Goal: Task Accomplishment & Management: Complete application form

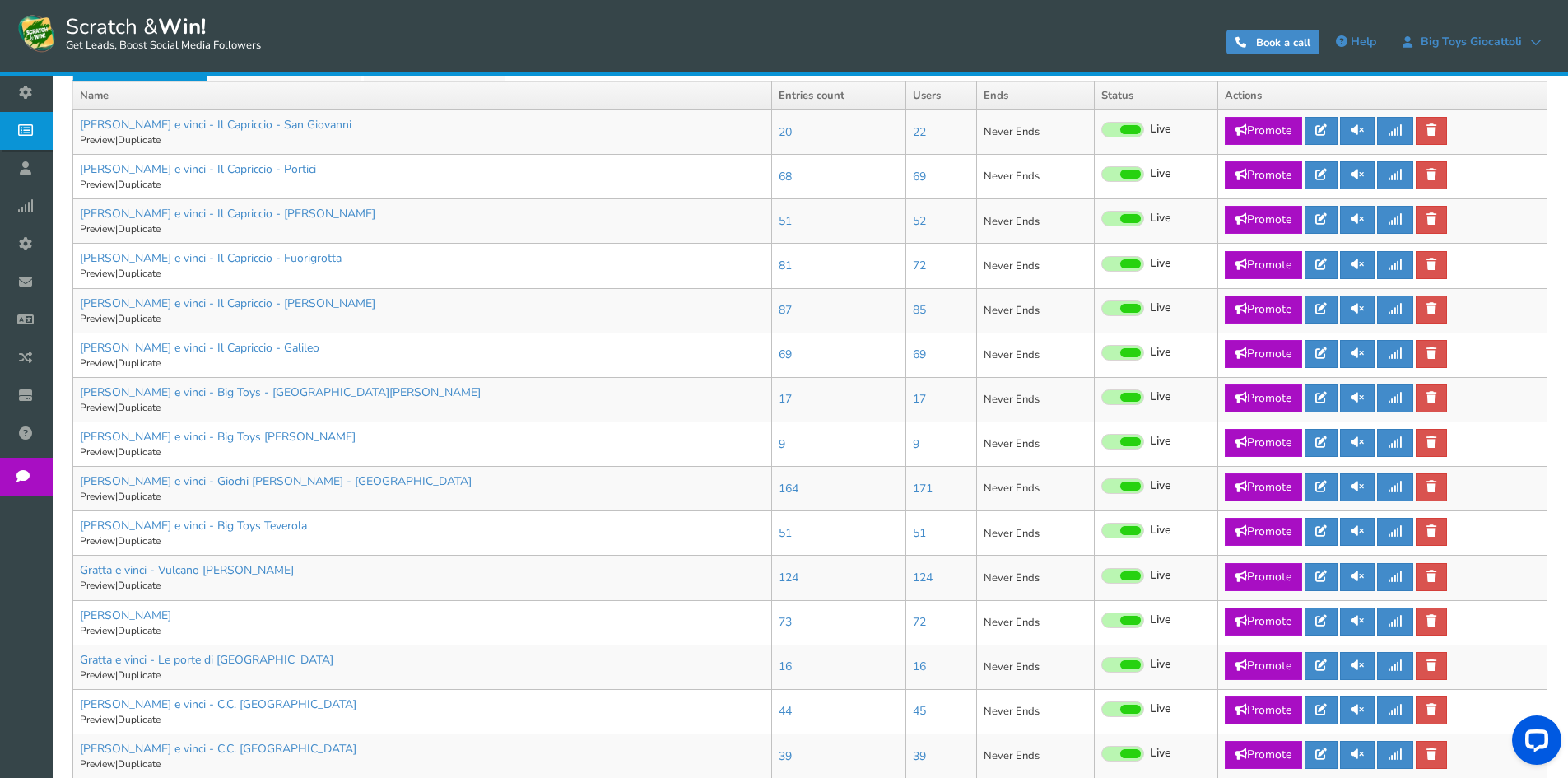
scroll to position [247, 0]
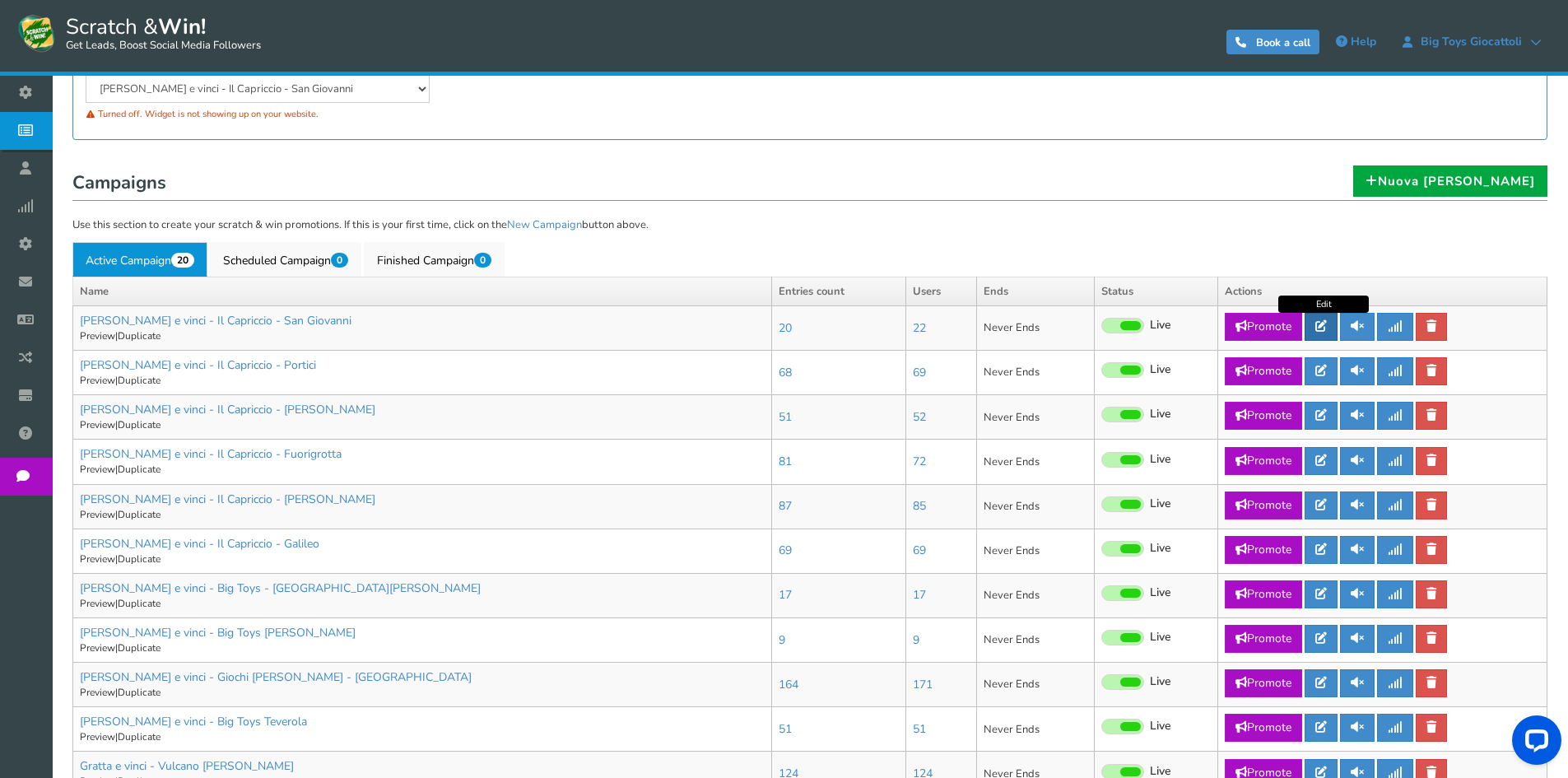
click at [1326, 324] on icon at bounding box center [1322, 326] width 12 height 12
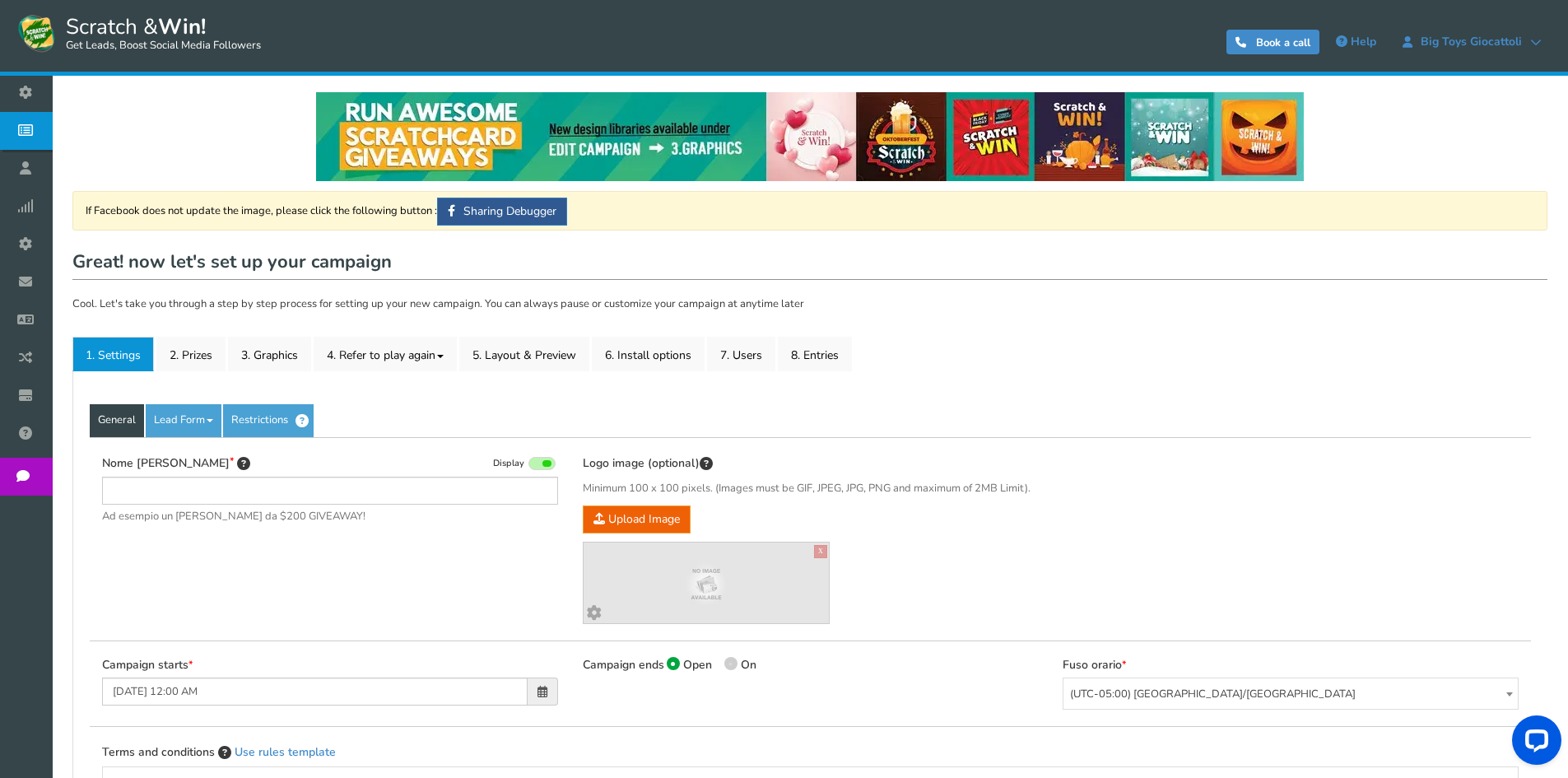
type input "[PERSON_NAME] e vinci - Il Capriccio - San Giovanni"
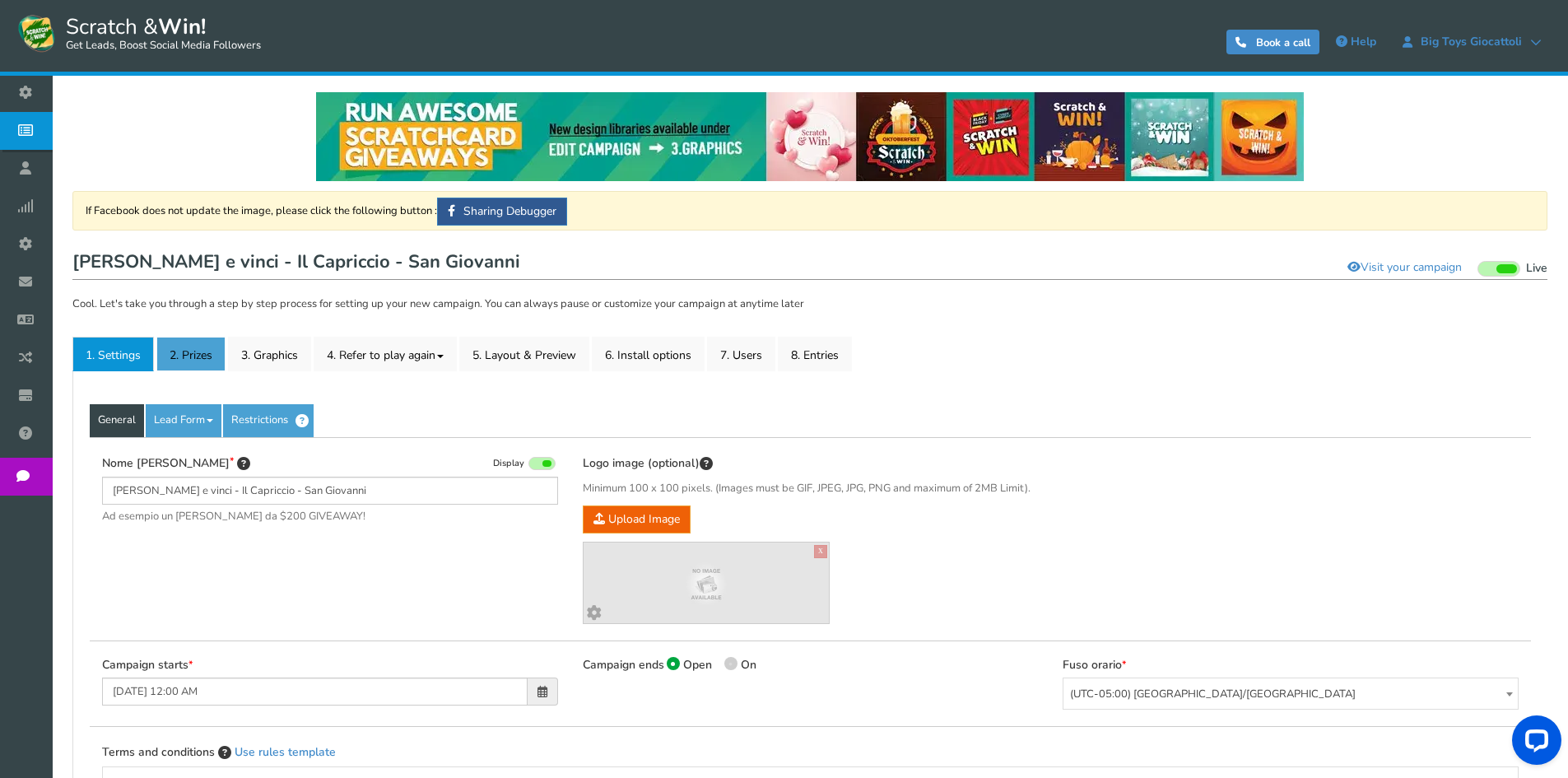
click at [189, 340] on link "2. Prizes" at bounding box center [191, 354] width 70 height 34
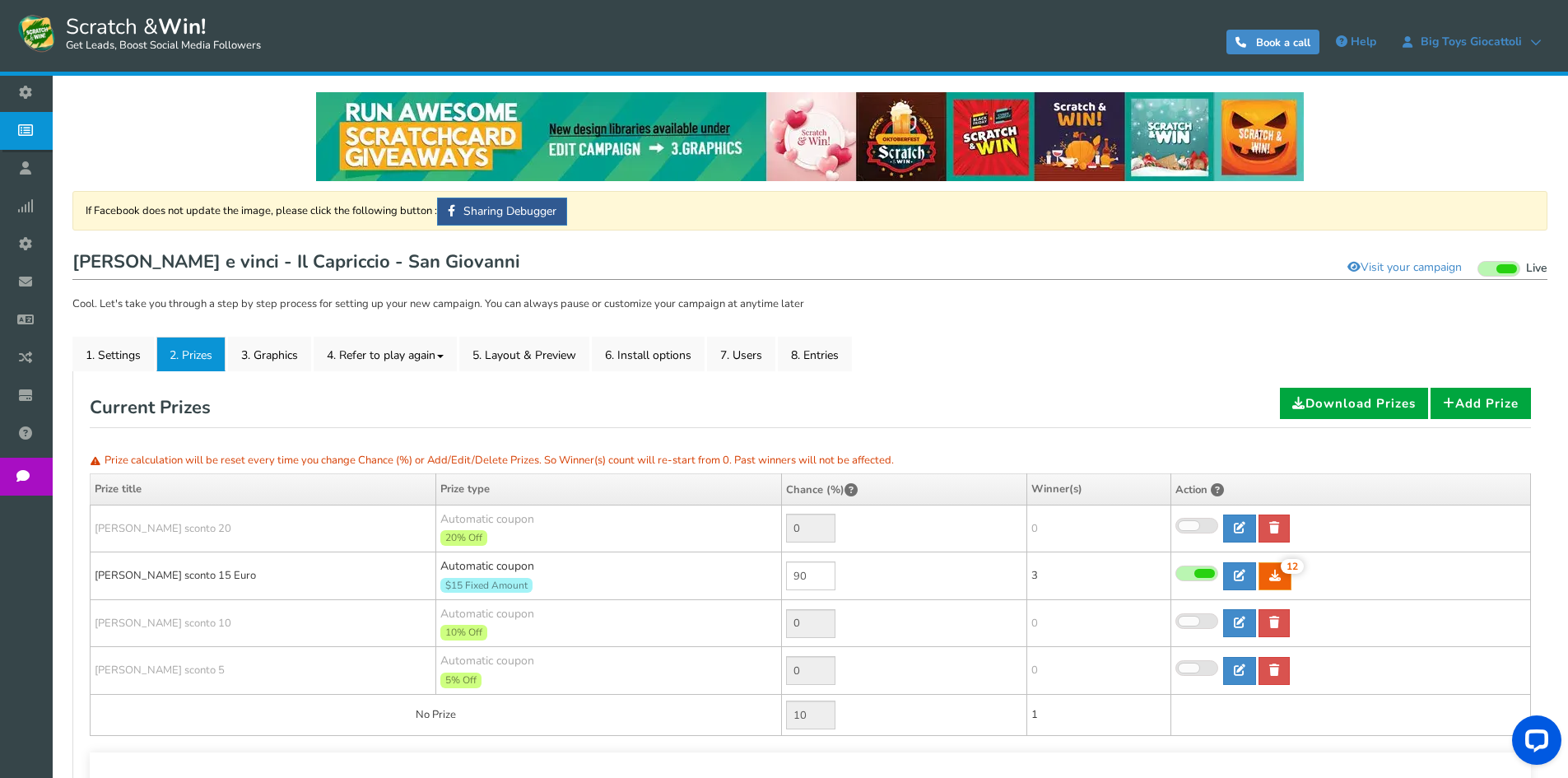
click at [26, 127] on icon at bounding box center [29, 130] width 31 height 36
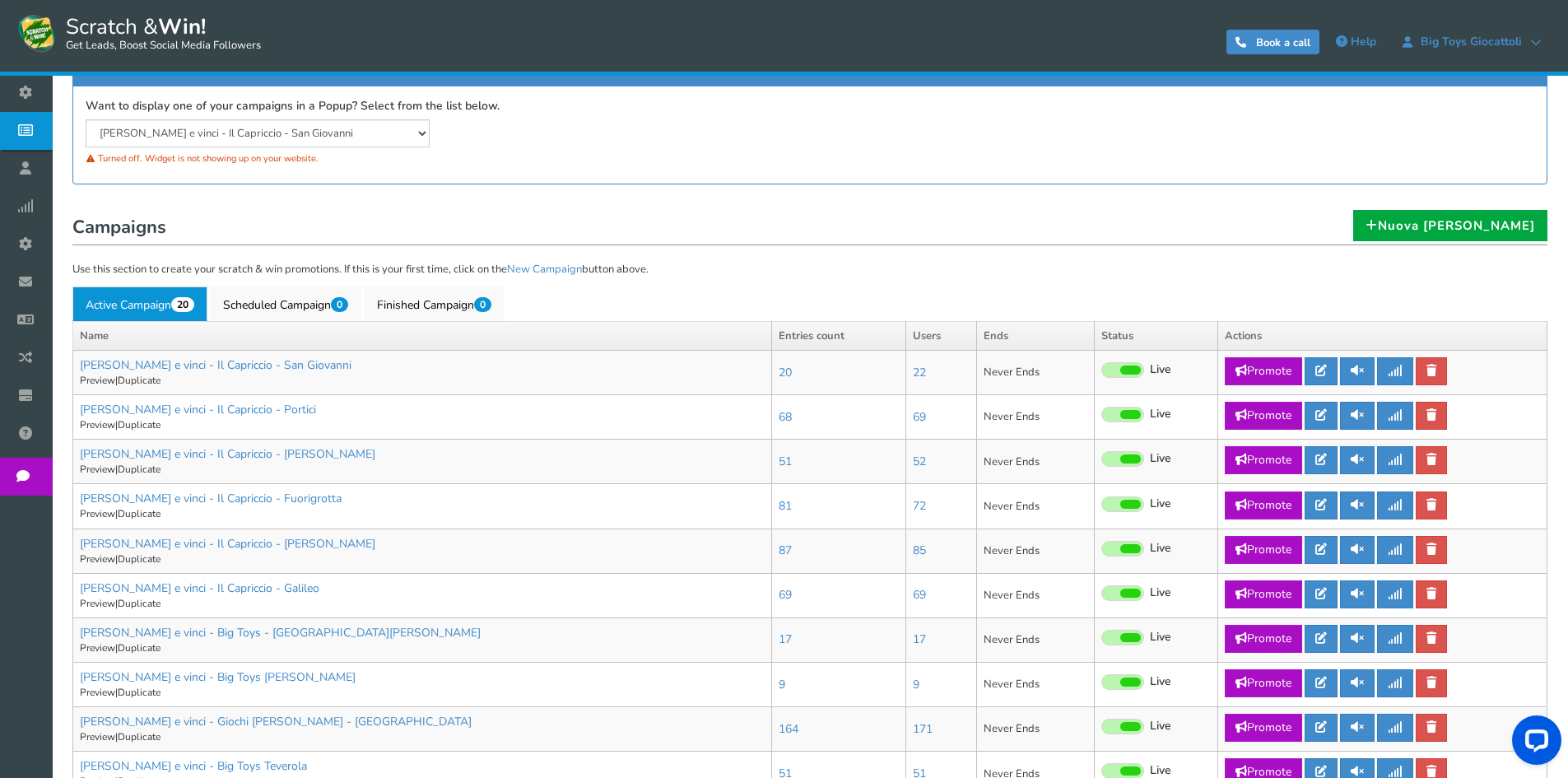
scroll to position [247, 0]
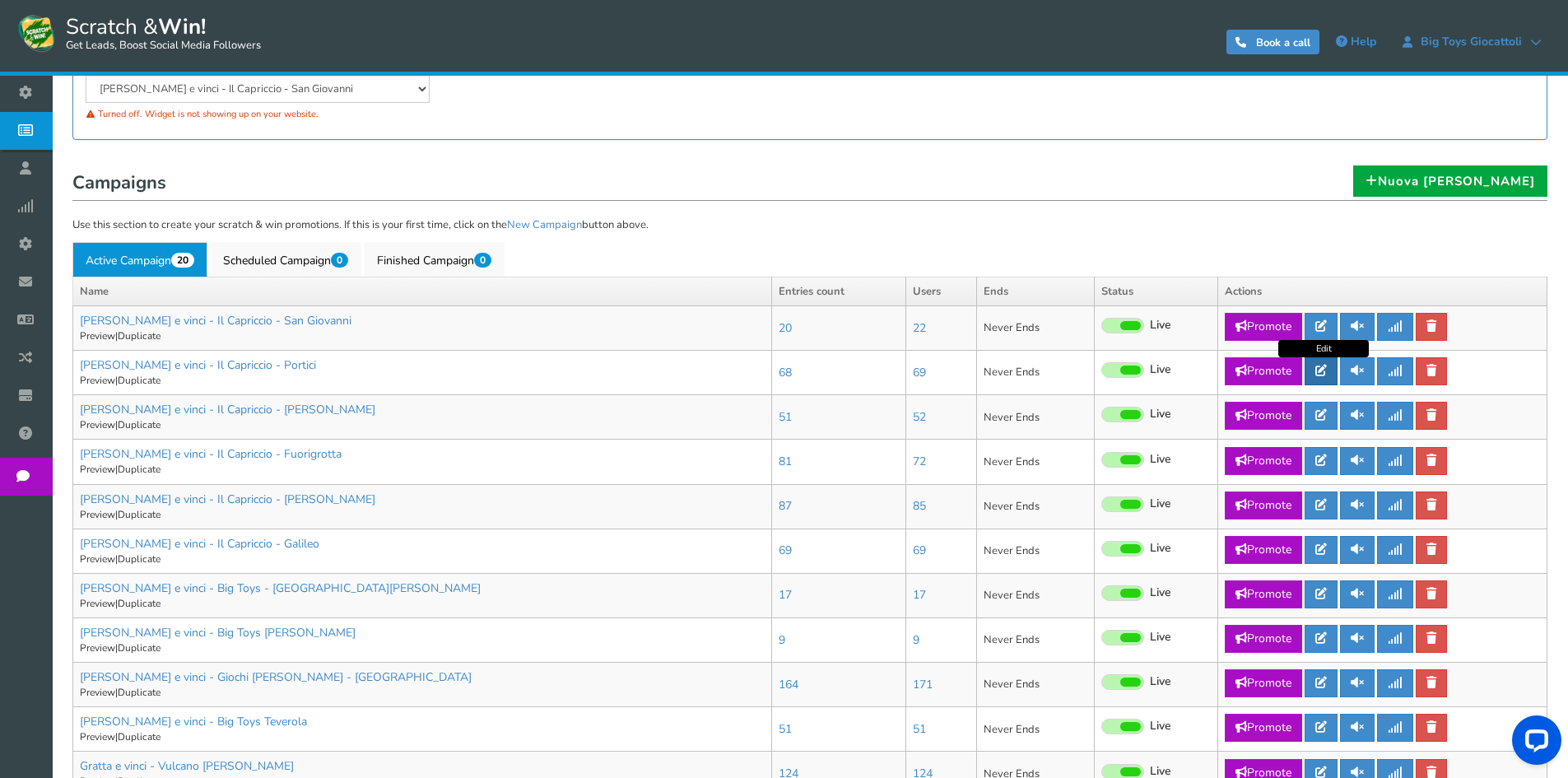
click at [1319, 369] on icon at bounding box center [1322, 371] width 12 height 12
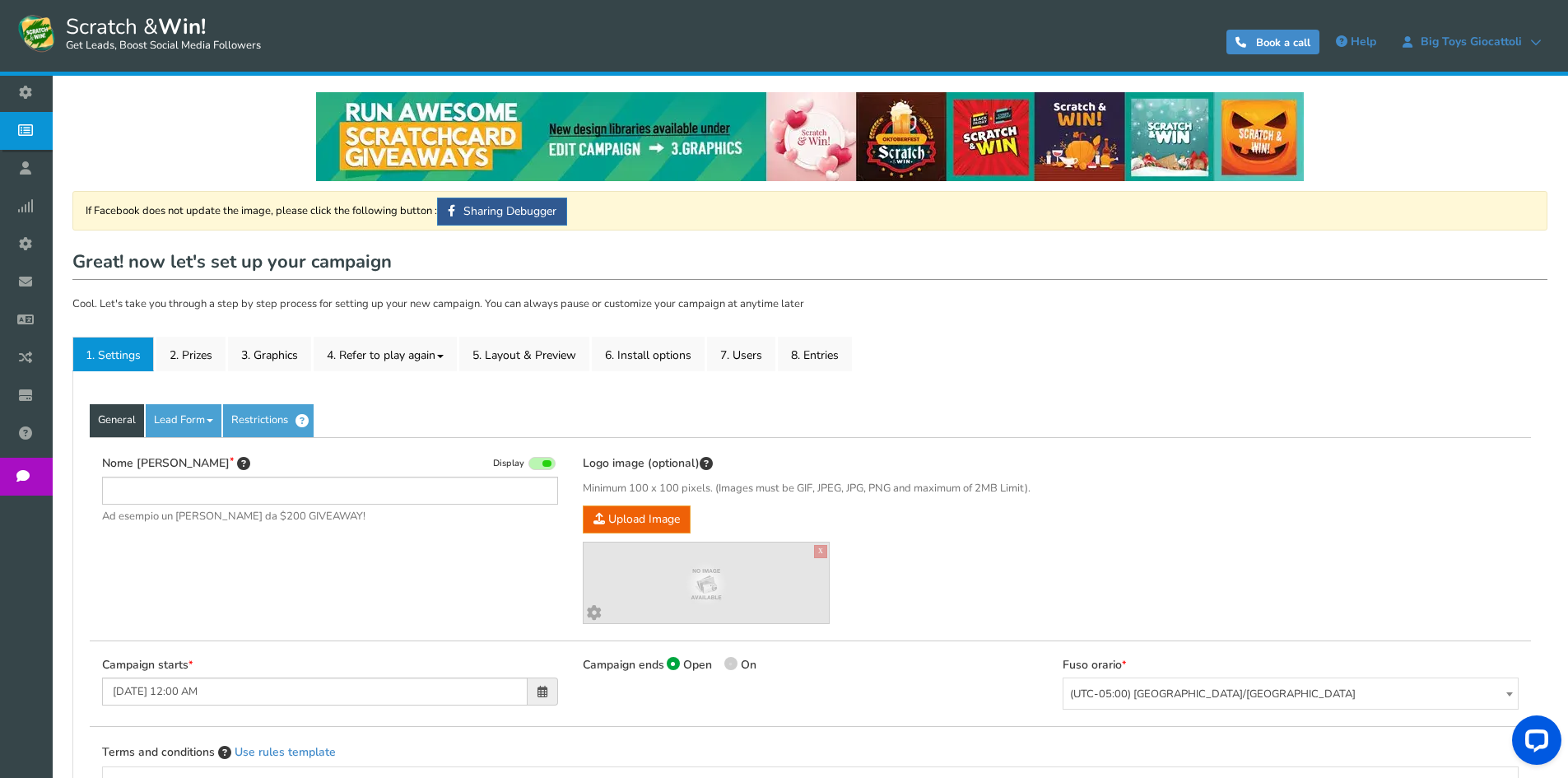
type input "[PERSON_NAME] e vinci - Il Capriccio - Portici"
click at [197, 356] on link "2. Prizes" at bounding box center [191, 354] width 70 height 34
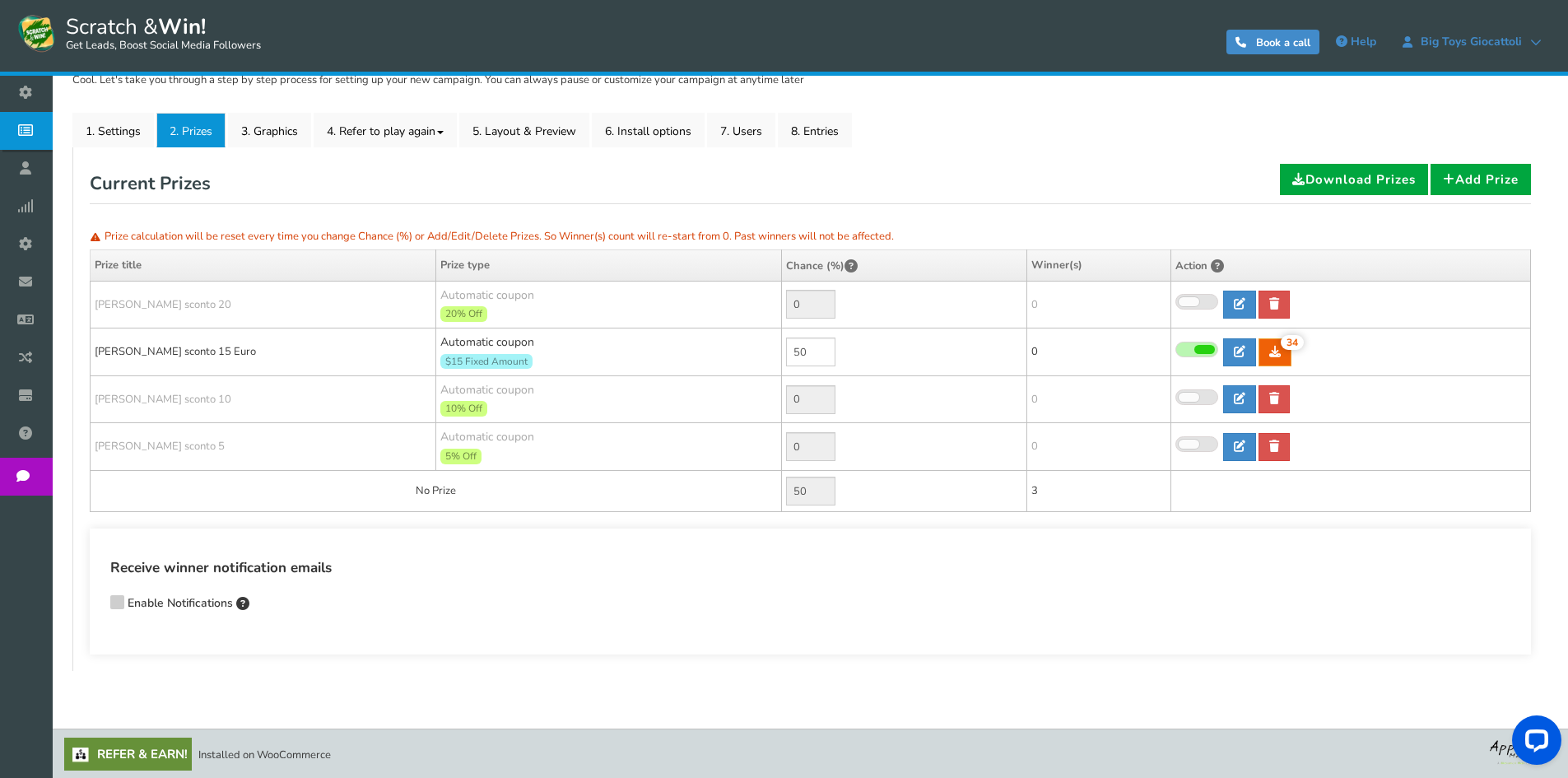
scroll to position [226, 0]
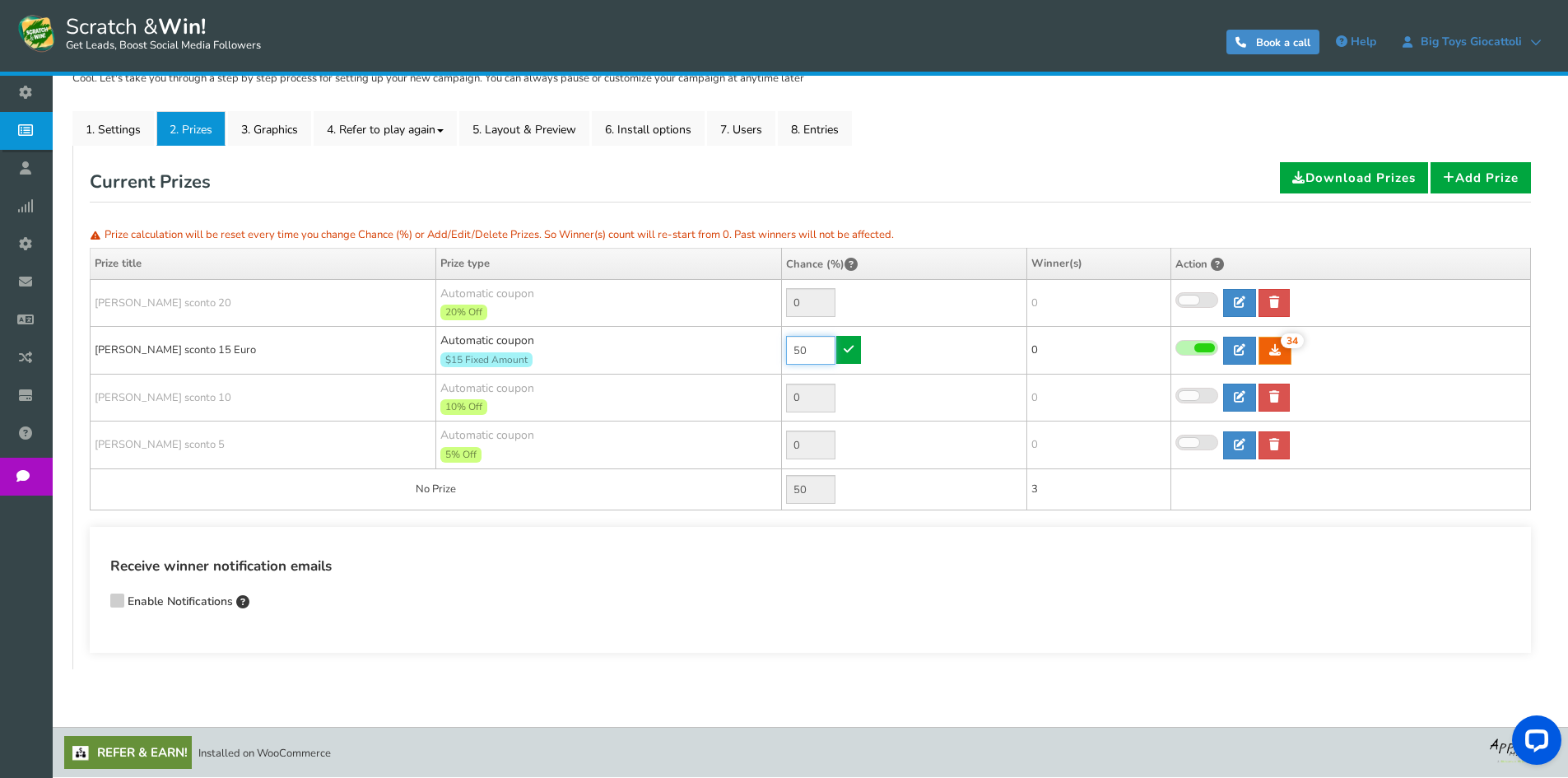
click at [808, 355] on input "50" at bounding box center [810, 350] width 49 height 29
click at [812, 352] on input "50" at bounding box center [810, 350] width 49 height 29
type input "20"
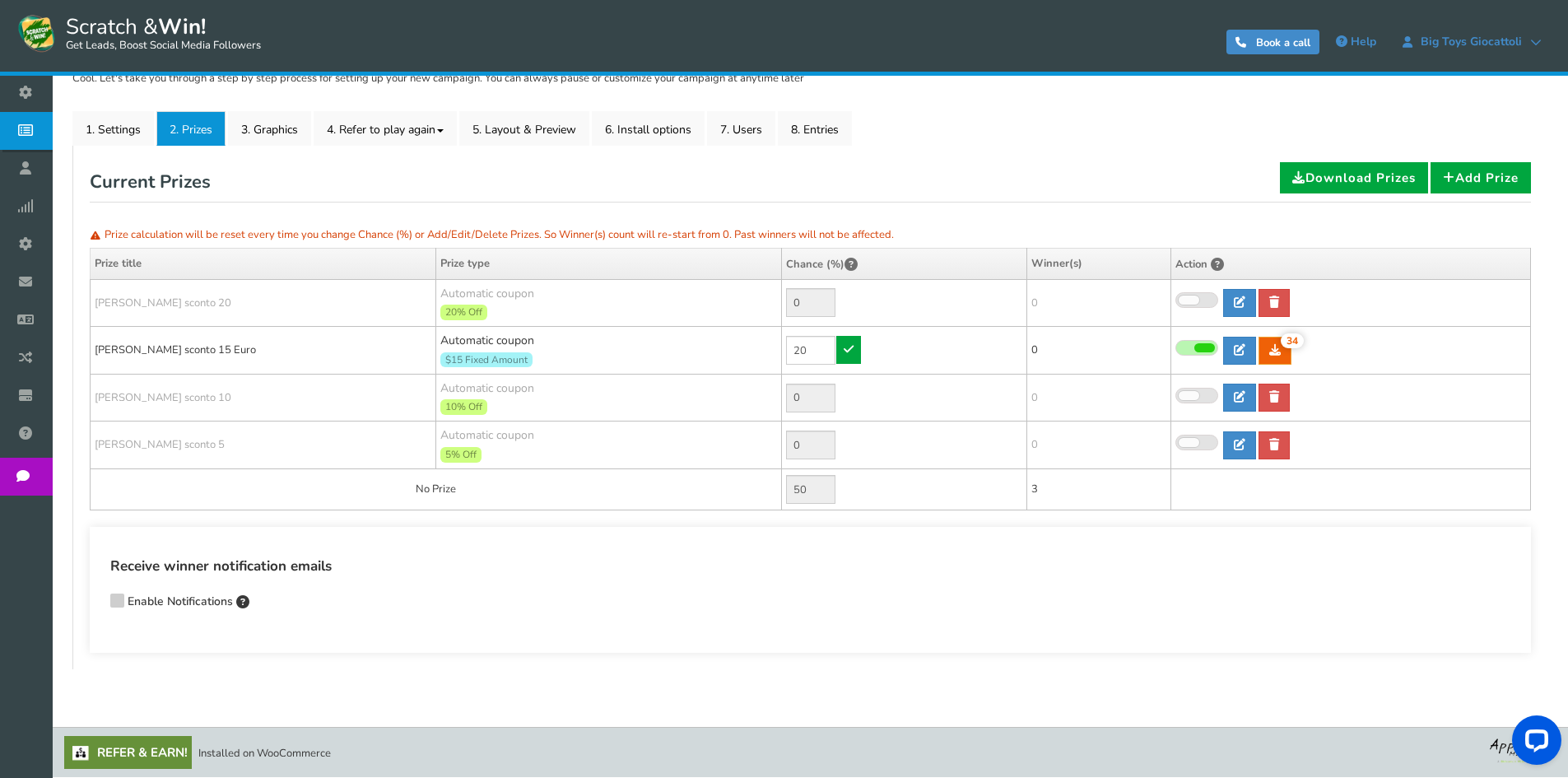
click at [856, 358] on link at bounding box center [848, 350] width 24 height 28
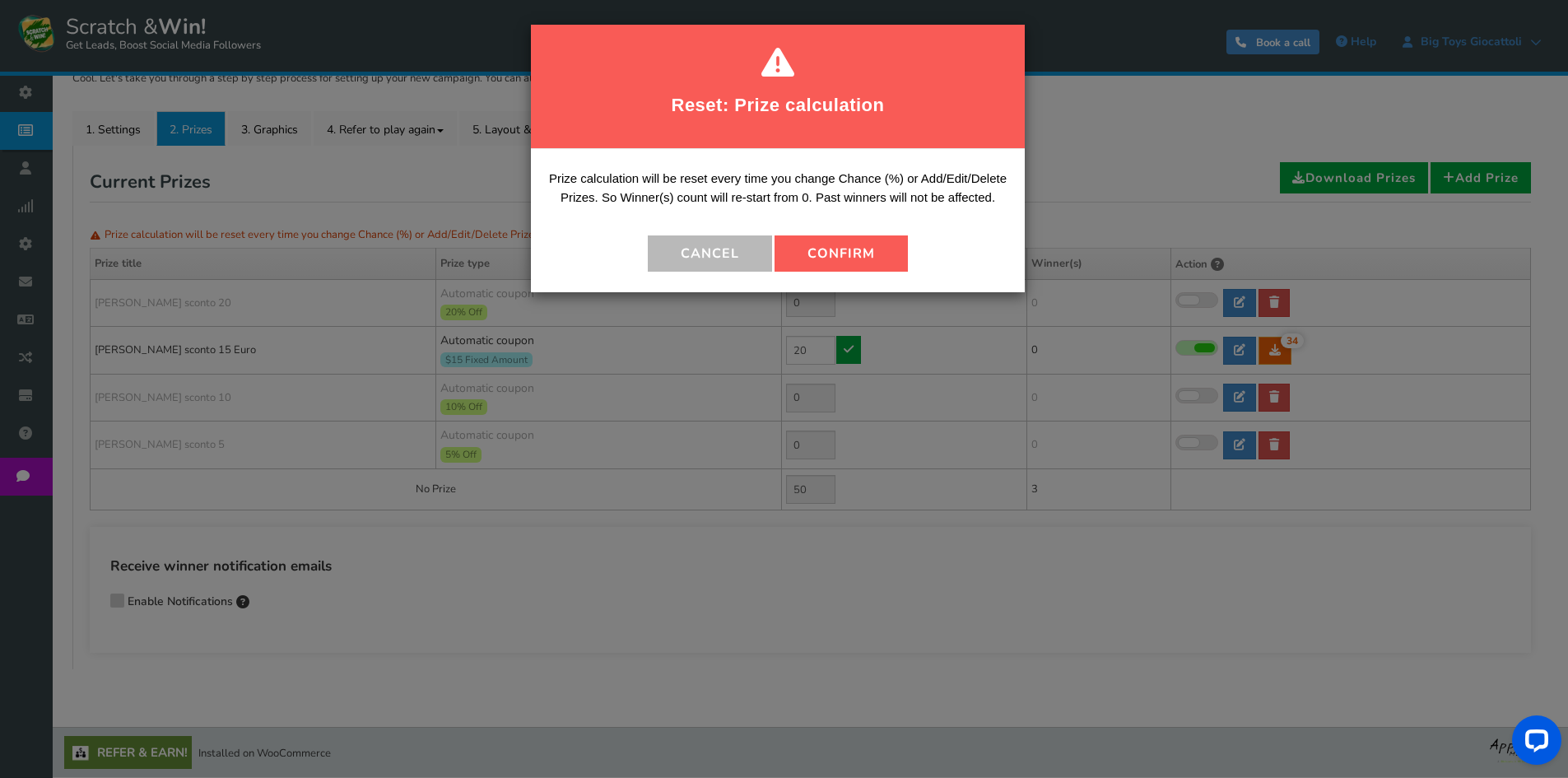
click at [831, 246] on button "Confirm" at bounding box center [841, 253] width 133 height 36
type input "80"
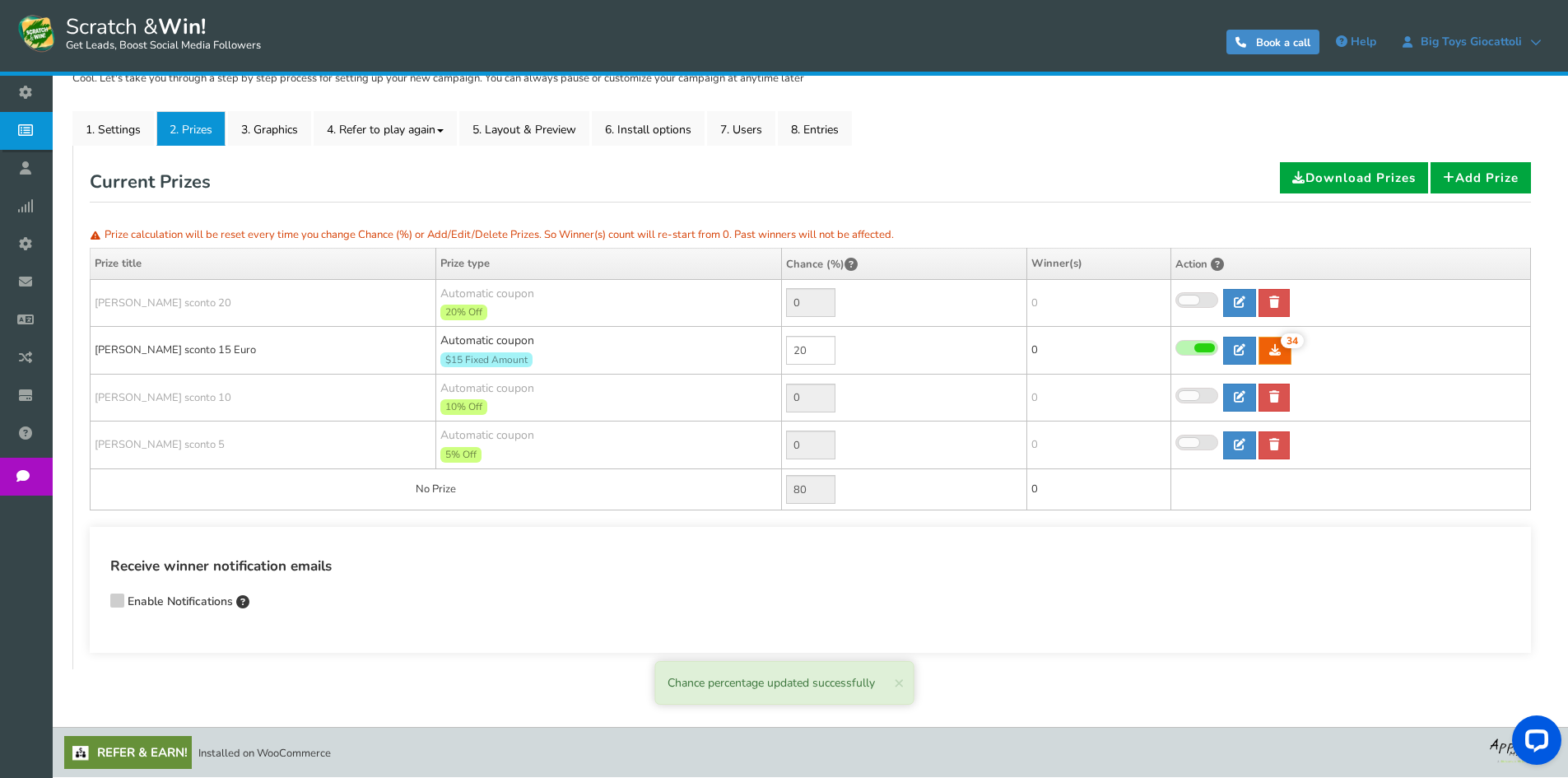
click at [0, 0] on span "Campaigns" at bounding box center [0, 0] width 0 height 0
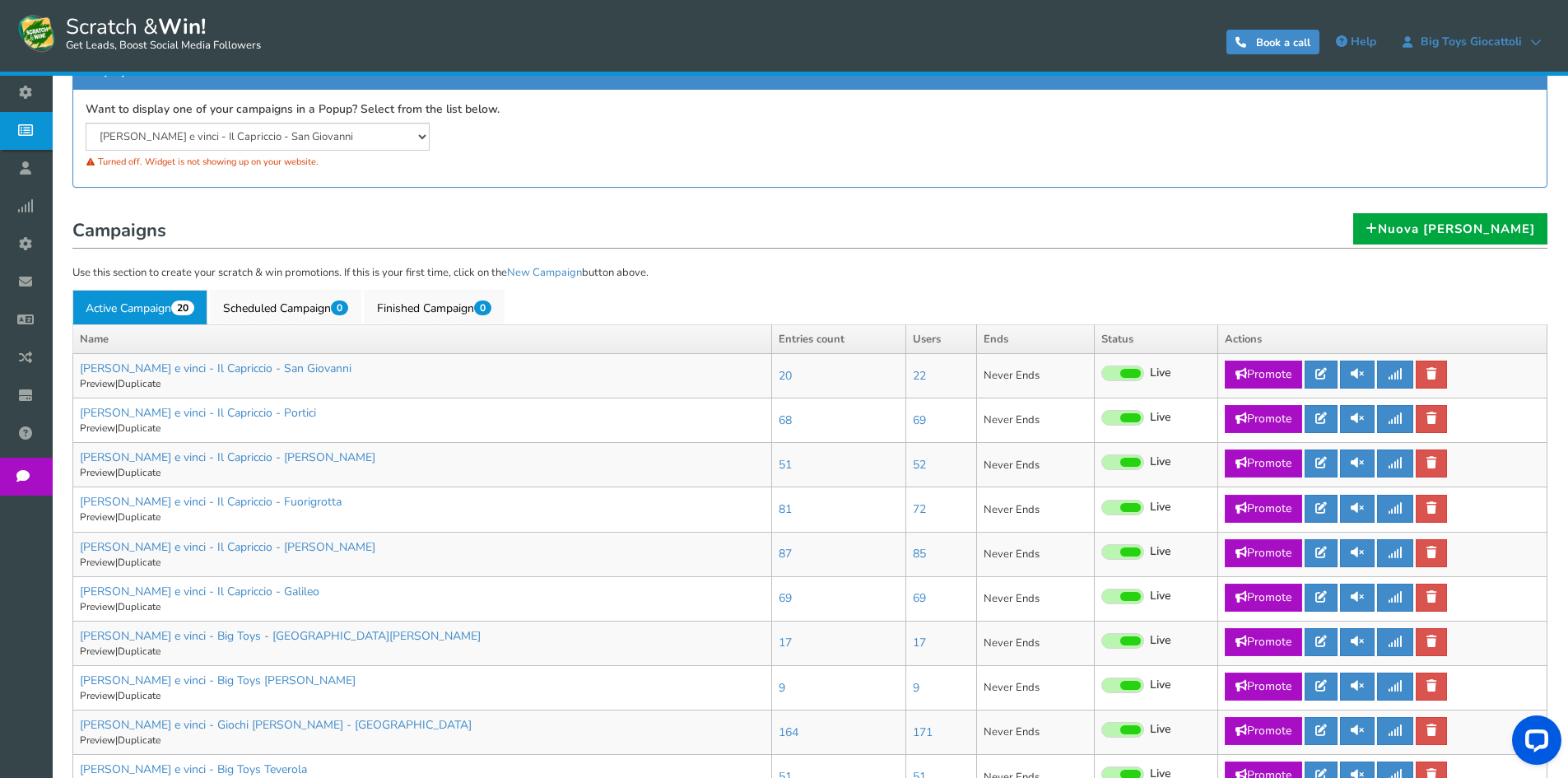
scroll to position [247, 0]
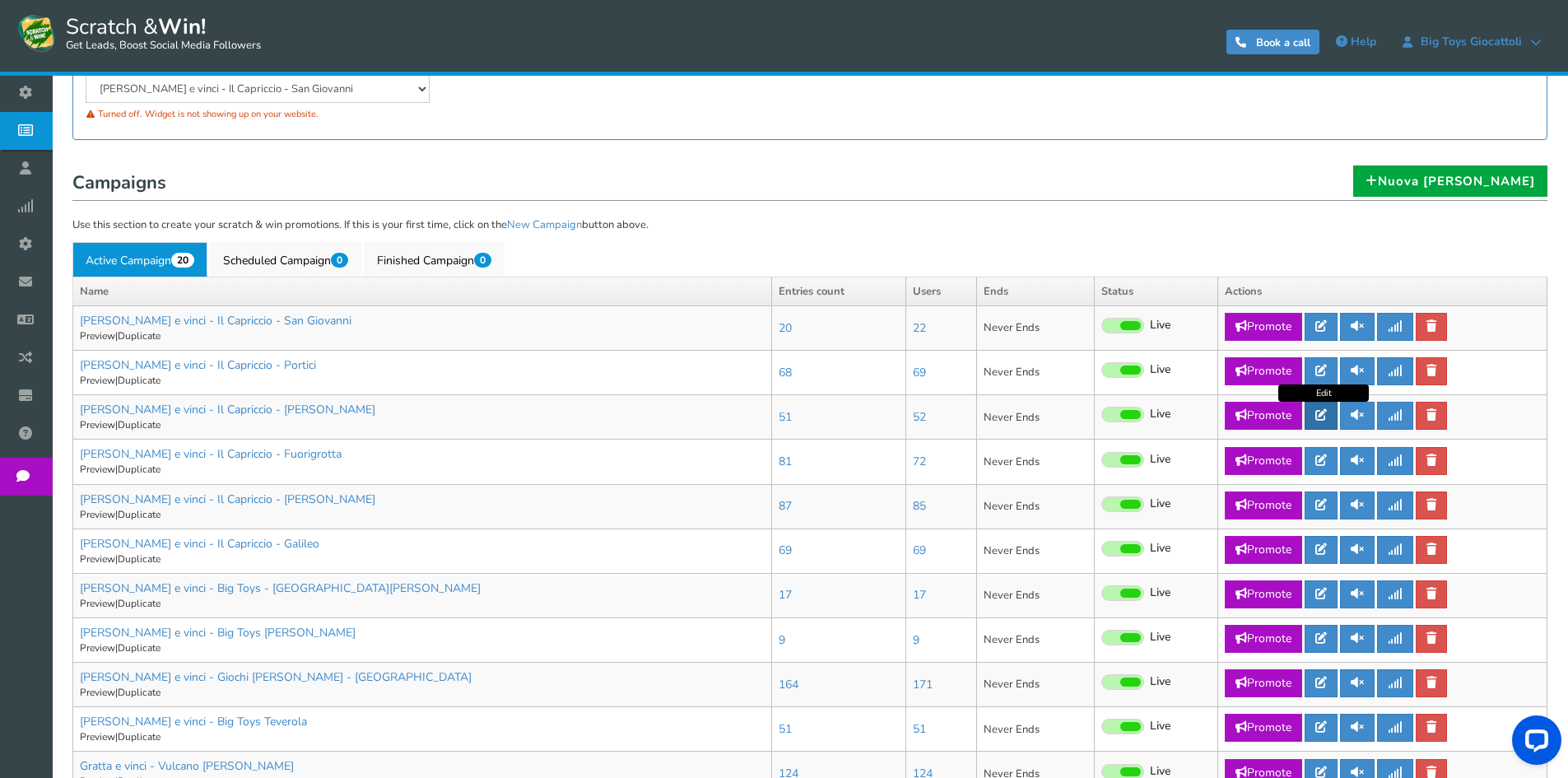
click at [1327, 407] on link at bounding box center [1321, 415] width 33 height 28
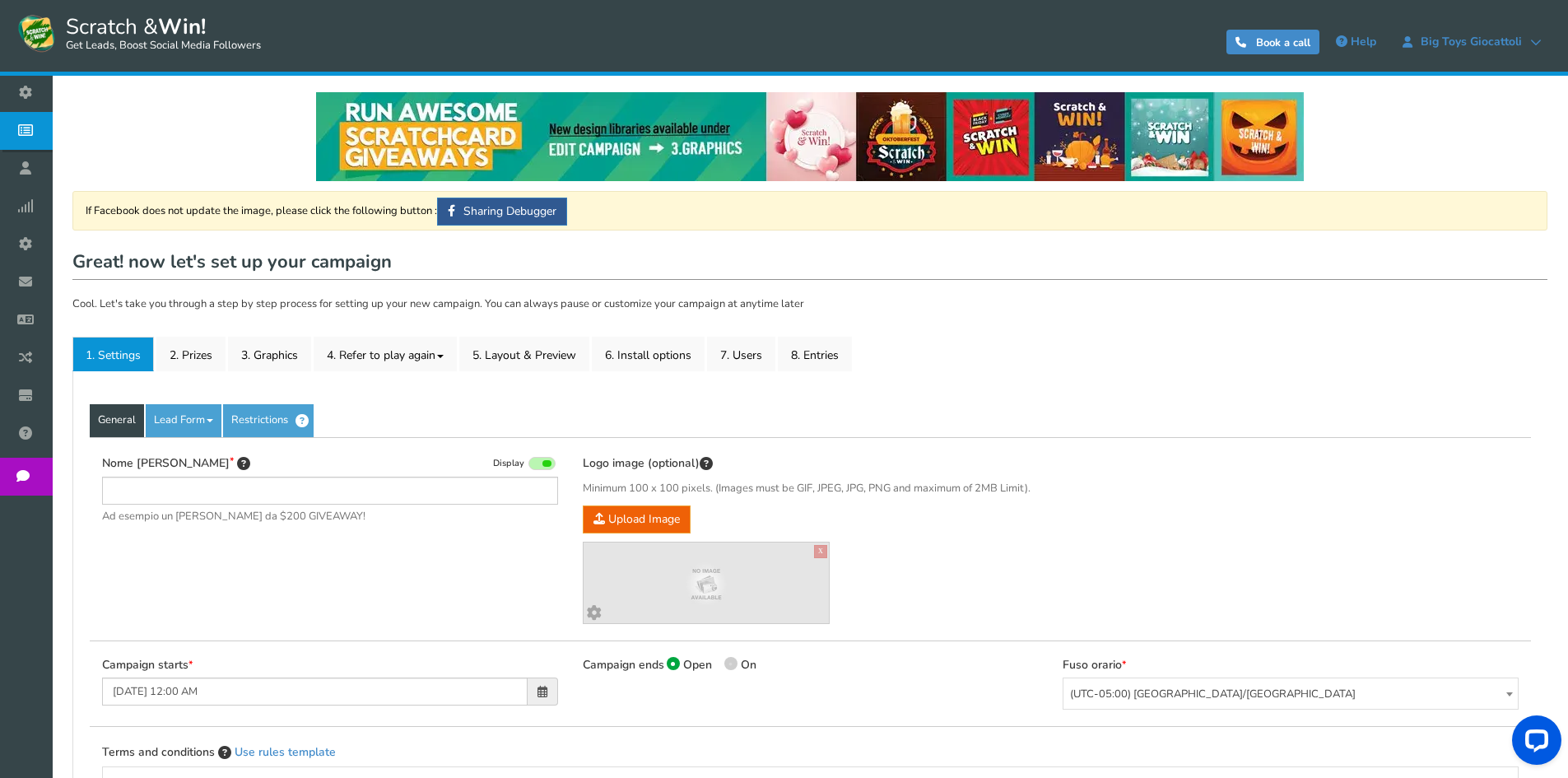
type input "[PERSON_NAME] e vinci - Il Capriccio - [PERSON_NAME]"
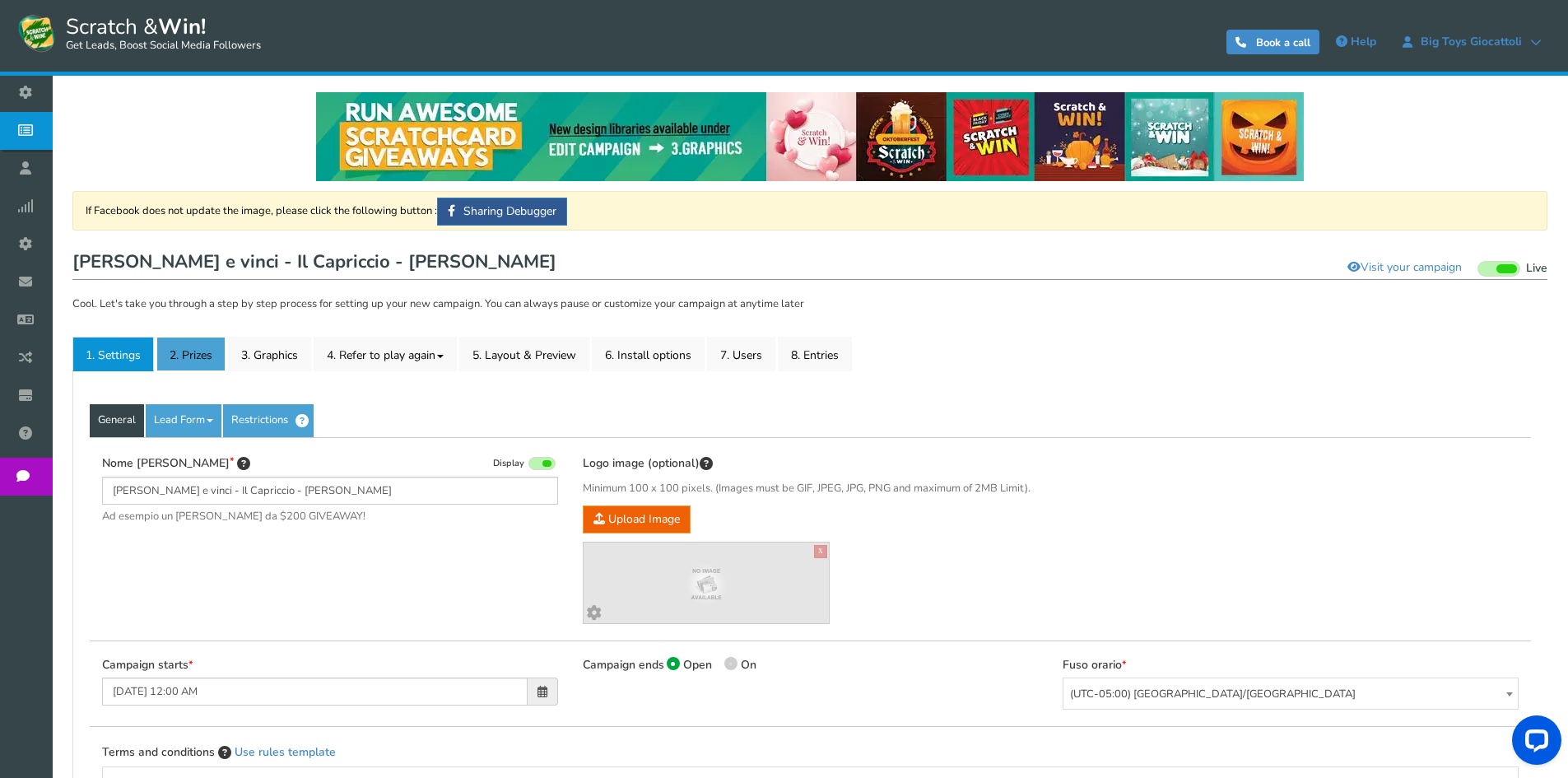
click at [176, 344] on link "2. Prizes" at bounding box center [191, 354] width 70 height 34
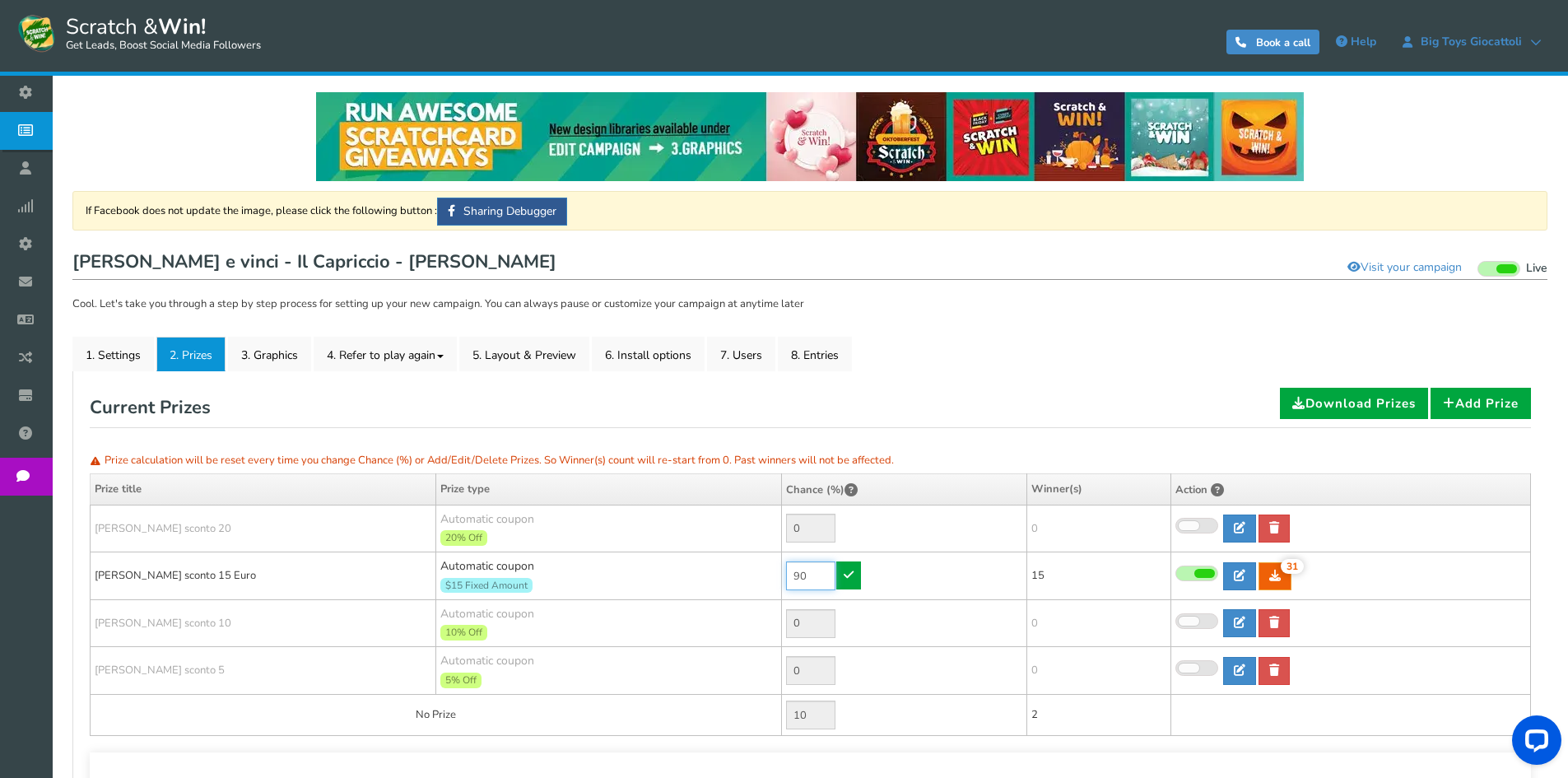
click at [820, 576] on input "90" at bounding box center [810, 576] width 49 height 29
drag, startPoint x: 813, startPoint y: 572, endPoint x: 784, endPoint y: 568, distance: 29.3
click at [784, 568] on td "30" at bounding box center [904, 576] width 246 height 48
type input "30"
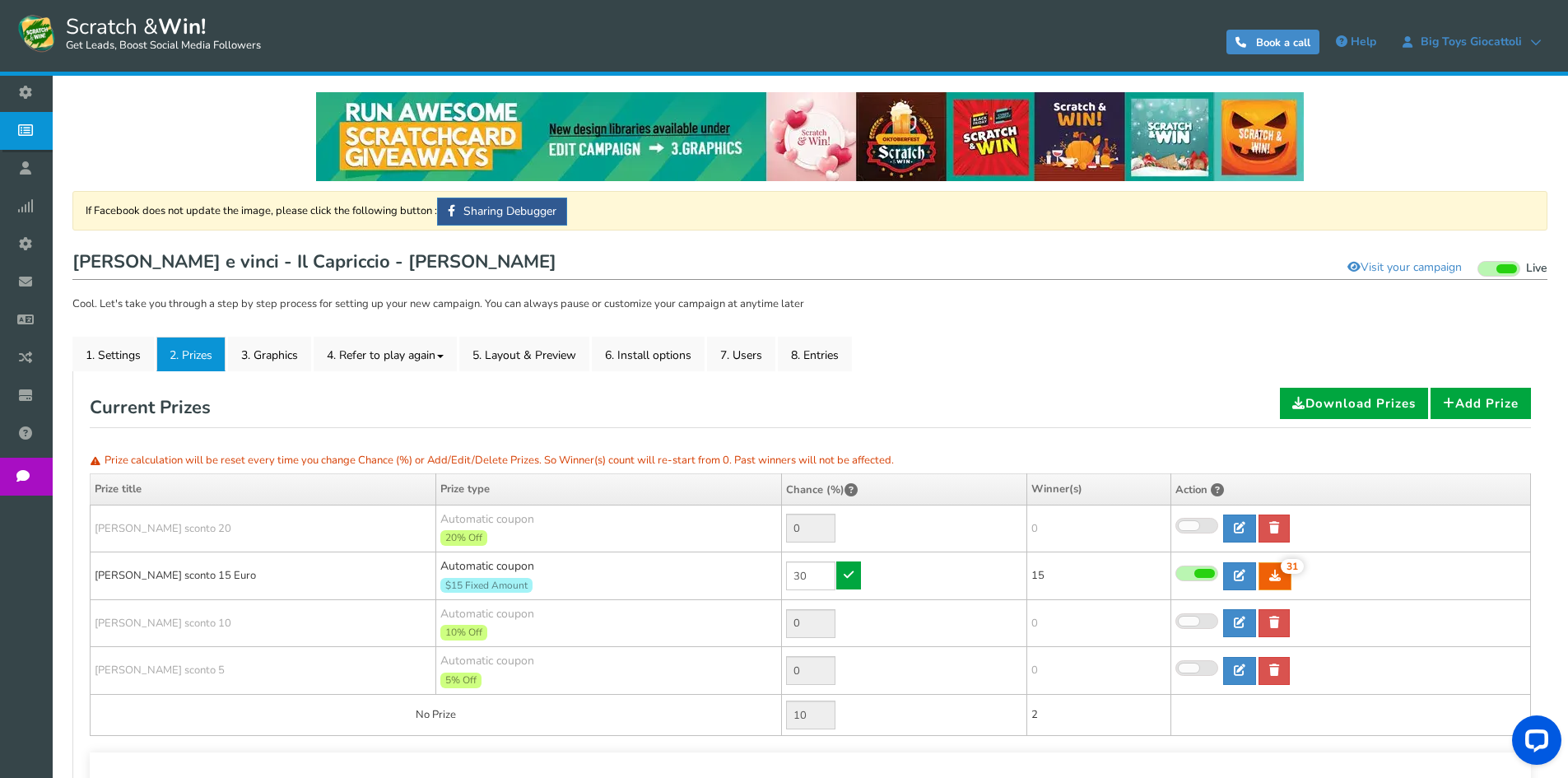
click at [846, 582] on link at bounding box center [848, 575] width 24 height 28
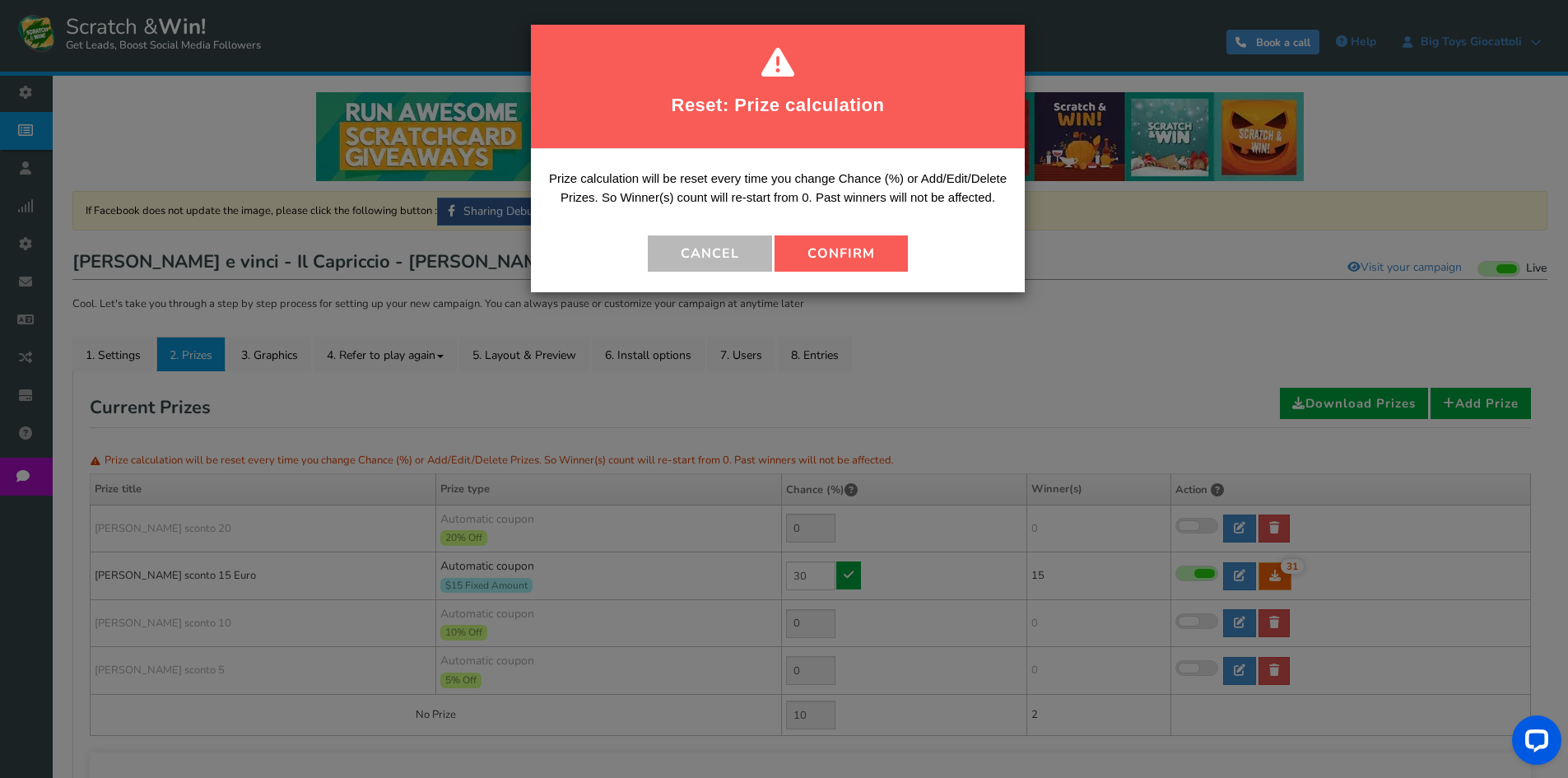
click at [846, 239] on button "Confirm" at bounding box center [841, 253] width 133 height 36
type input "70"
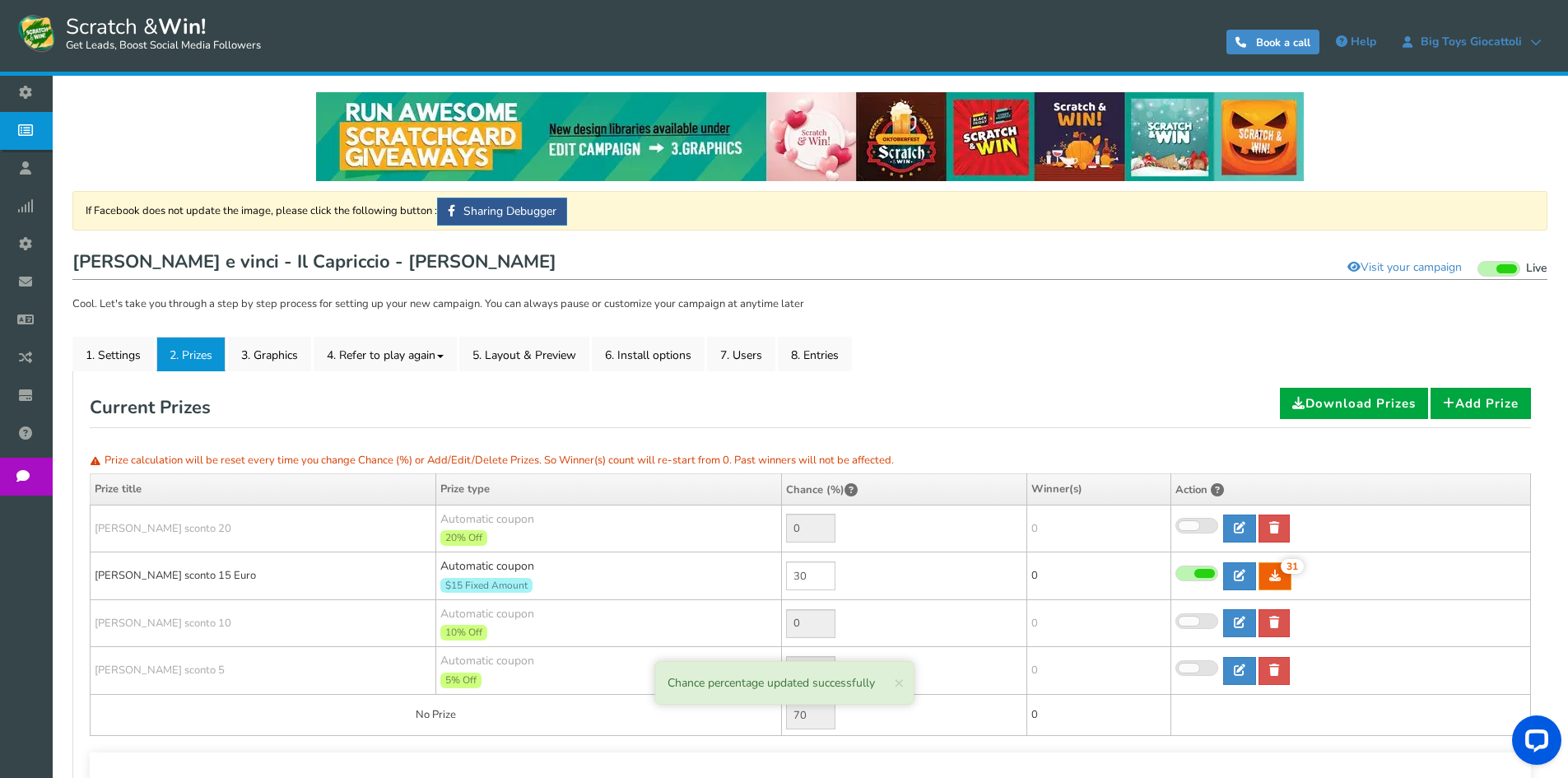
click at [60, 142] on link "Campaigns" at bounding box center [30, 131] width 60 height 38
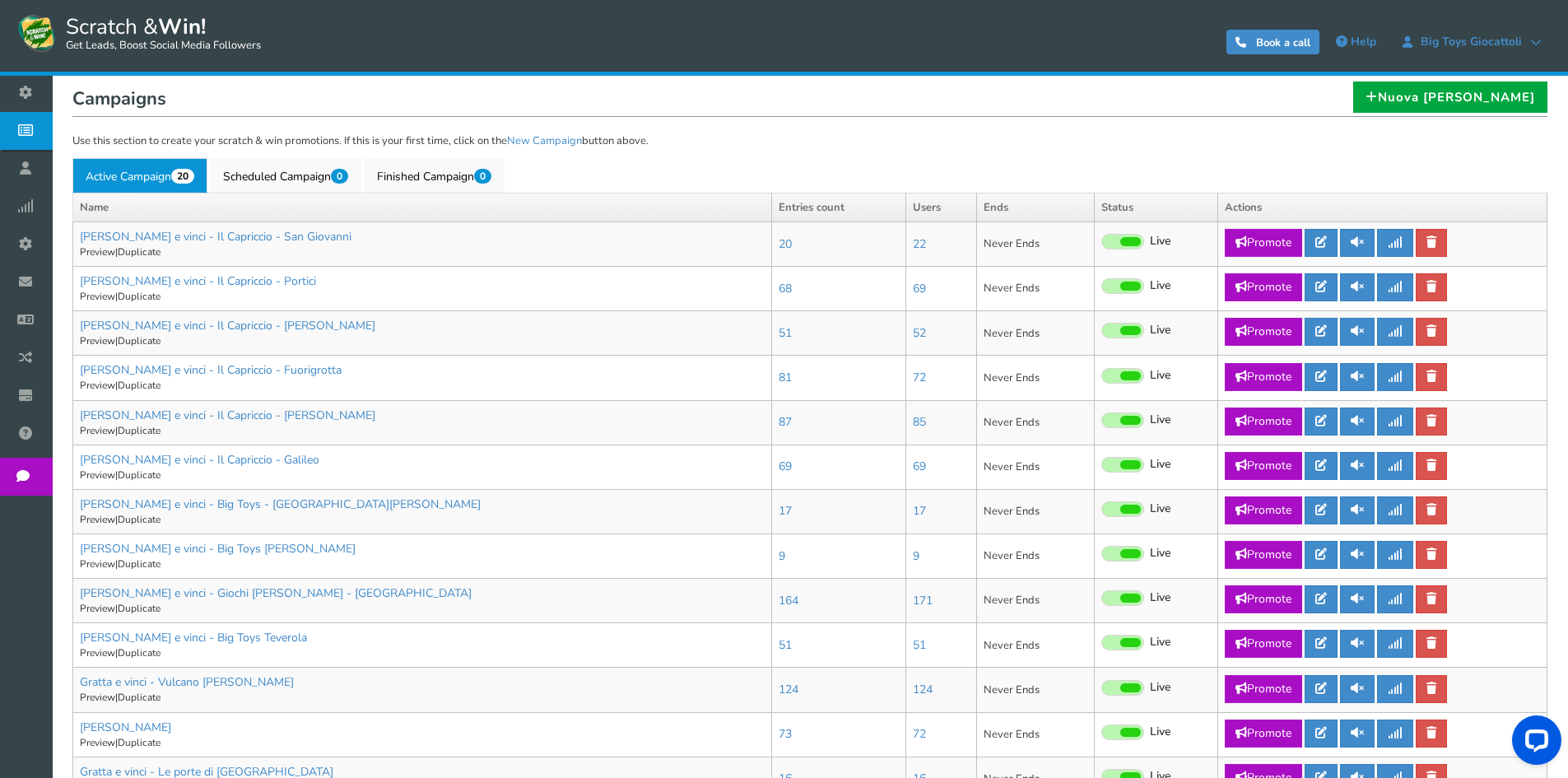
scroll to position [329, 0]
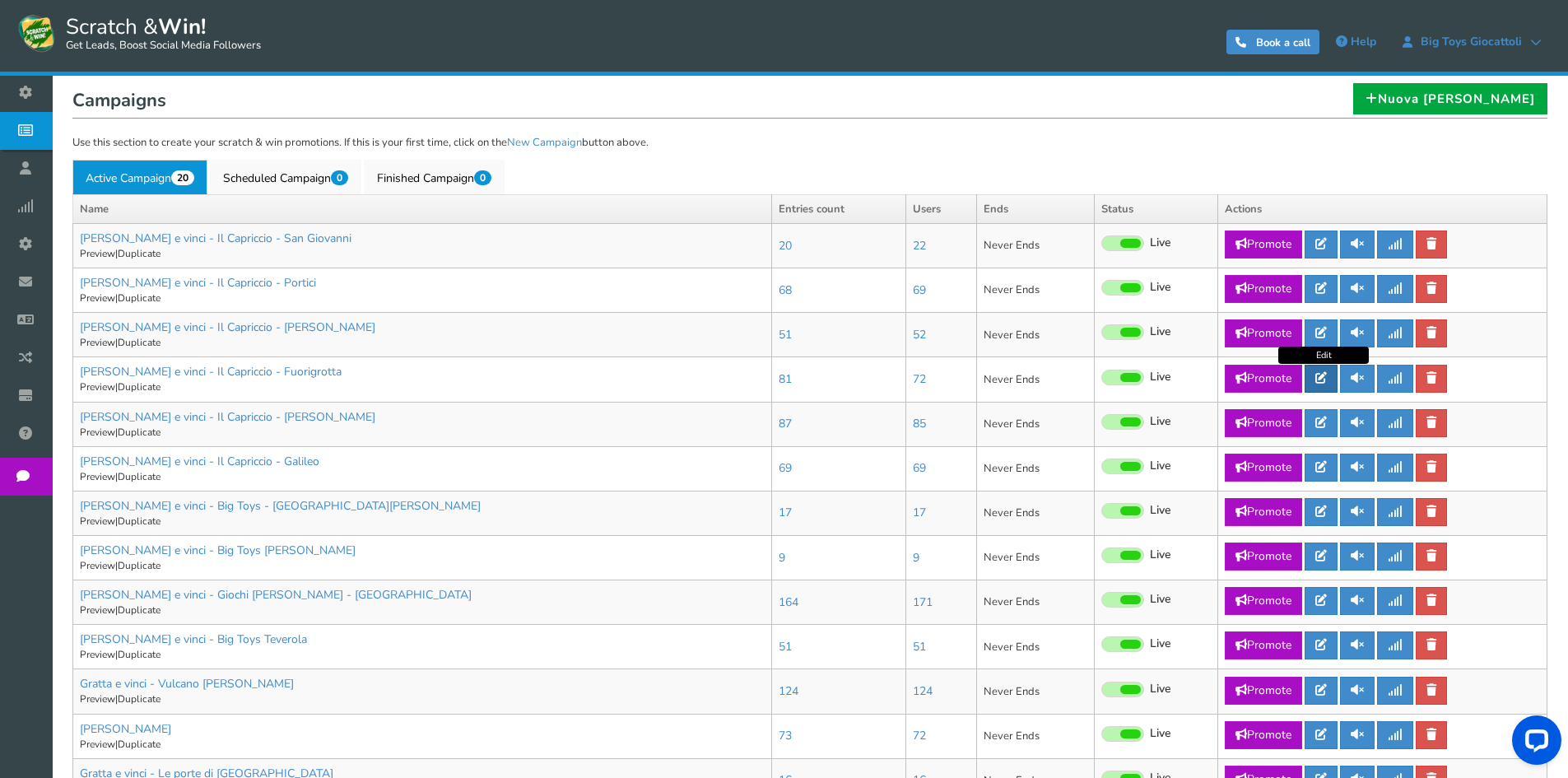
click at [1320, 377] on icon at bounding box center [1322, 378] width 12 height 12
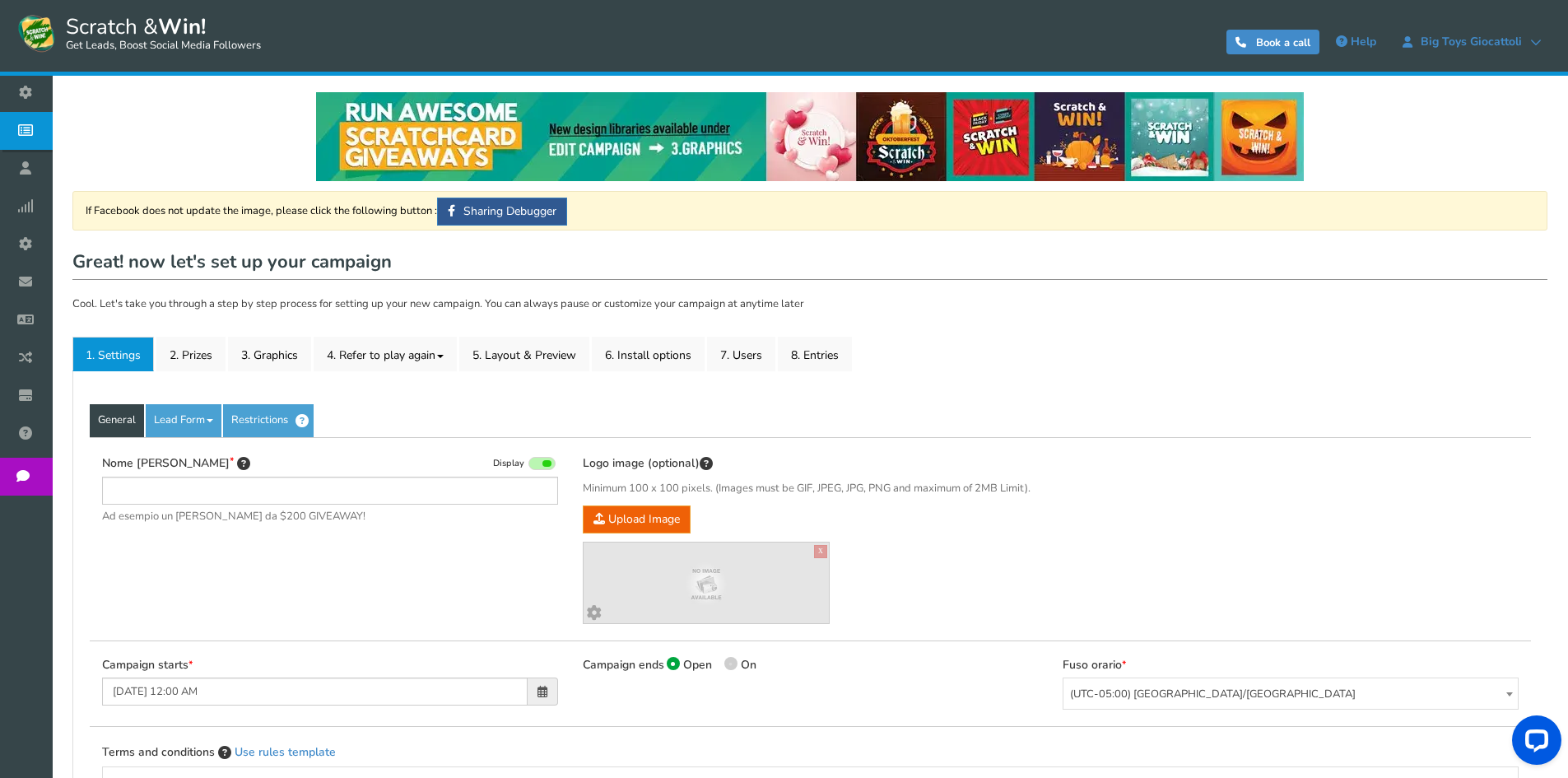
type input "[PERSON_NAME] e vinci - Il Capriccio - Fuorigrotta"
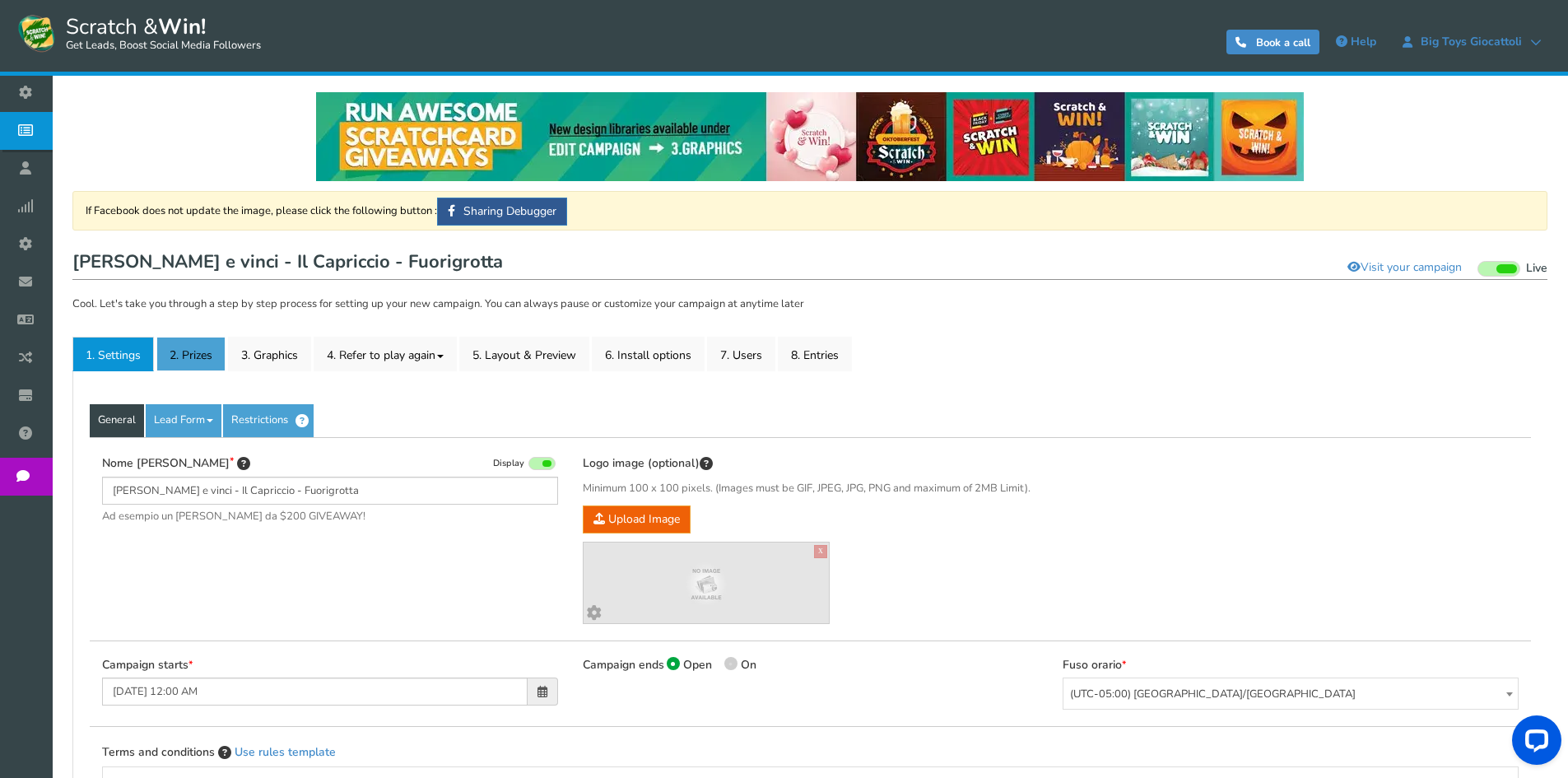
click at [186, 355] on link "2. Prizes" at bounding box center [191, 354] width 70 height 34
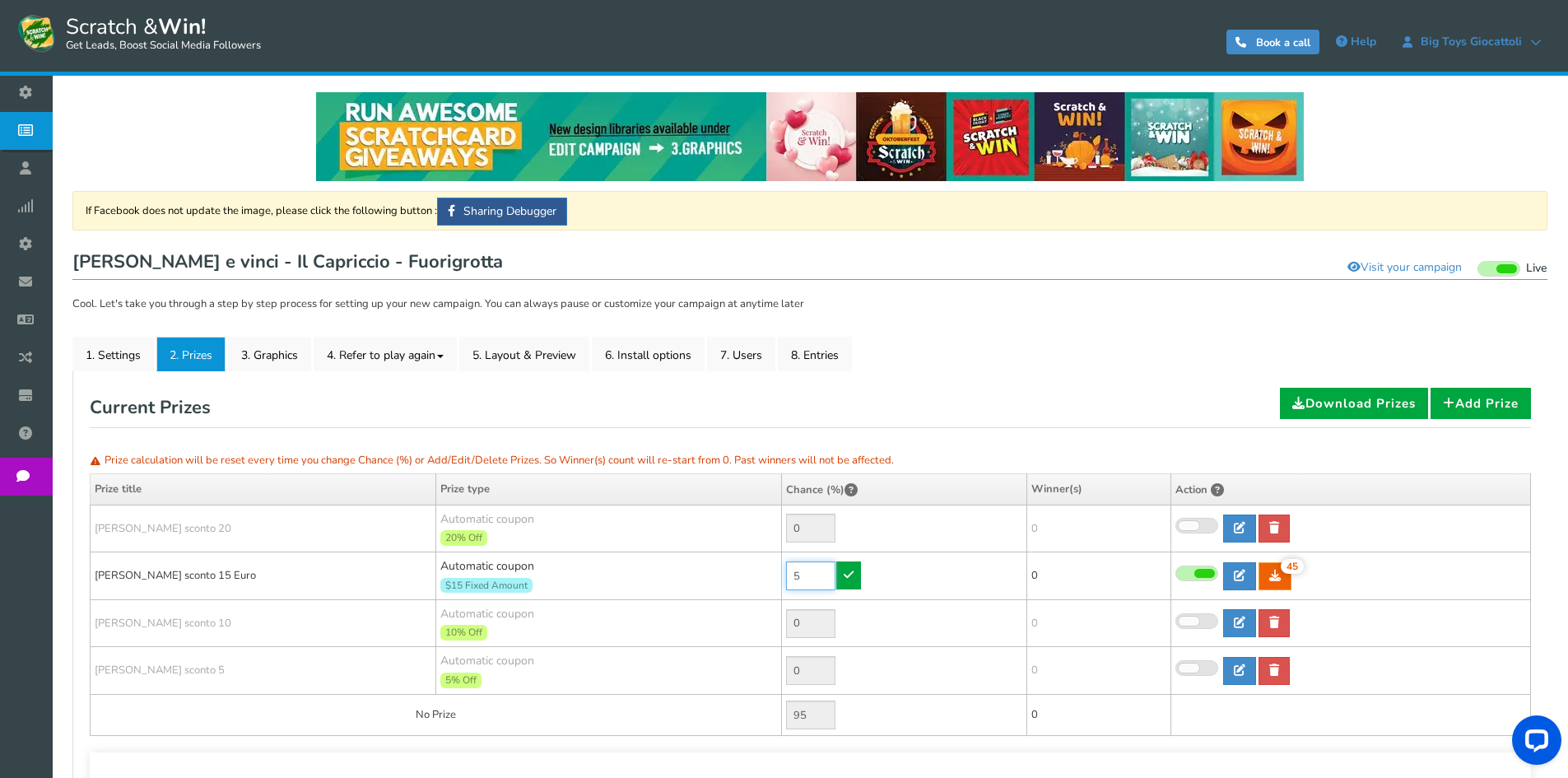
click at [794, 581] on input "5" at bounding box center [810, 576] width 49 height 29
type input "1"
click at [844, 572] on icon at bounding box center [849, 575] width 10 height 12
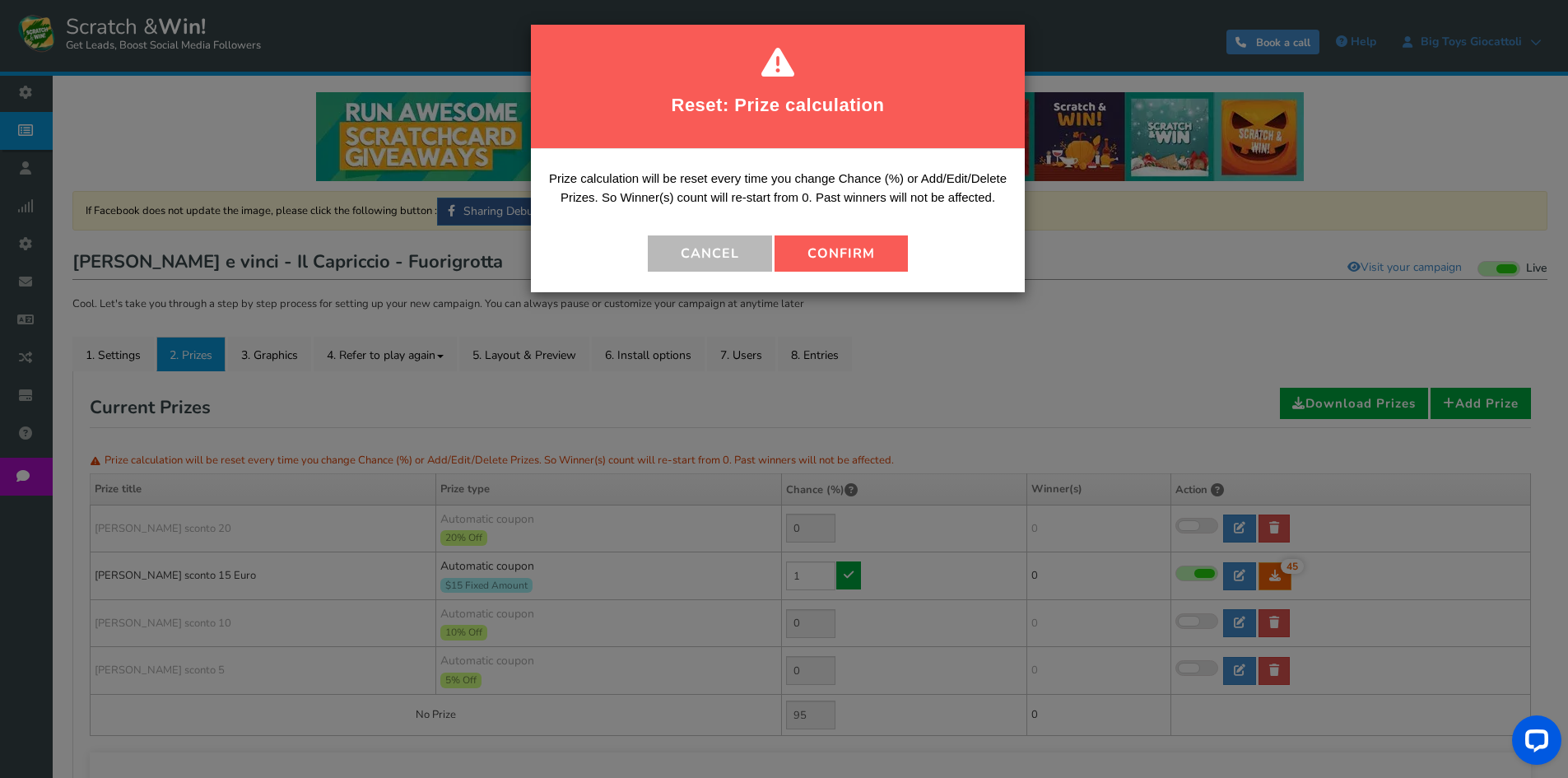
click at [851, 261] on button "Confirm" at bounding box center [841, 253] width 133 height 36
type input "99"
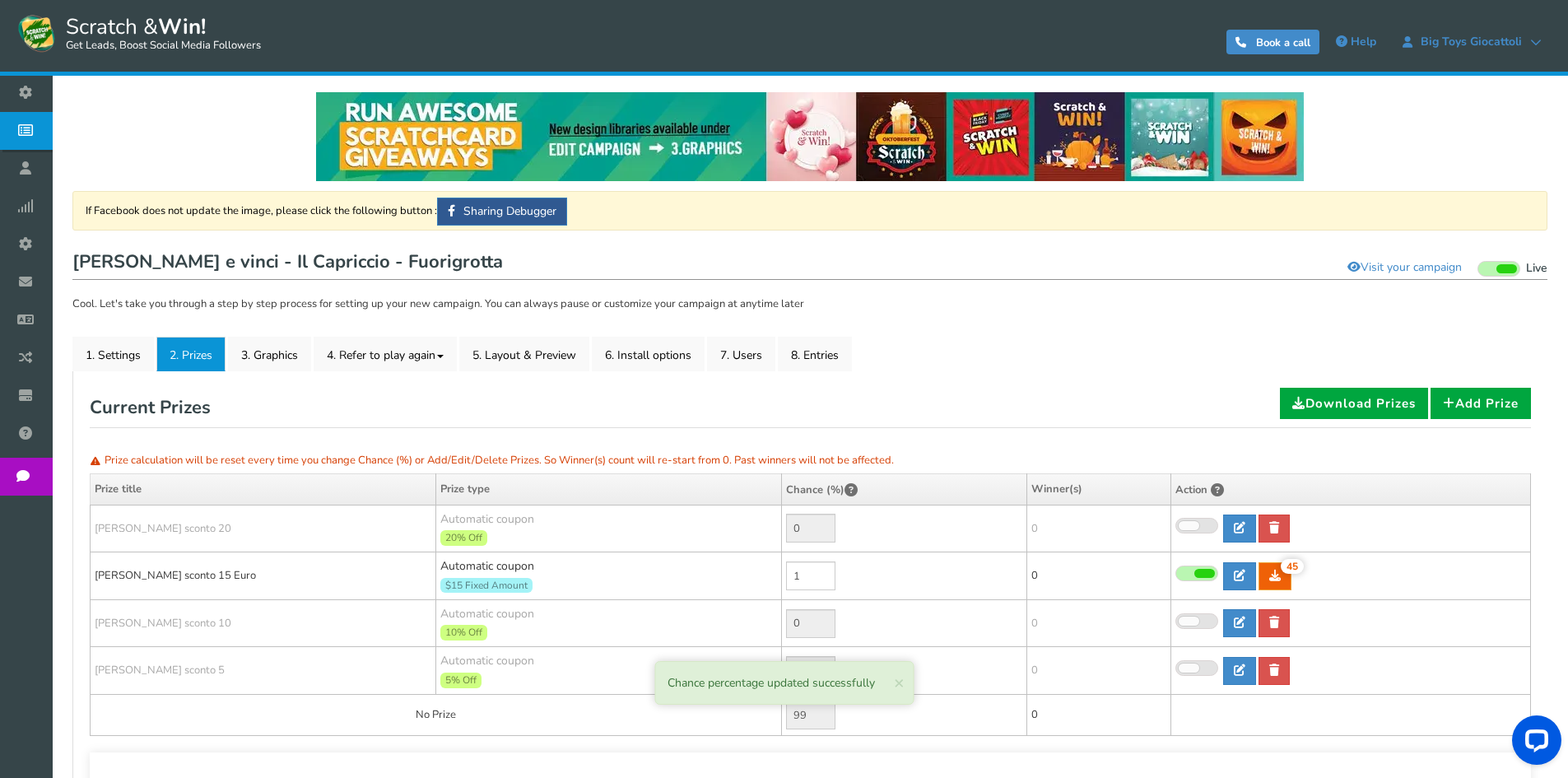
click at [0, 0] on span "Campaigns" at bounding box center [0, 0] width 0 height 0
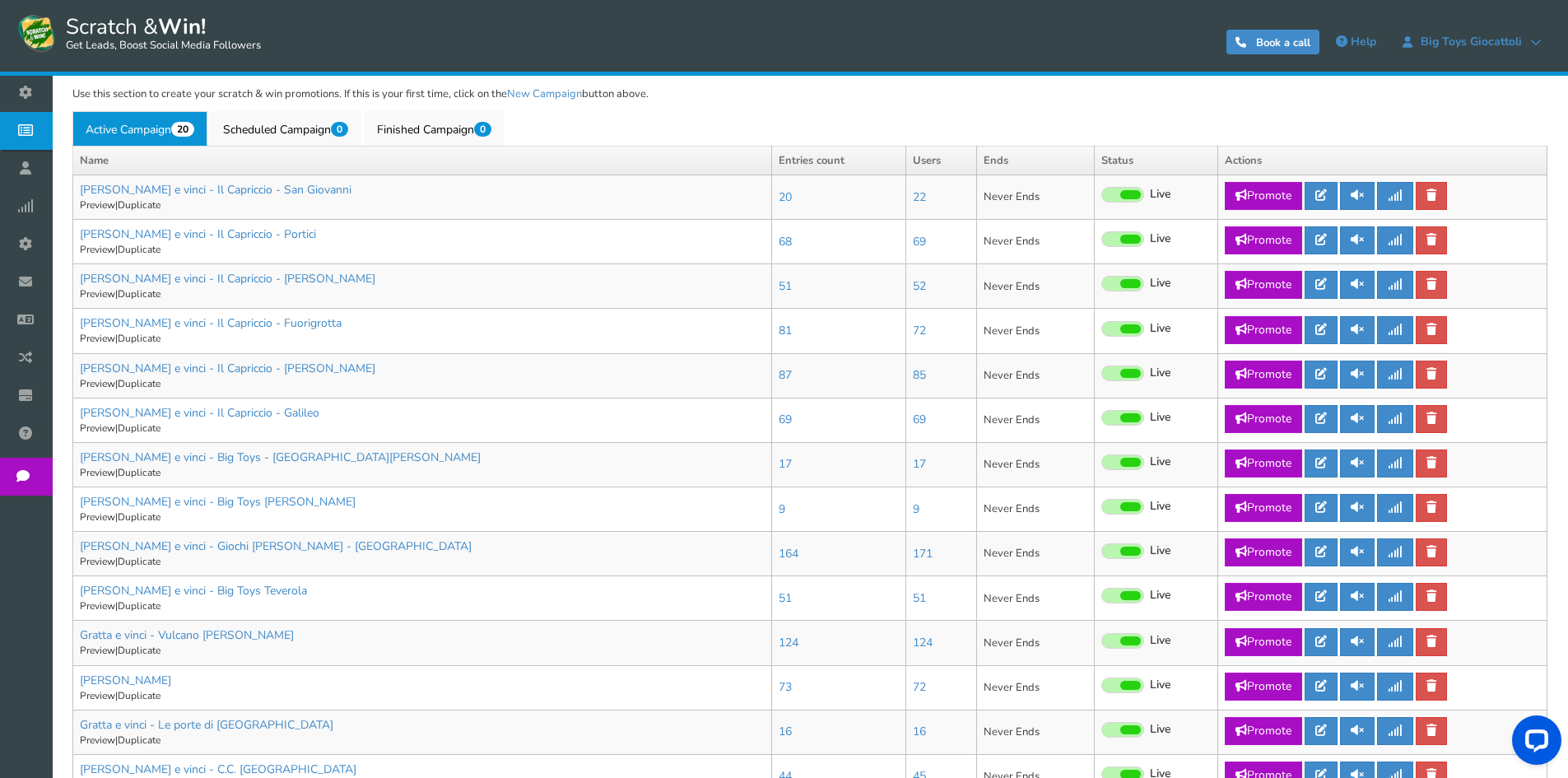
scroll to position [412, 0]
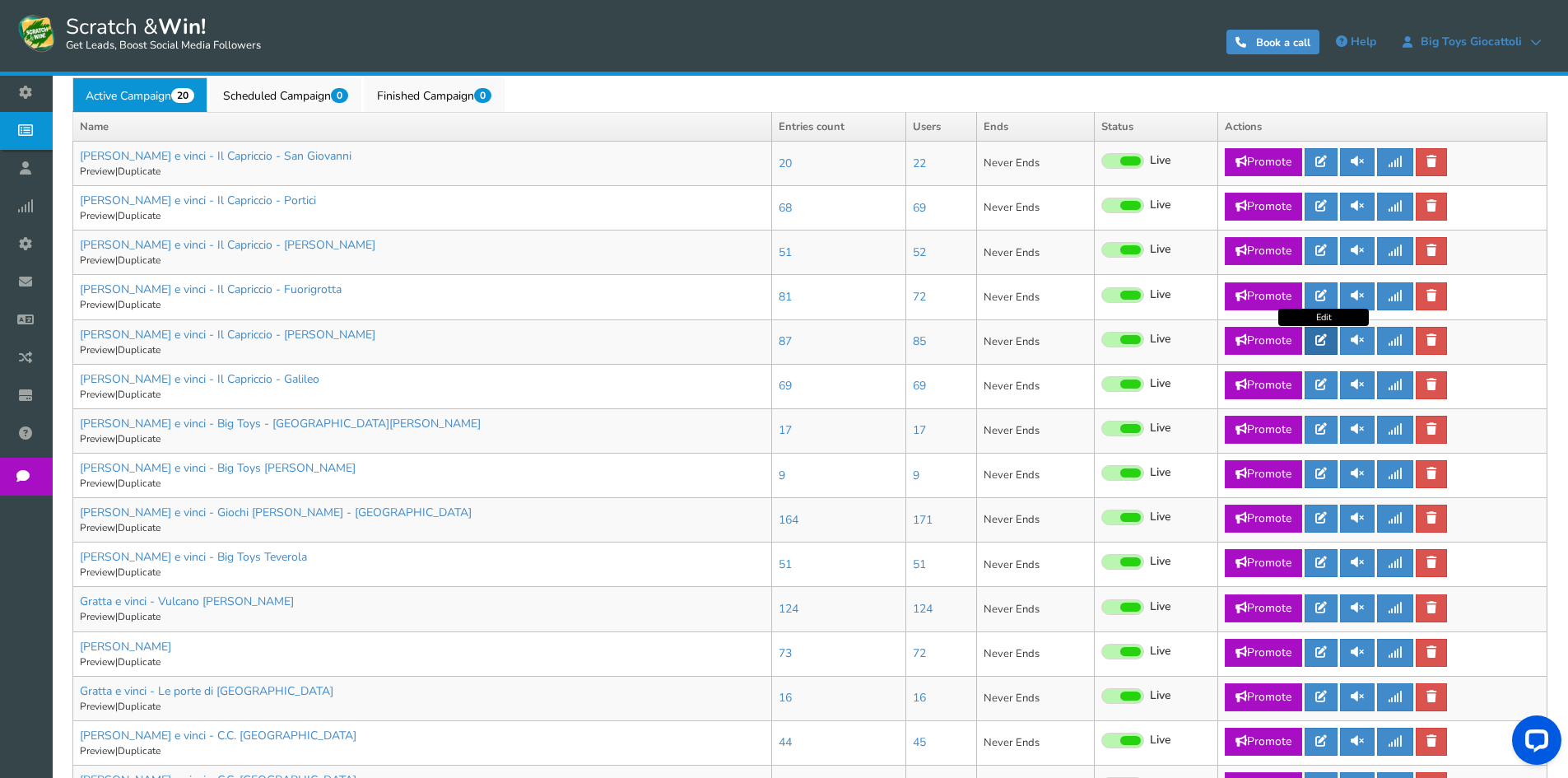
click at [1327, 349] on link at bounding box center [1321, 340] width 33 height 28
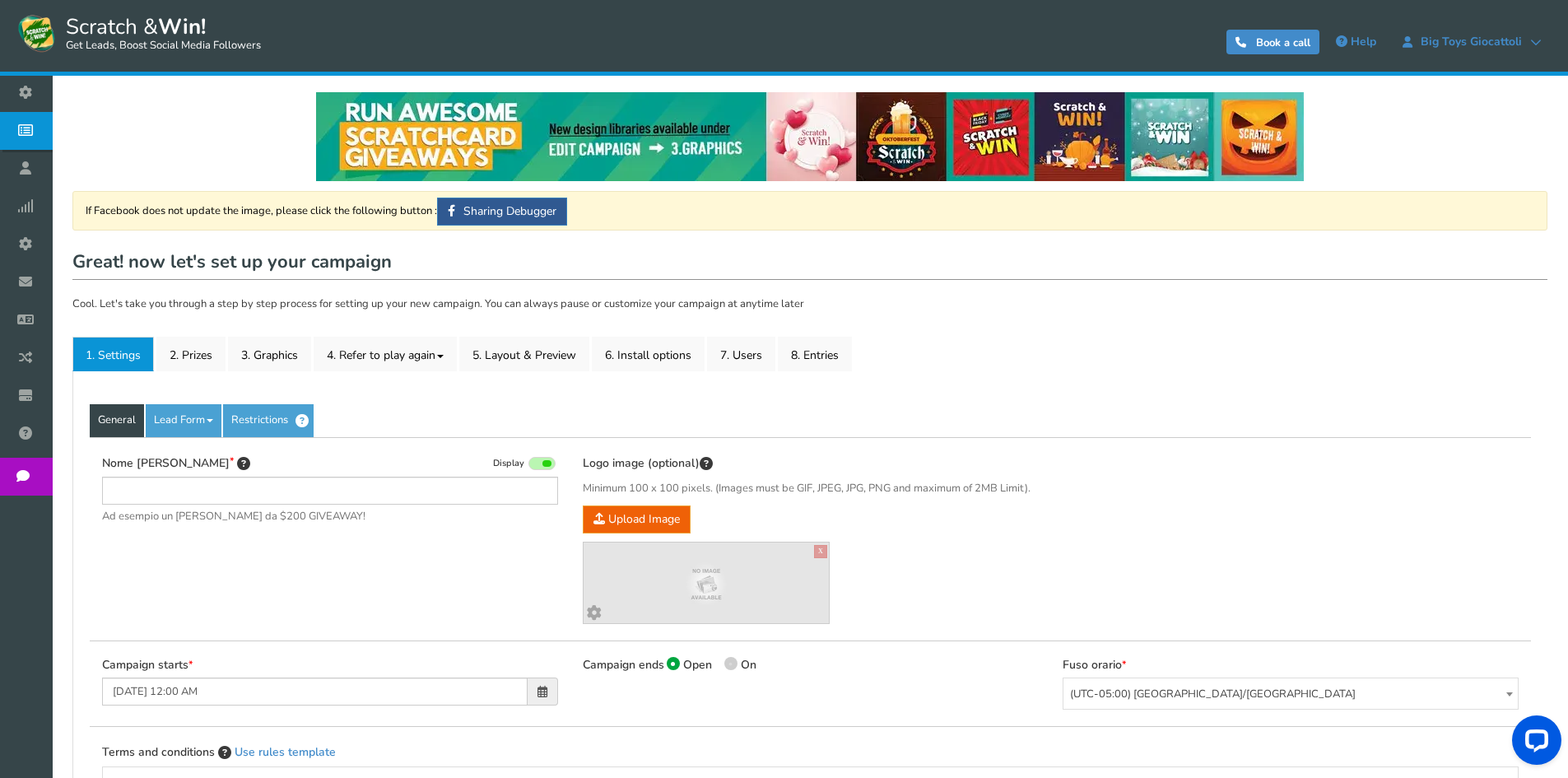
type input "[PERSON_NAME] e vinci - Il Capriccio - [PERSON_NAME]"
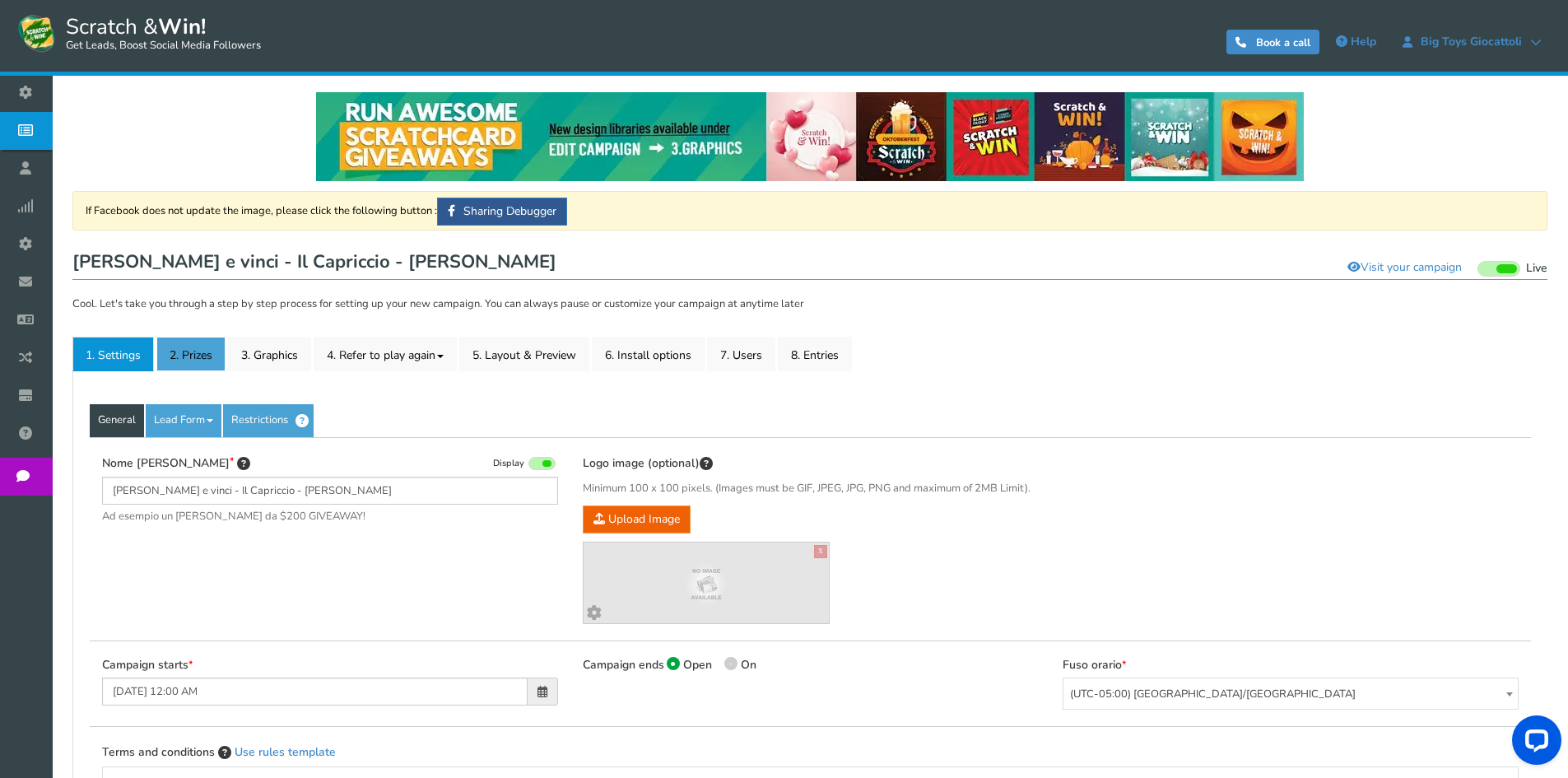
click at [181, 362] on link "2. Prizes" at bounding box center [191, 354] width 70 height 34
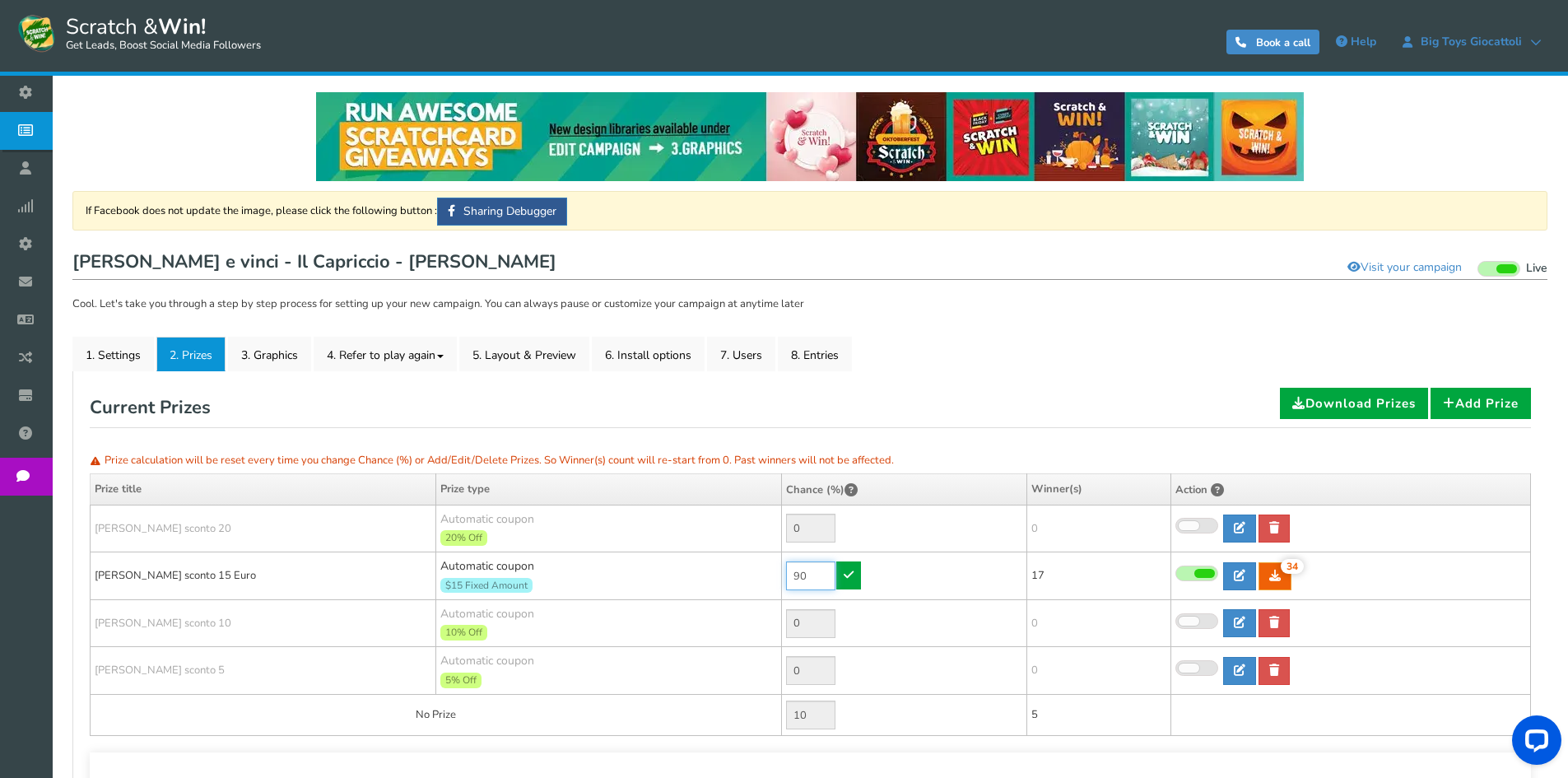
click at [805, 586] on input "90" at bounding box center [810, 576] width 49 height 29
type input "50"
click at [855, 582] on link at bounding box center [848, 575] width 24 height 28
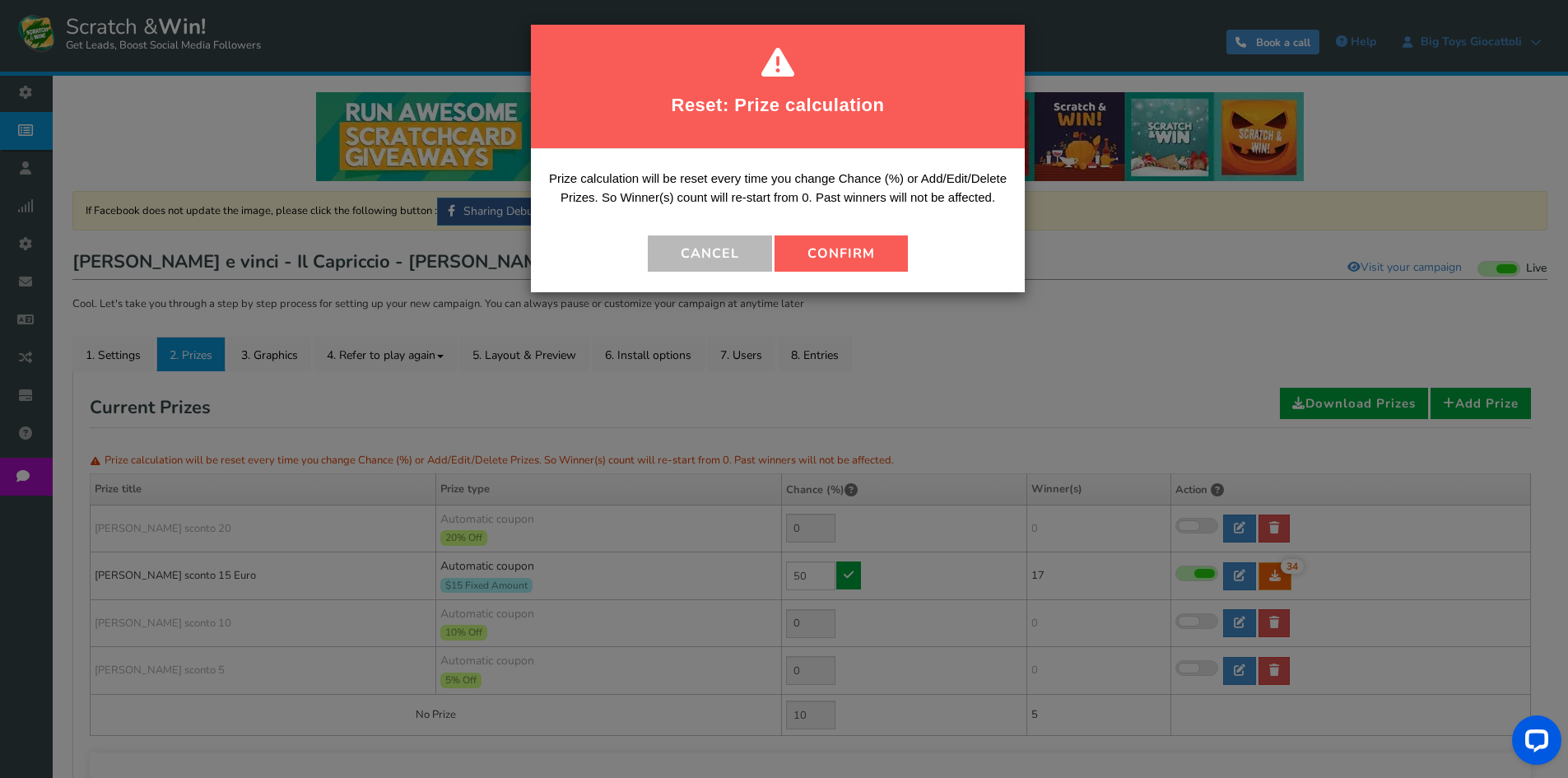
click at [846, 241] on button "Confirm" at bounding box center [841, 253] width 133 height 36
type input "50"
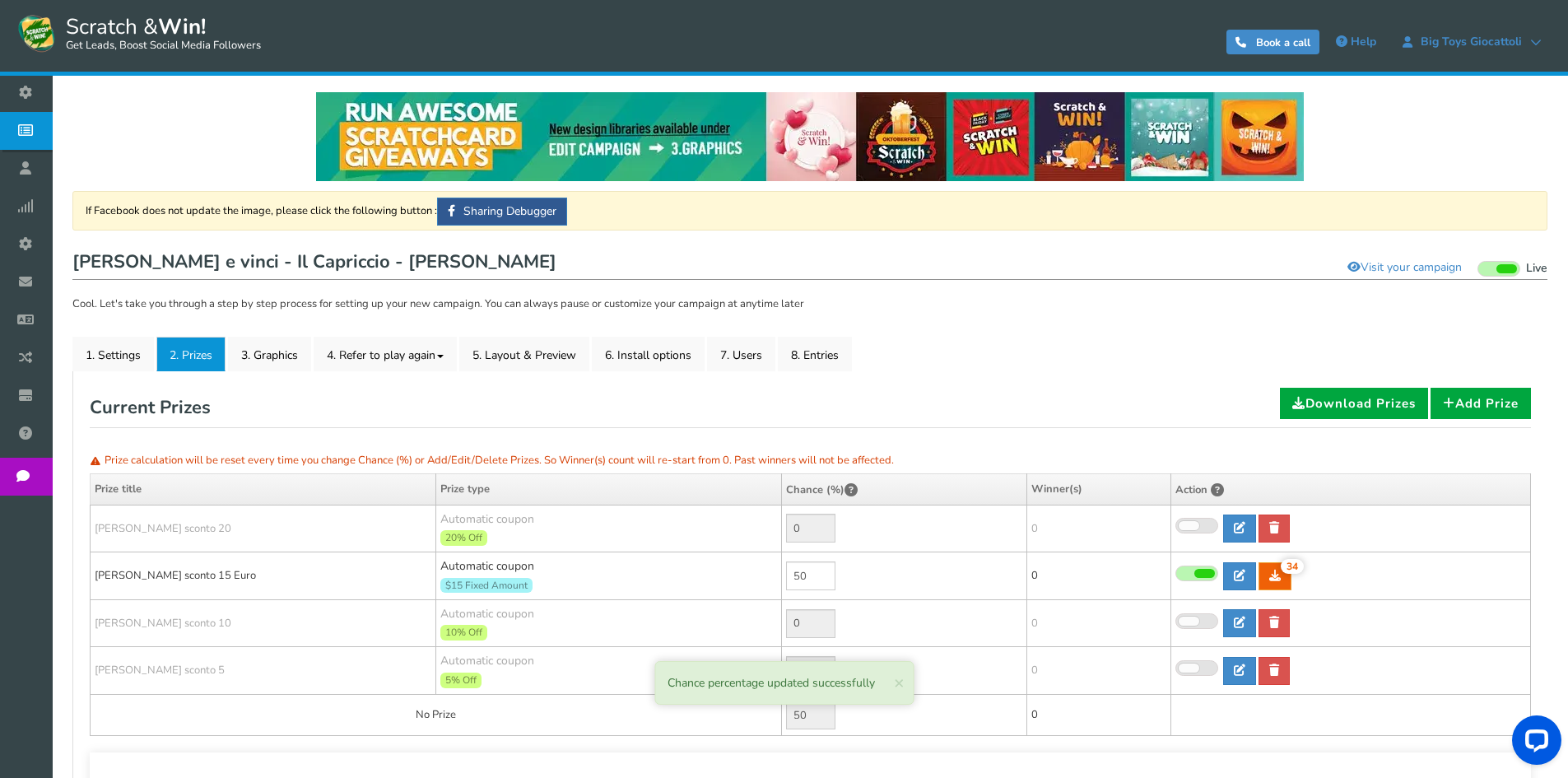
click at [60, 136] on link "Campaigns" at bounding box center [30, 131] width 60 height 38
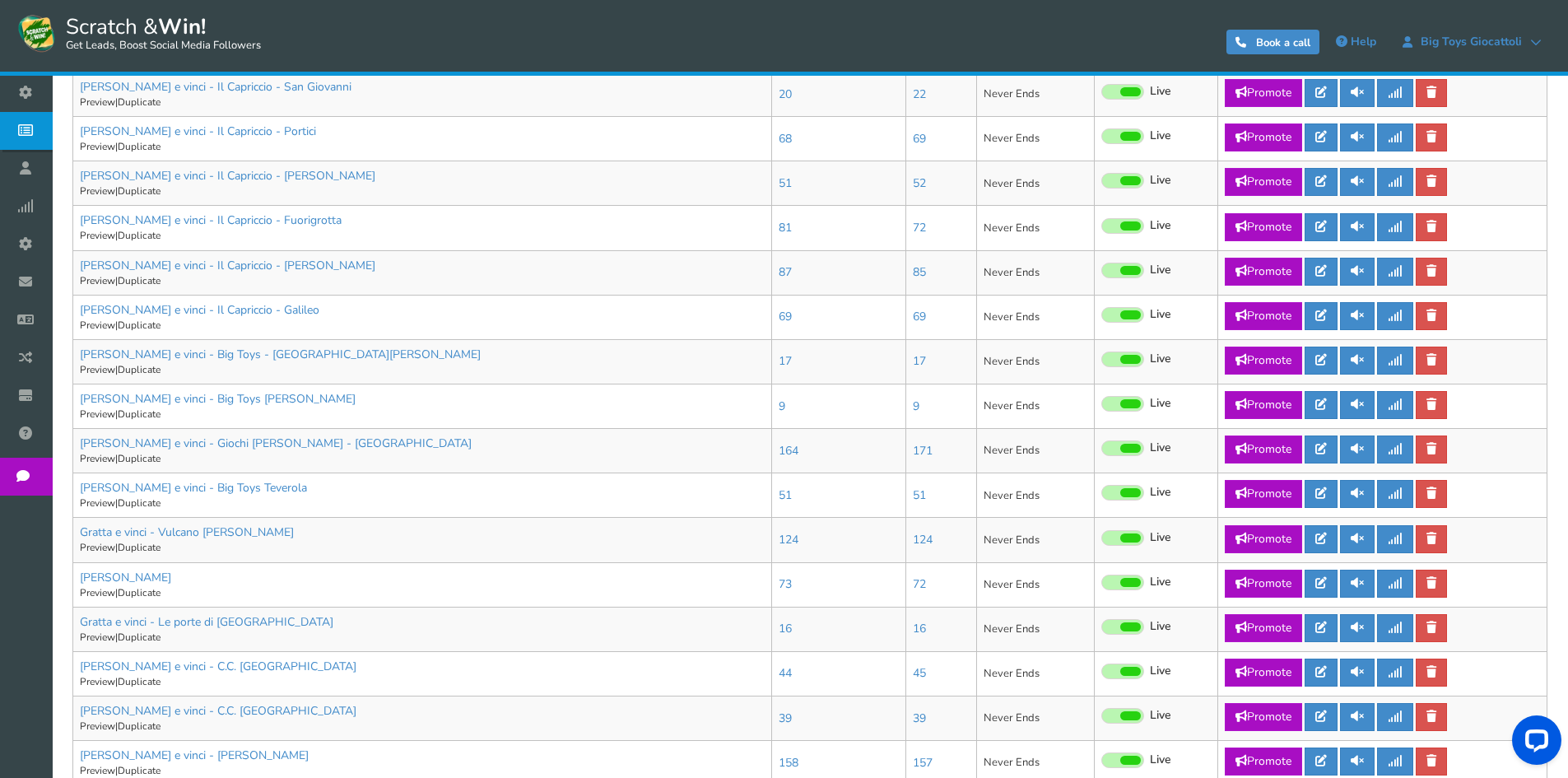
scroll to position [494, 0]
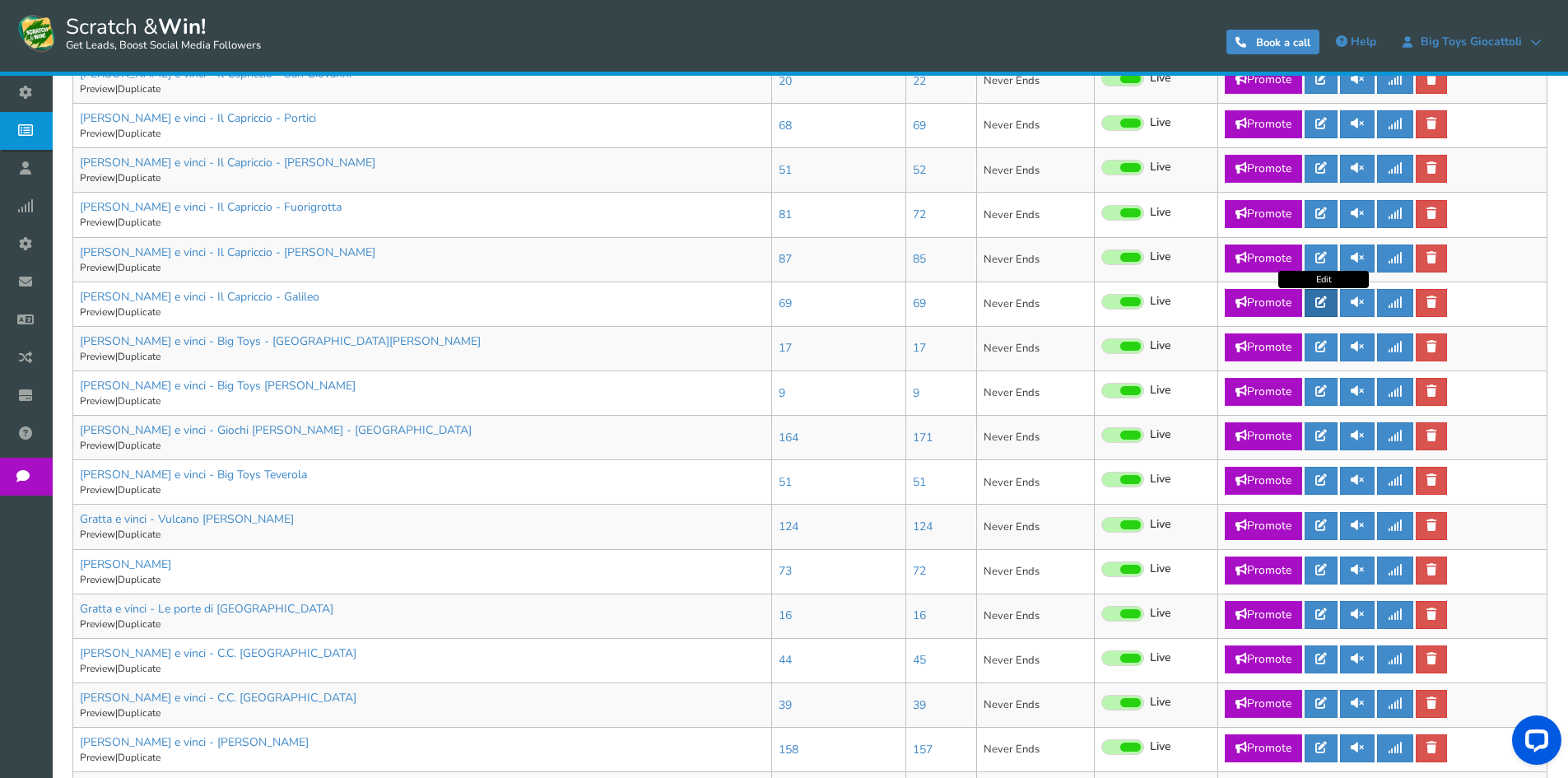
click at [1317, 304] on link at bounding box center [1321, 303] width 33 height 28
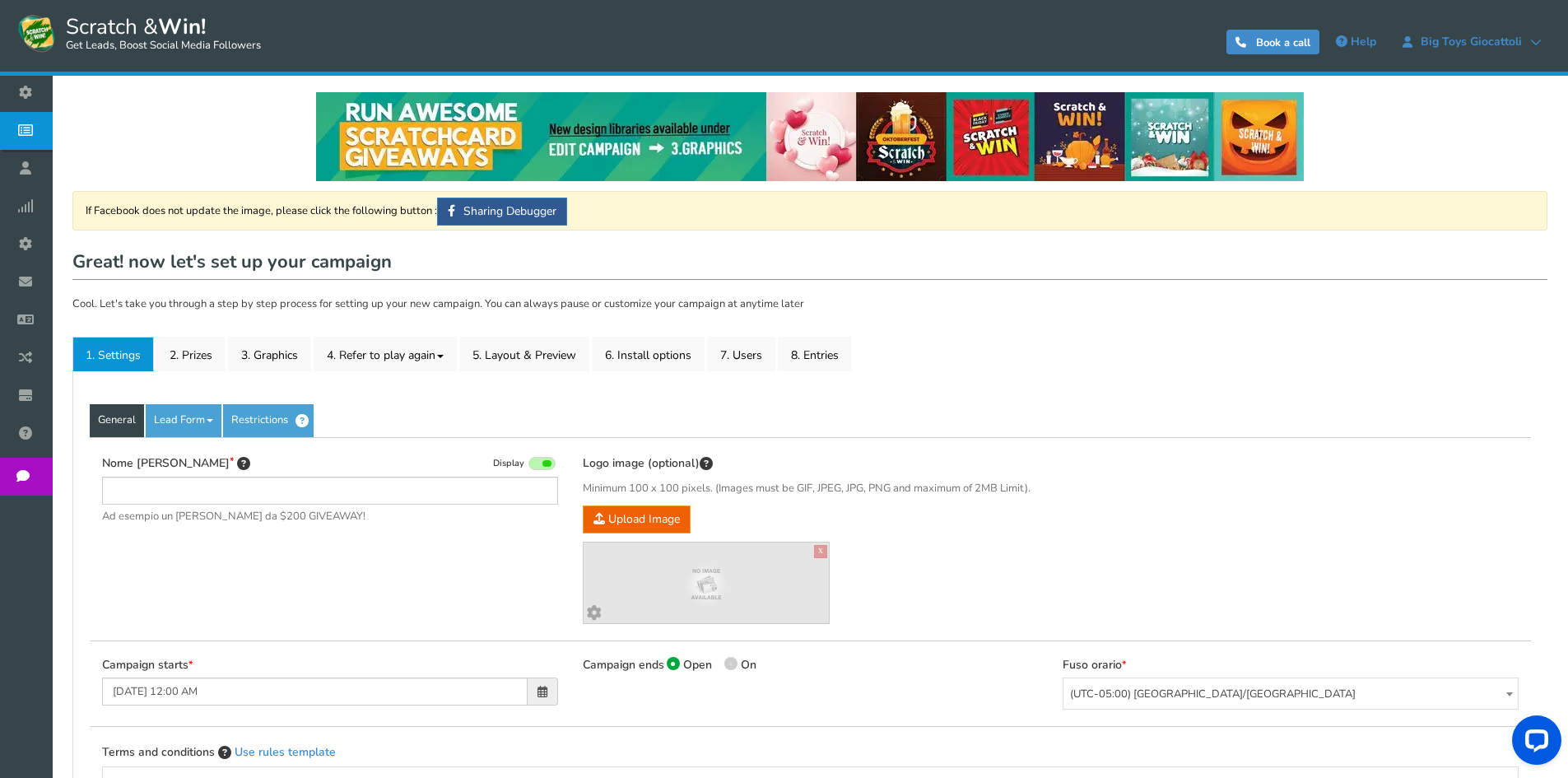
type input "[PERSON_NAME] e vinci - Il Capriccio - Galileo"
click at [178, 355] on link "2. Prizes" at bounding box center [191, 354] width 70 height 34
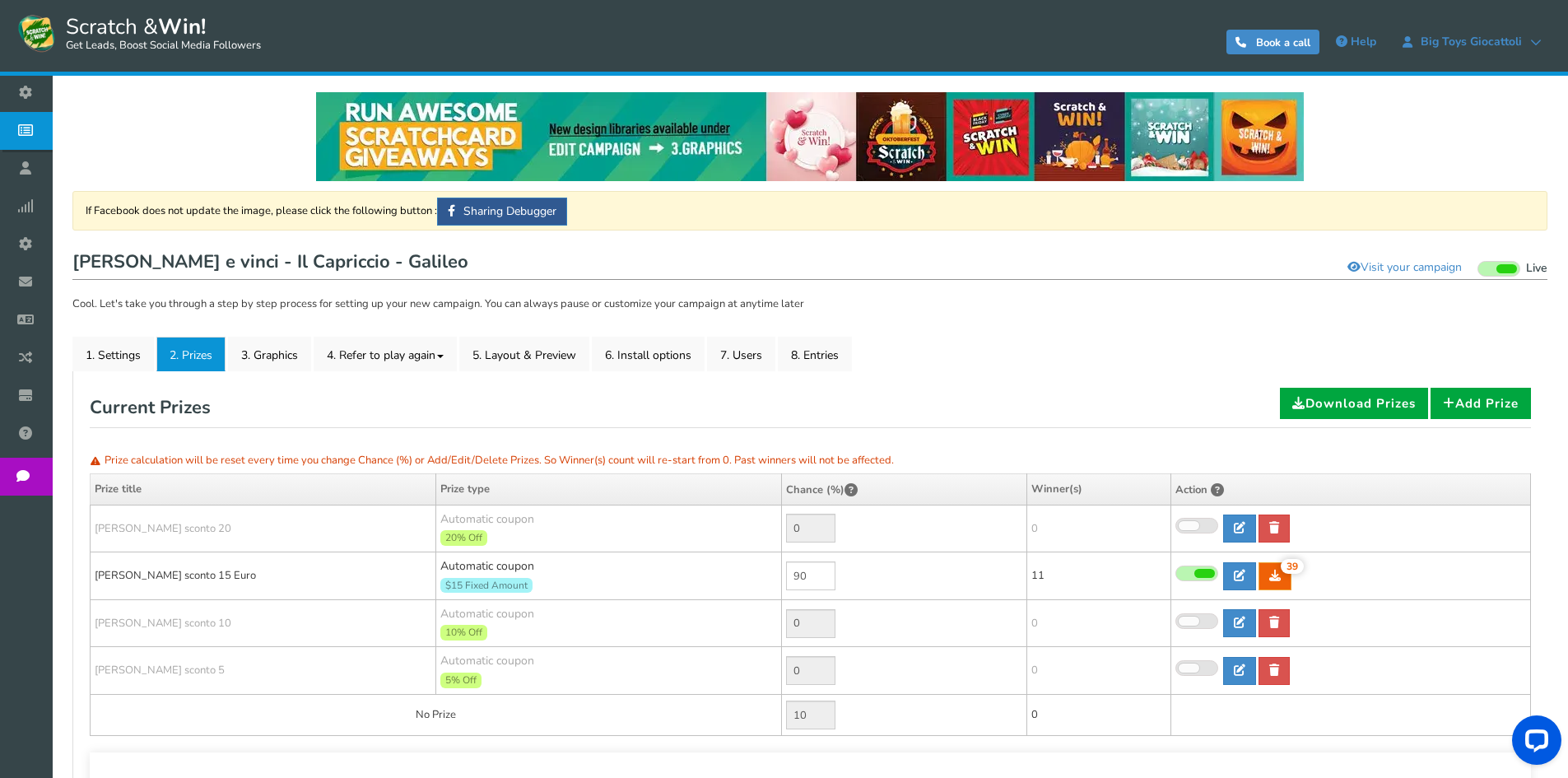
click at [837, 573] on td "90" at bounding box center [904, 576] width 246 height 48
click at [826, 573] on input "90" at bounding box center [810, 576] width 49 height 29
type input "30"
click at [856, 582] on link at bounding box center [848, 575] width 24 height 28
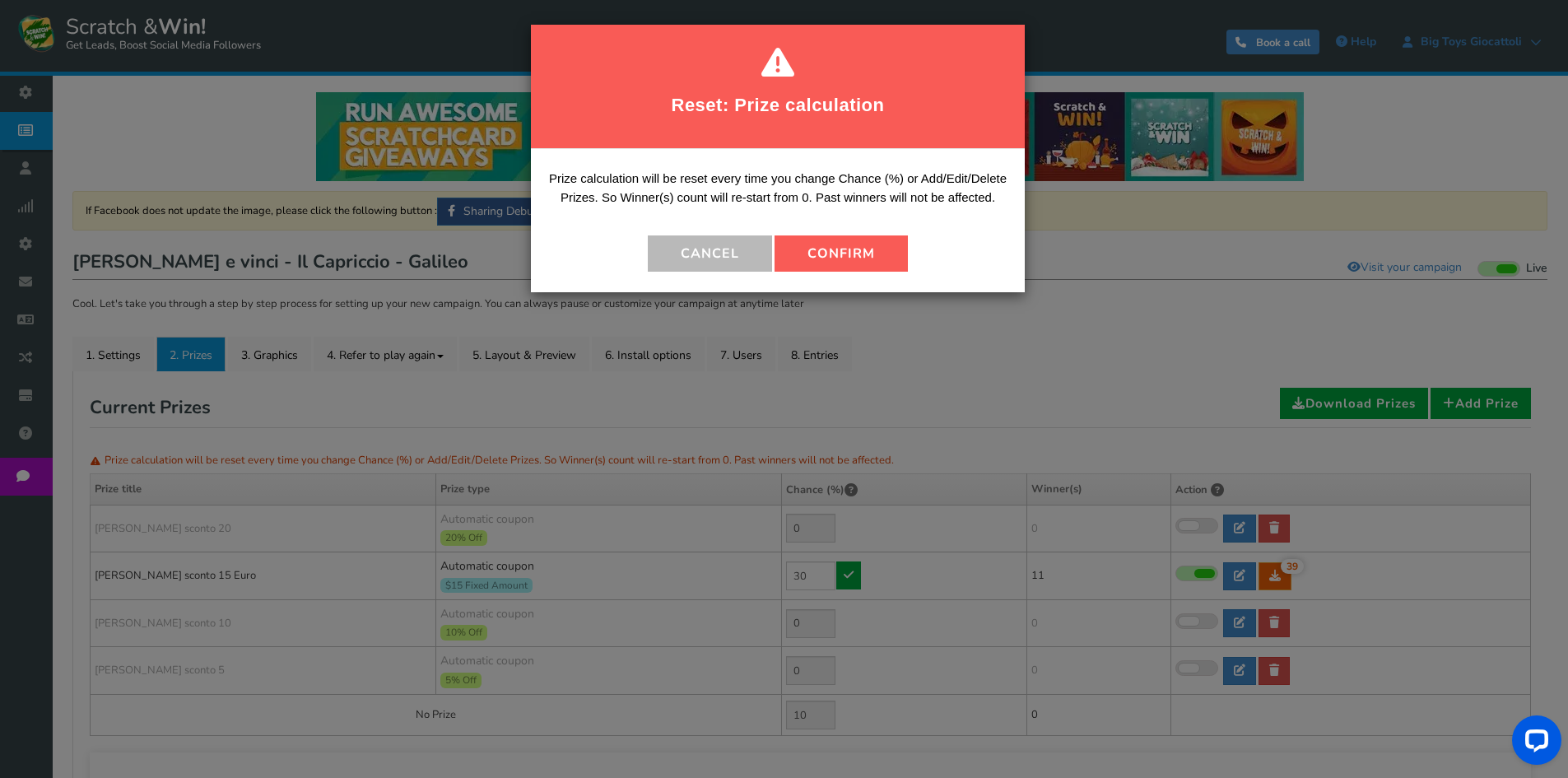
click at [792, 259] on button "Confirm" at bounding box center [841, 253] width 133 height 36
type input "70"
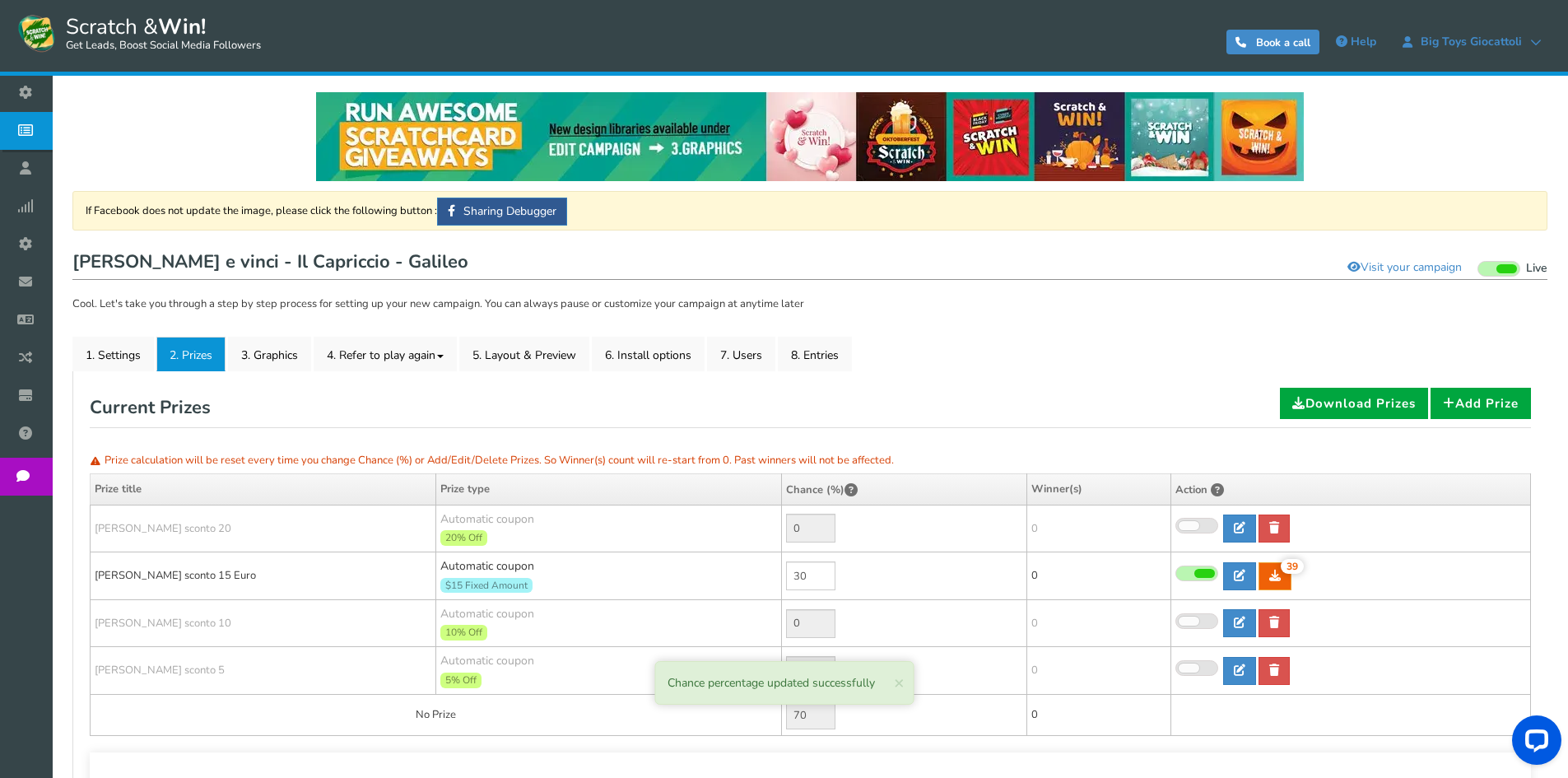
click at [42, 123] on icon at bounding box center [29, 130] width 31 height 36
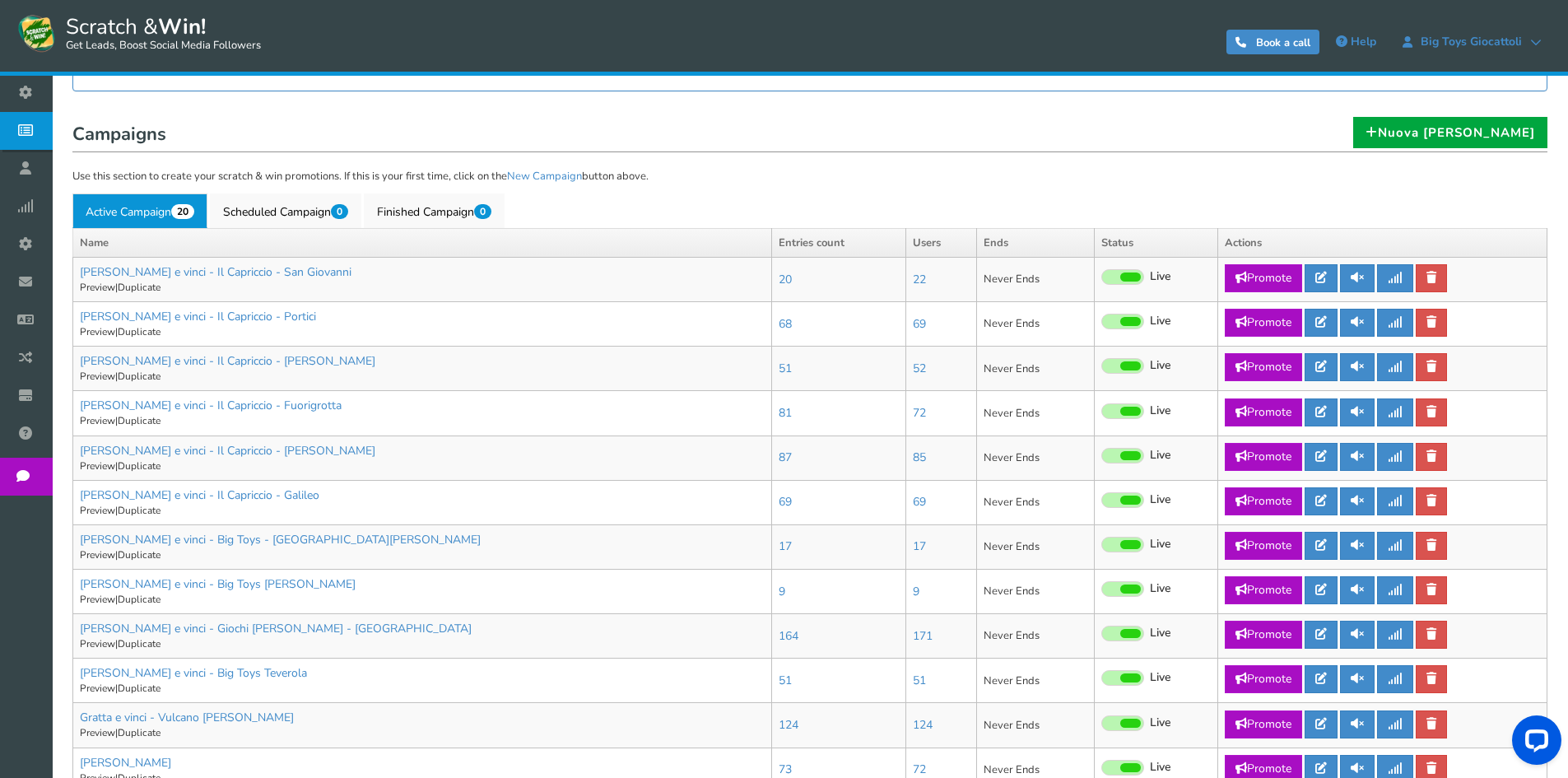
scroll to position [494, 0]
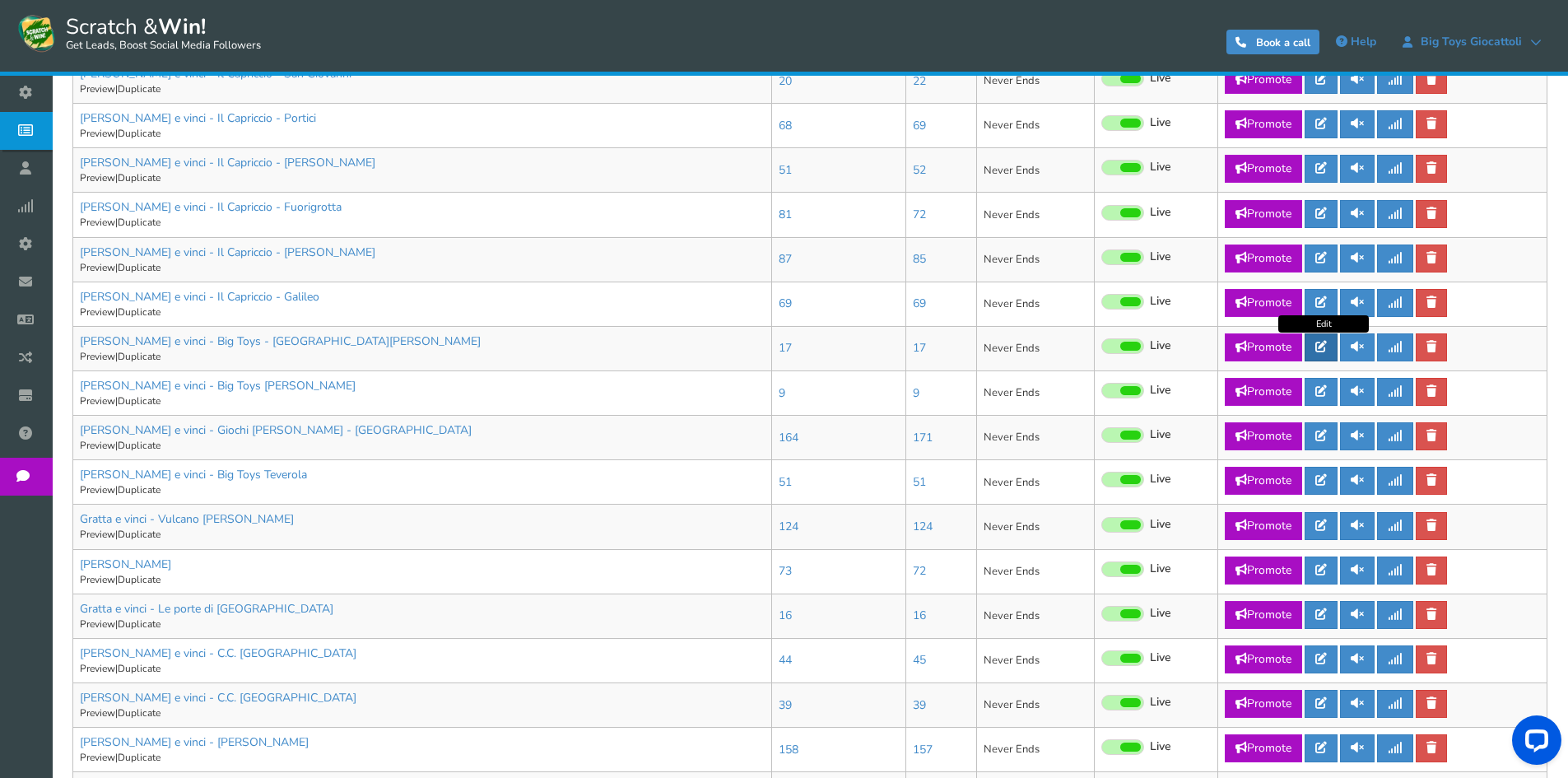
click at [1327, 350] on icon at bounding box center [1322, 347] width 12 height 12
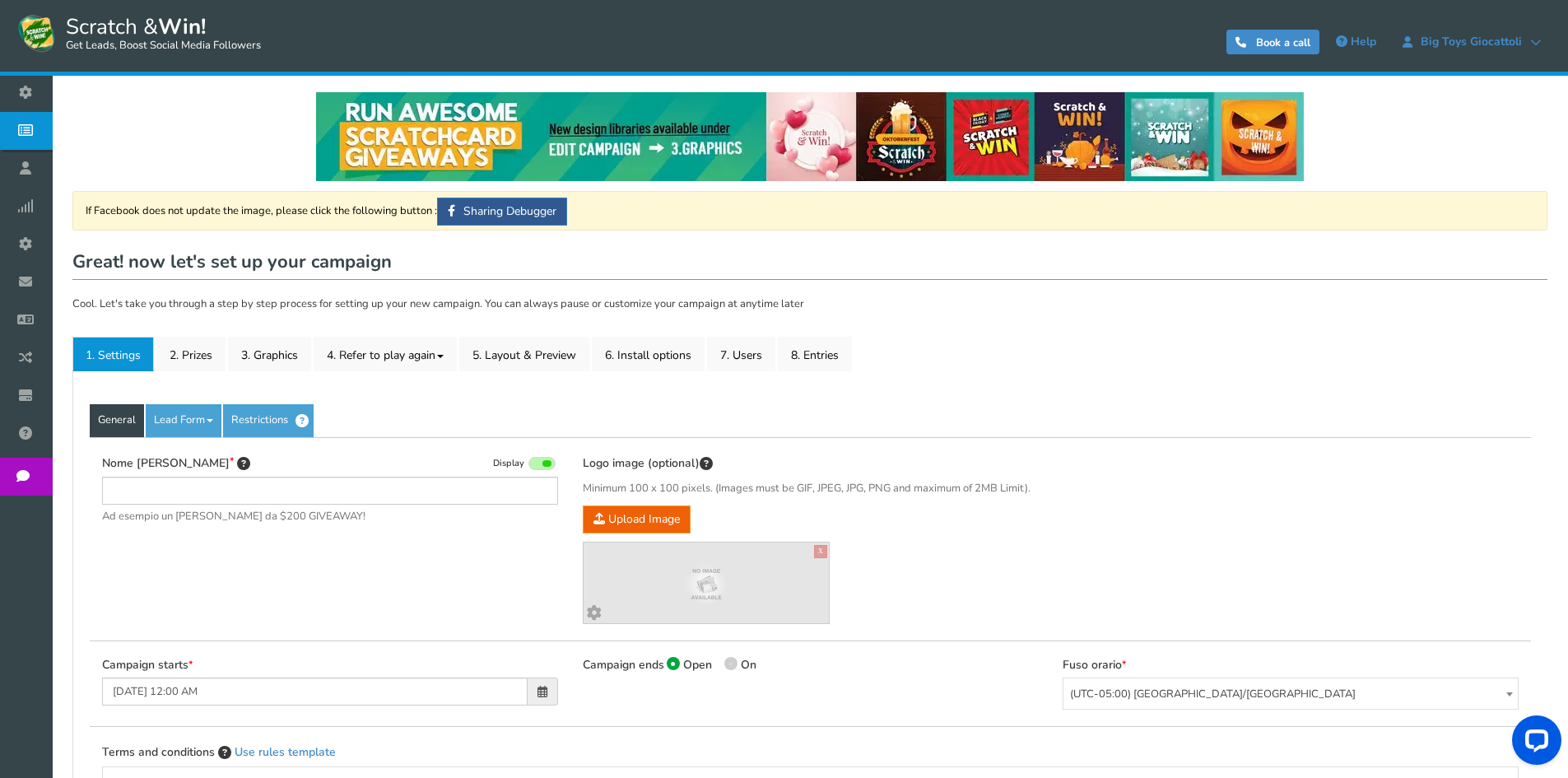
type input "[PERSON_NAME] e vinci - Big Toys - [GEOGRAPHIC_DATA][PERSON_NAME]"
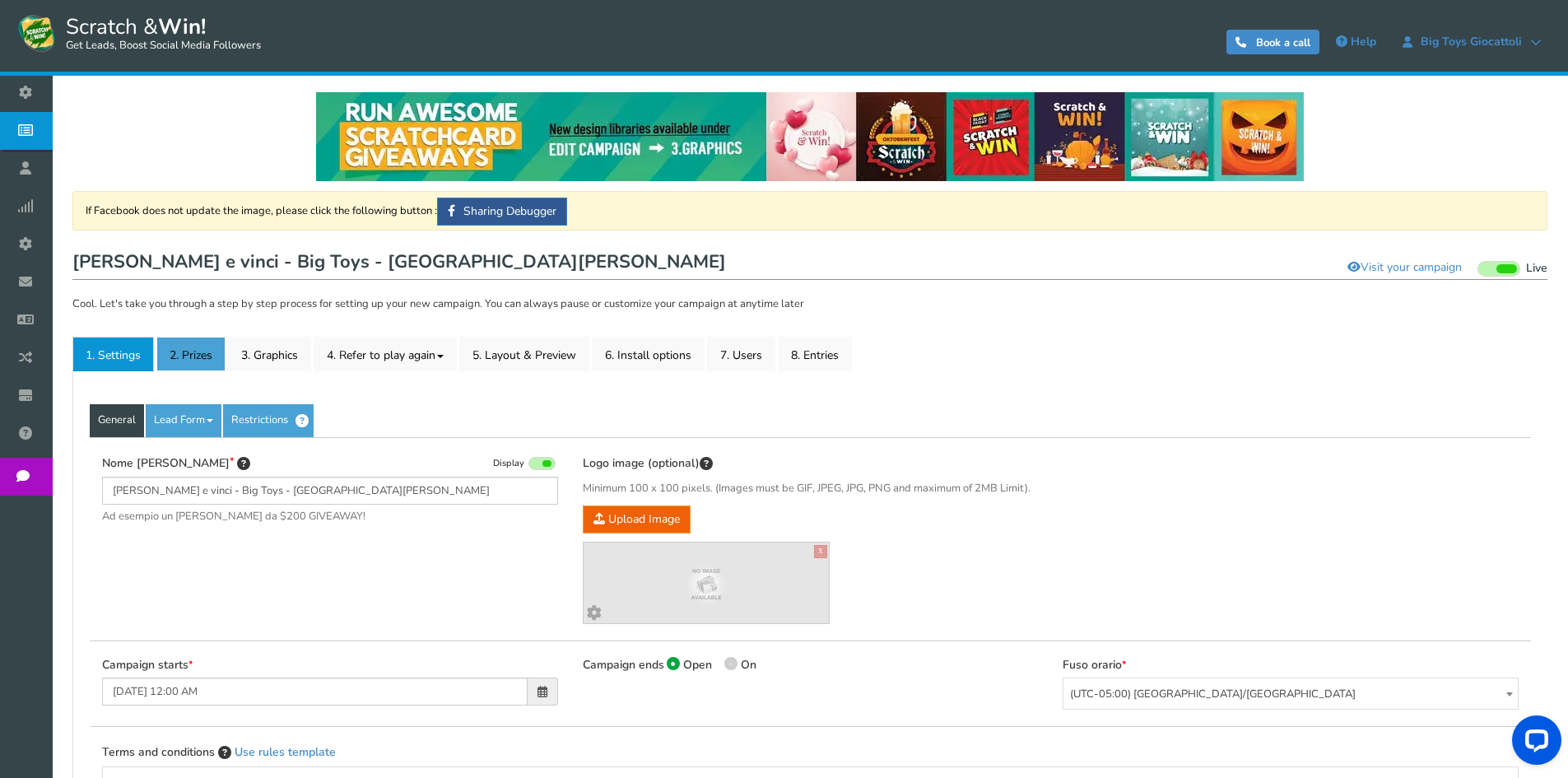
click at [178, 348] on link "2. Prizes" at bounding box center [191, 354] width 70 height 34
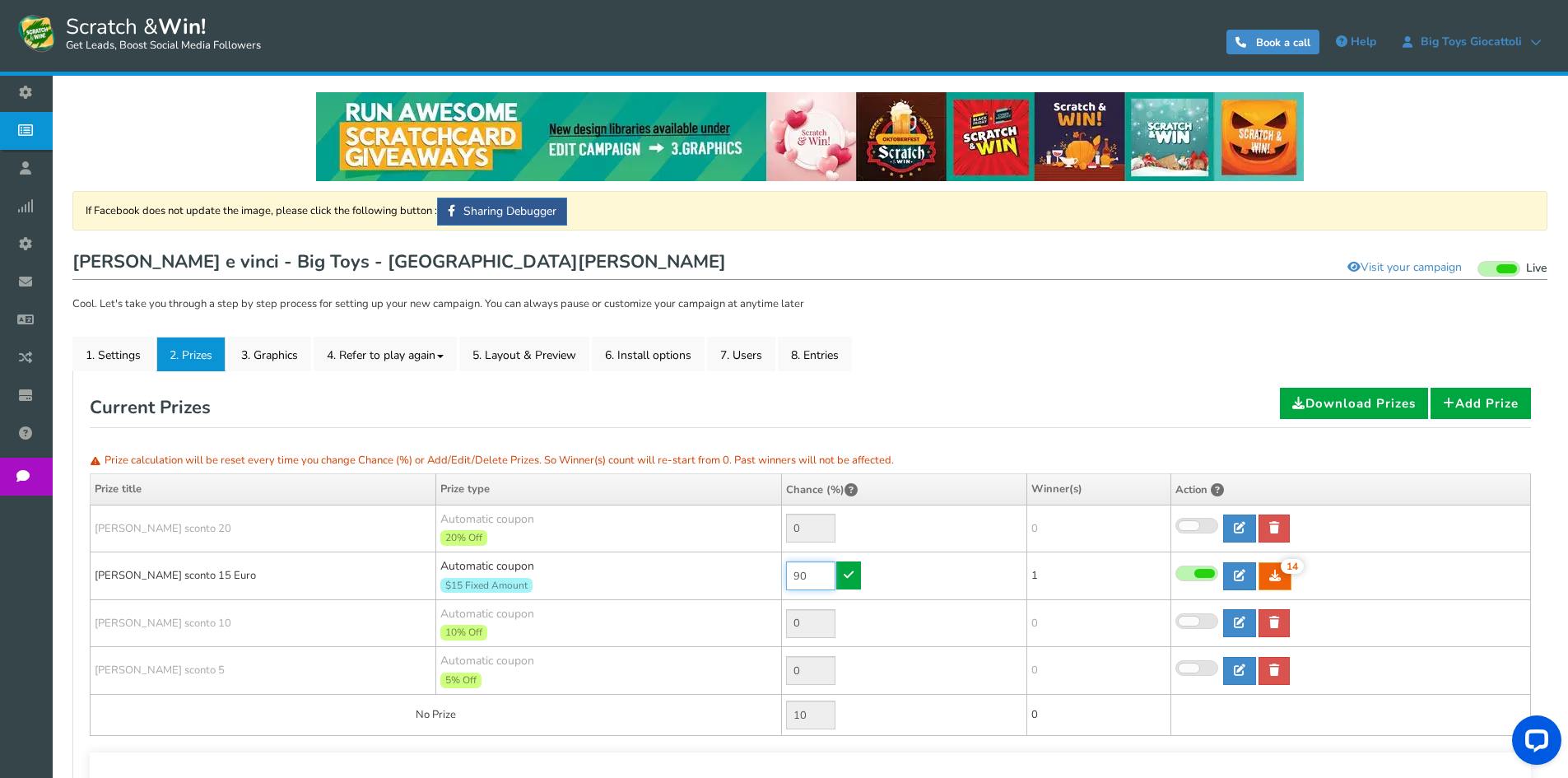
click at [825, 579] on input "90" at bounding box center [810, 576] width 49 height 29
type input "50"
click at [841, 578] on link at bounding box center [848, 575] width 24 height 28
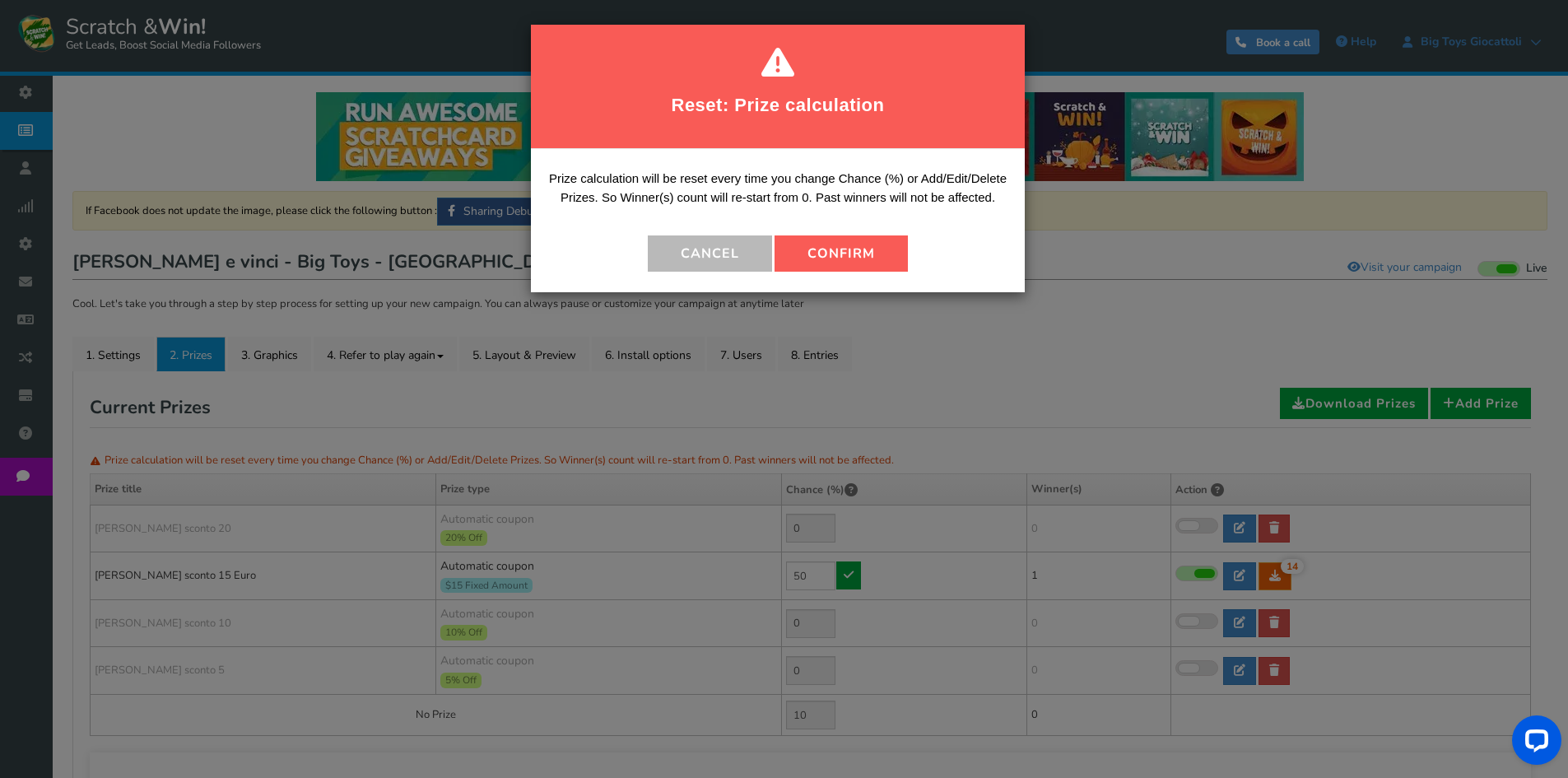
click at [879, 257] on button "Confirm" at bounding box center [841, 253] width 133 height 36
type input "50"
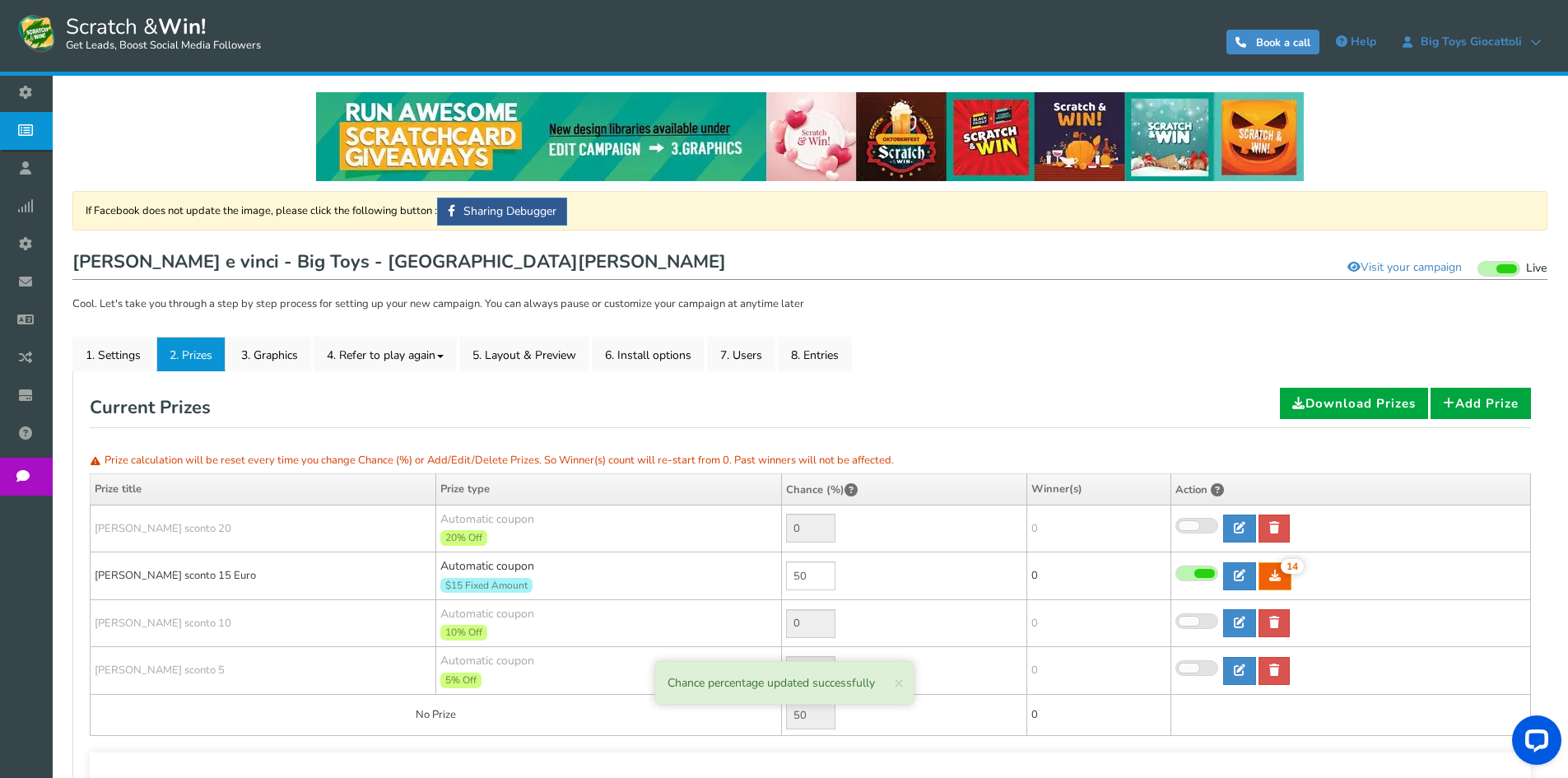
click at [0, 0] on span "Campaigns" at bounding box center [0, 0] width 0 height 0
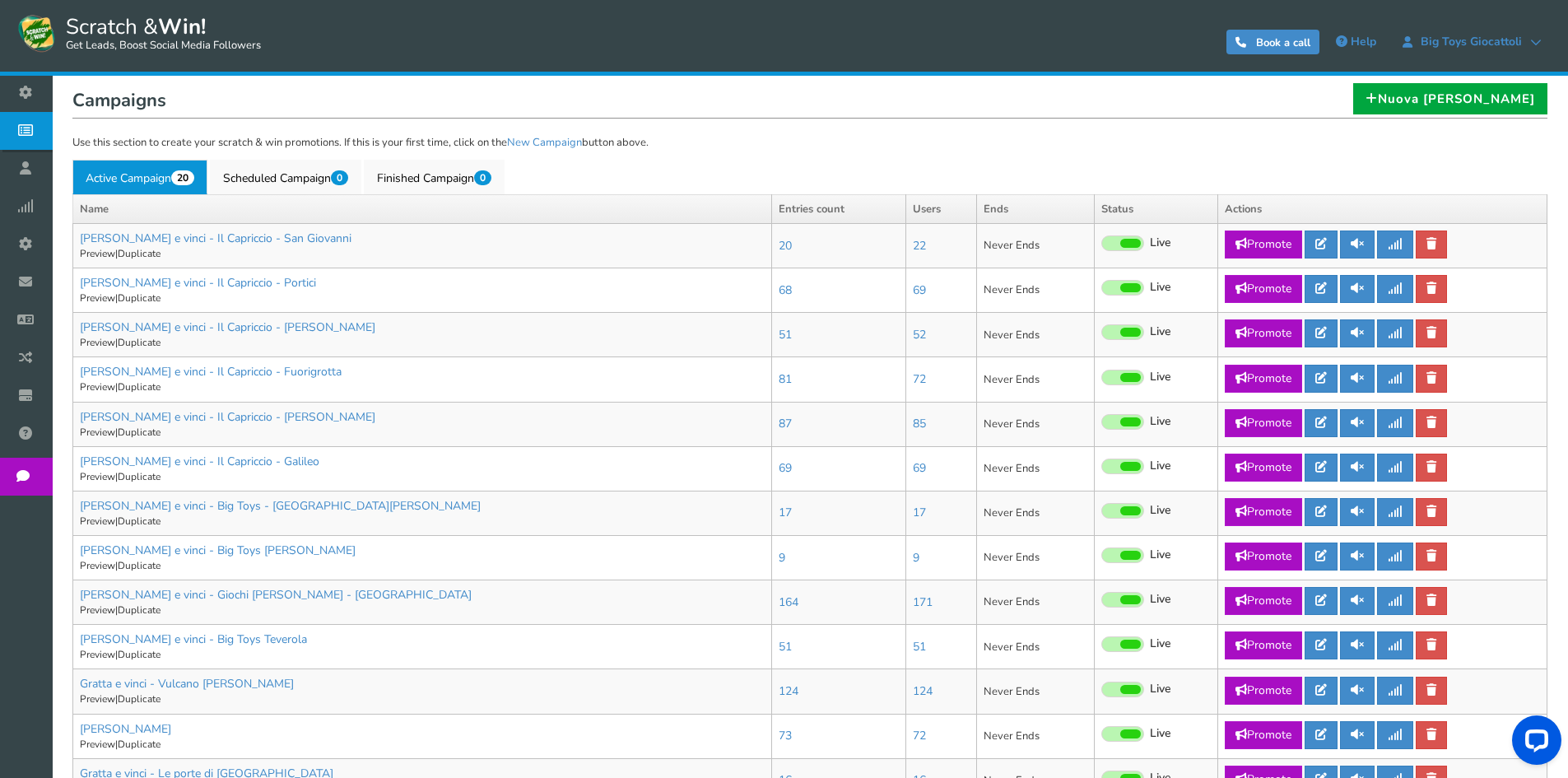
scroll to position [412, 0]
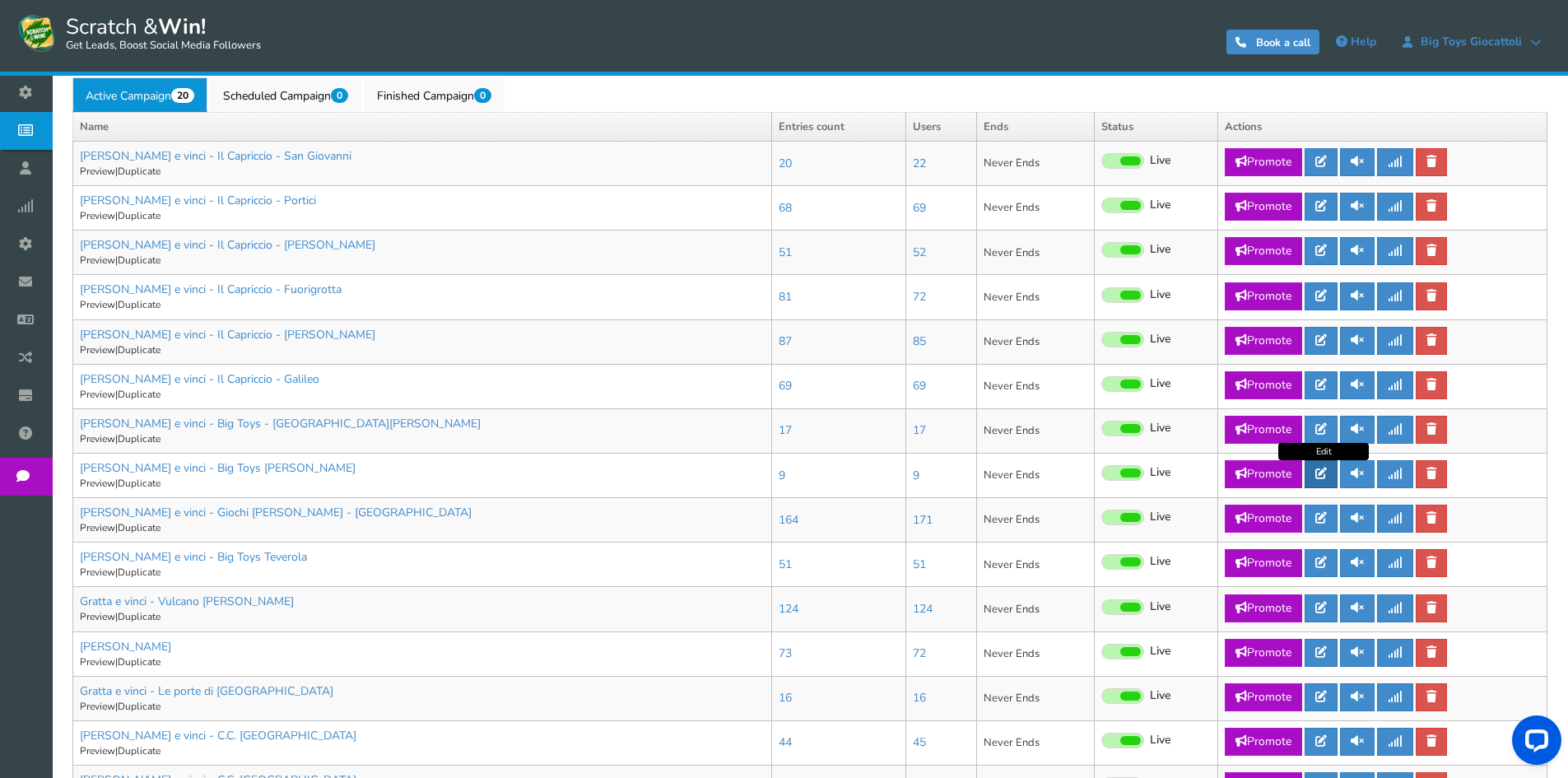
click at [1327, 480] on icon at bounding box center [1322, 474] width 12 height 12
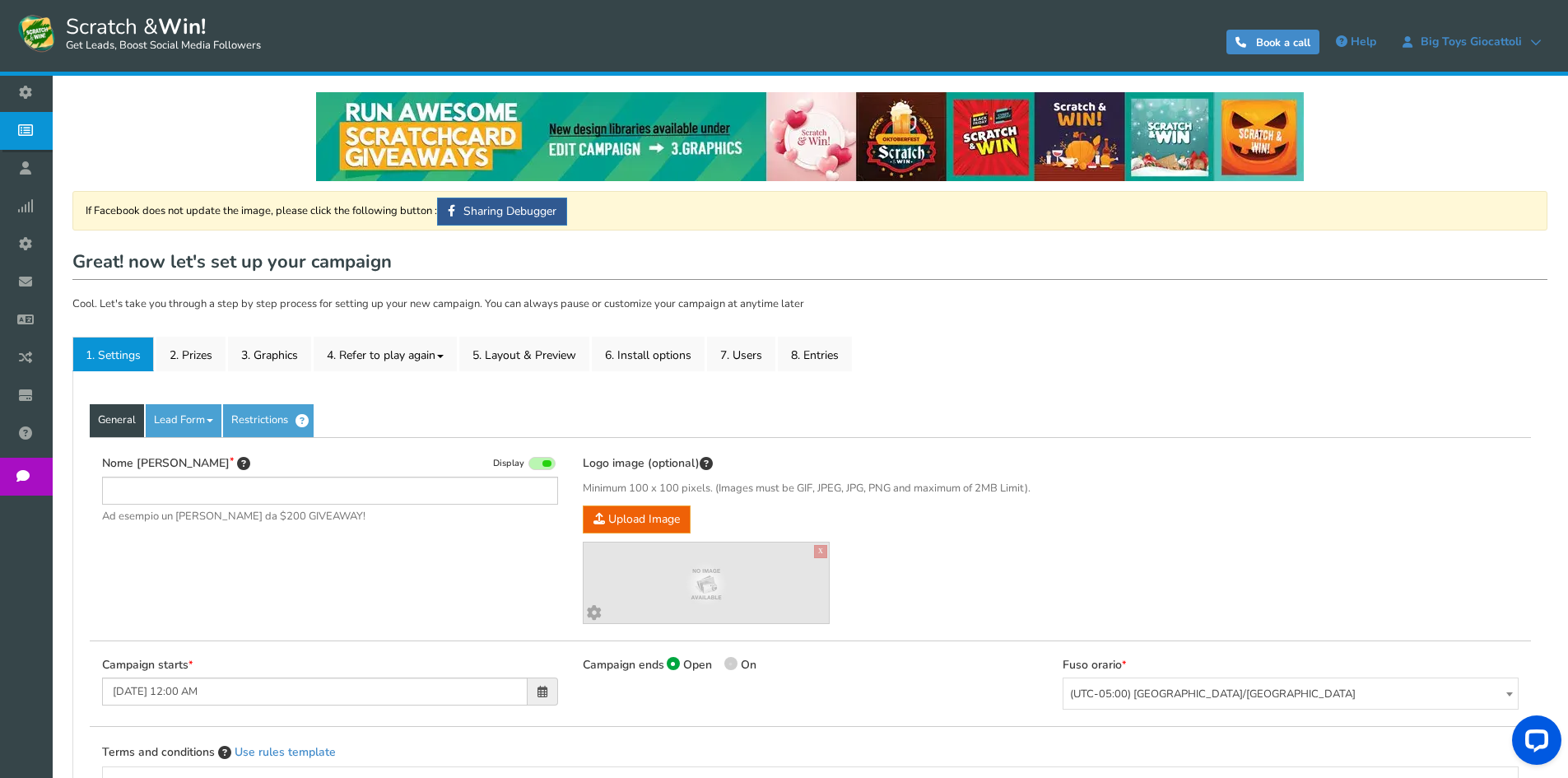
type input "[PERSON_NAME] e vinci - Big Toys [PERSON_NAME]"
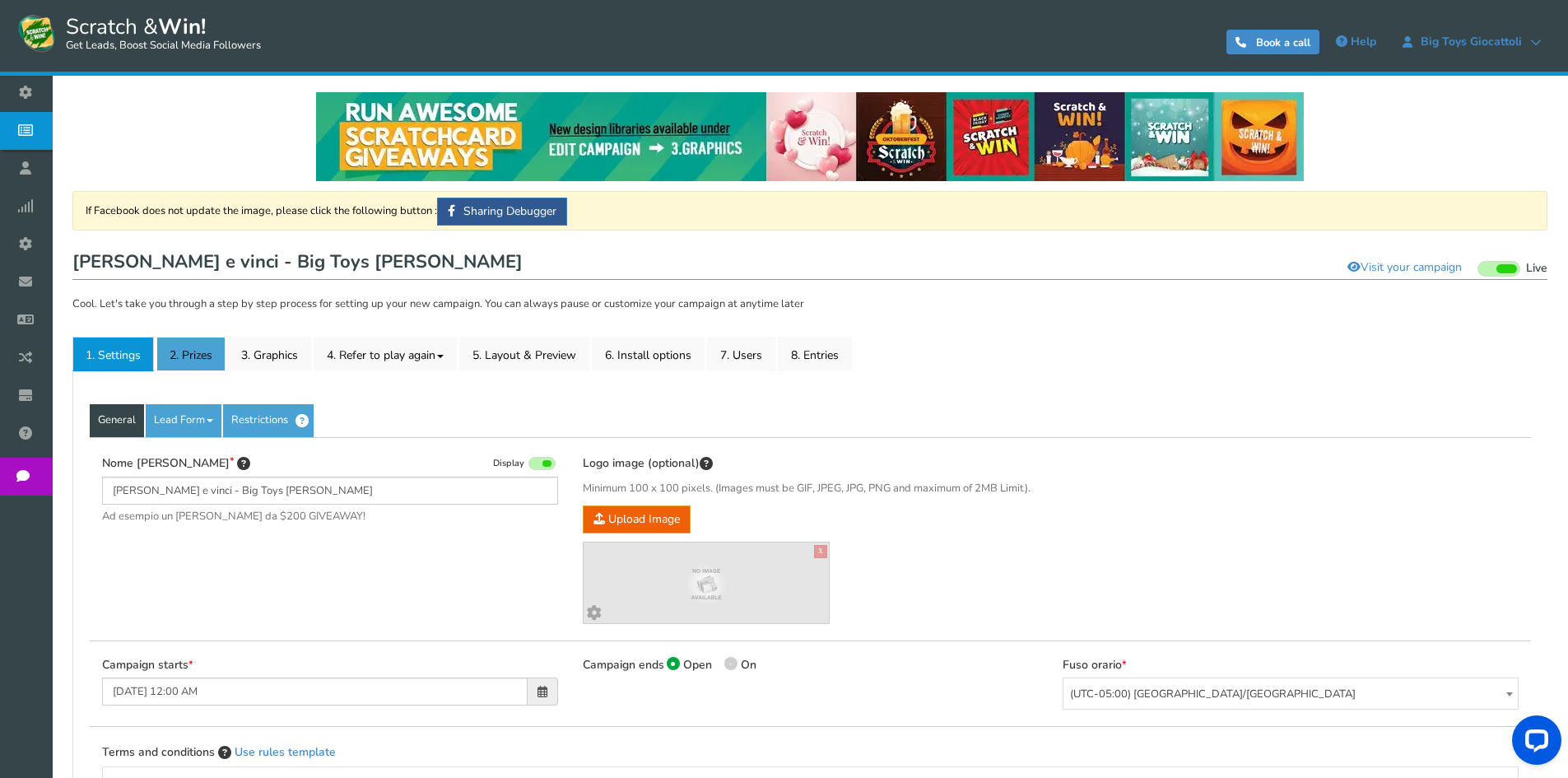
click at [200, 364] on link "2. Prizes" at bounding box center [191, 354] width 70 height 34
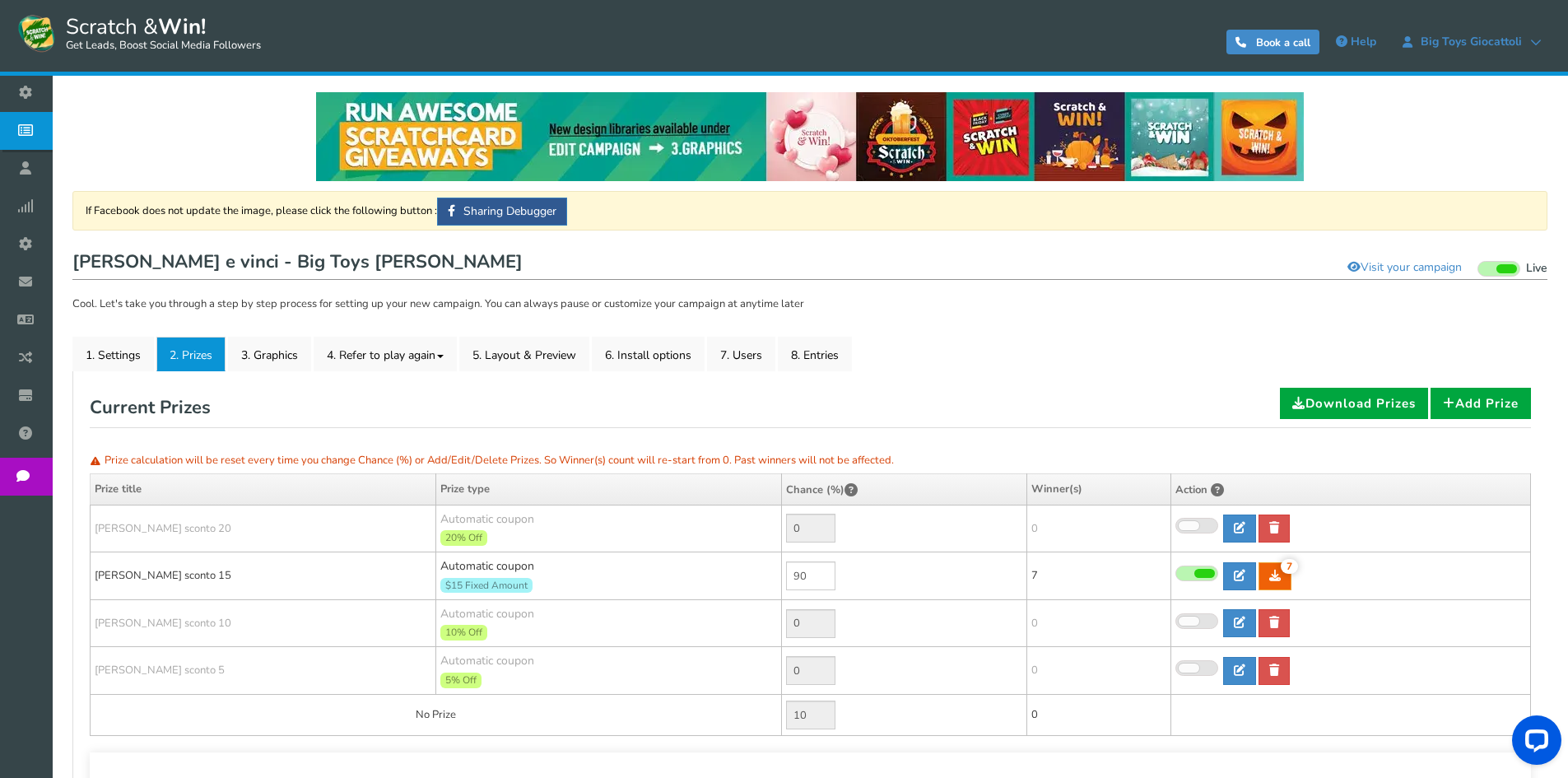
click at [38, 140] on icon at bounding box center [29, 130] width 31 height 36
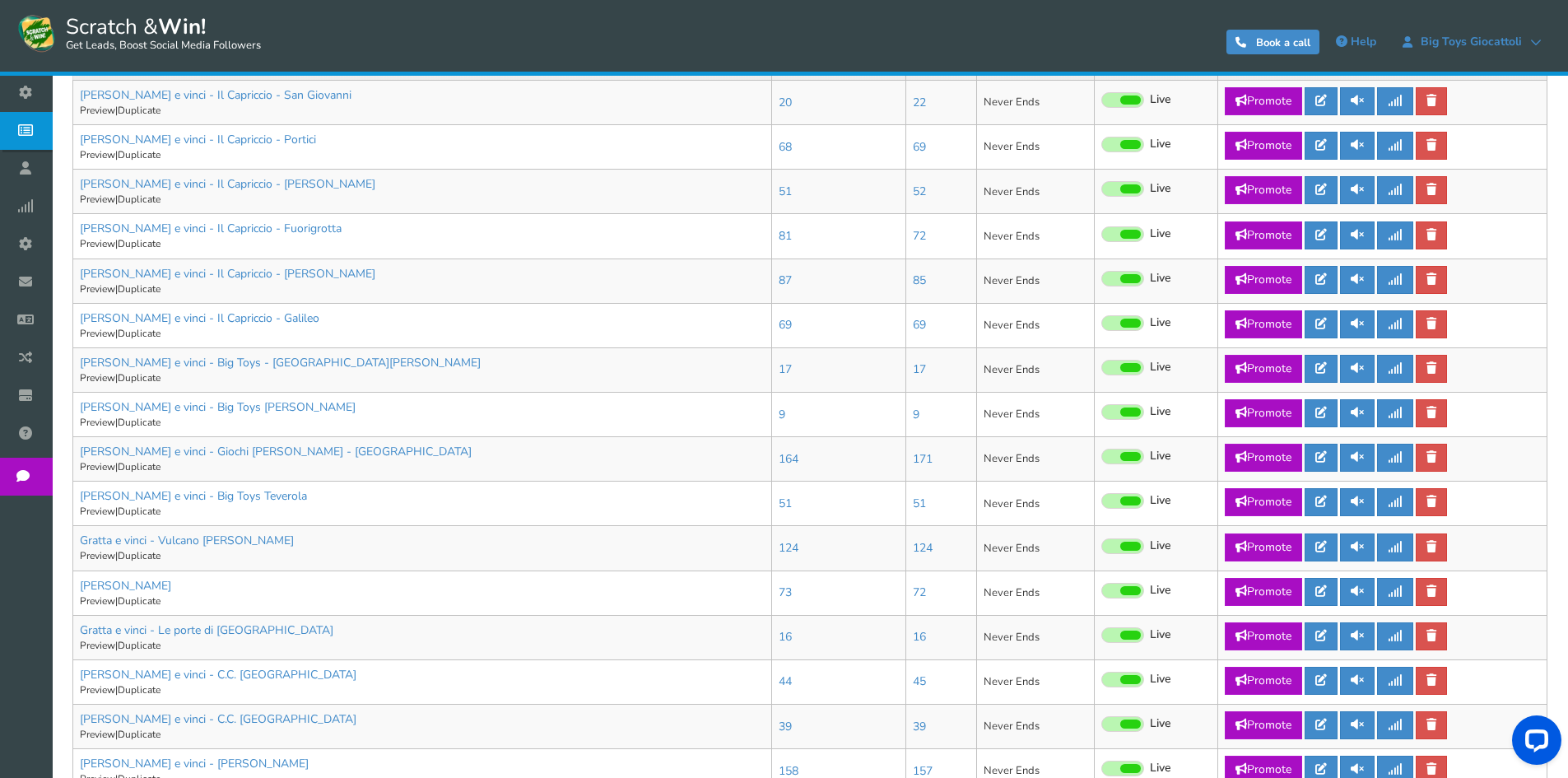
scroll to position [494, 0]
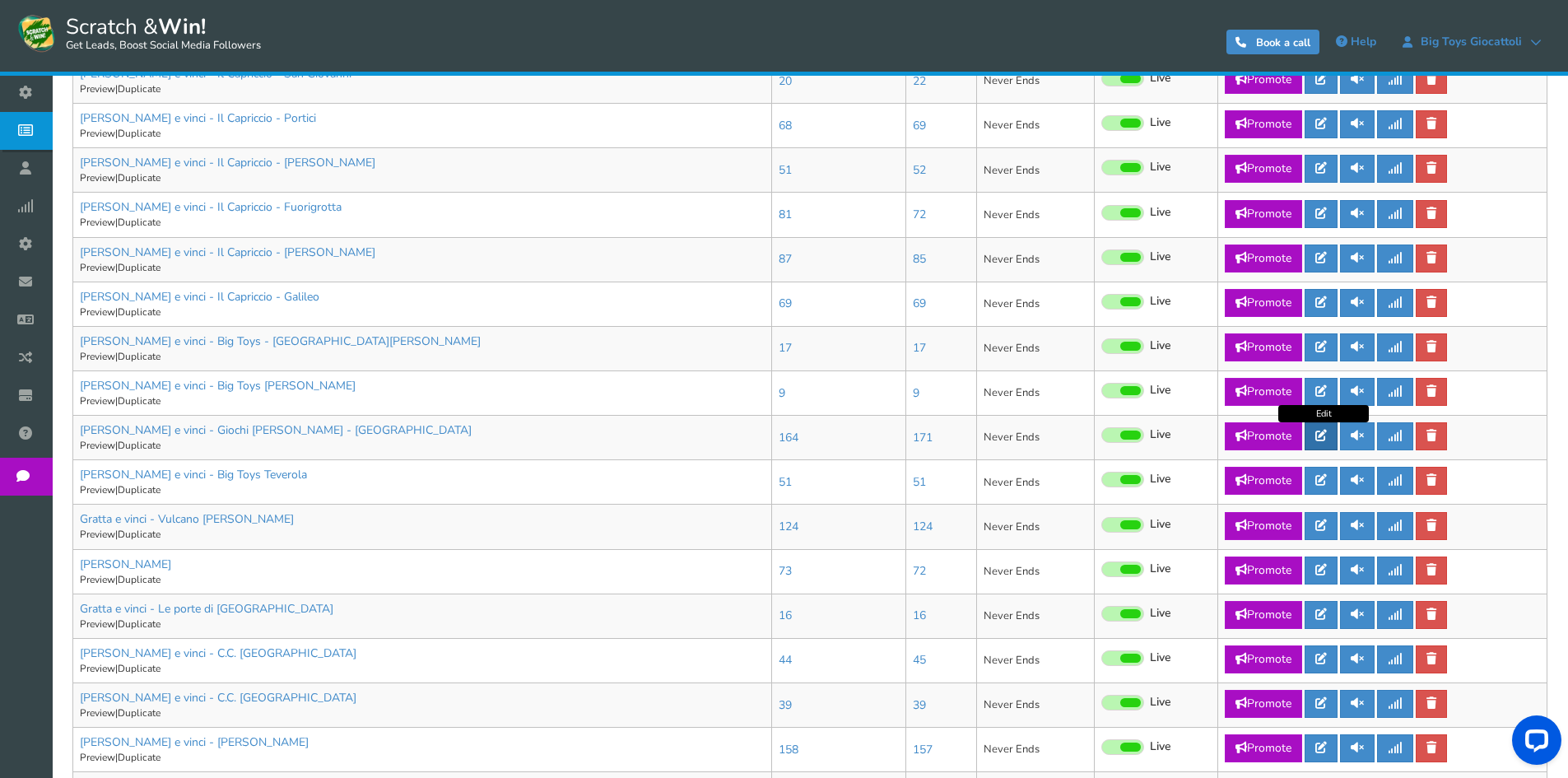
click at [1320, 441] on icon at bounding box center [1322, 436] width 12 height 12
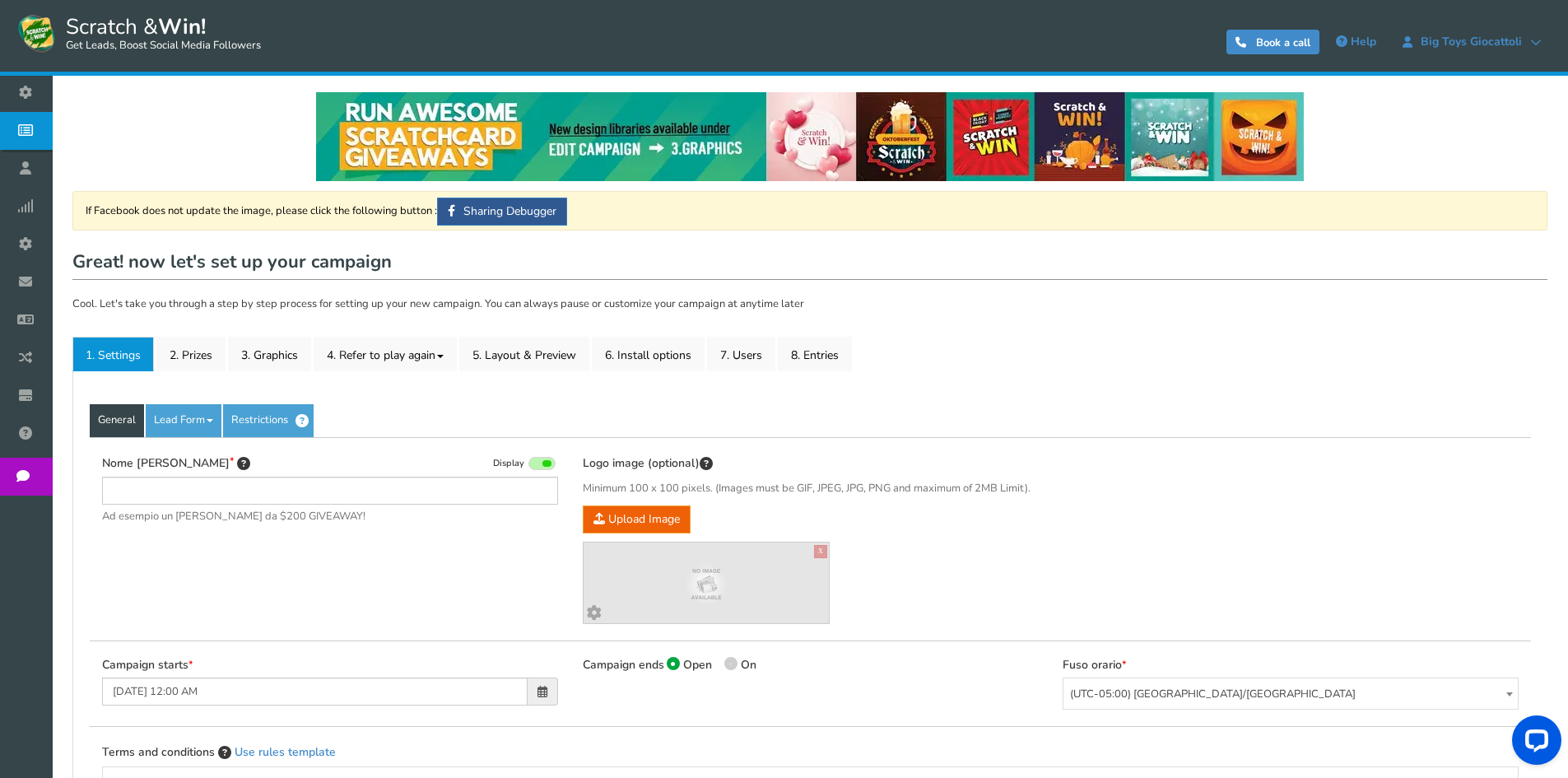
type input "[PERSON_NAME] e vinci - Giochi [PERSON_NAME] - [GEOGRAPHIC_DATA]"
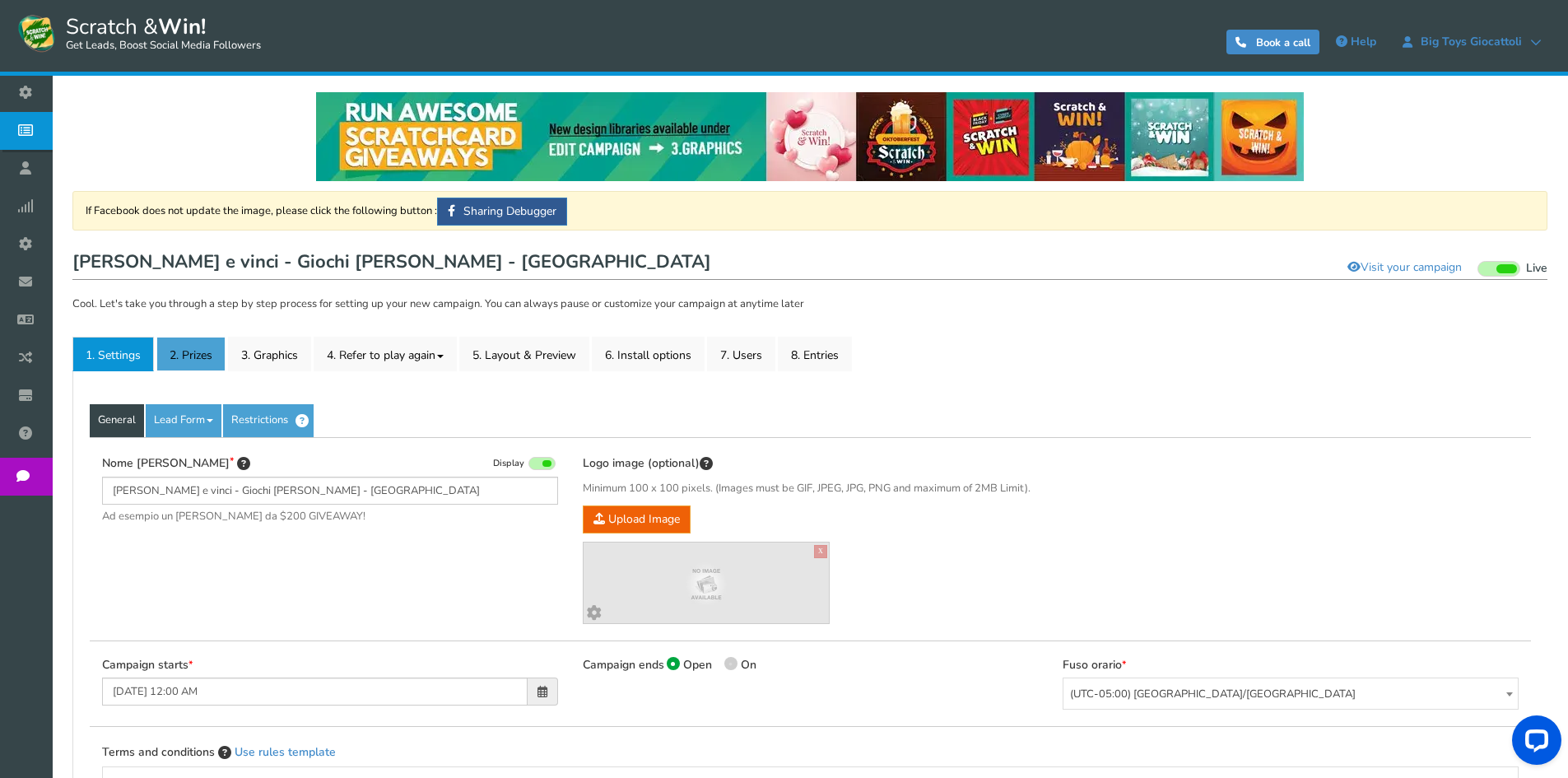
click at [189, 358] on link "2. Prizes" at bounding box center [191, 354] width 70 height 34
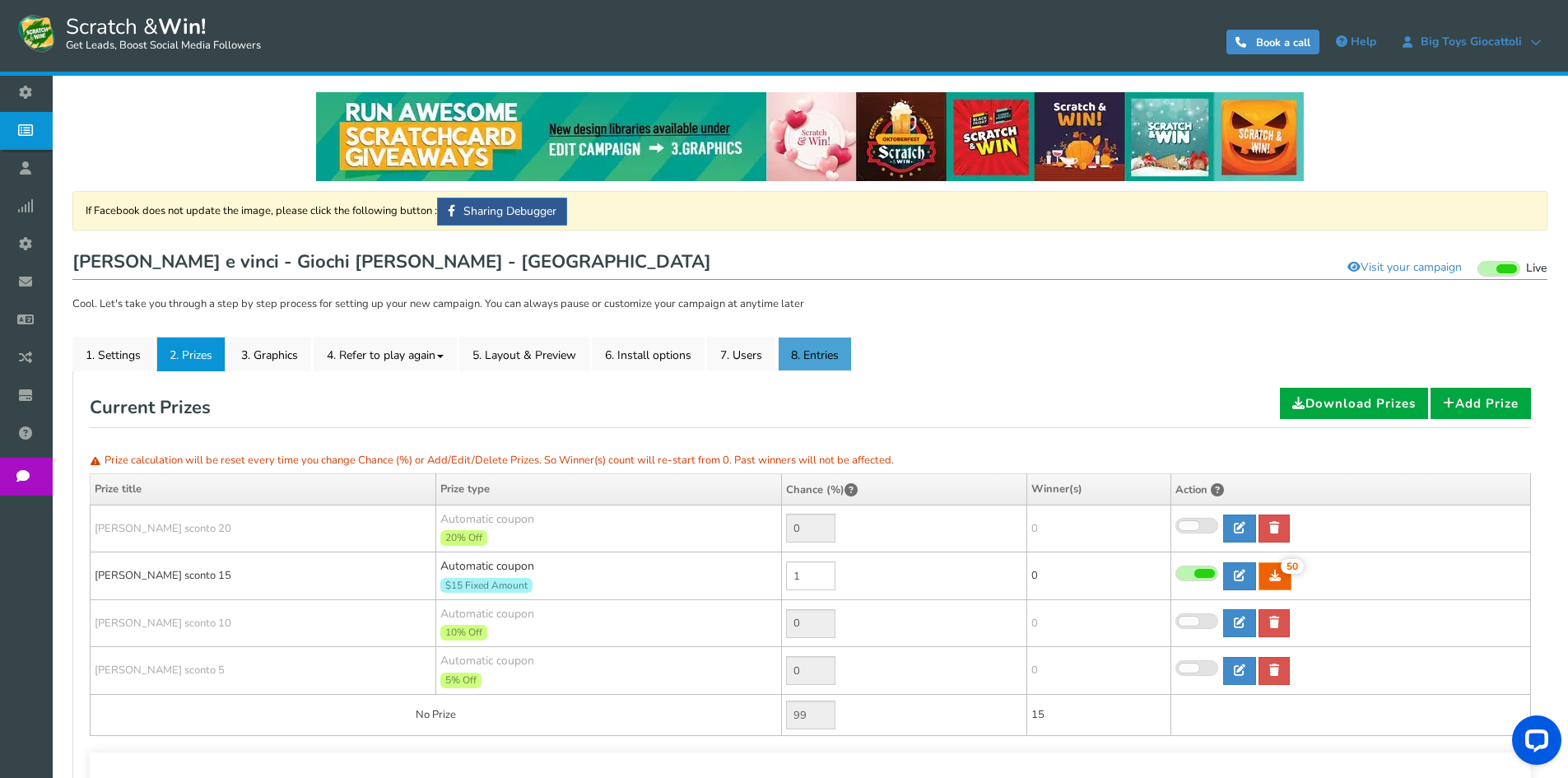
click at [793, 357] on link "8. Entries" at bounding box center [815, 354] width 74 height 34
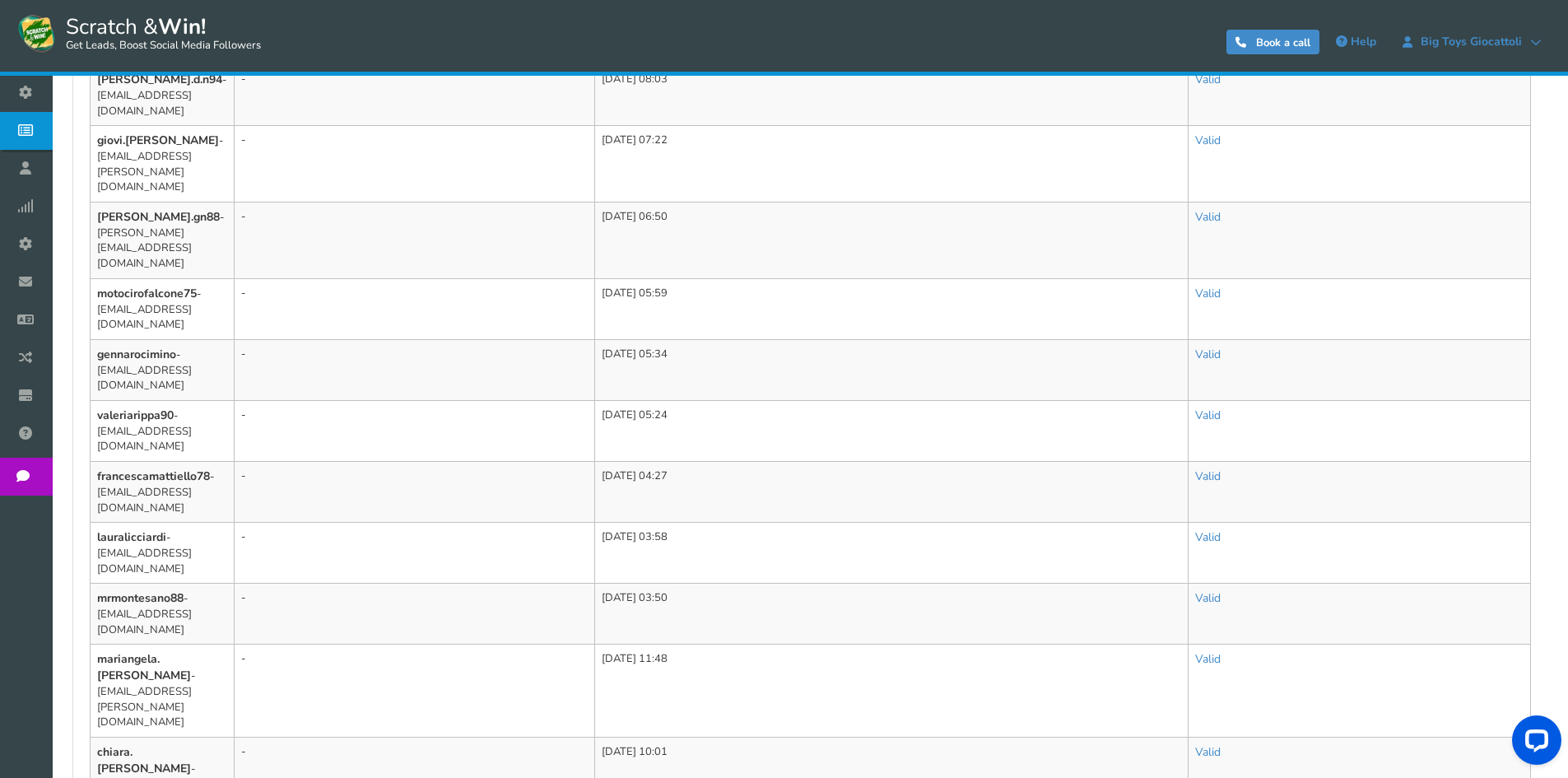
scroll to position [960, 0]
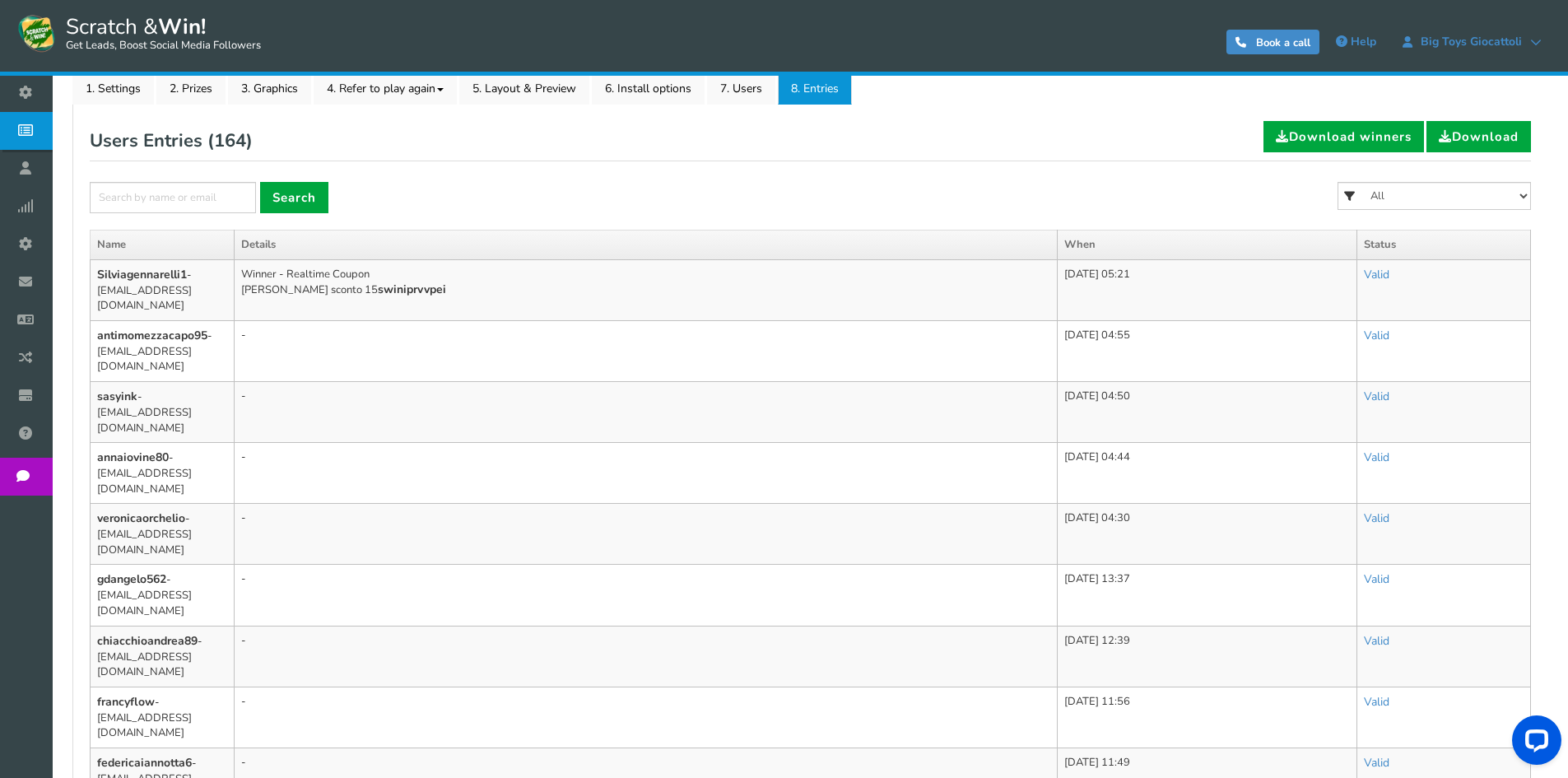
scroll to position [54, 0]
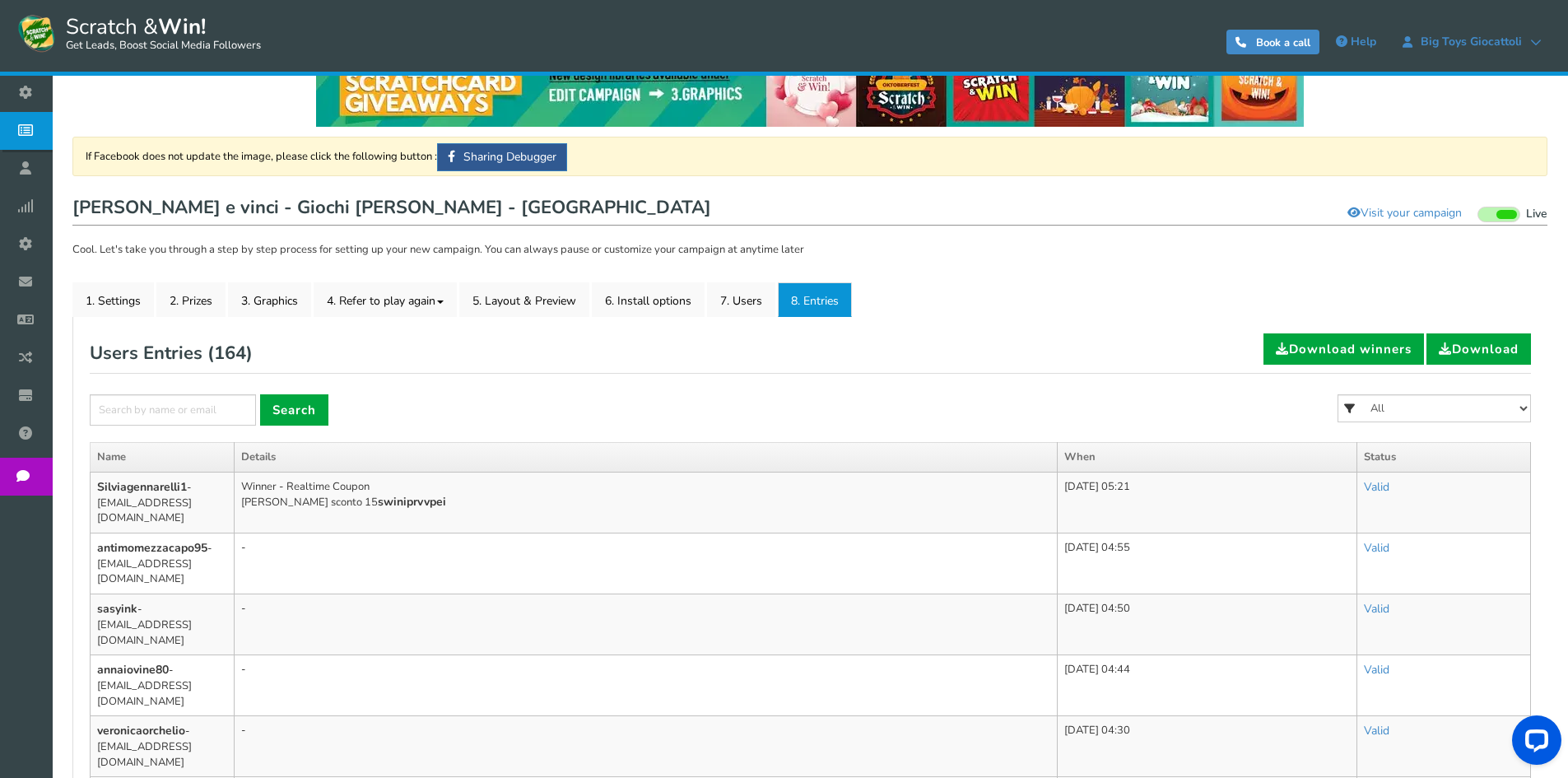
click at [44, 129] on icon at bounding box center [29, 130] width 31 height 36
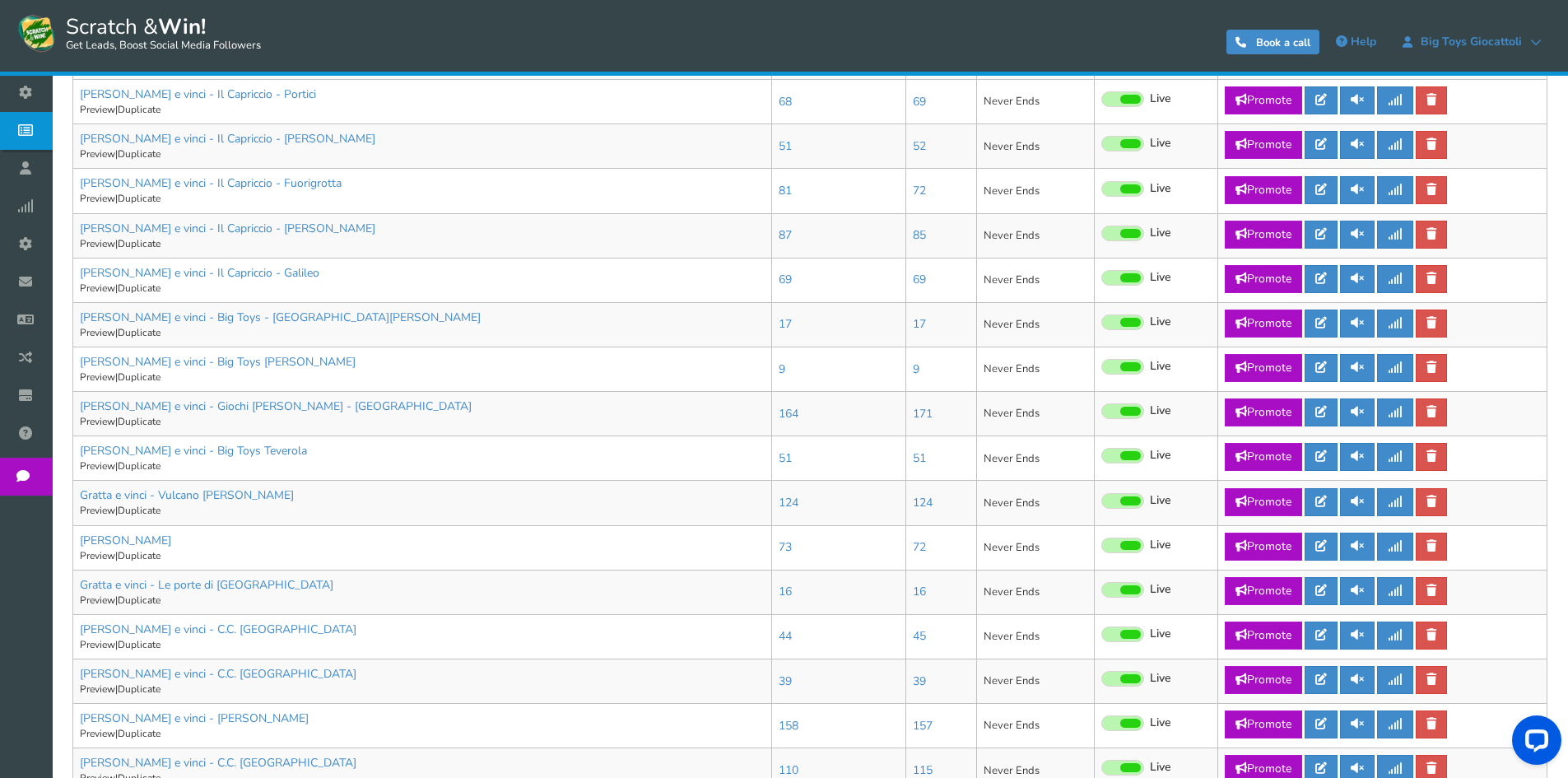
scroll to position [577, 0]
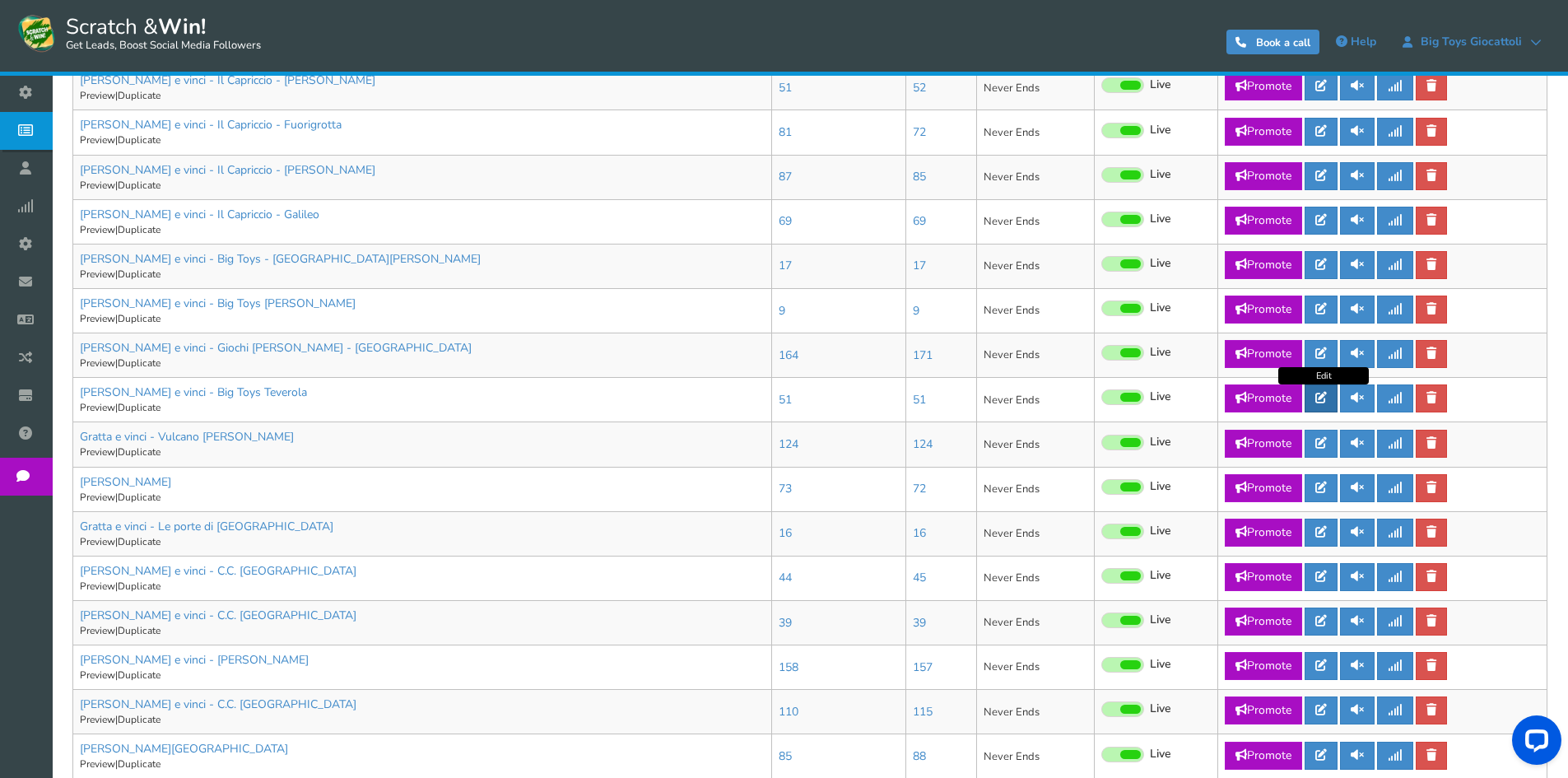
click at [1322, 407] on link at bounding box center [1321, 398] width 33 height 28
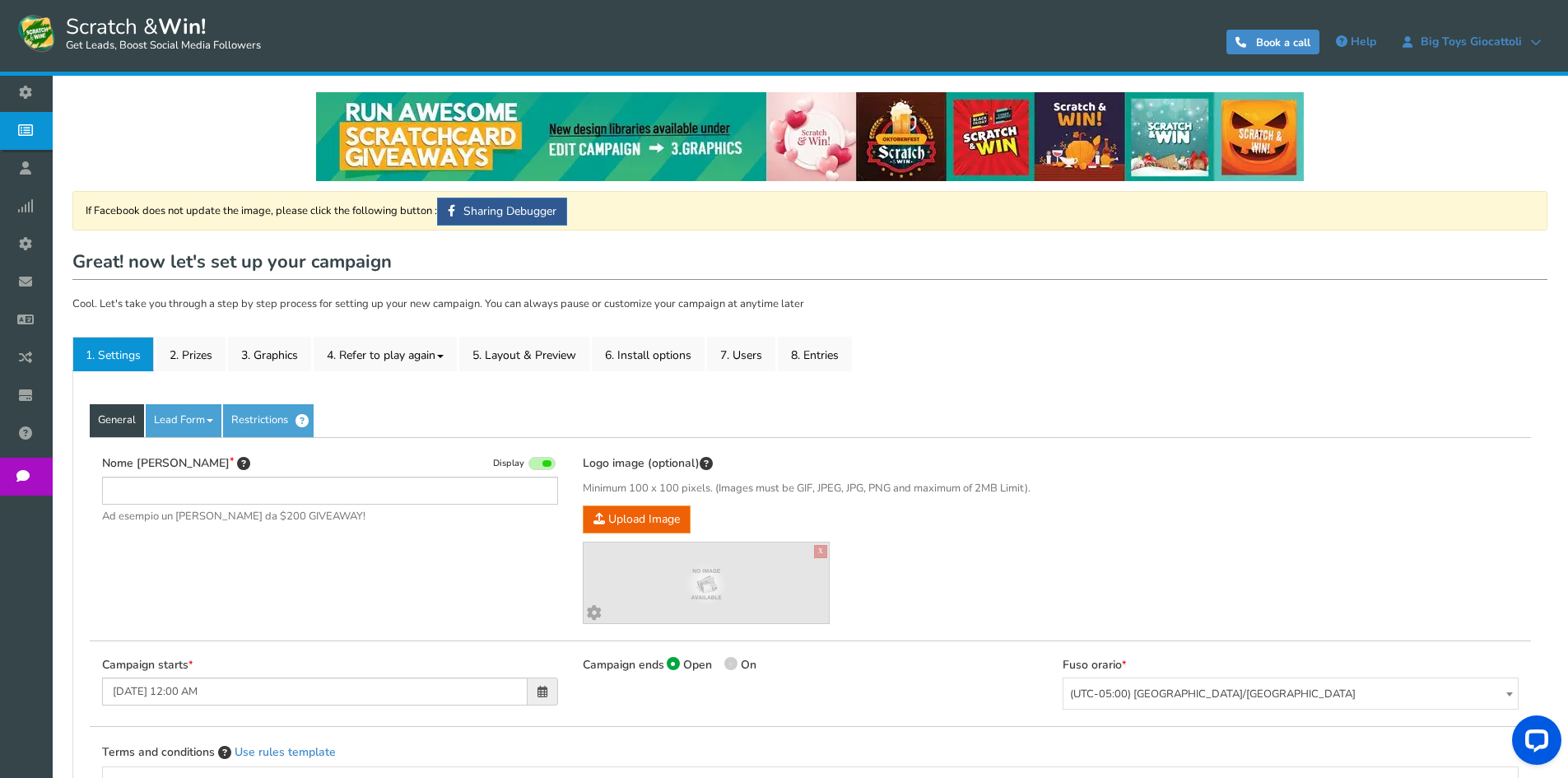
type input "[PERSON_NAME] e vinci - Big Toys Teverola"
click at [179, 355] on link "2. Prizes" at bounding box center [191, 354] width 70 height 34
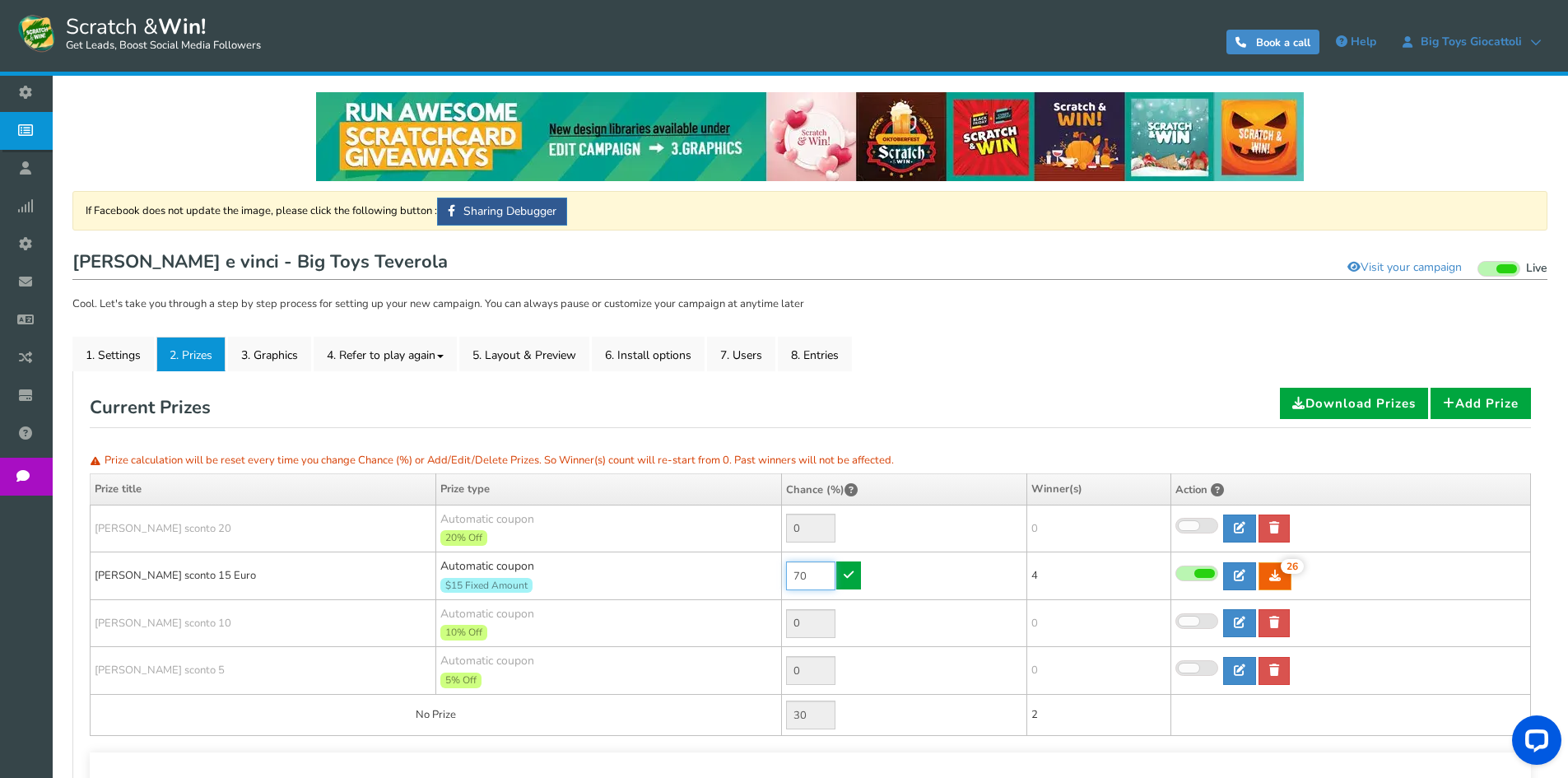
click at [796, 568] on input "70" at bounding box center [810, 576] width 49 height 29
type input "30"
click at [846, 578] on icon at bounding box center [849, 575] width 10 height 12
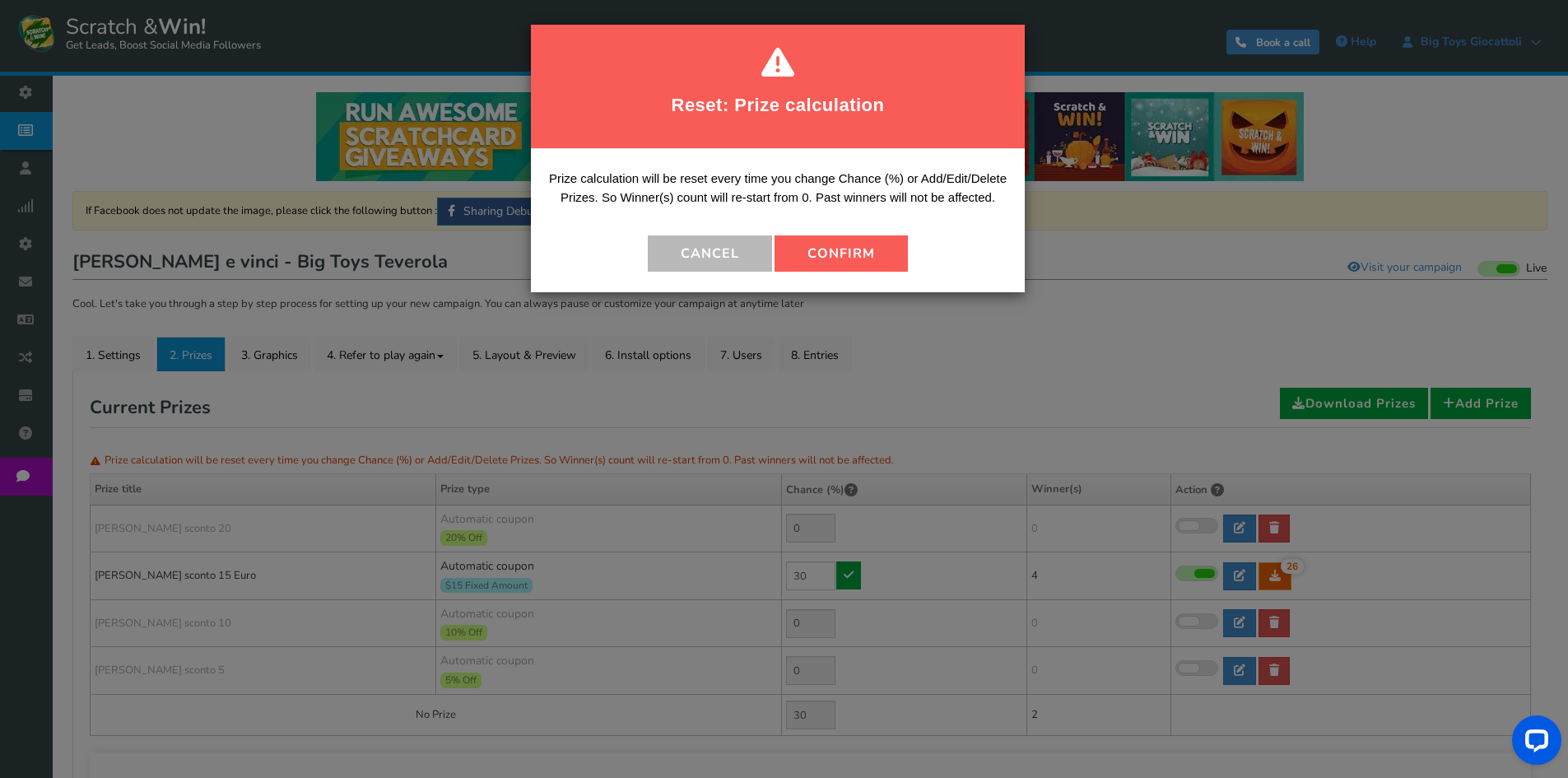
click at [852, 266] on button "Confirm" at bounding box center [841, 253] width 133 height 36
type input "70"
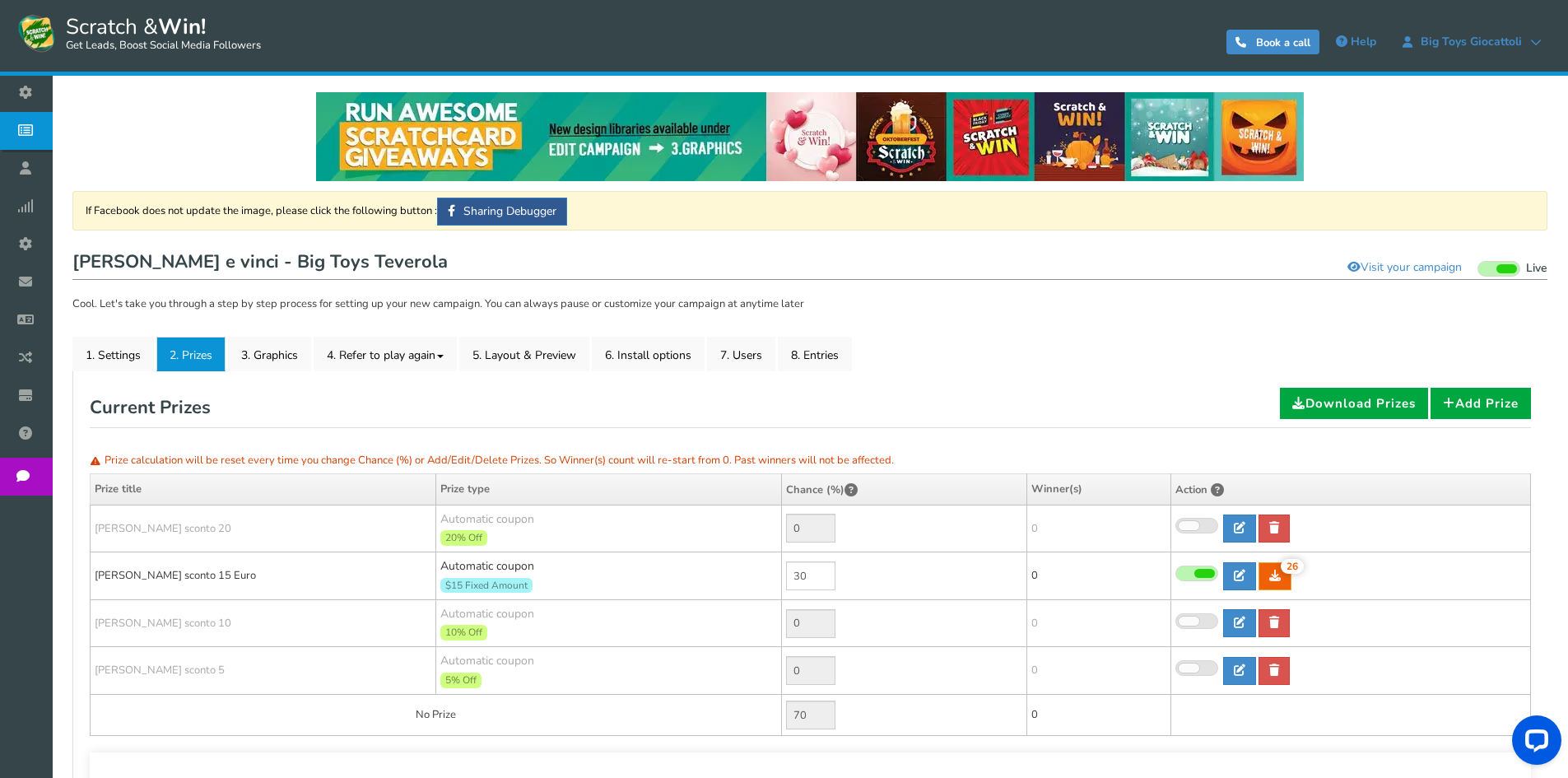
click at [32, 134] on icon at bounding box center [29, 130] width 31 height 36
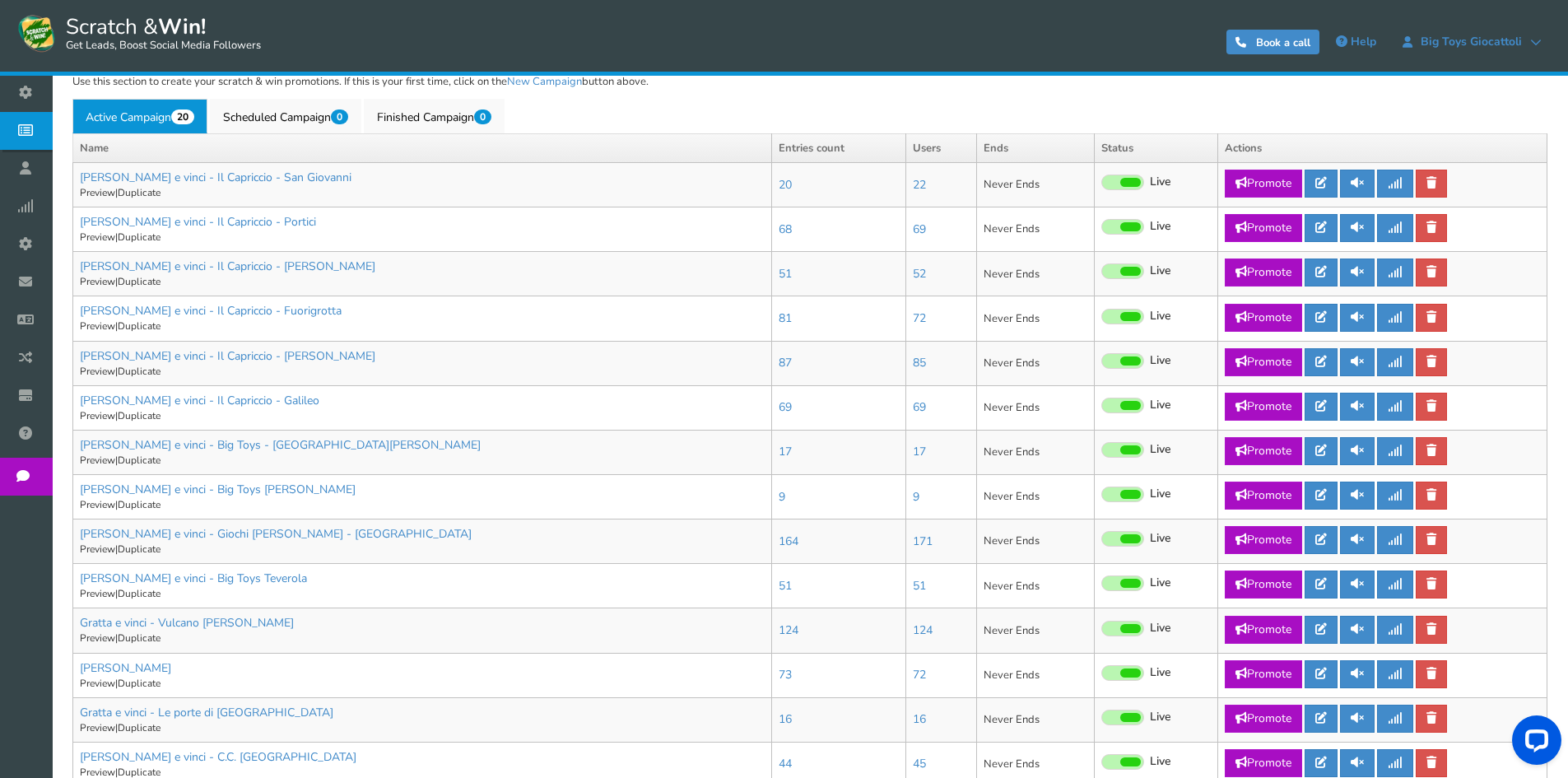
scroll to position [494, 0]
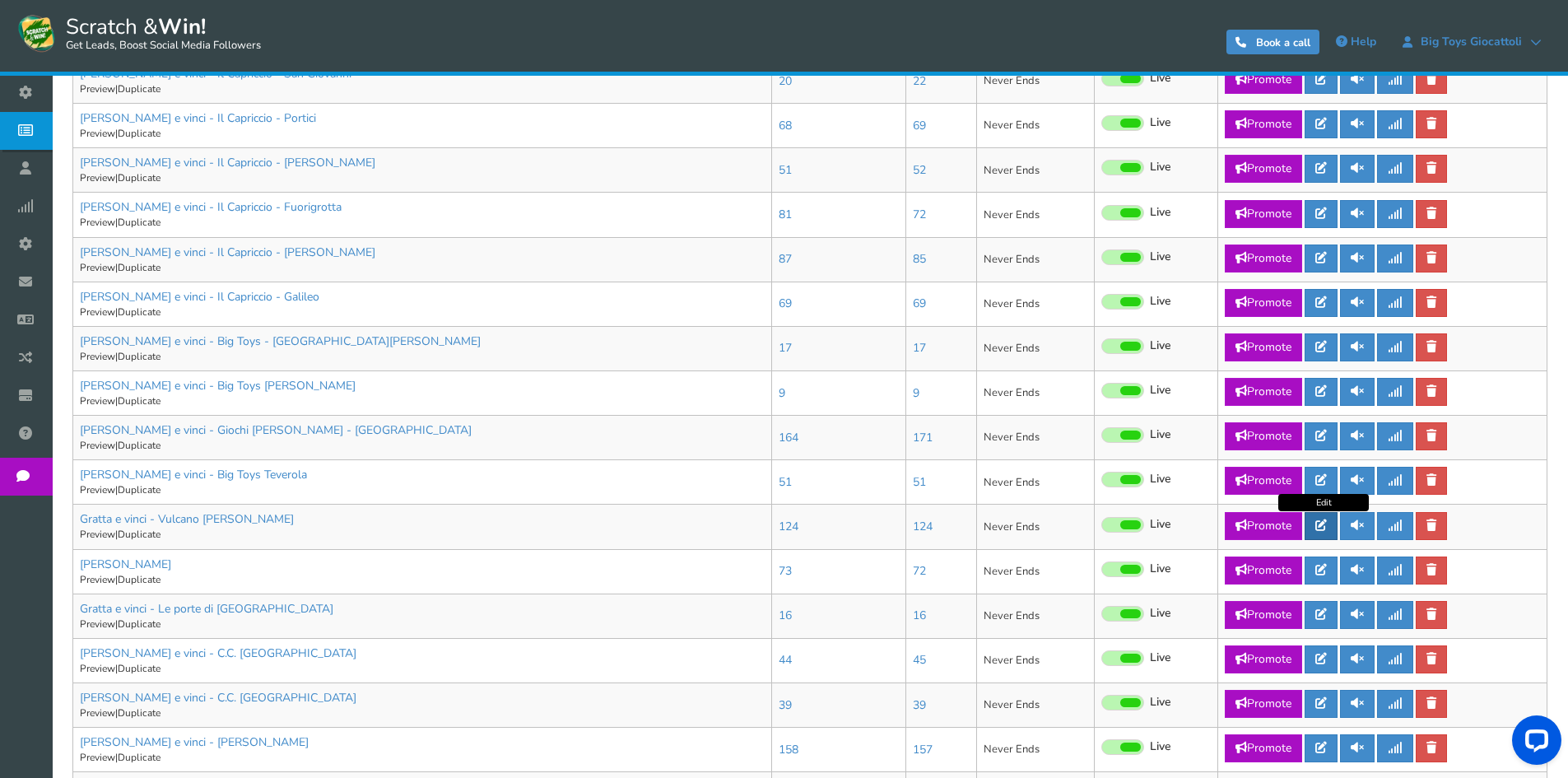
click at [1317, 534] on link at bounding box center [1321, 526] width 33 height 28
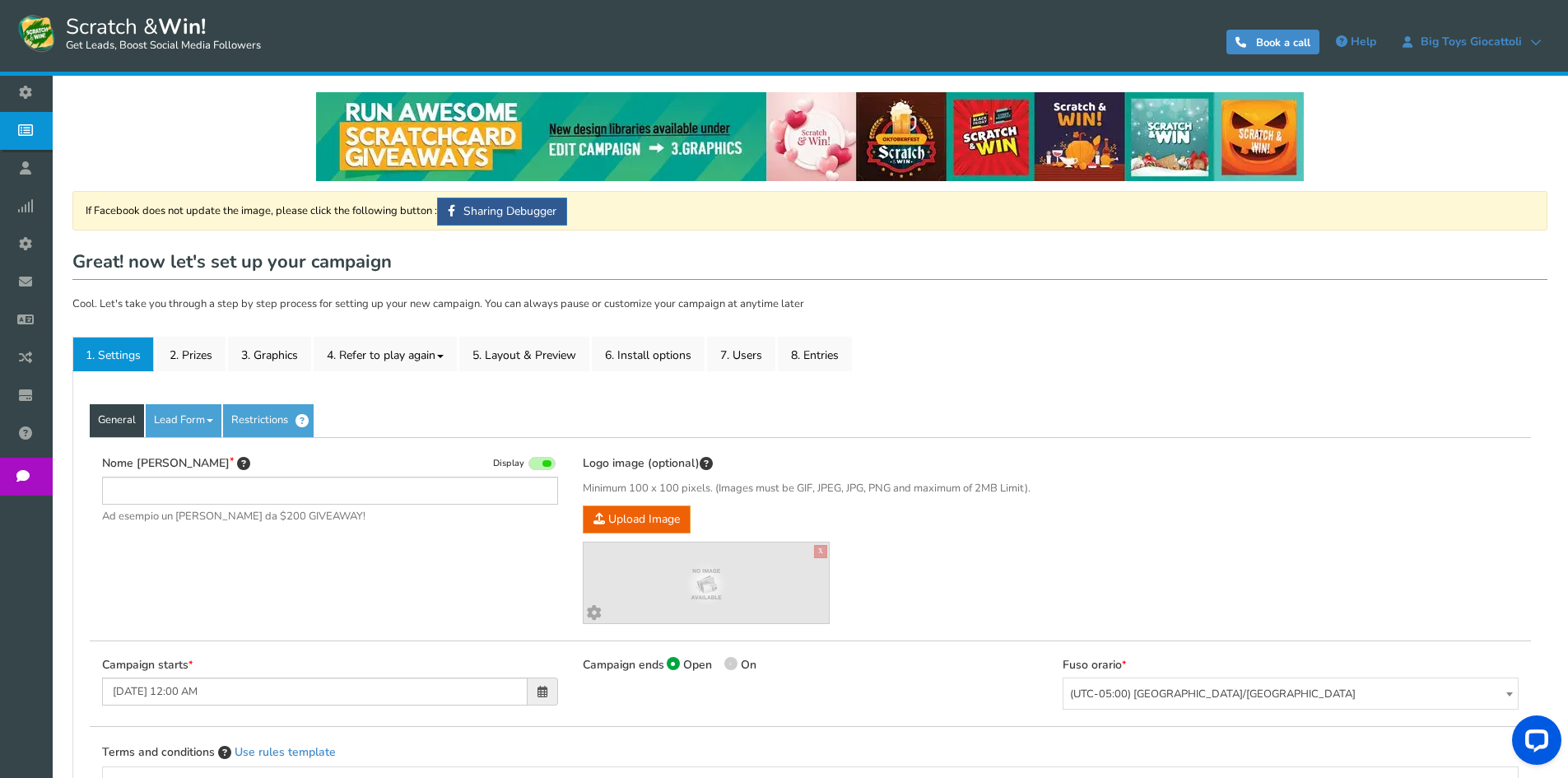
type input "Gratta e vinci - Vulcano [PERSON_NAME]"
click at [204, 365] on link "2. Prizes" at bounding box center [191, 354] width 70 height 34
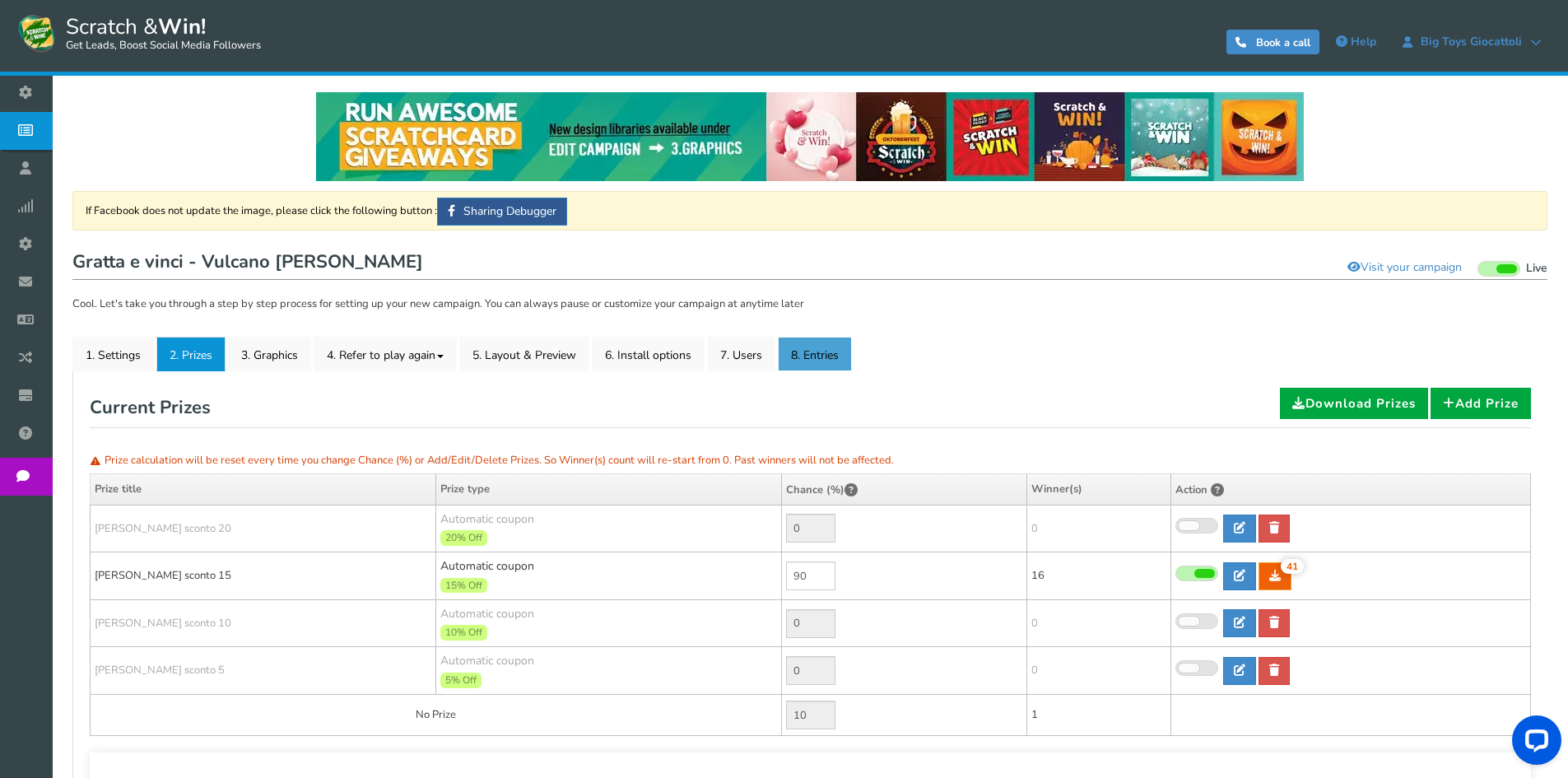
click at [805, 350] on link "8. Entries" at bounding box center [815, 354] width 74 height 34
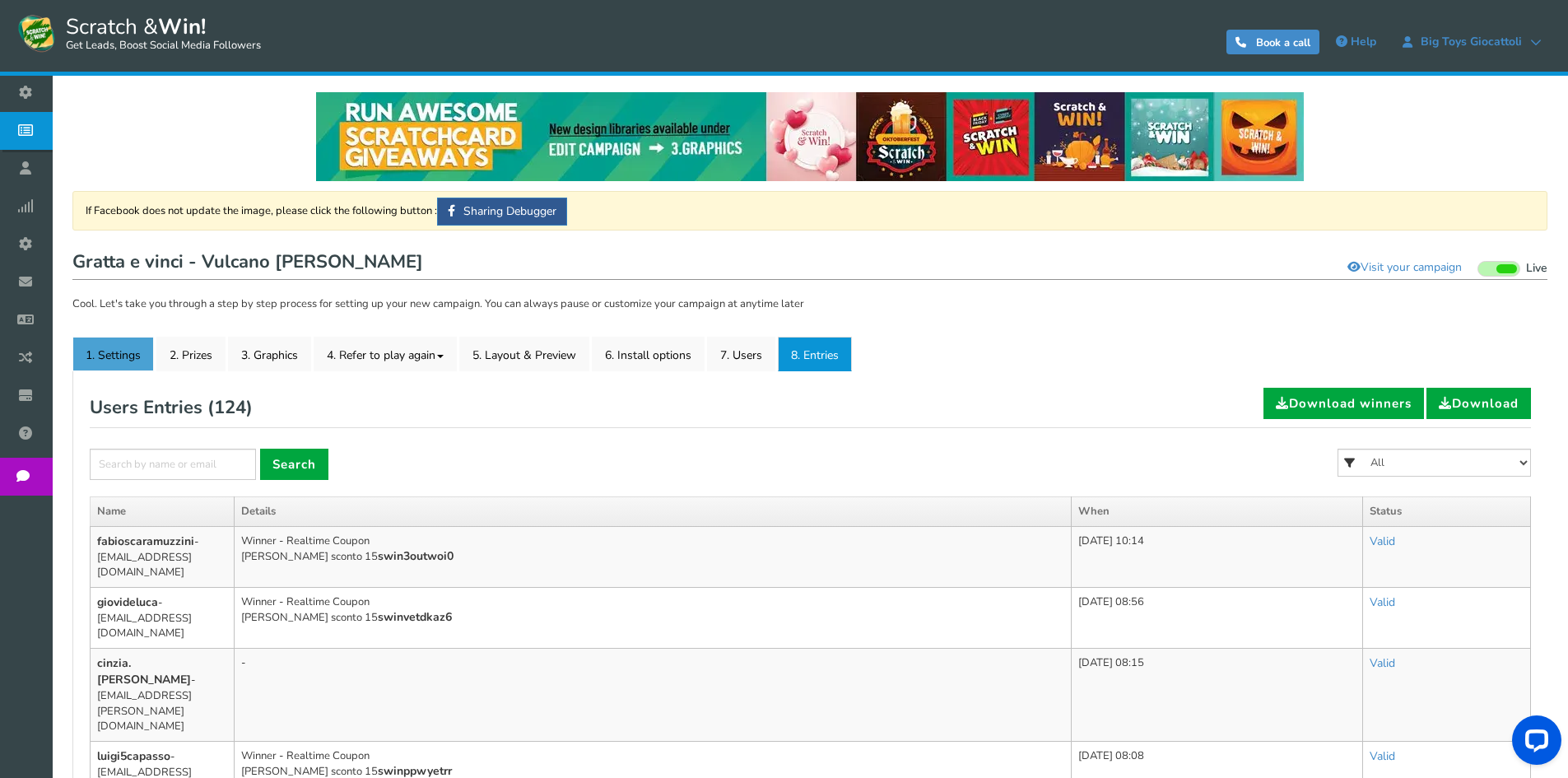
click at [140, 354] on link "1. Settings" at bounding box center [112, 354] width 81 height 34
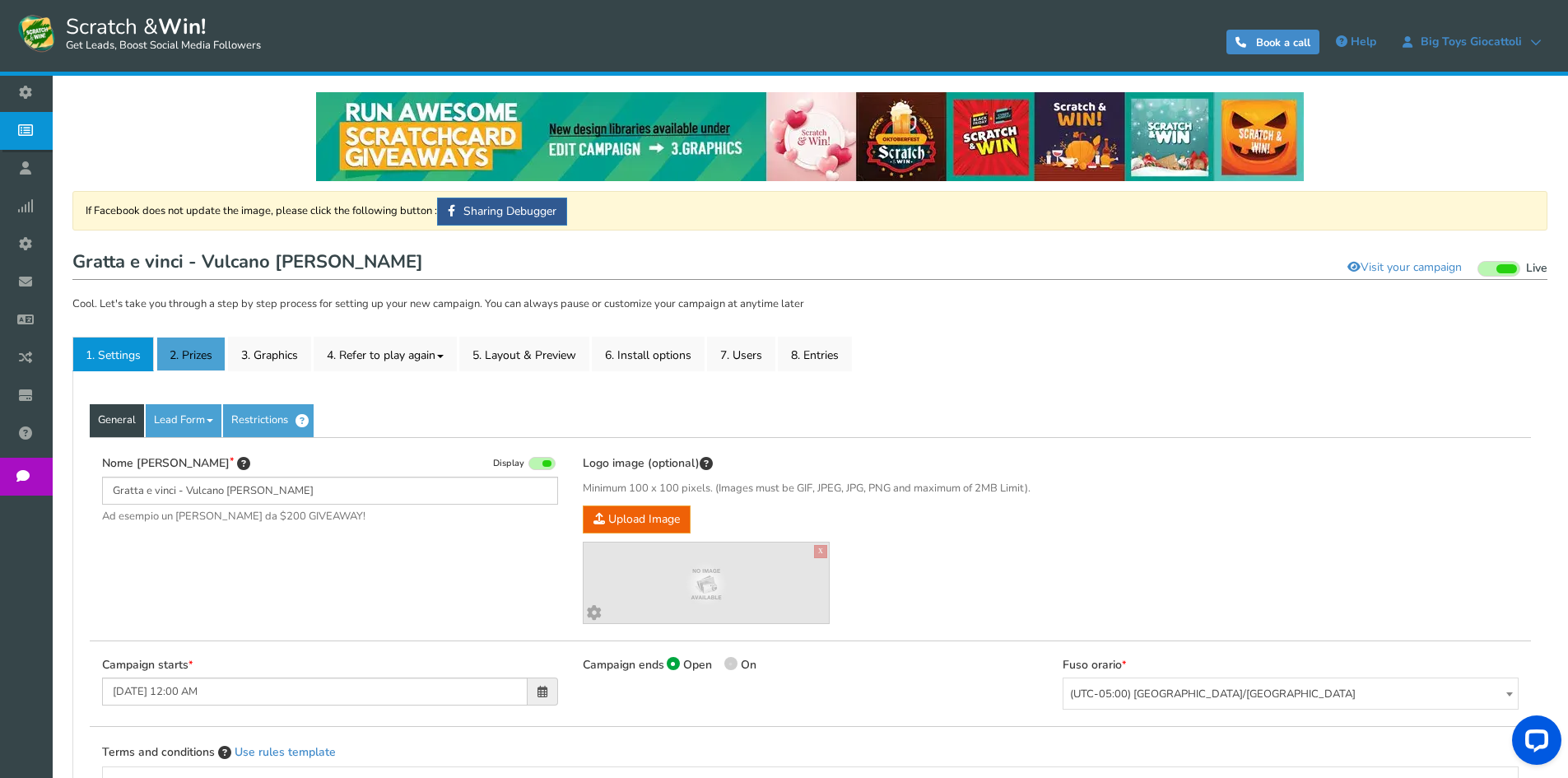
click at [213, 349] on link "2. Prizes" at bounding box center [191, 354] width 70 height 34
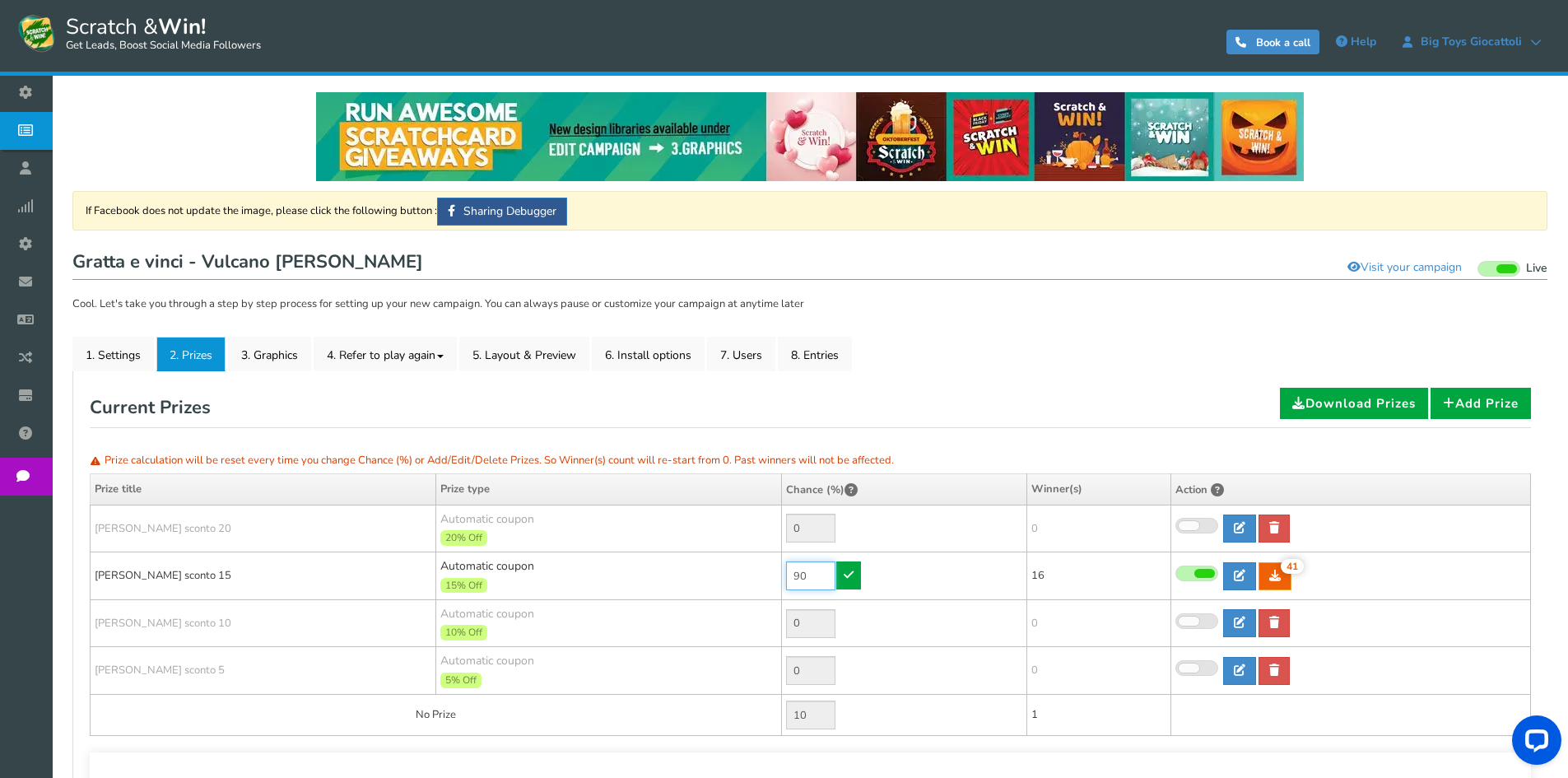
click at [816, 576] on input "90" at bounding box center [810, 576] width 49 height 29
type input "30"
click at [848, 585] on link at bounding box center [848, 575] width 24 height 28
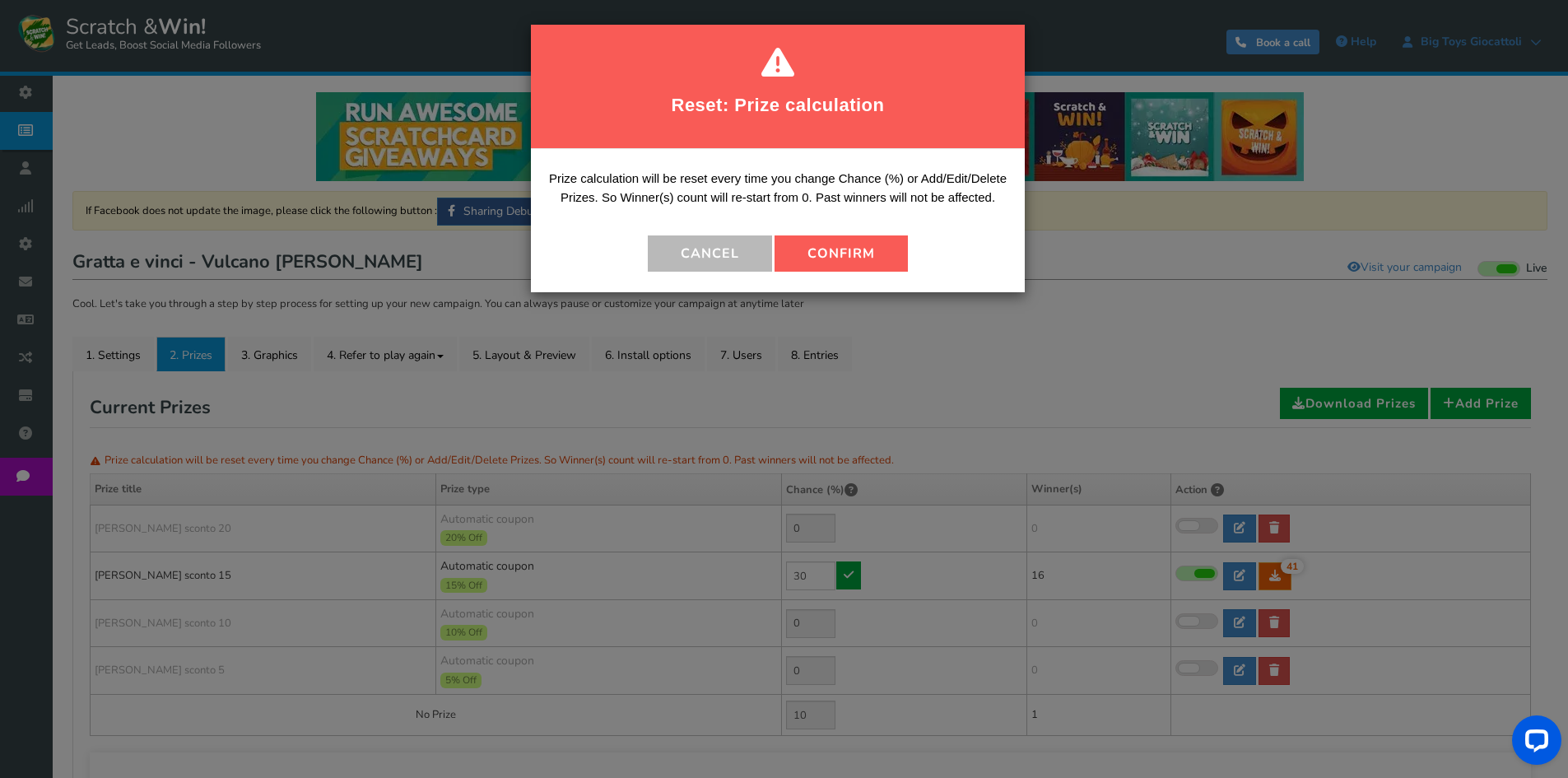
click at [878, 268] on button "Confirm" at bounding box center [841, 253] width 133 height 36
type input "70"
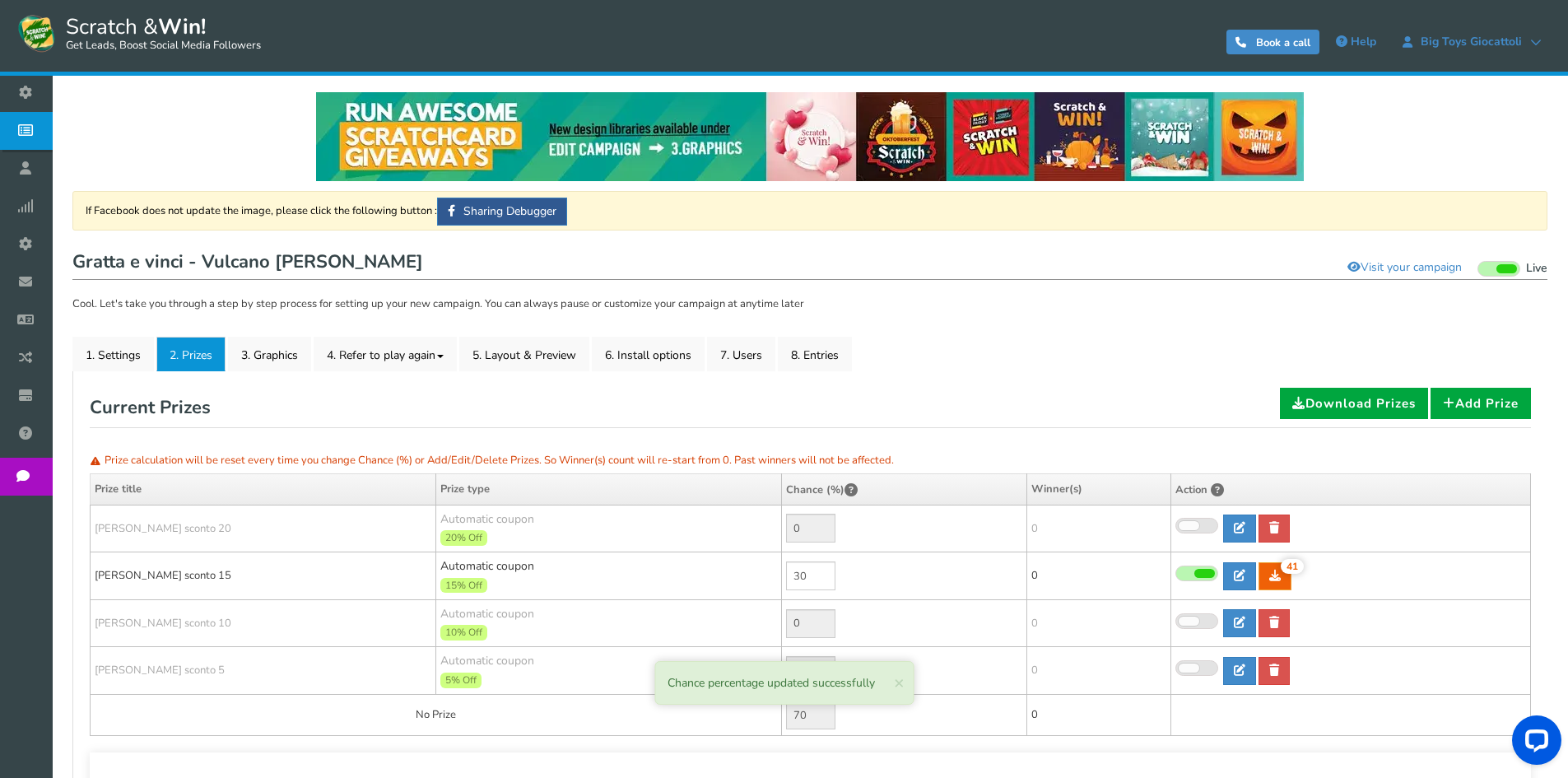
click at [0, 0] on span "Campaigns" at bounding box center [0, 0] width 0 height 0
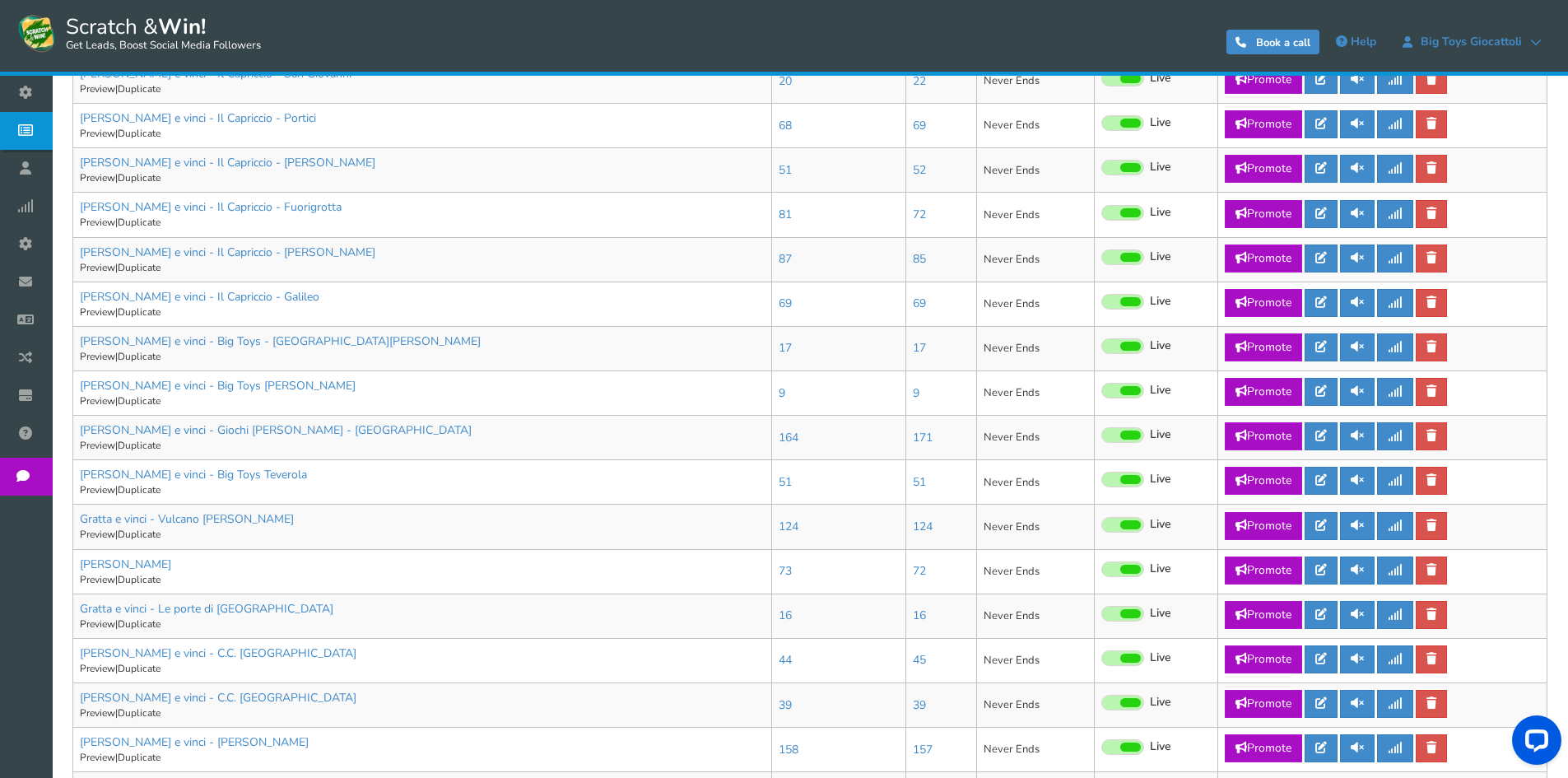
scroll to position [577, 0]
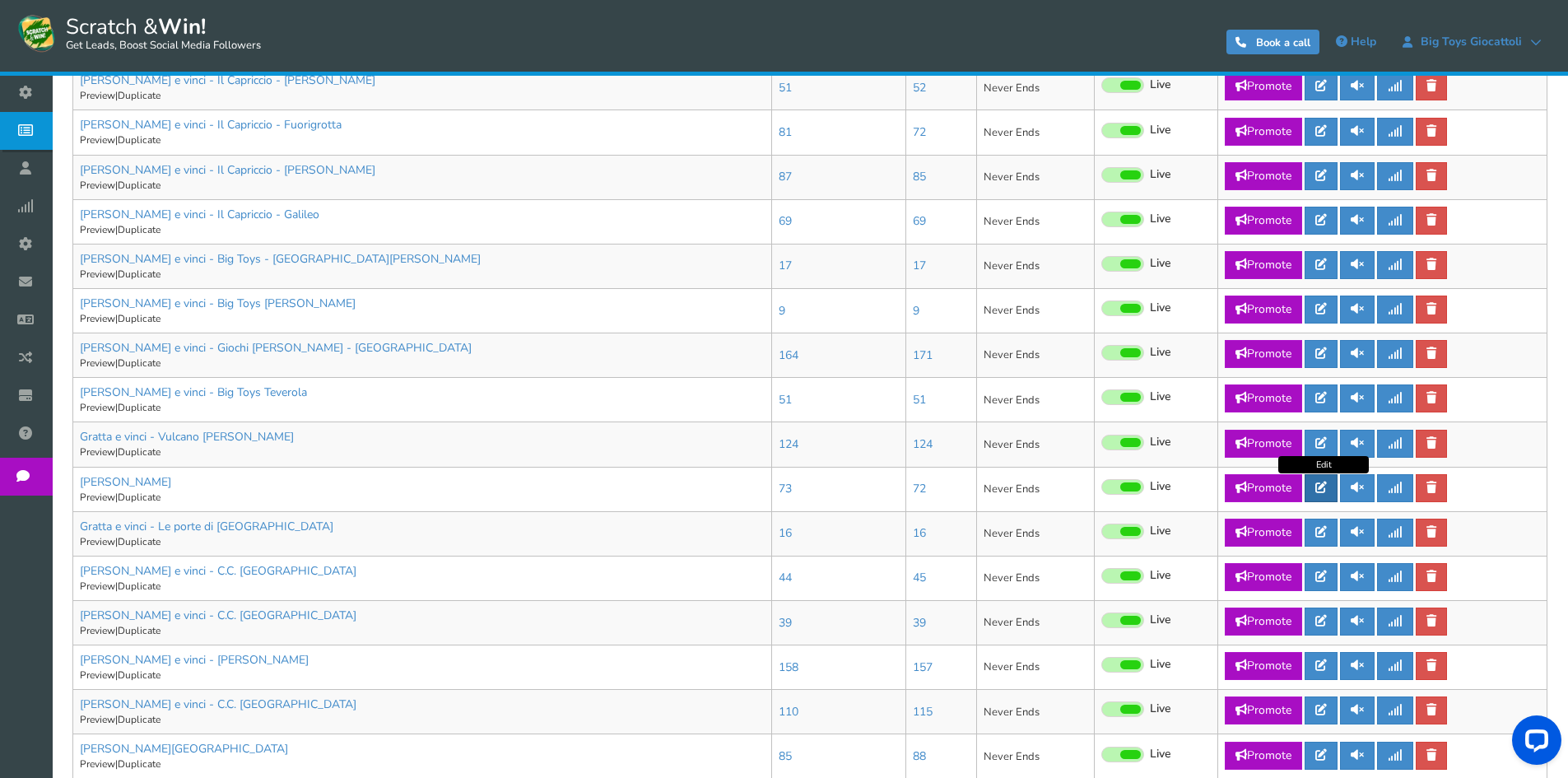
click at [1320, 489] on icon at bounding box center [1322, 488] width 12 height 12
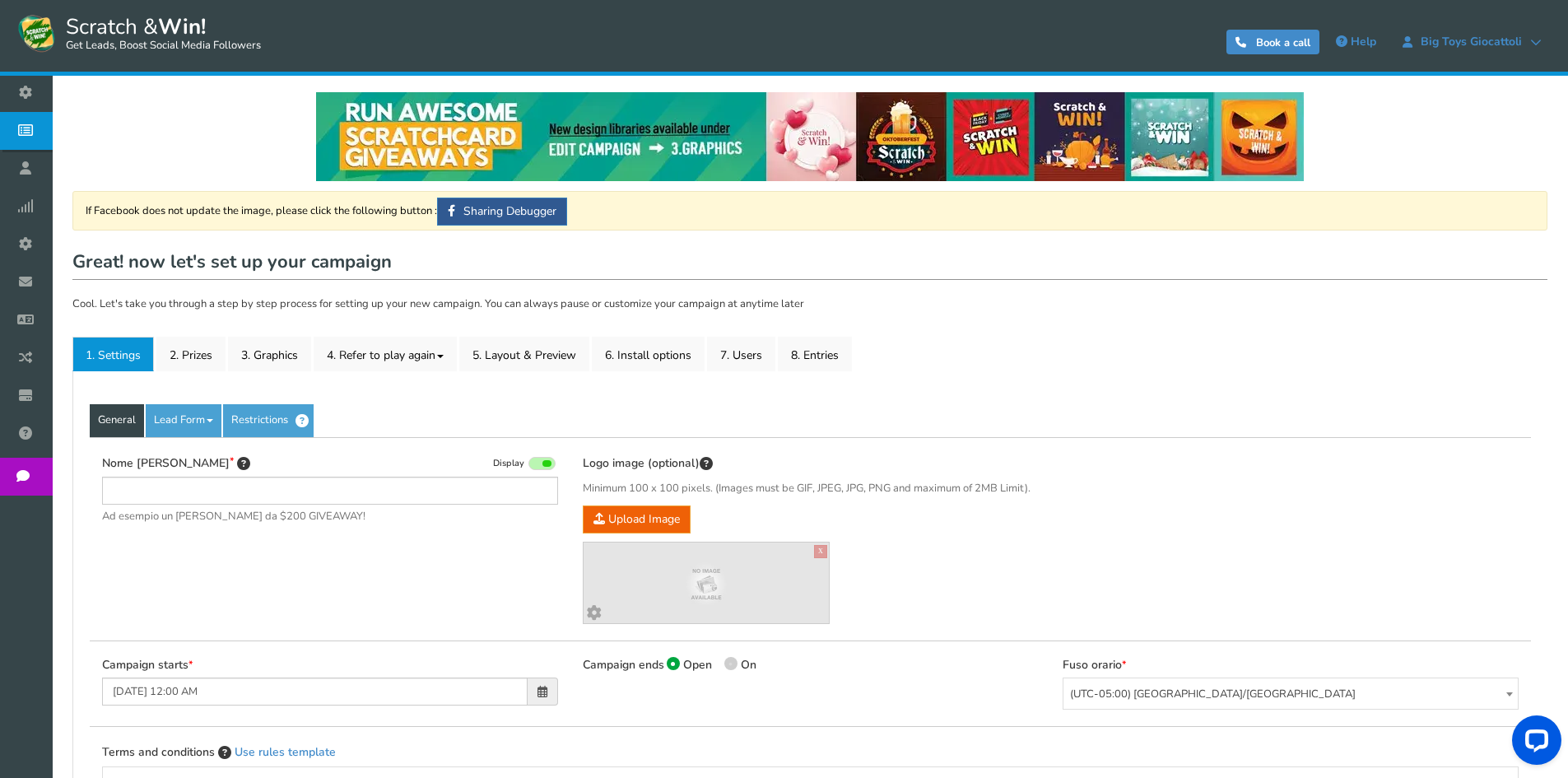
type input "[PERSON_NAME]"
click at [203, 363] on link "2. Prizes" at bounding box center [191, 354] width 70 height 34
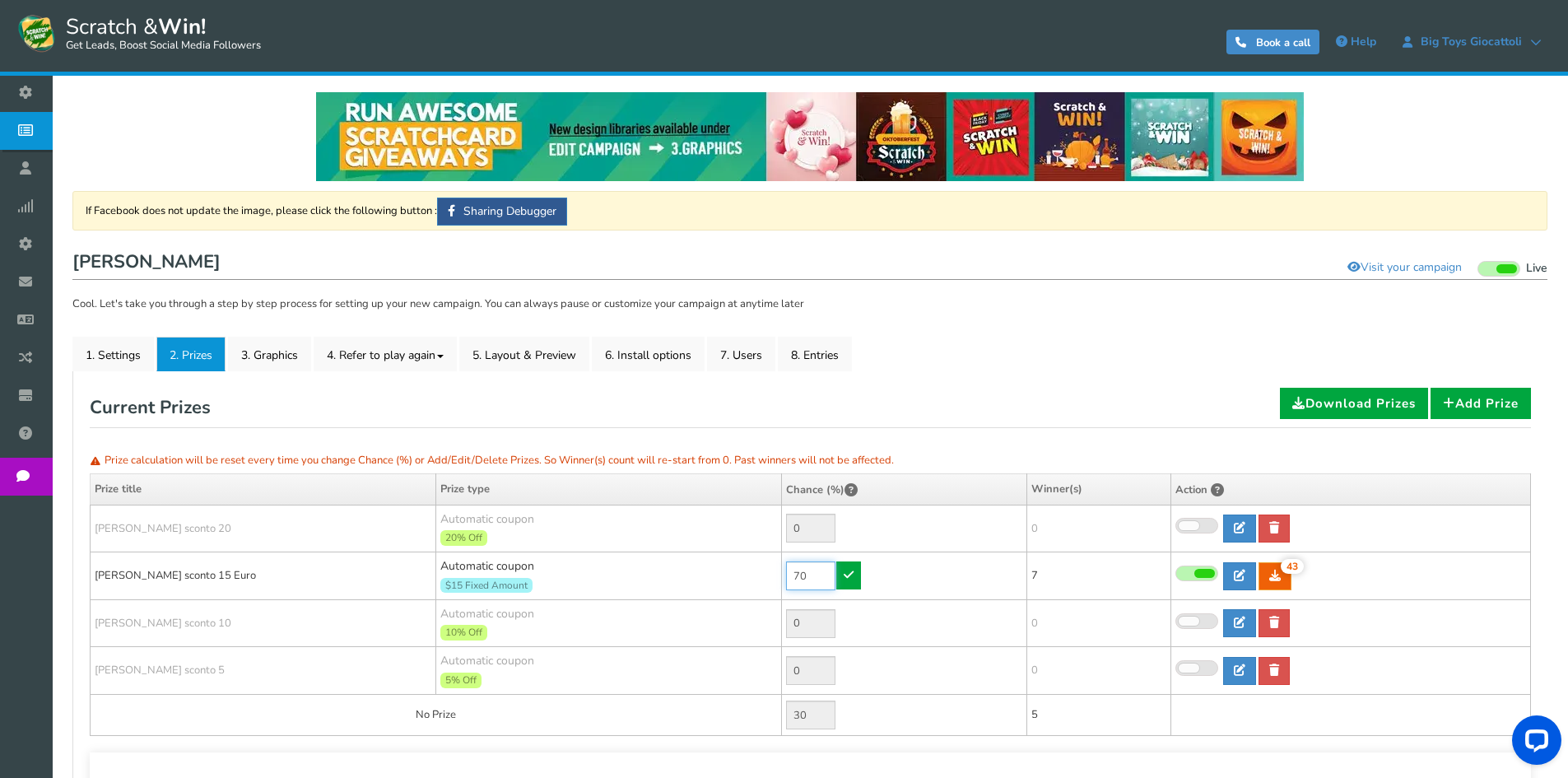
click at [815, 572] on input "70" at bounding box center [810, 576] width 49 height 29
click at [825, 568] on input "30" at bounding box center [810, 576] width 49 height 29
type input "5"
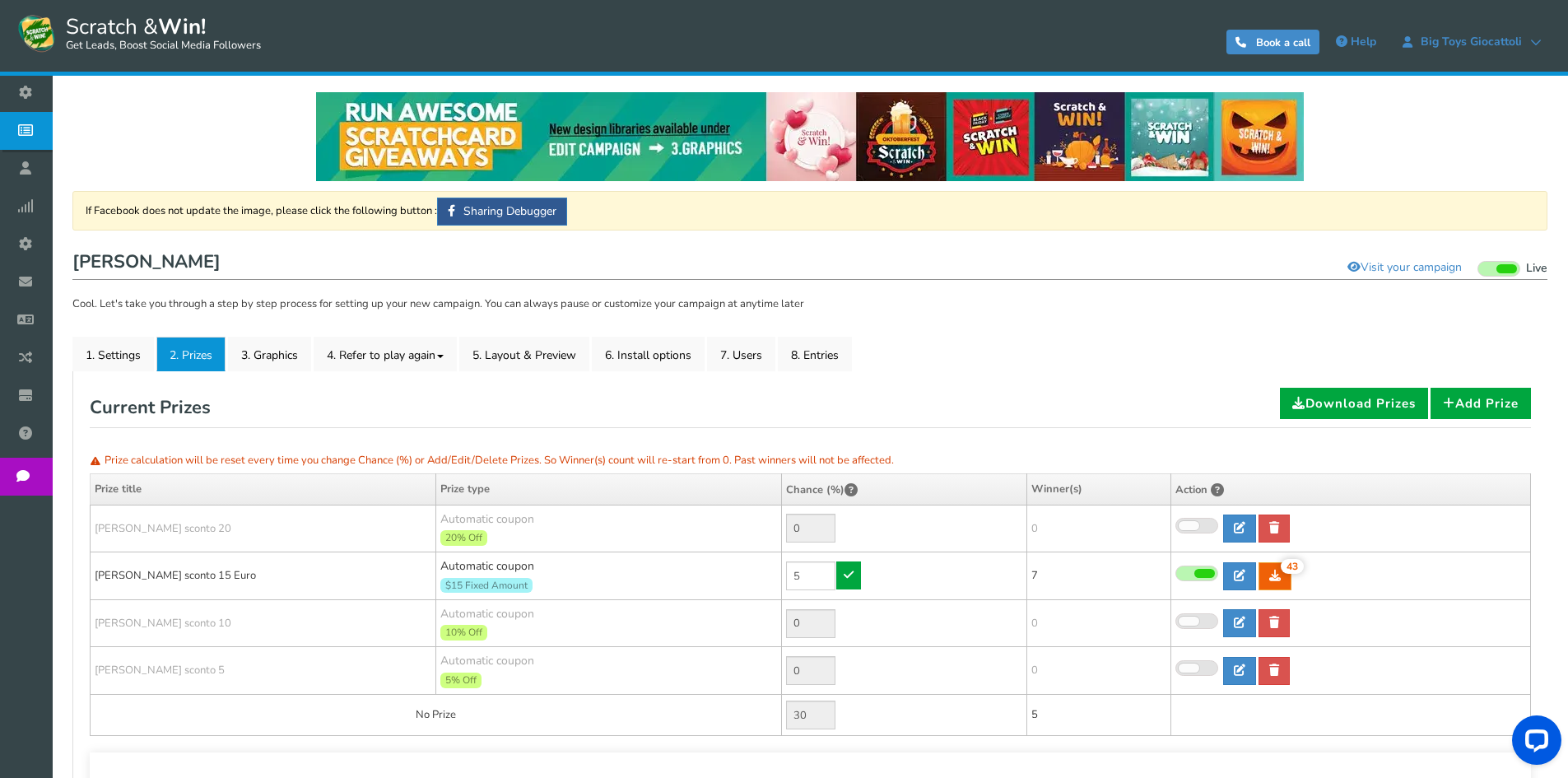
click at [859, 579] on link at bounding box center [848, 575] width 24 height 28
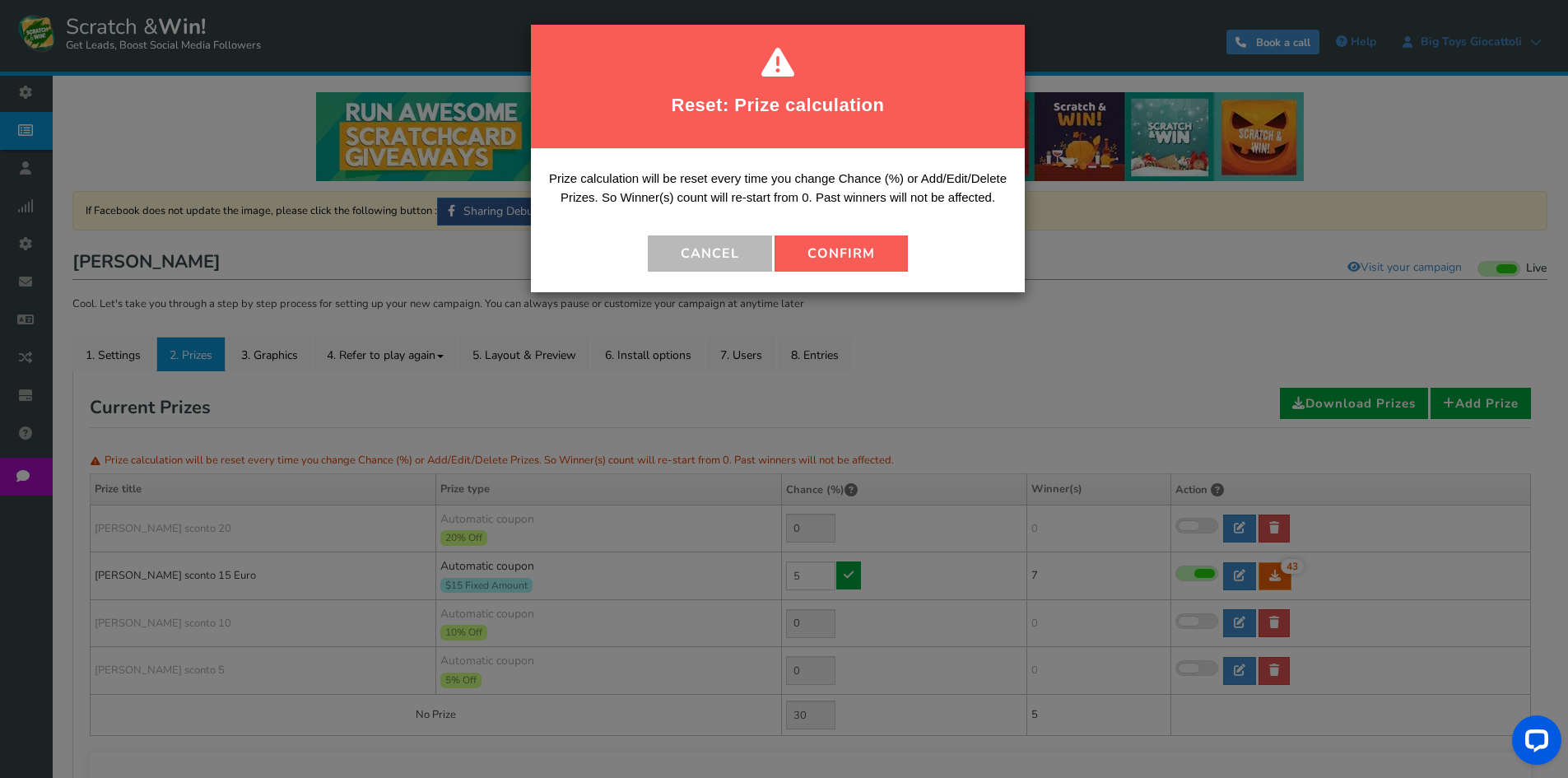
click at [843, 242] on button "Confirm" at bounding box center [841, 253] width 133 height 36
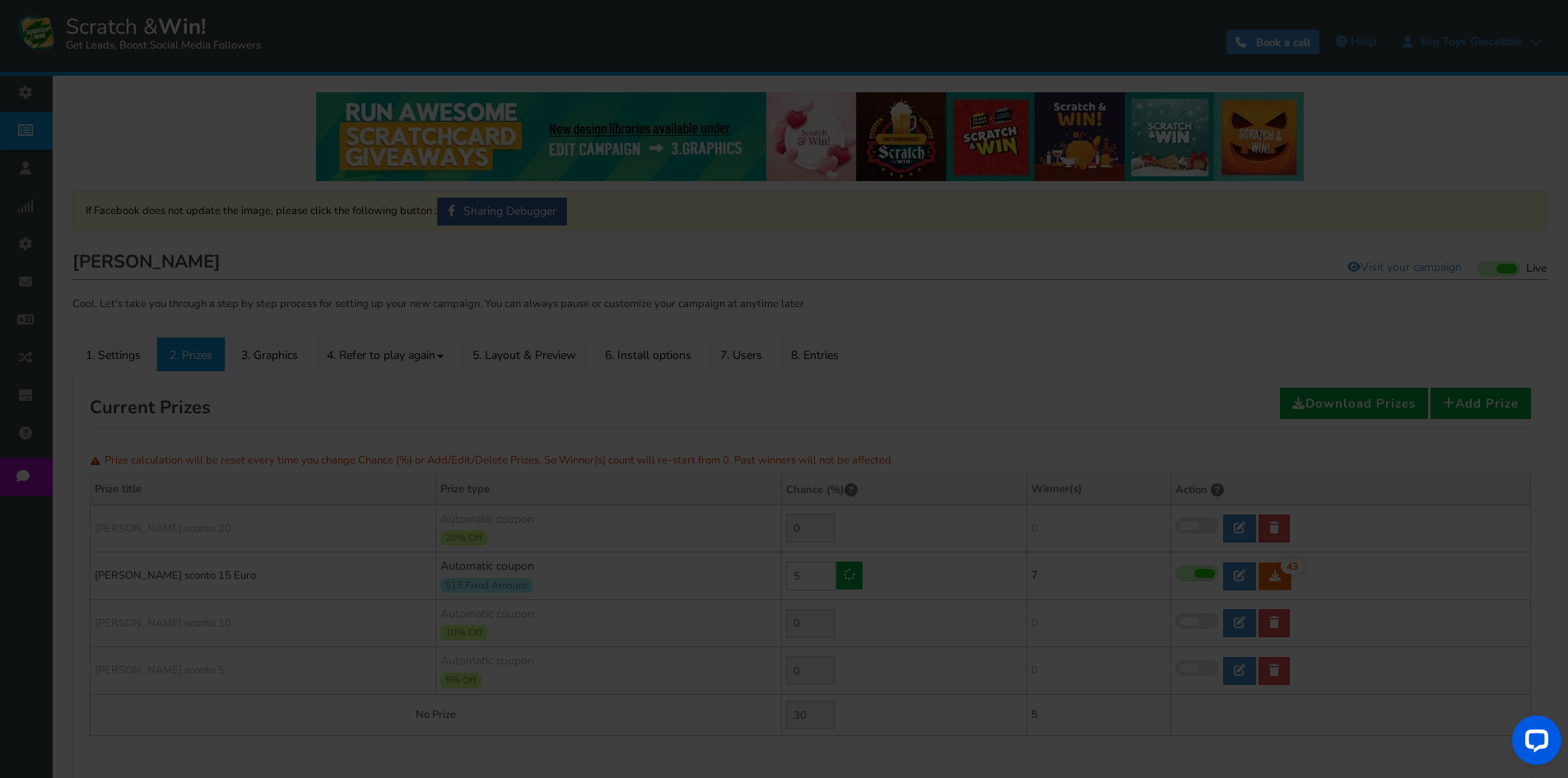
type input "95"
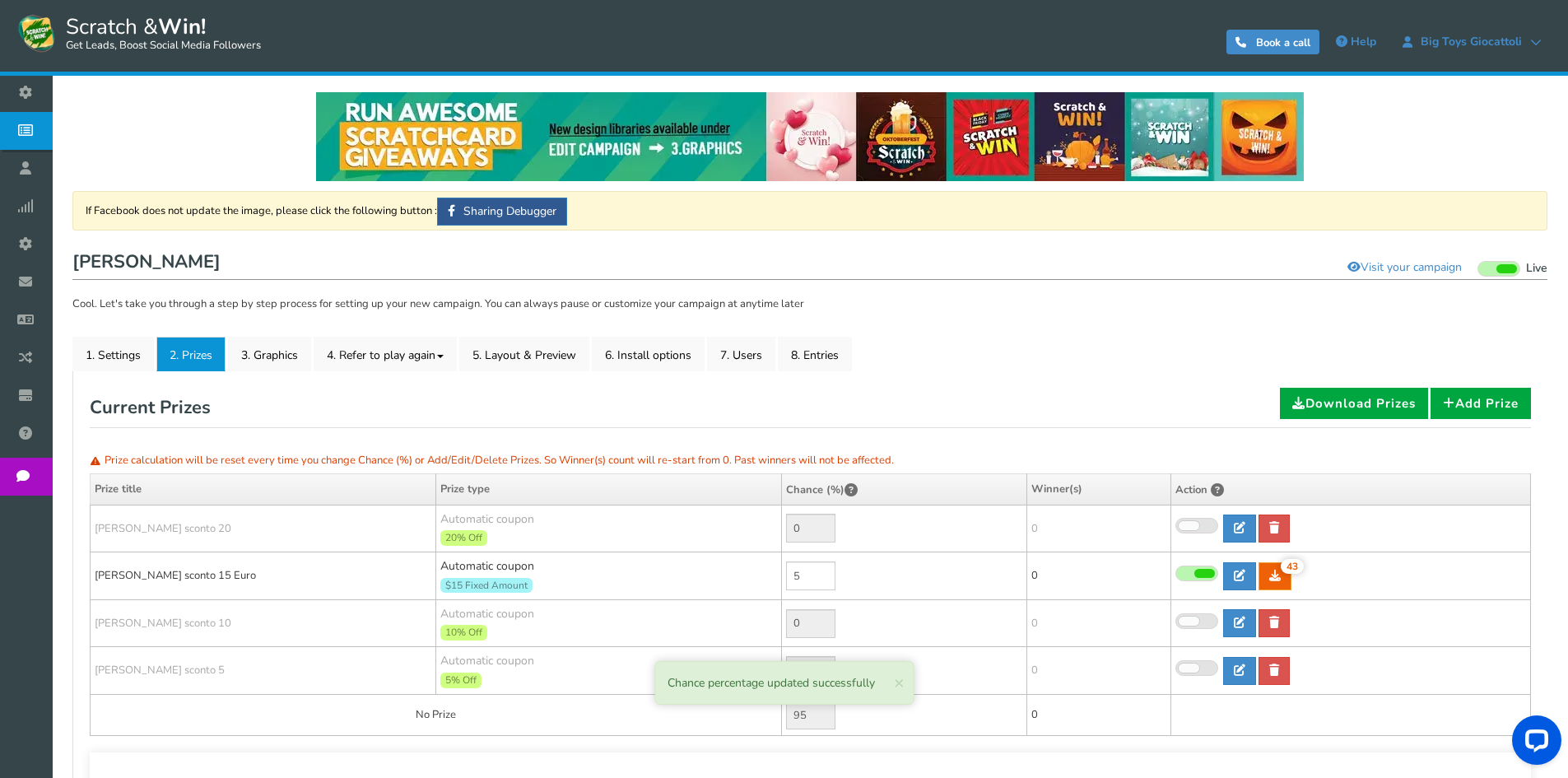
click at [0, 0] on span "Campaigns" at bounding box center [0, 0] width 0 height 0
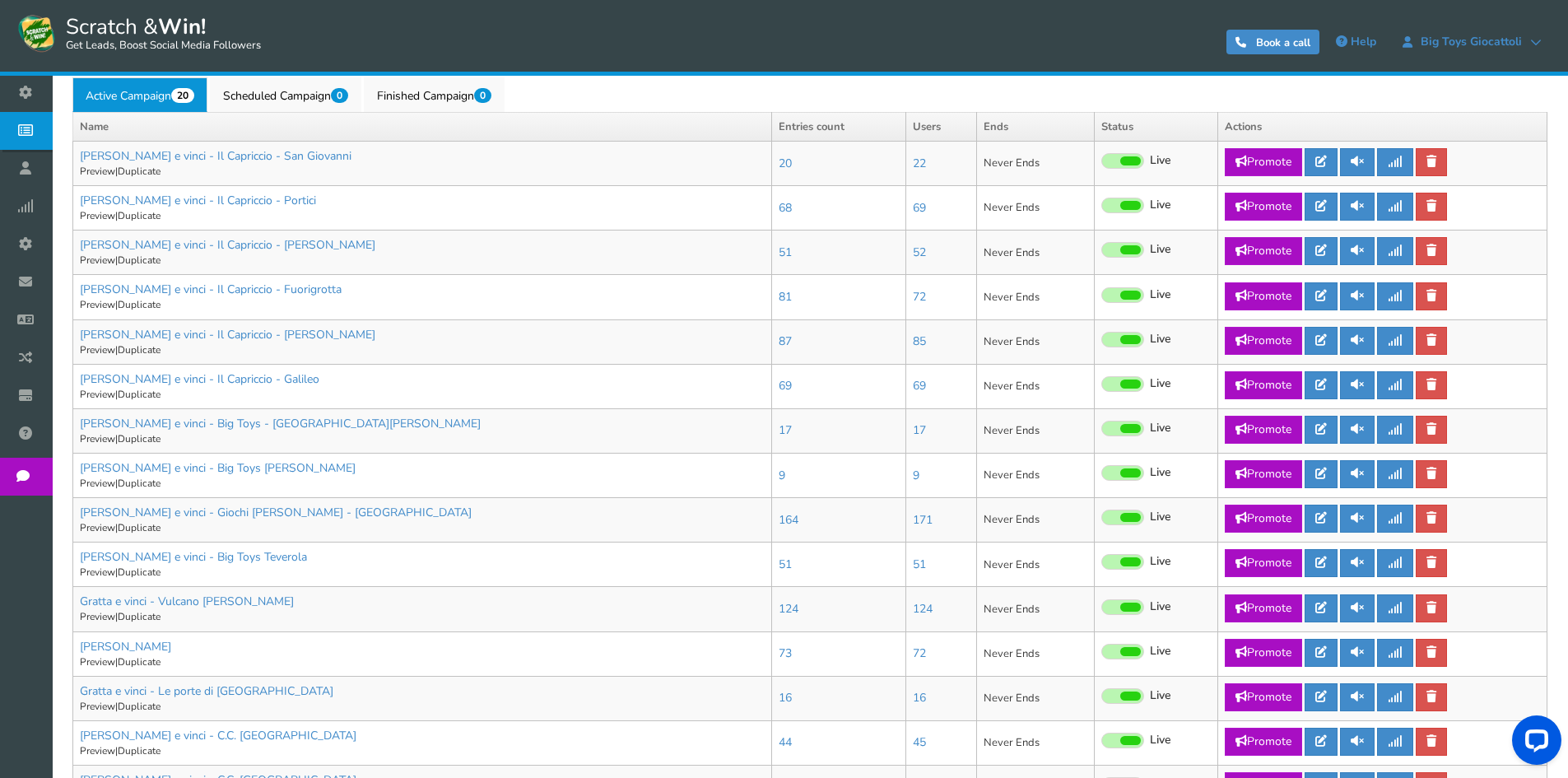
scroll to position [577, 0]
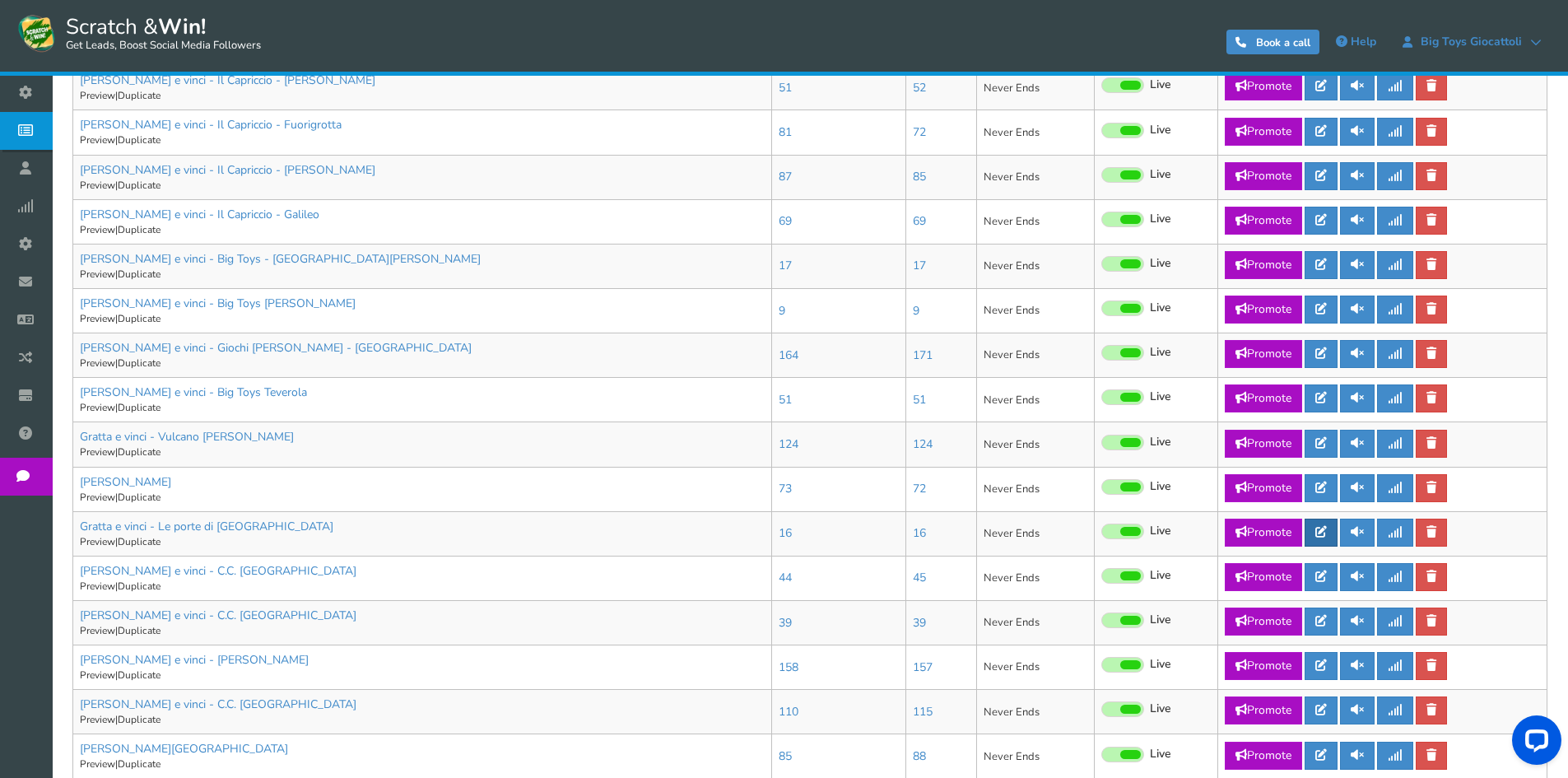
click at [1323, 535] on icon at bounding box center [1322, 532] width 12 height 12
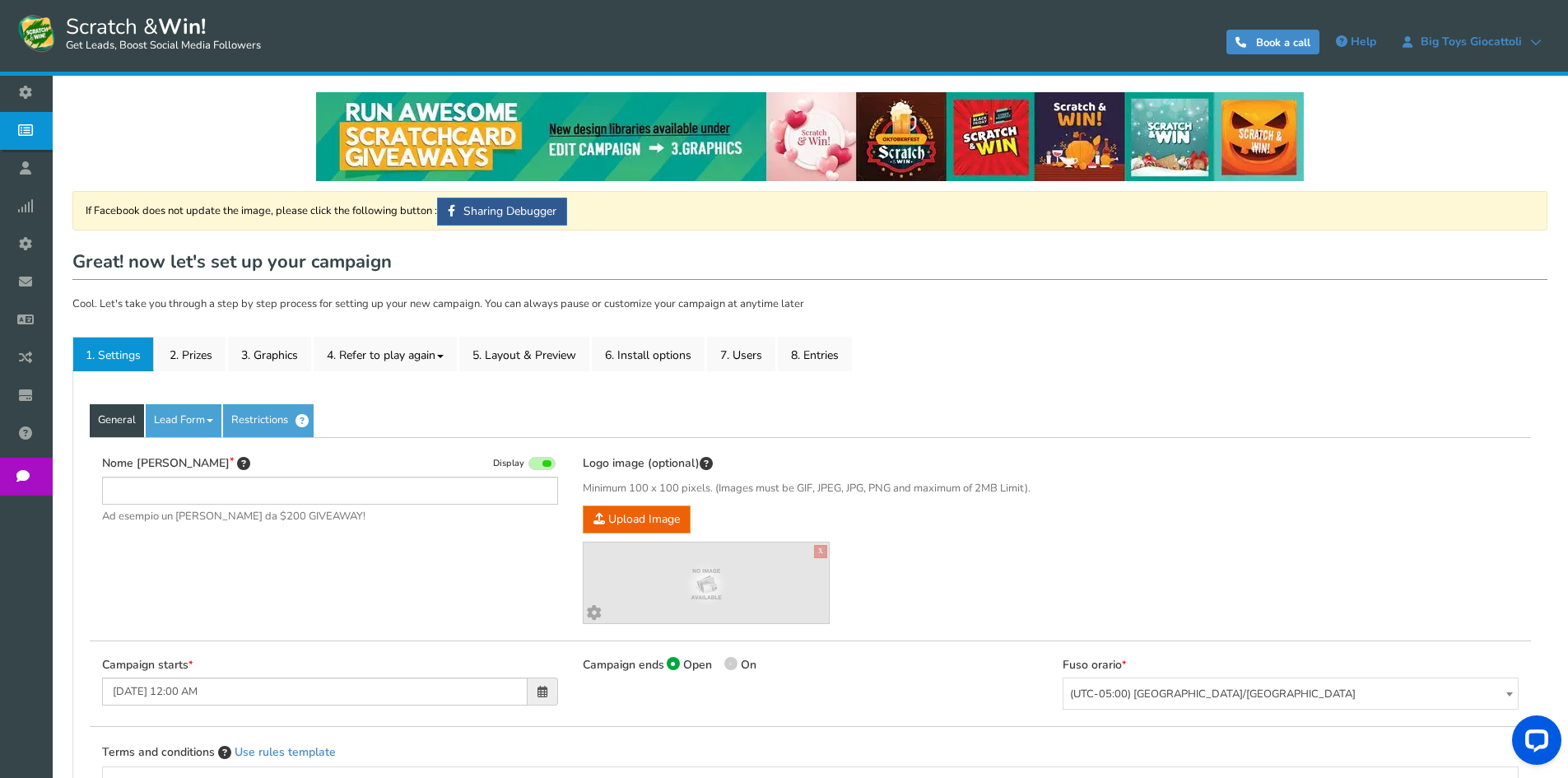
type input "Gratta e vinci - Le porte di [GEOGRAPHIC_DATA]"
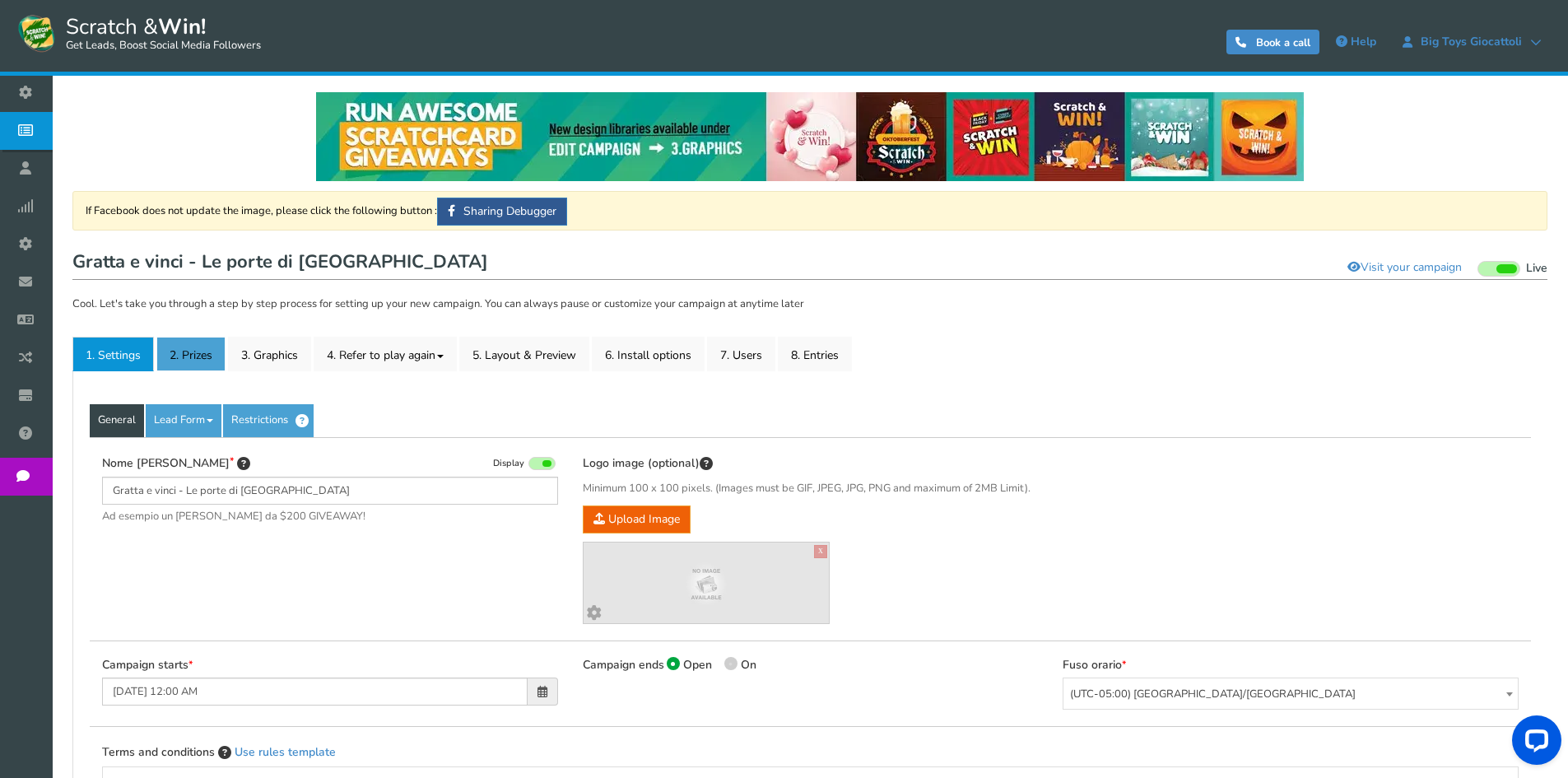
click at [189, 350] on link "2. Prizes" at bounding box center [191, 354] width 70 height 34
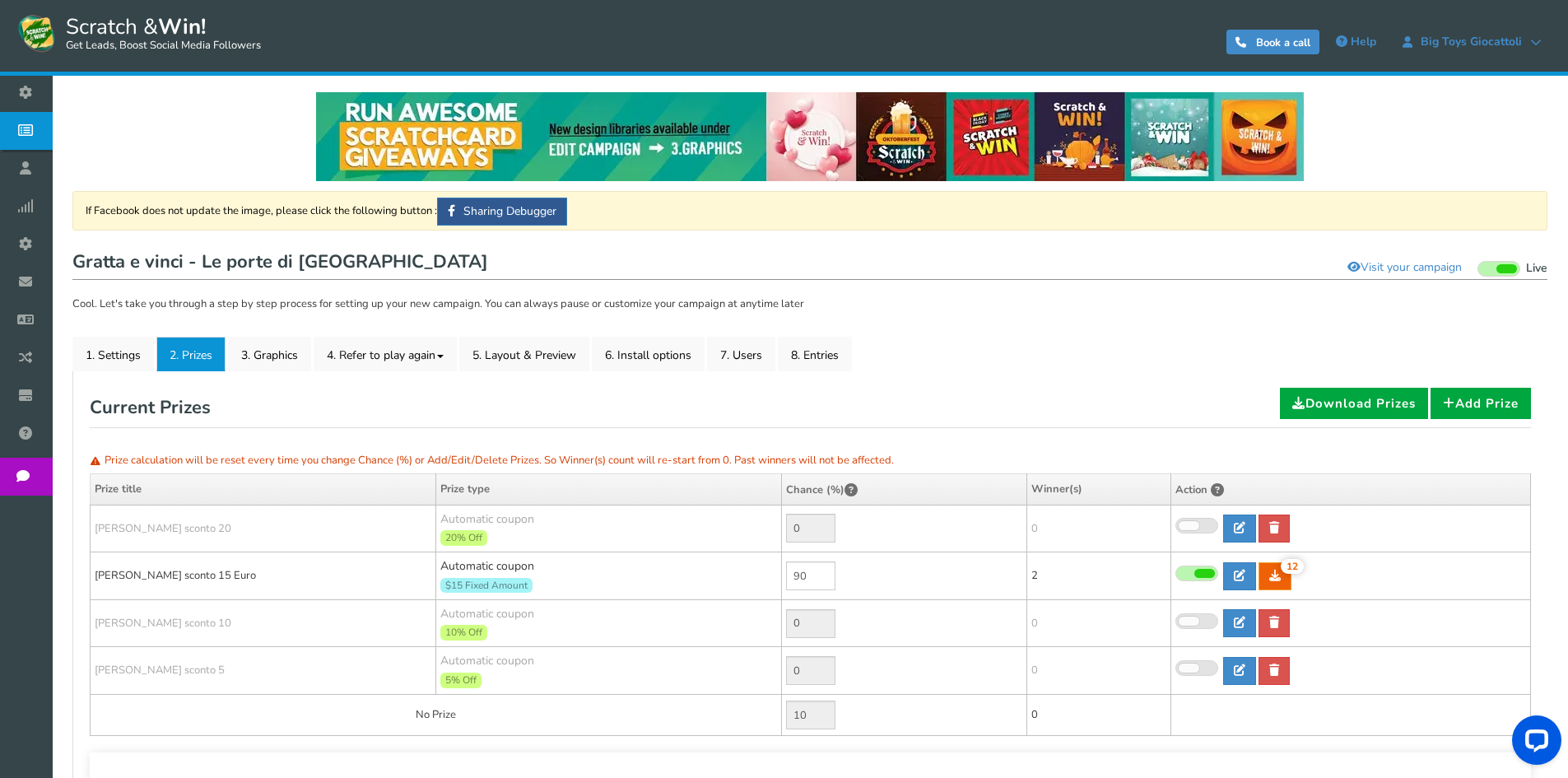
click at [43, 131] on icon at bounding box center [29, 130] width 31 height 36
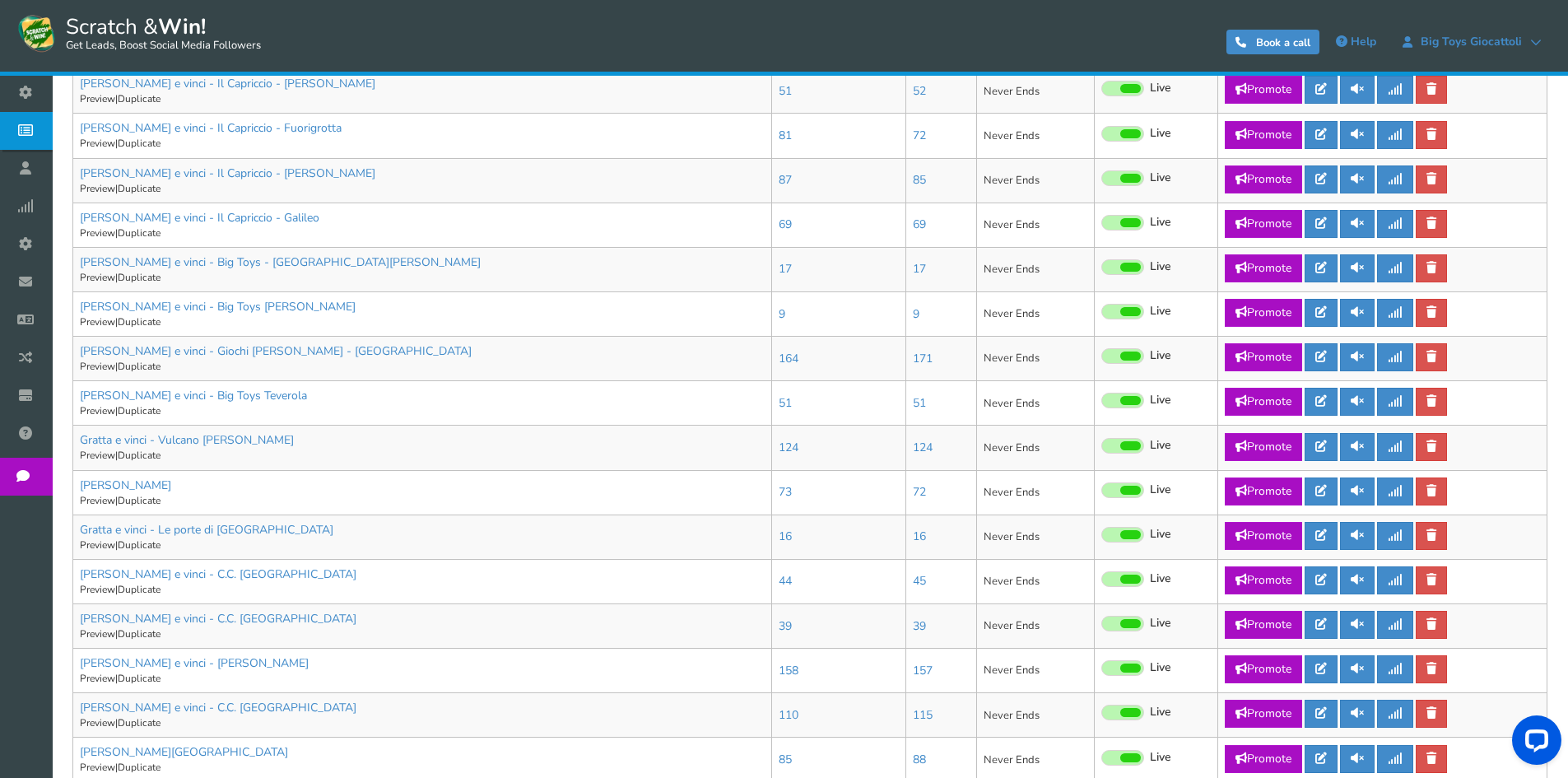
scroll to position [577, 0]
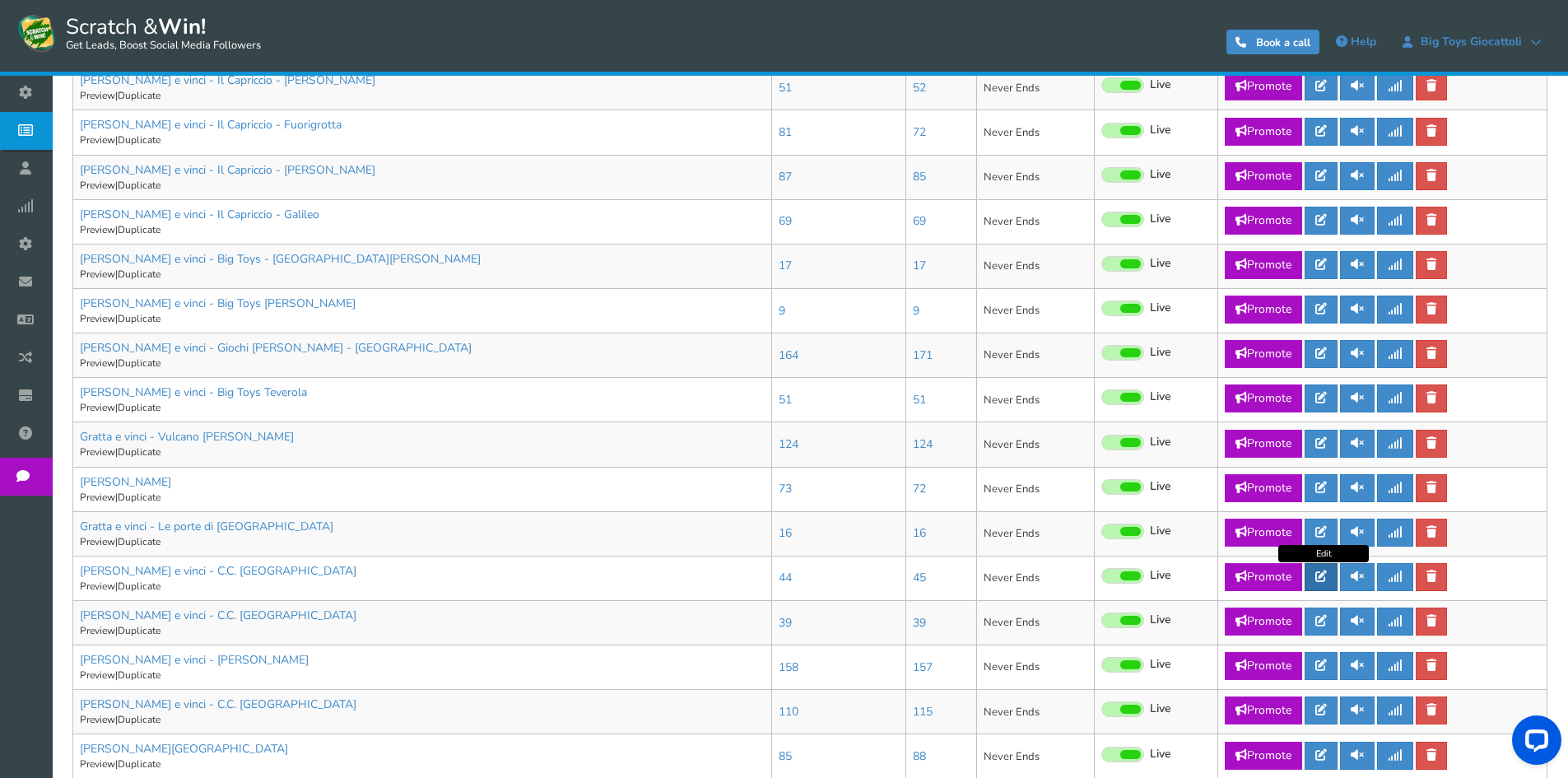
click at [1317, 577] on link at bounding box center [1321, 577] width 33 height 28
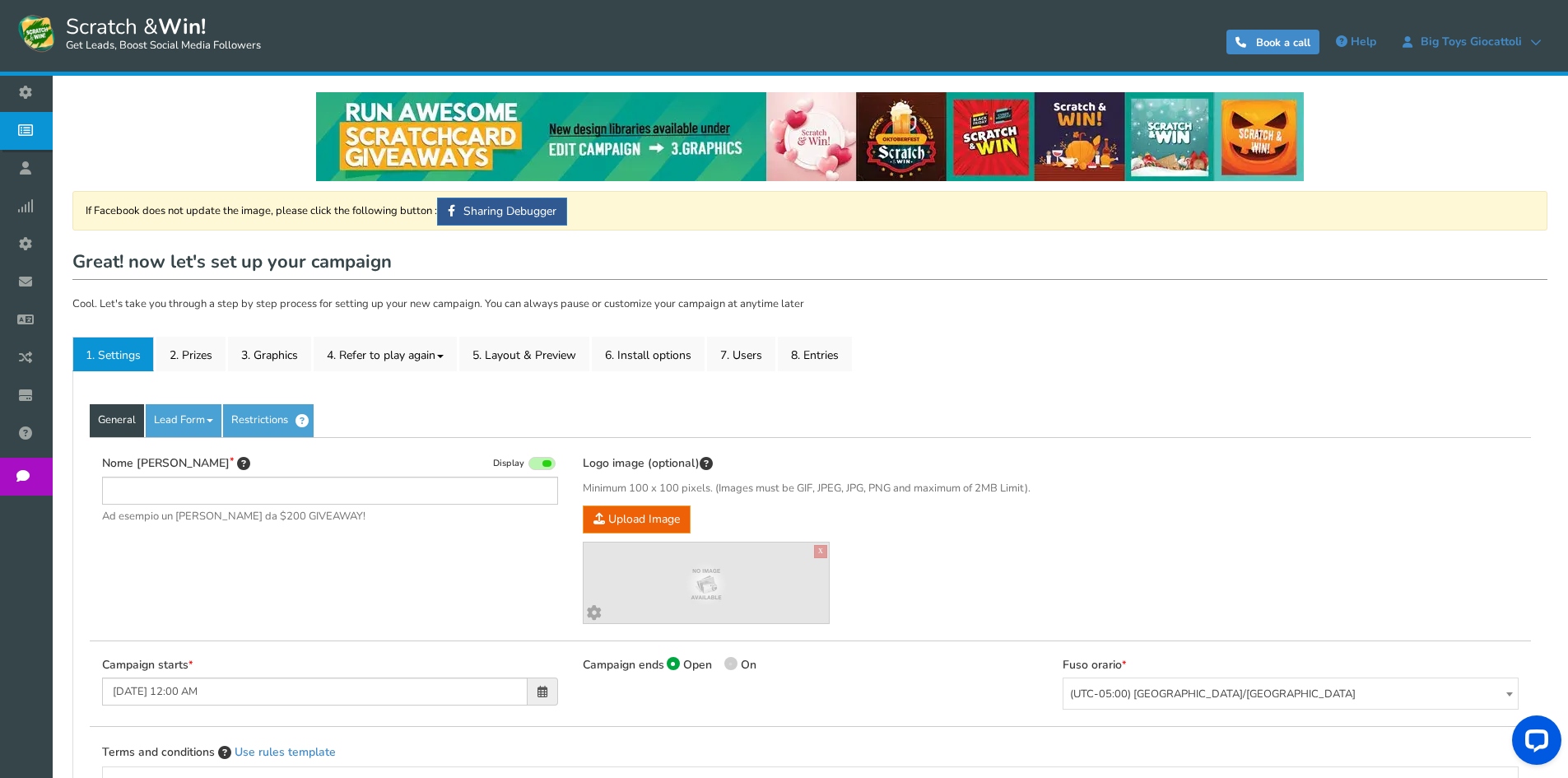
type input "[PERSON_NAME] e vinci - C.C. [GEOGRAPHIC_DATA]"
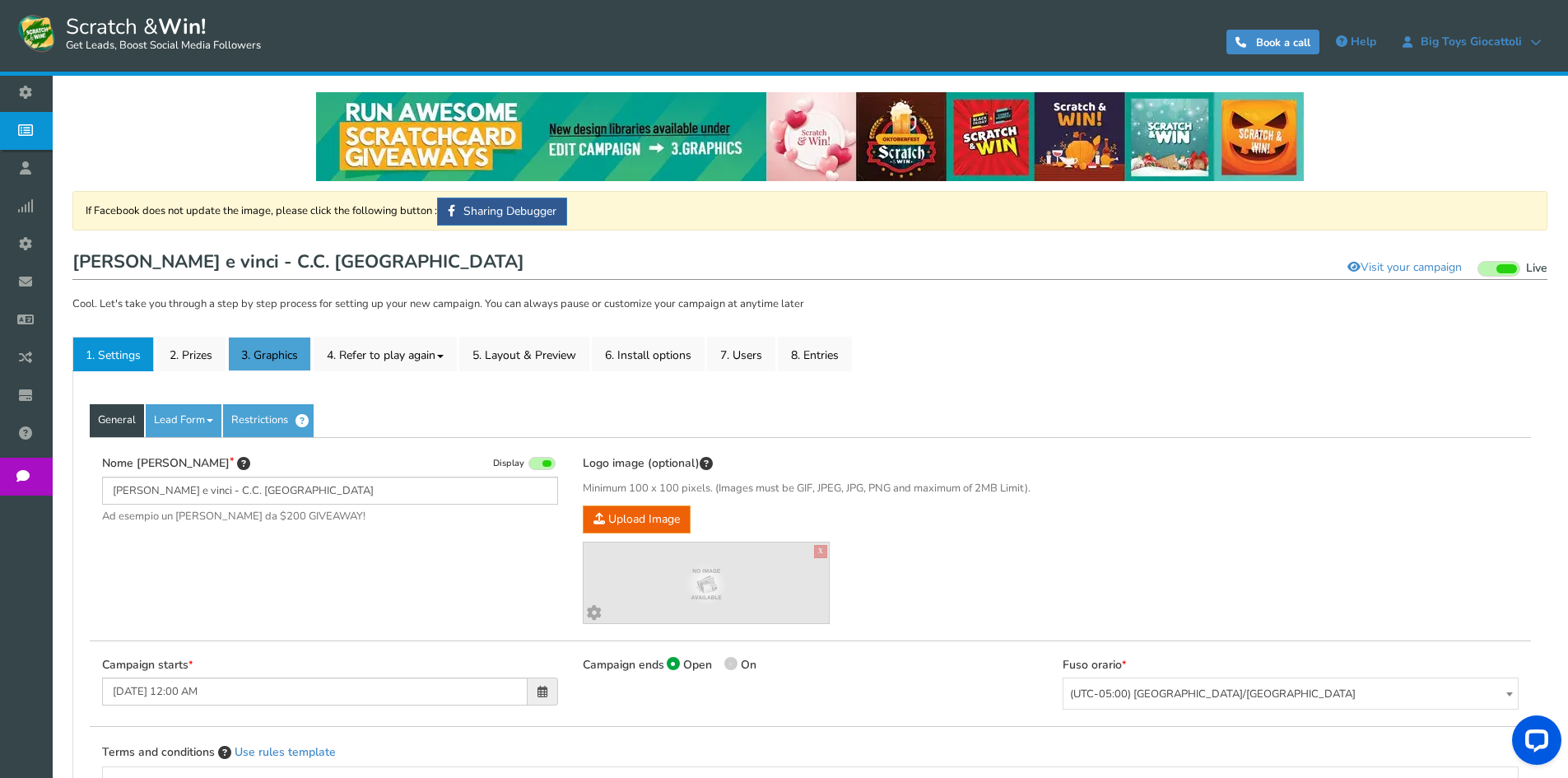
click at [247, 347] on link "3. Graphics" at bounding box center [269, 354] width 83 height 34
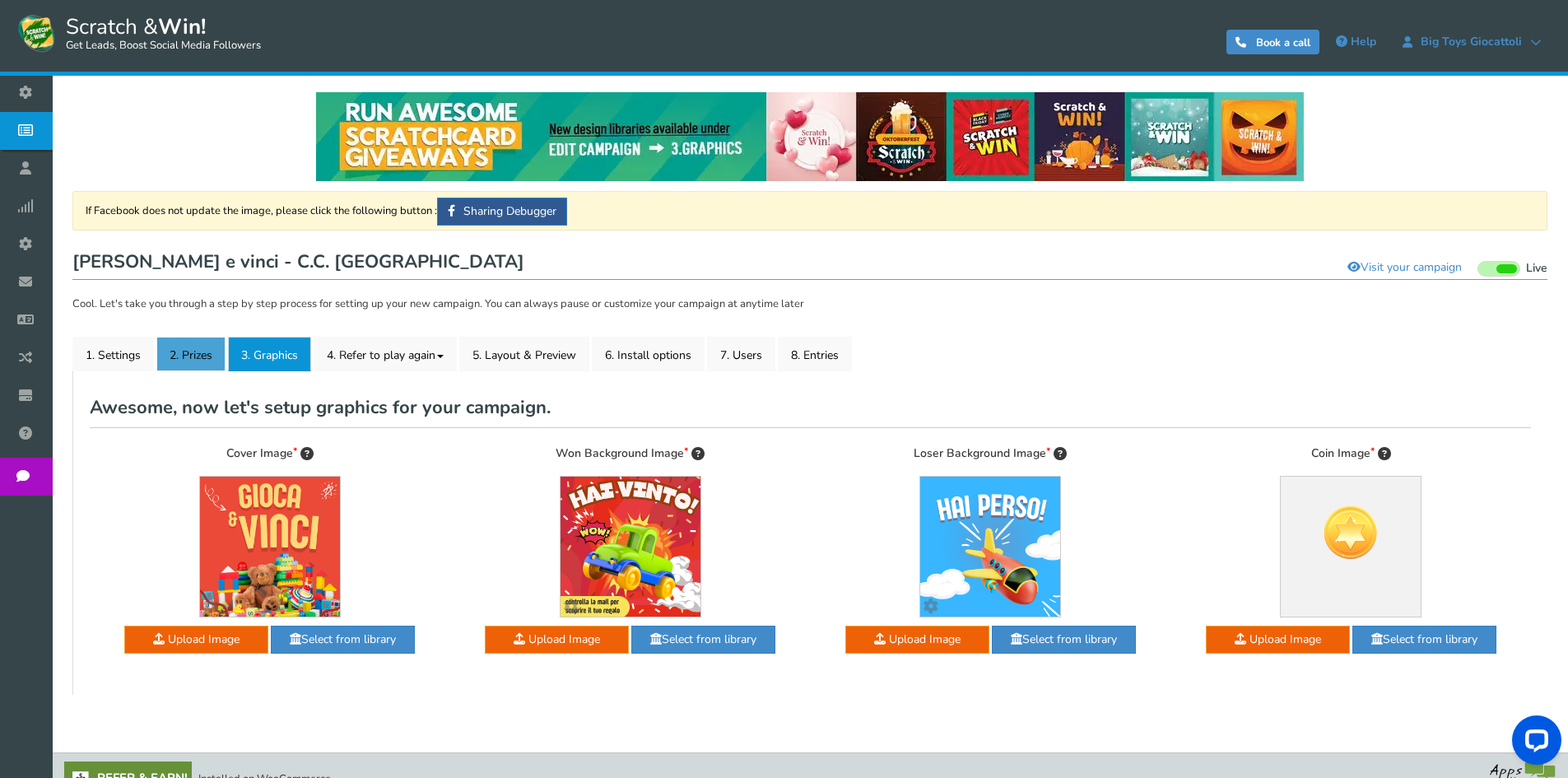
click at [206, 349] on link "2. Prizes" at bounding box center [191, 354] width 70 height 34
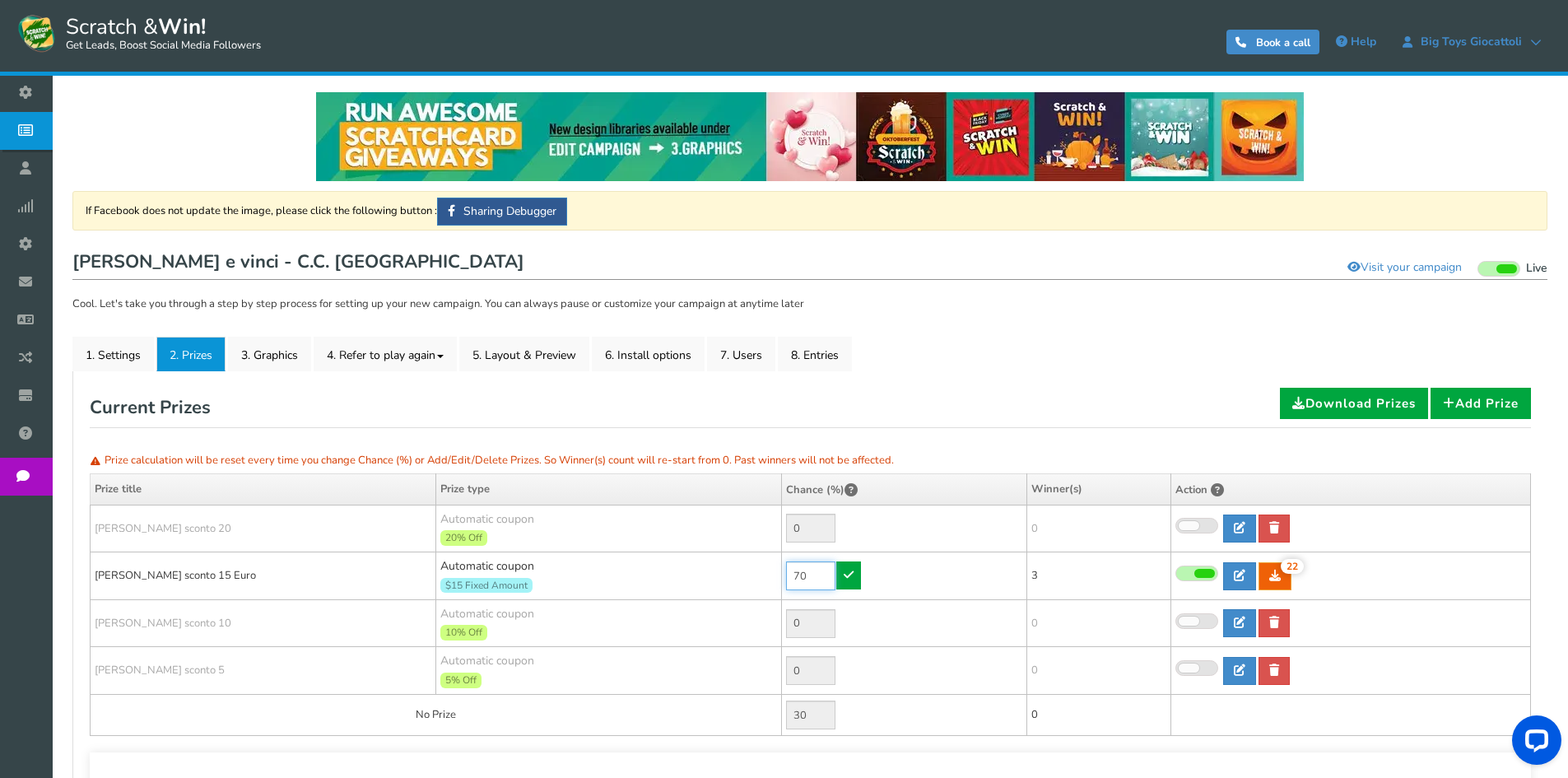
click at [819, 569] on input "70" at bounding box center [810, 576] width 49 height 29
type input "30"
click at [851, 578] on icon at bounding box center [849, 575] width 10 height 12
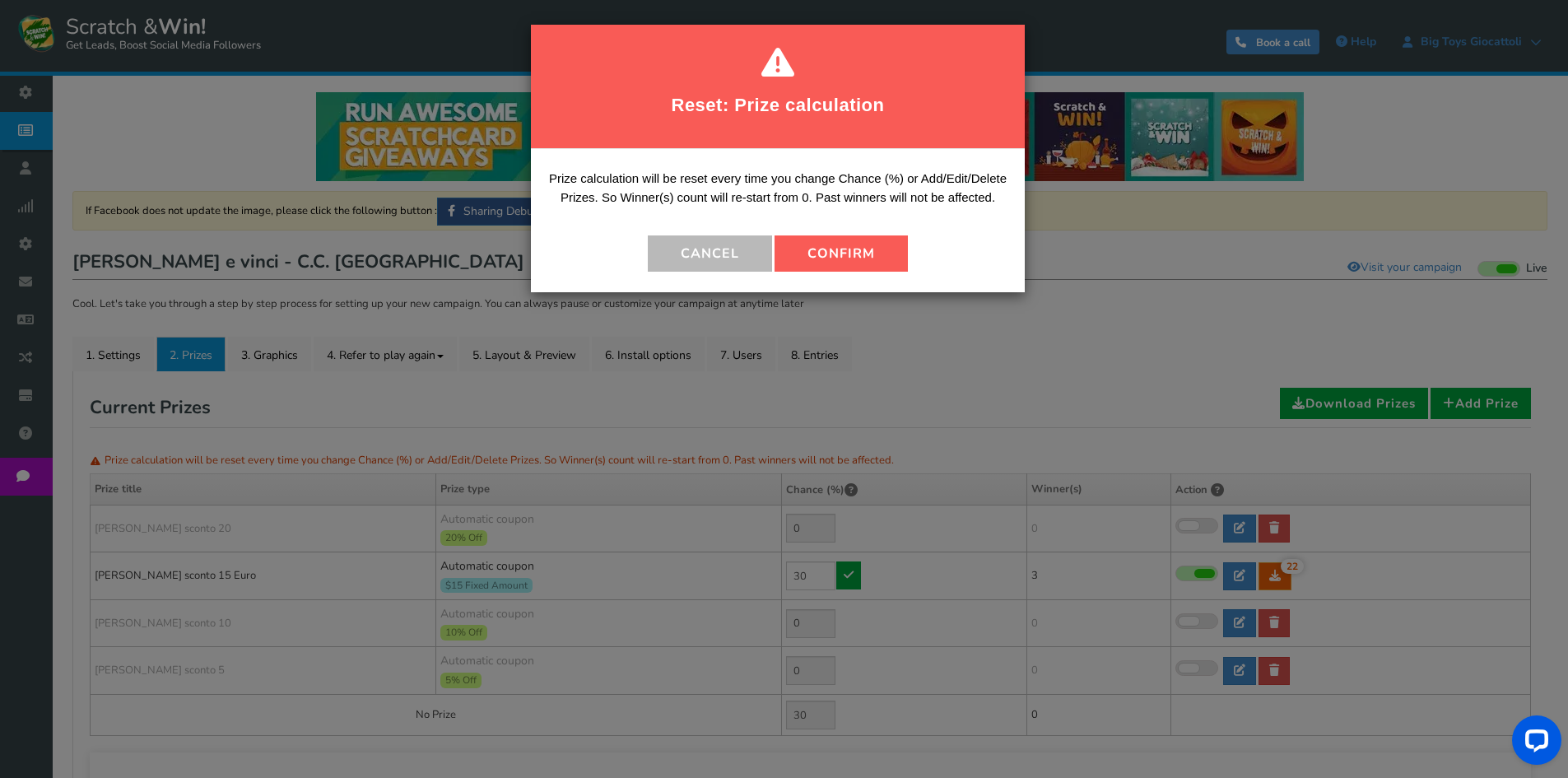
click at [826, 252] on button "Confirm" at bounding box center [841, 253] width 133 height 36
type input "70"
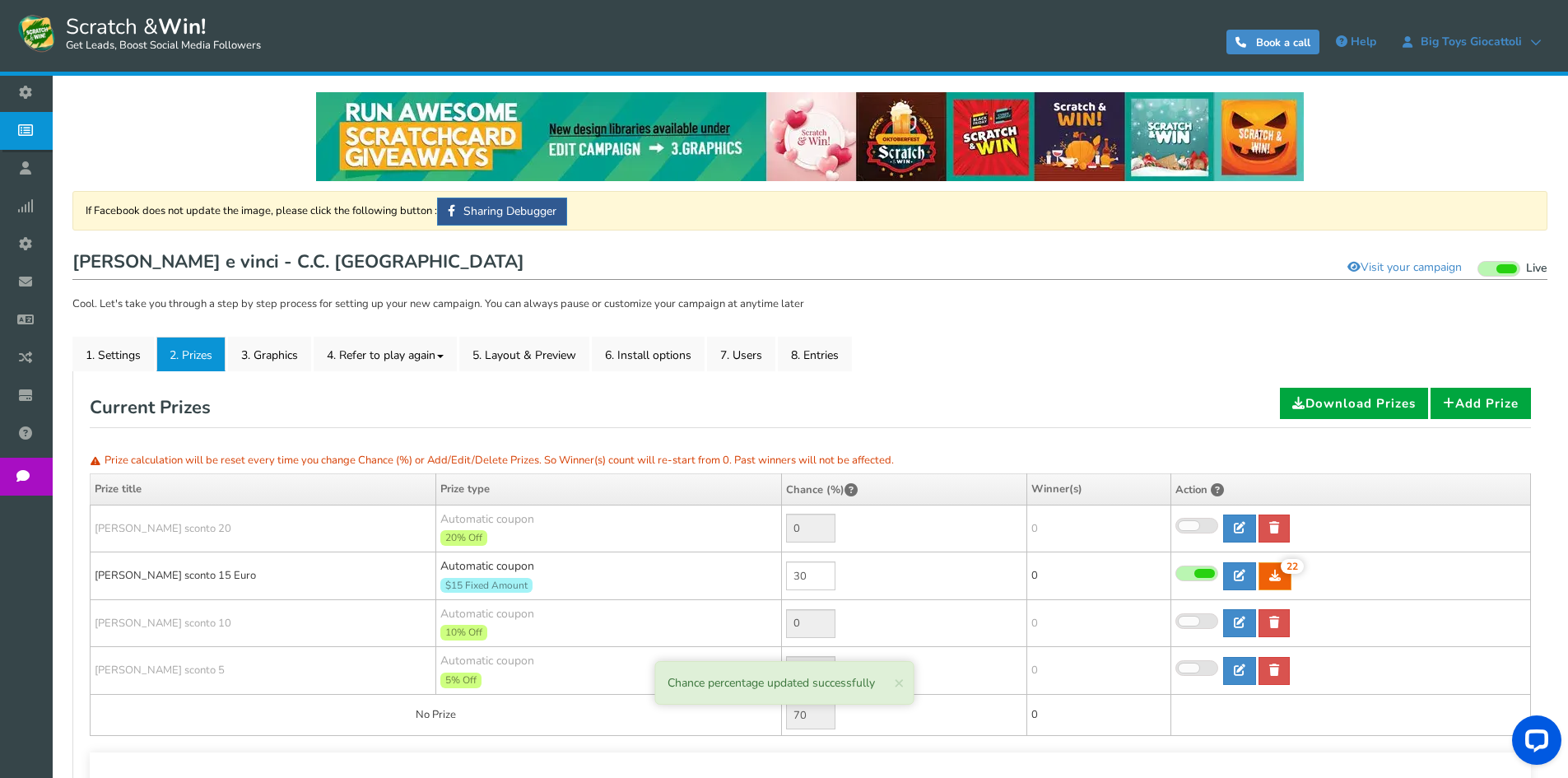
click at [60, 129] on link "Campaigns" at bounding box center [30, 131] width 60 height 38
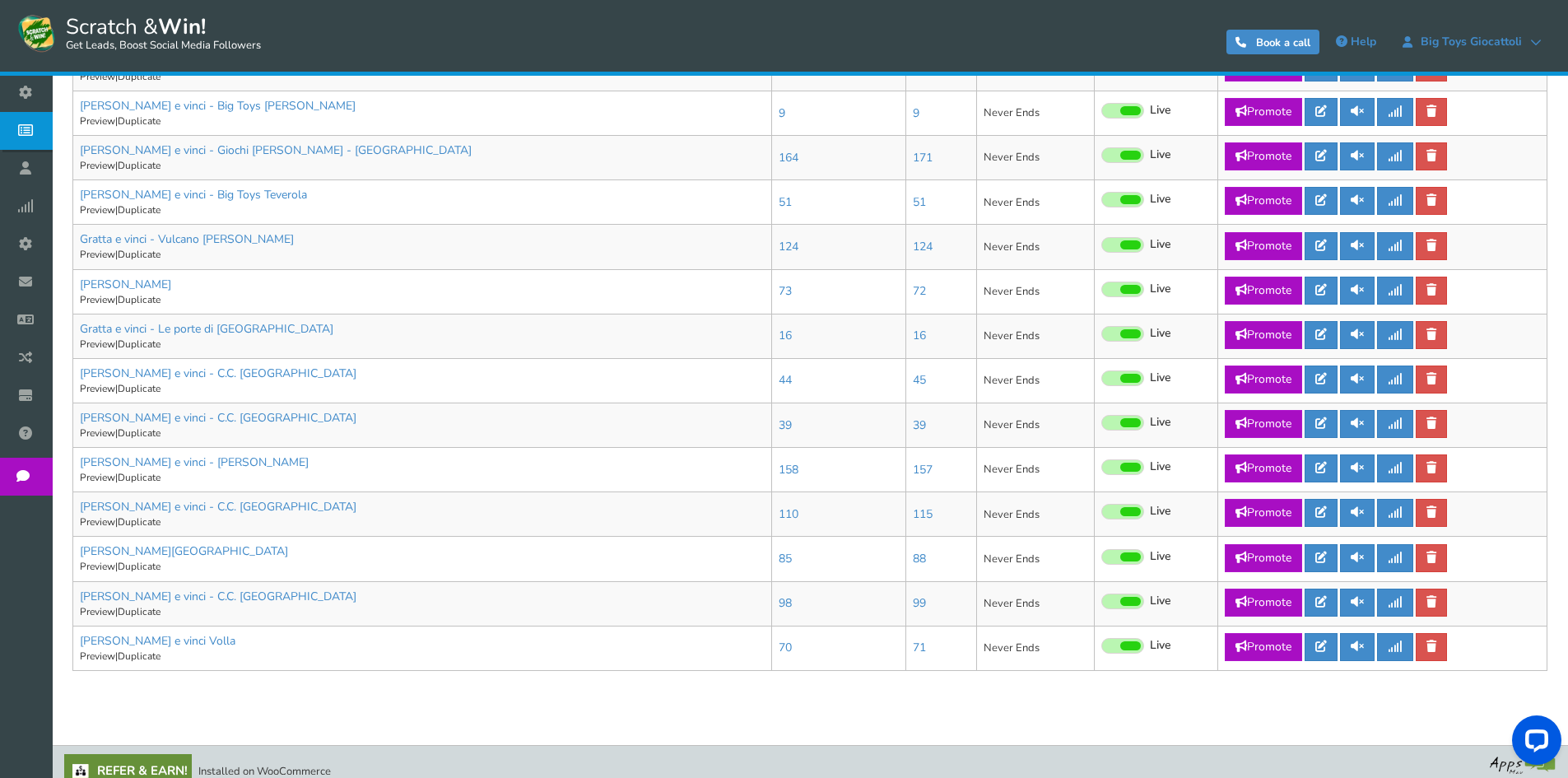
scroll to position [792, 0]
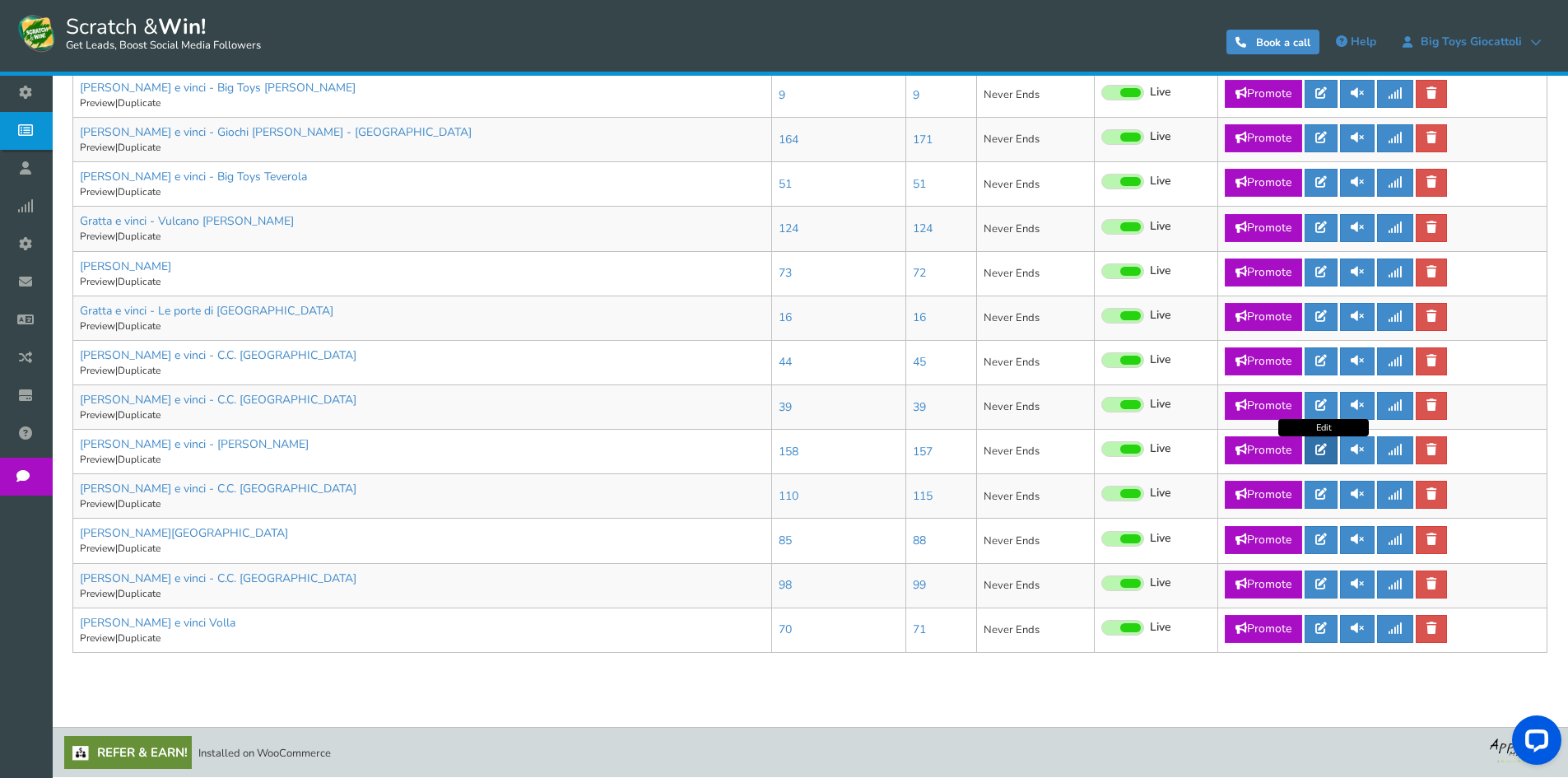
click at [1318, 449] on link at bounding box center [1321, 450] width 33 height 28
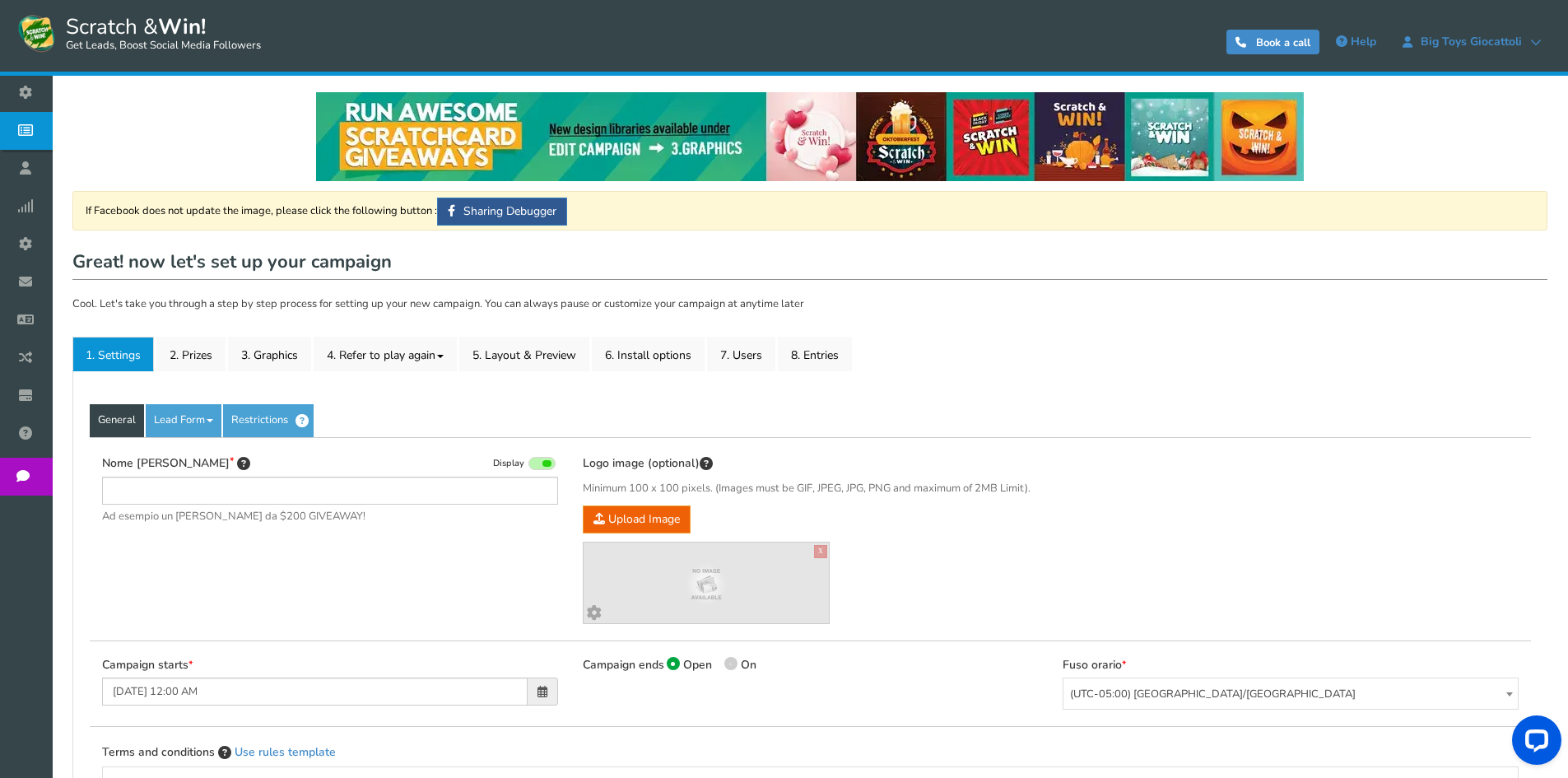
type input "[PERSON_NAME] e vinci - [PERSON_NAME]"
click at [193, 350] on link "2. Prizes" at bounding box center [191, 354] width 70 height 34
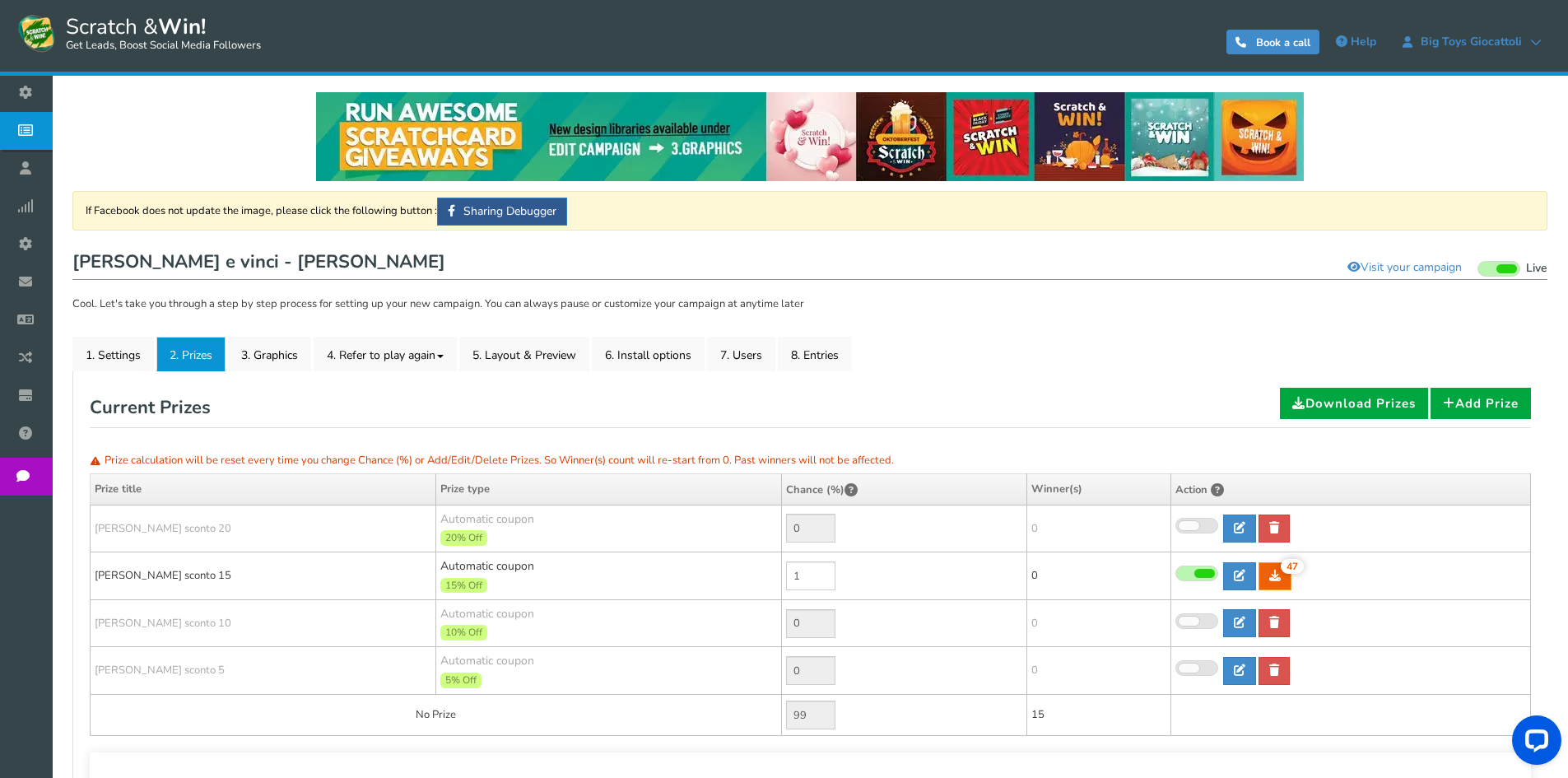
click at [0, 0] on span "Campaigns" at bounding box center [0, 0] width 0 height 0
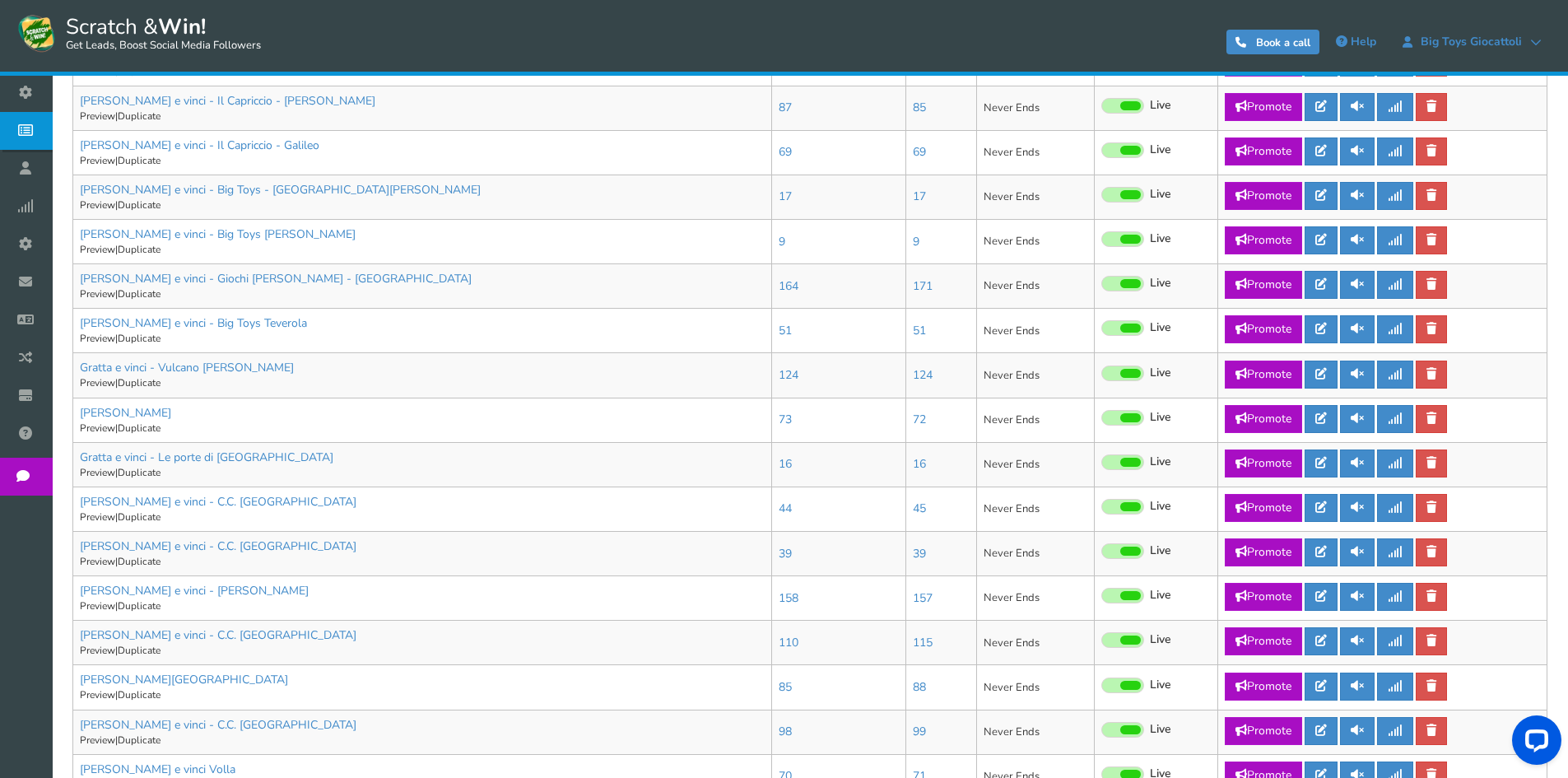
scroll to position [741, 0]
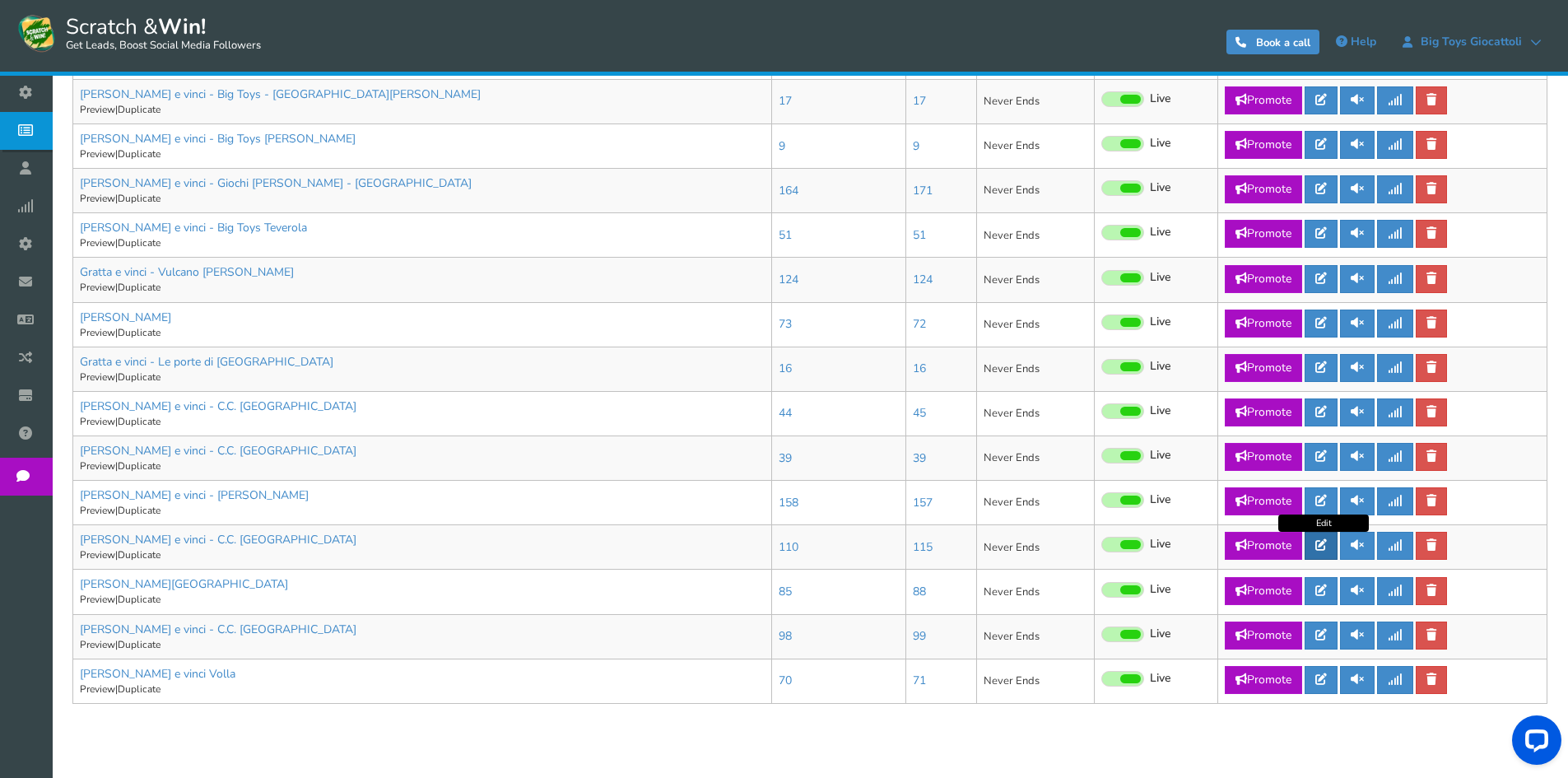
click at [1321, 552] on link at bounding box center [1321, 546] width 33 height 28
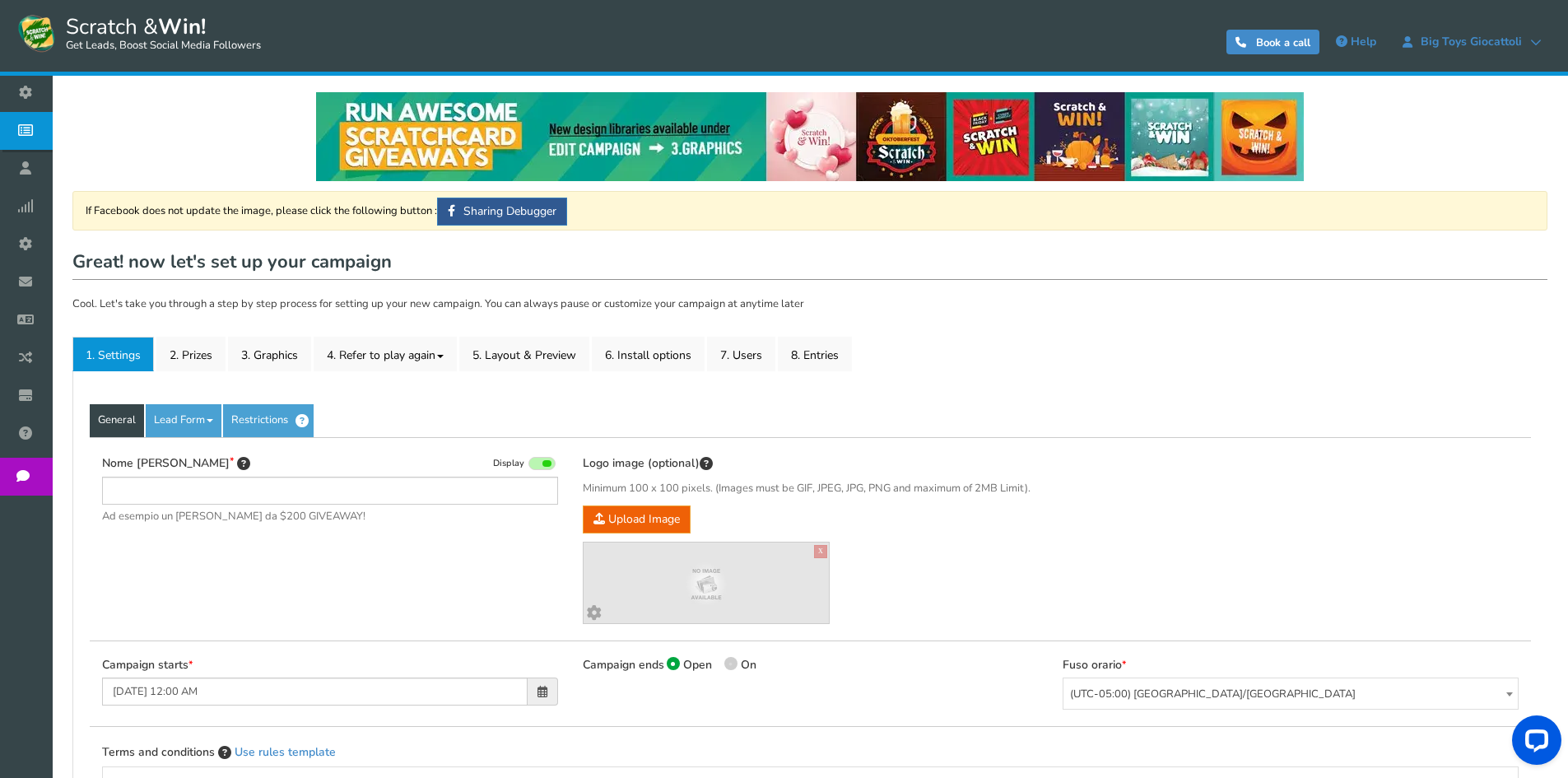
type input "[PERSON_NAME] e vinci - C.C. [GEOGRAPHIC_DATA]"
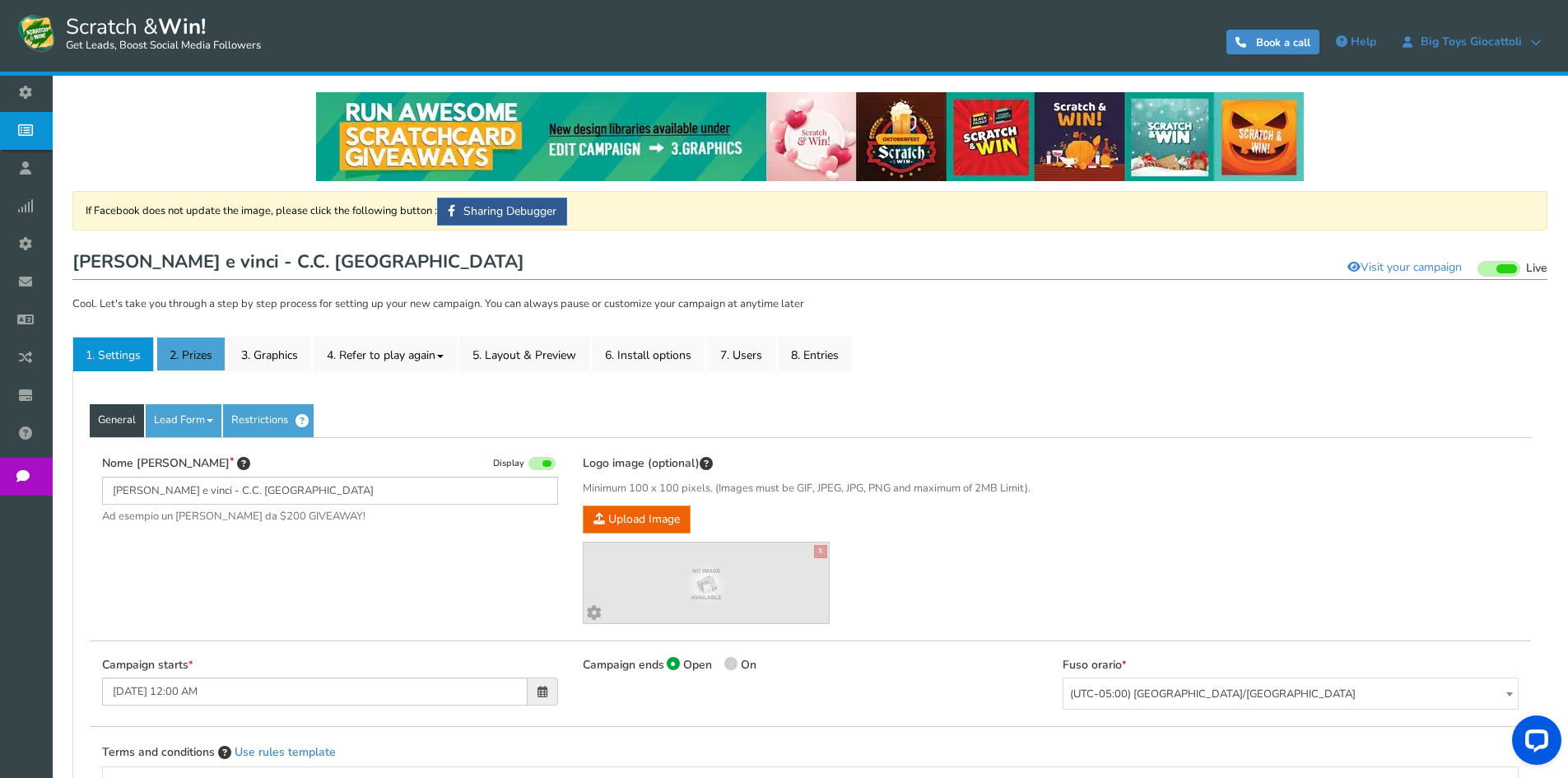
click at [204, 342] on link "2. Prizes" at bounding box center [191, 354] width 70 height 34
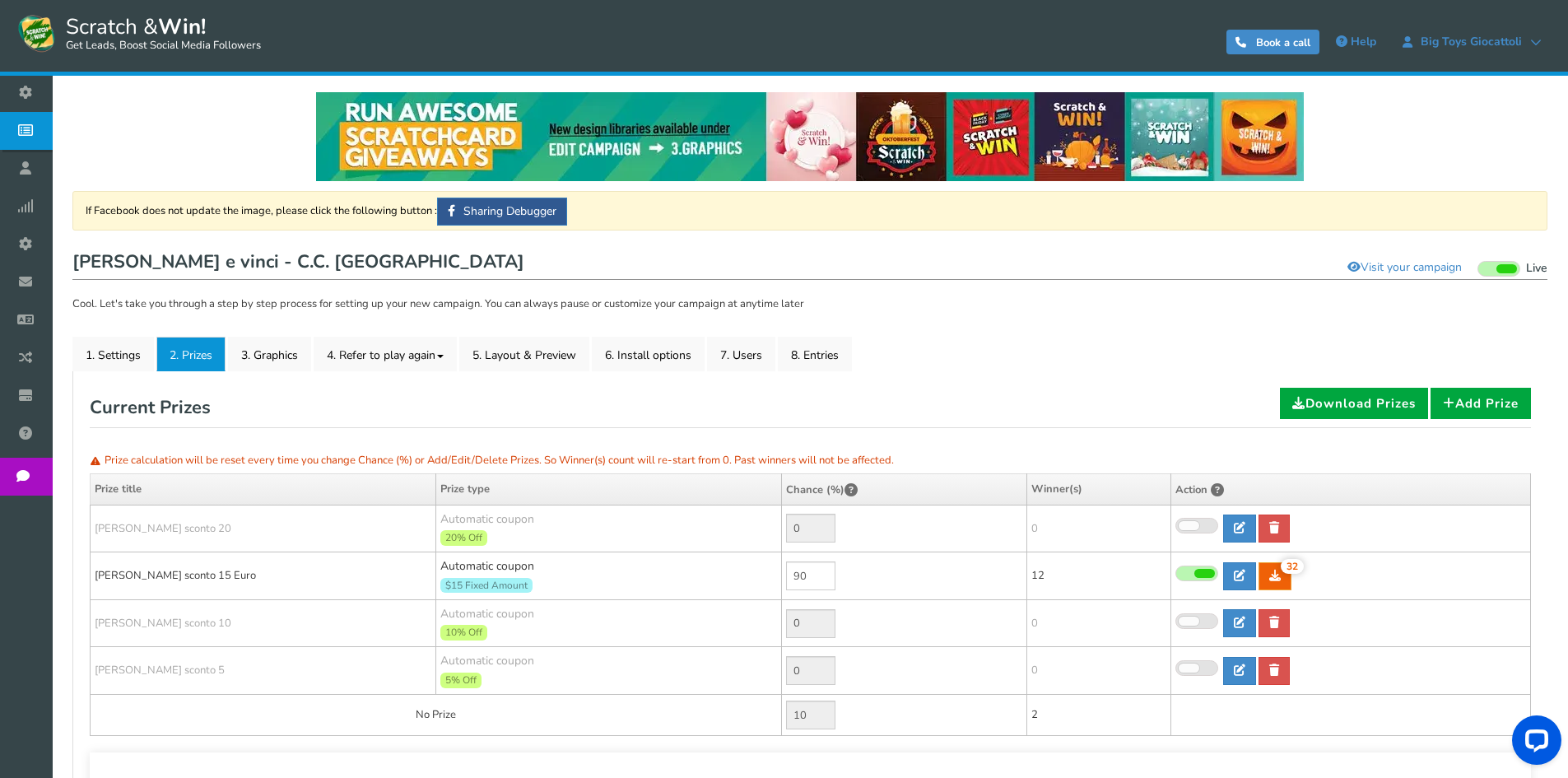
click at [815, 374] on div "General Lead Form Labels Fields setup Restrictions Allow users to play again af…" at bounding box center [810, 633] width 1475 height 524
click at [817, 362] on link "8. Entries" at bounding box center [815, 354] width 74 height 34
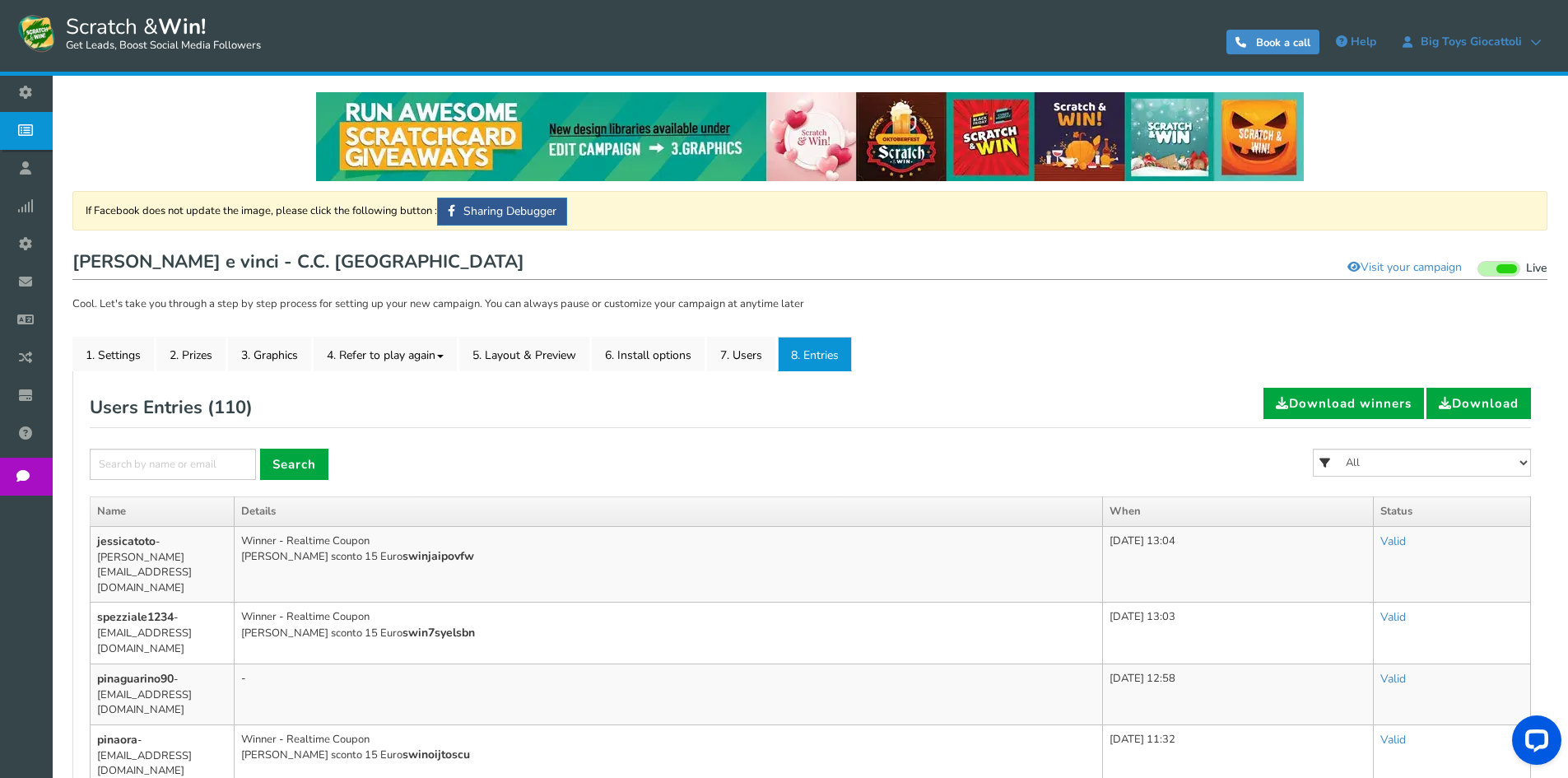
click at [37, 133] on icon at bounding box center [29, 130] width 31 height 36
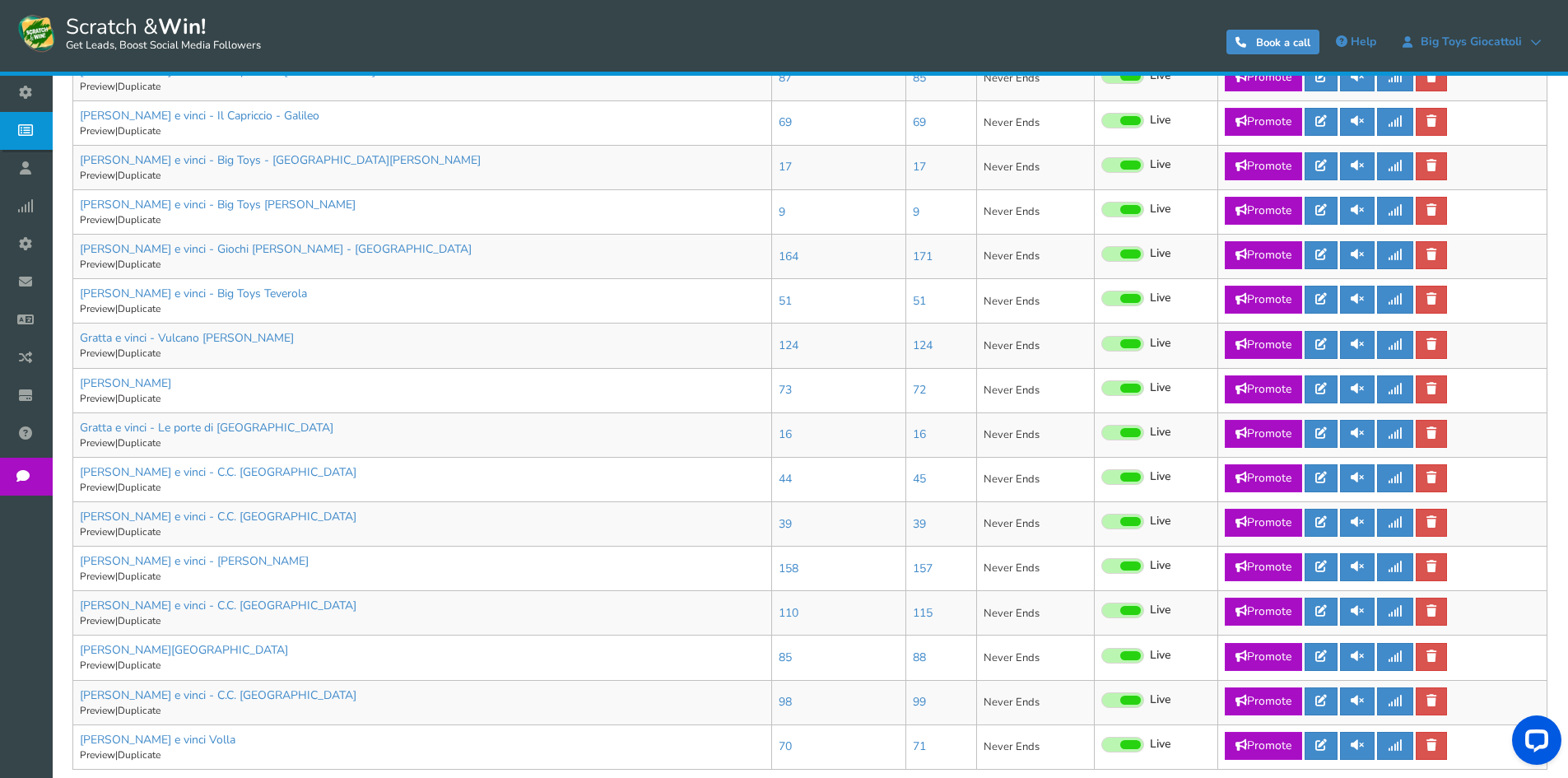
scroll to position [792, 0]
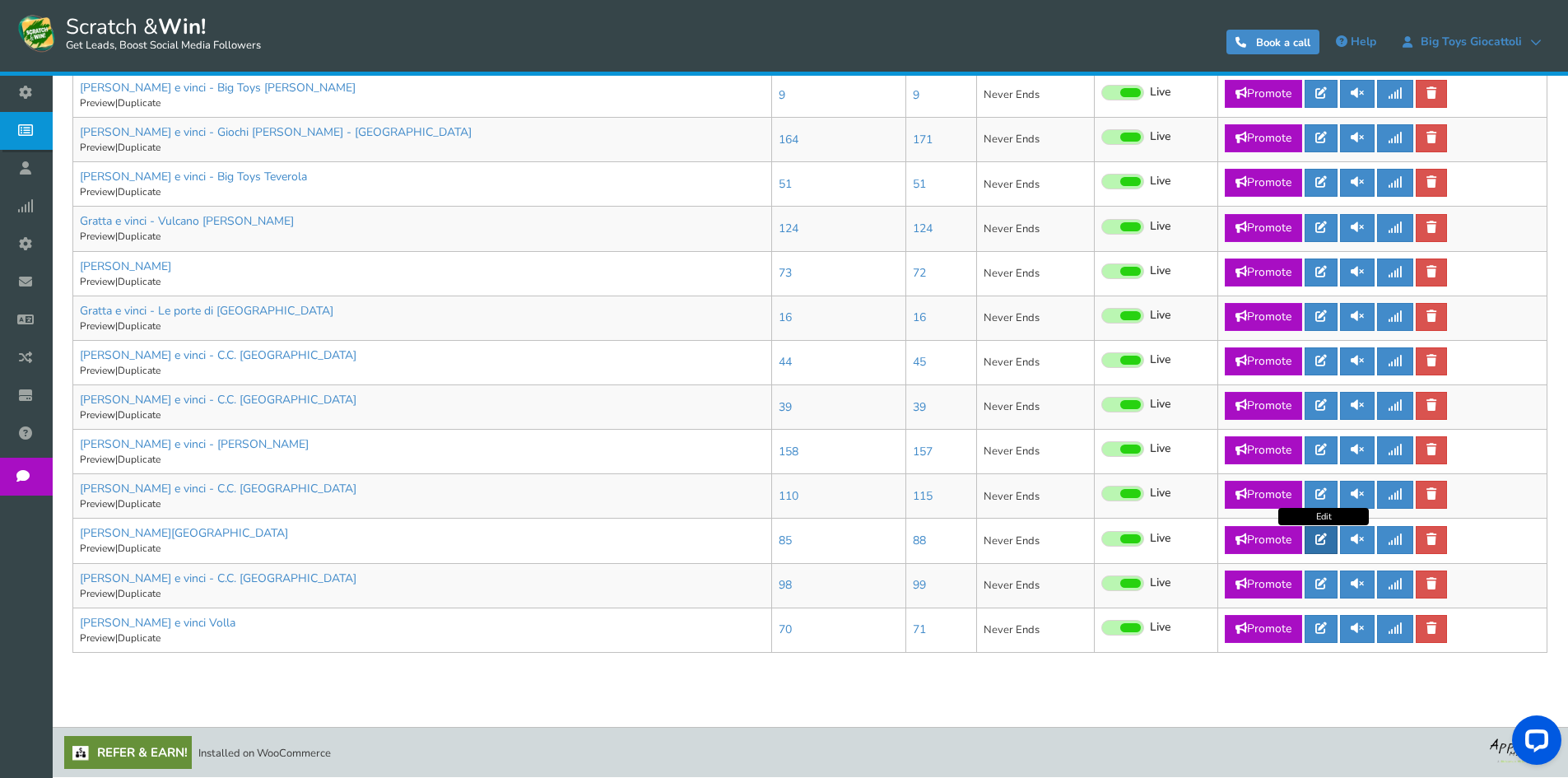
click at [1325, 540] on icon at bounding box center [1322, 540] width 12 height 12
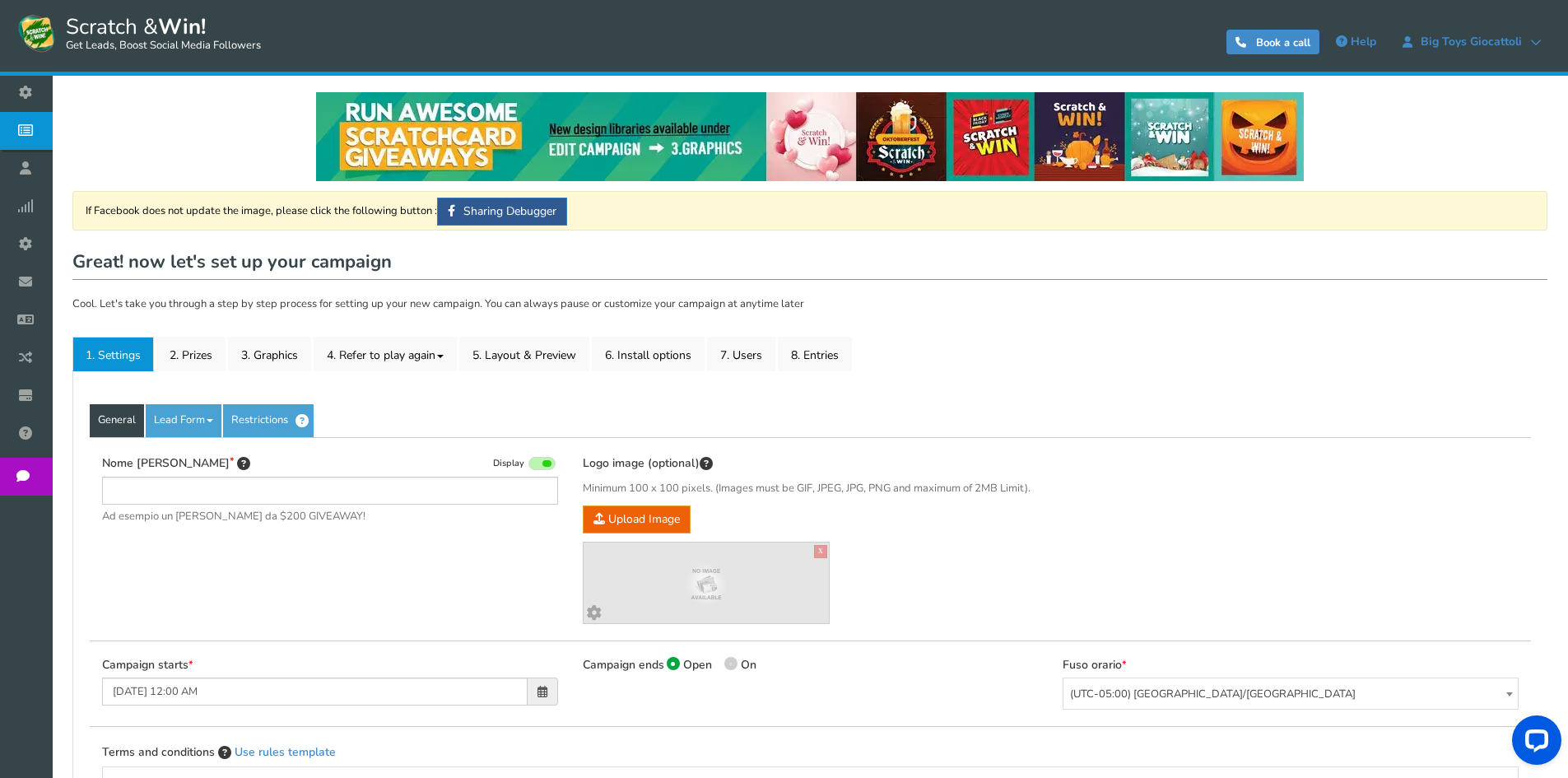
type input "[PERSON_NAME][GEOGRAPHIC_DATA]"
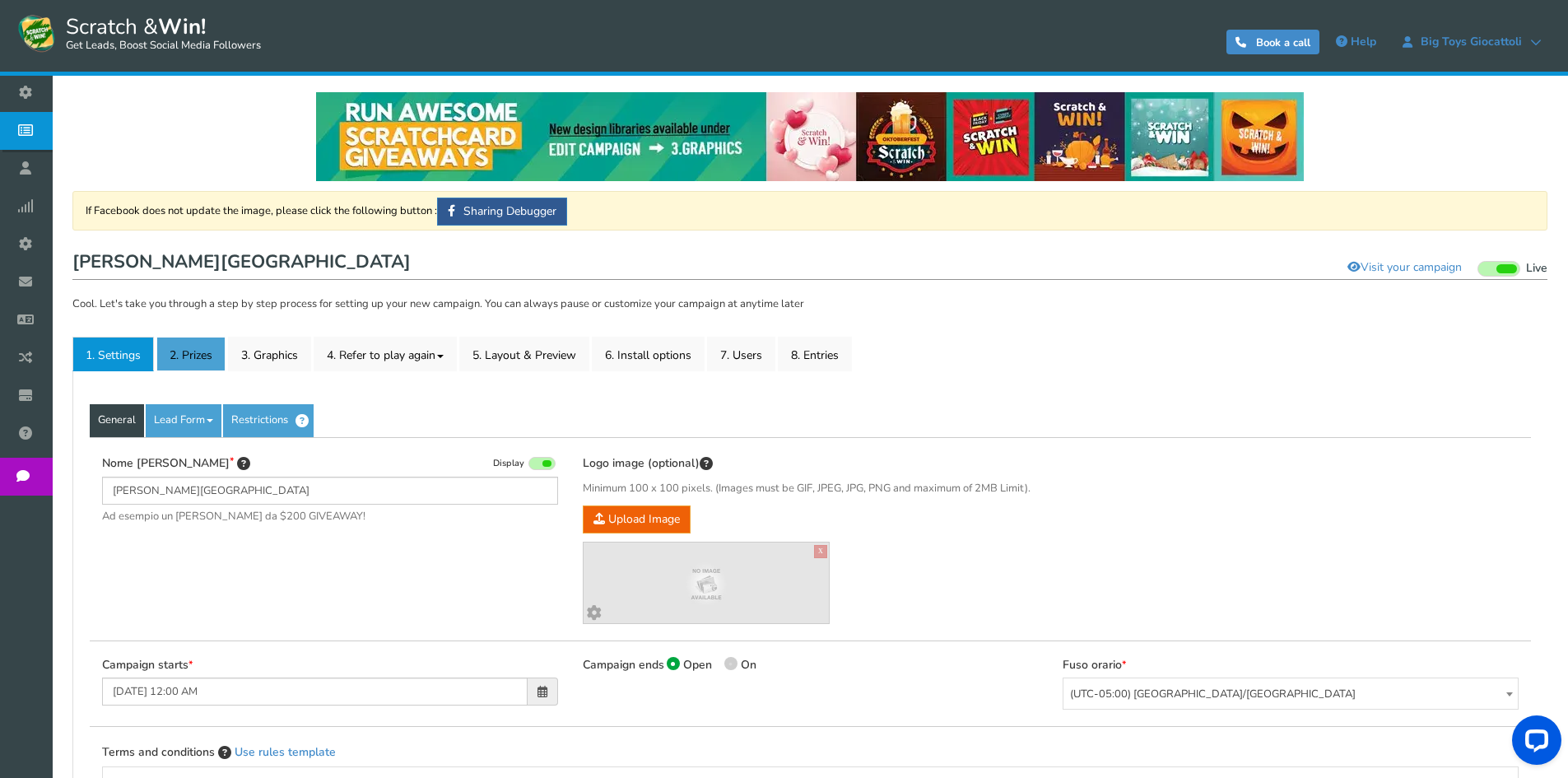
click at [168, 358] on link "2. Prizes" at bounding box center [191, 354] width 70 height 34
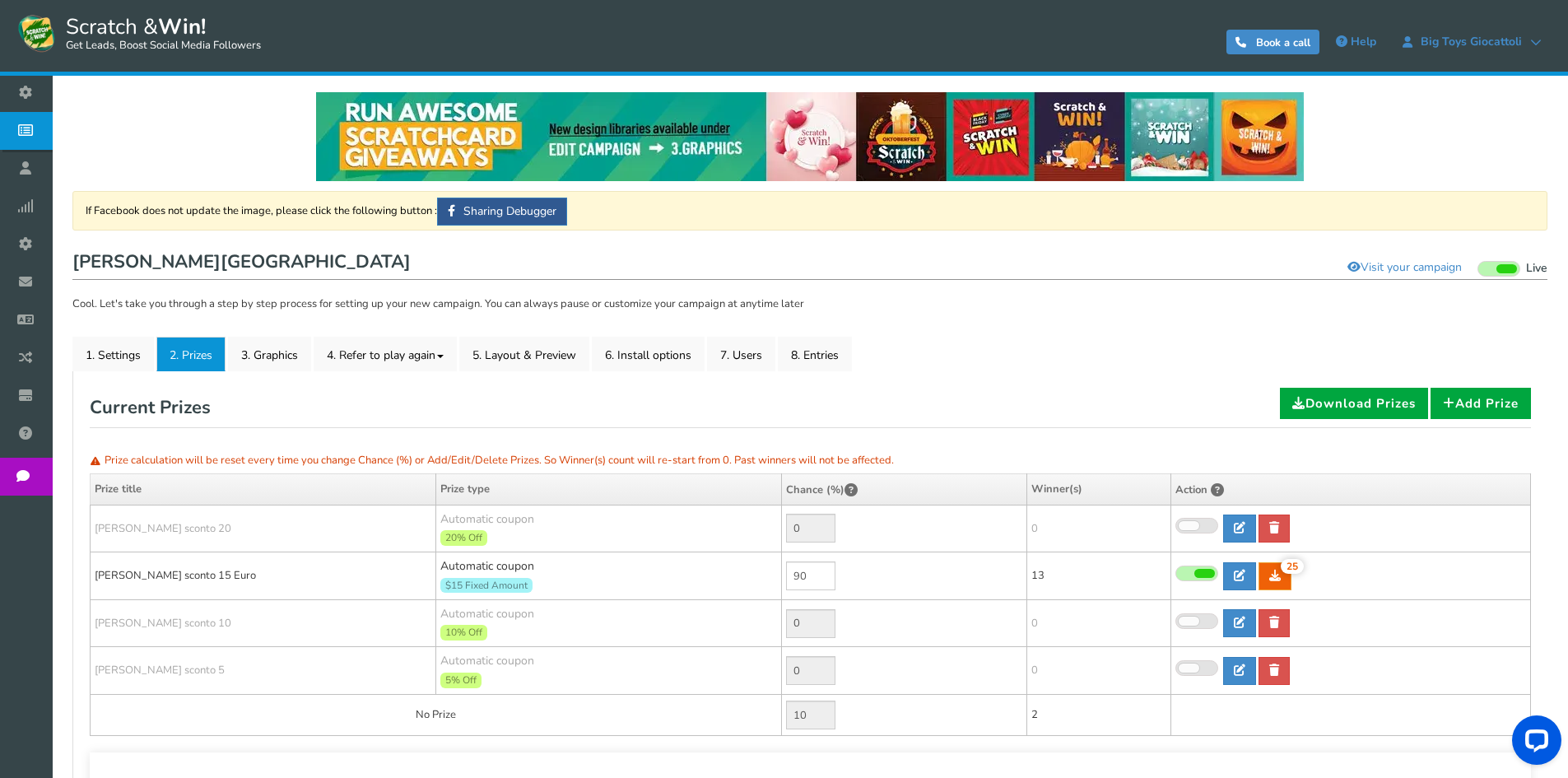
click at [0, 0] on span "Campaigns" at bounding box center [0, 0] width 0 height 0
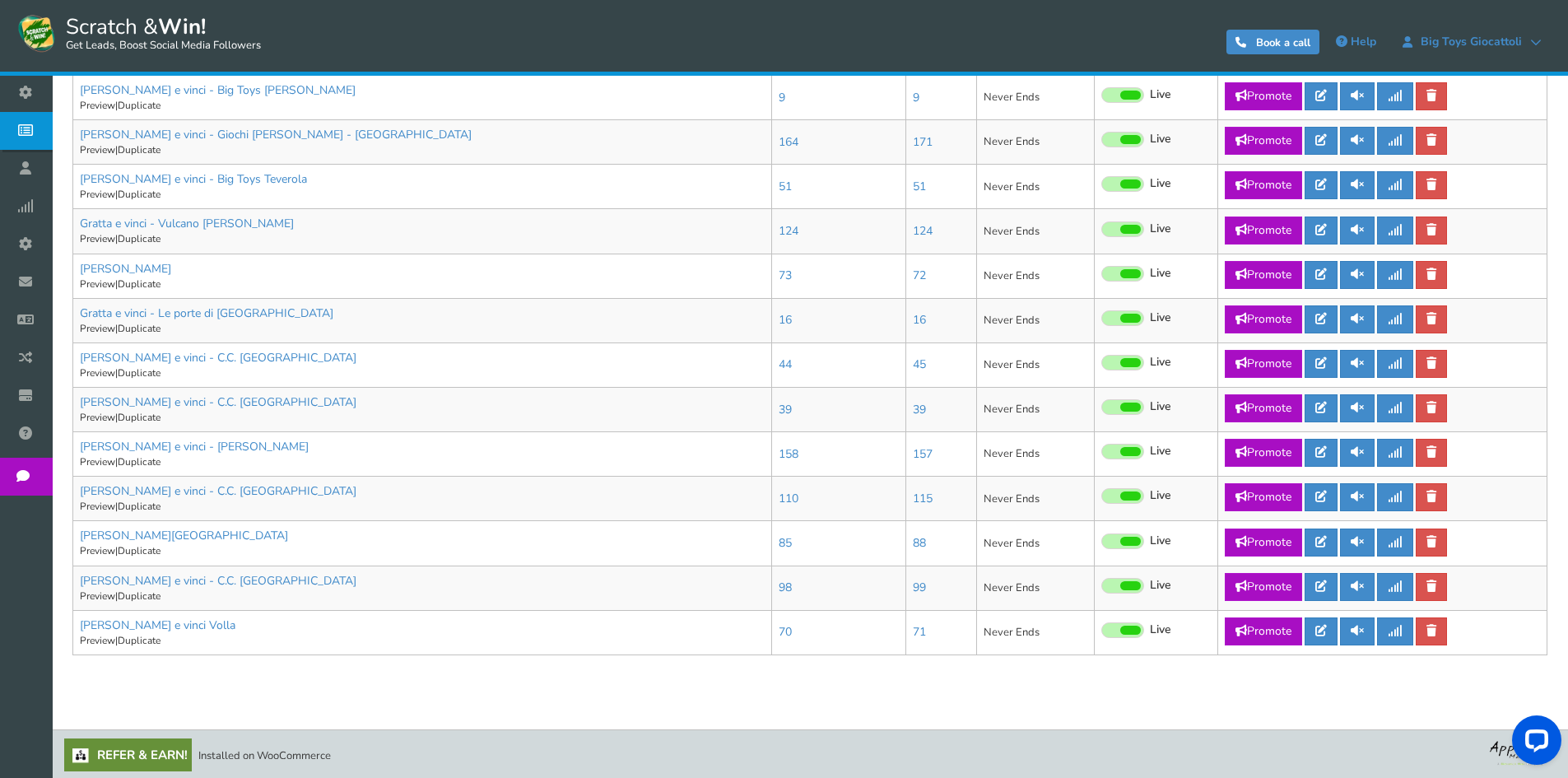
scroll to position [792, 0]
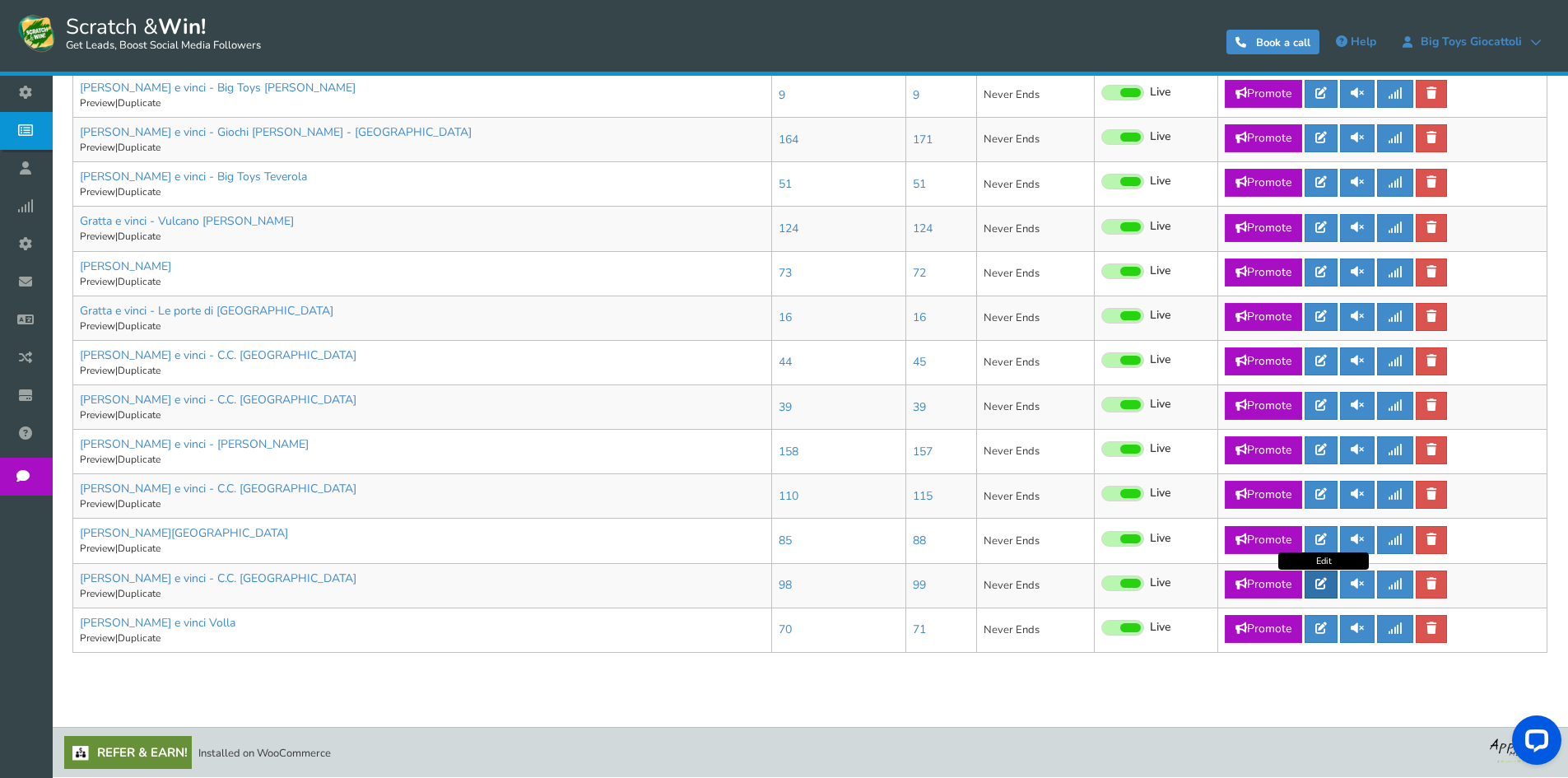
click at [1321, 588] on icon at bounding box center [1322, 584] width 12 height 12
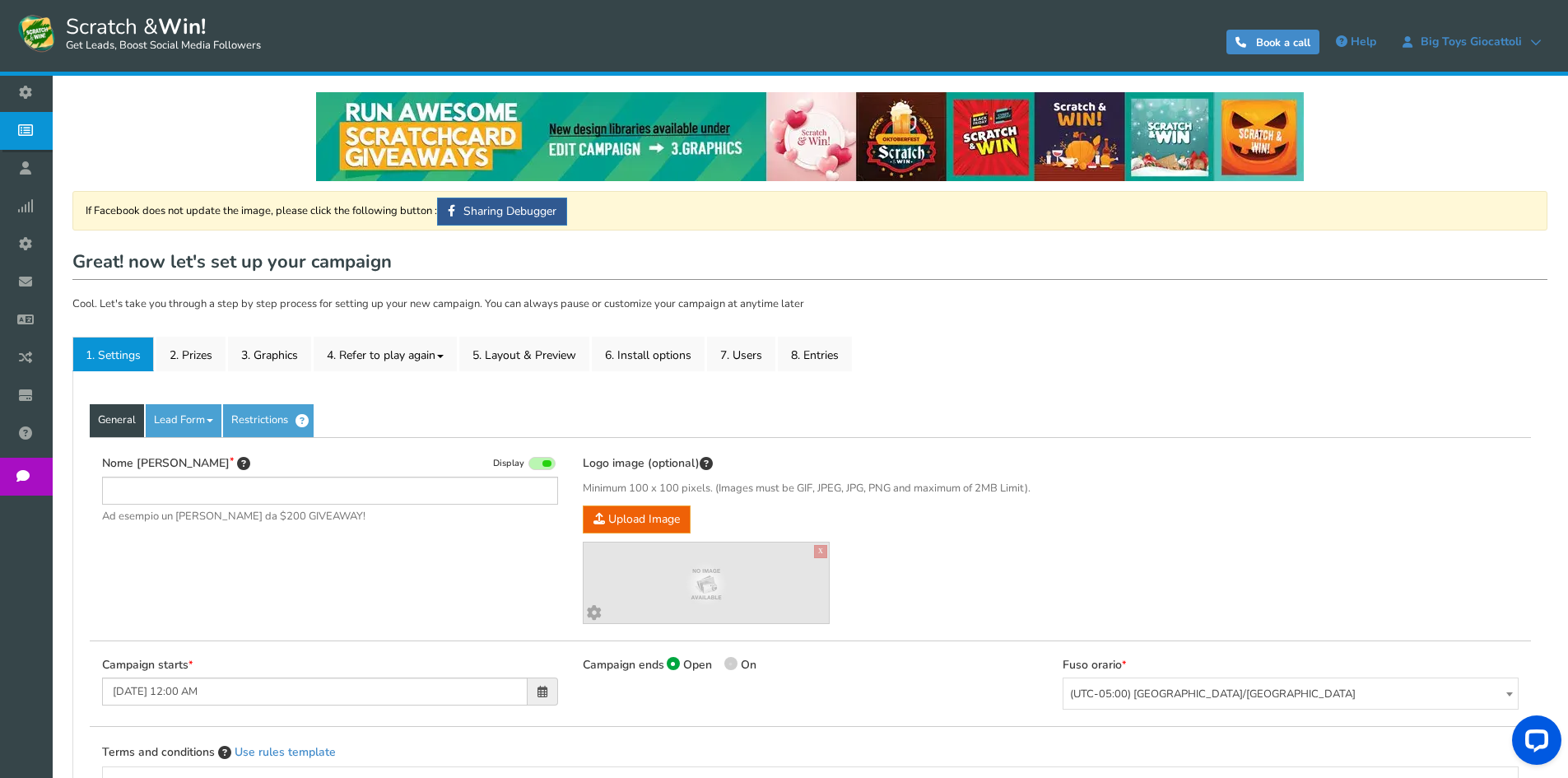
type input "[PERSON_NAME] e vinci - C.C. [GEOGRAPHIC_DATA]"
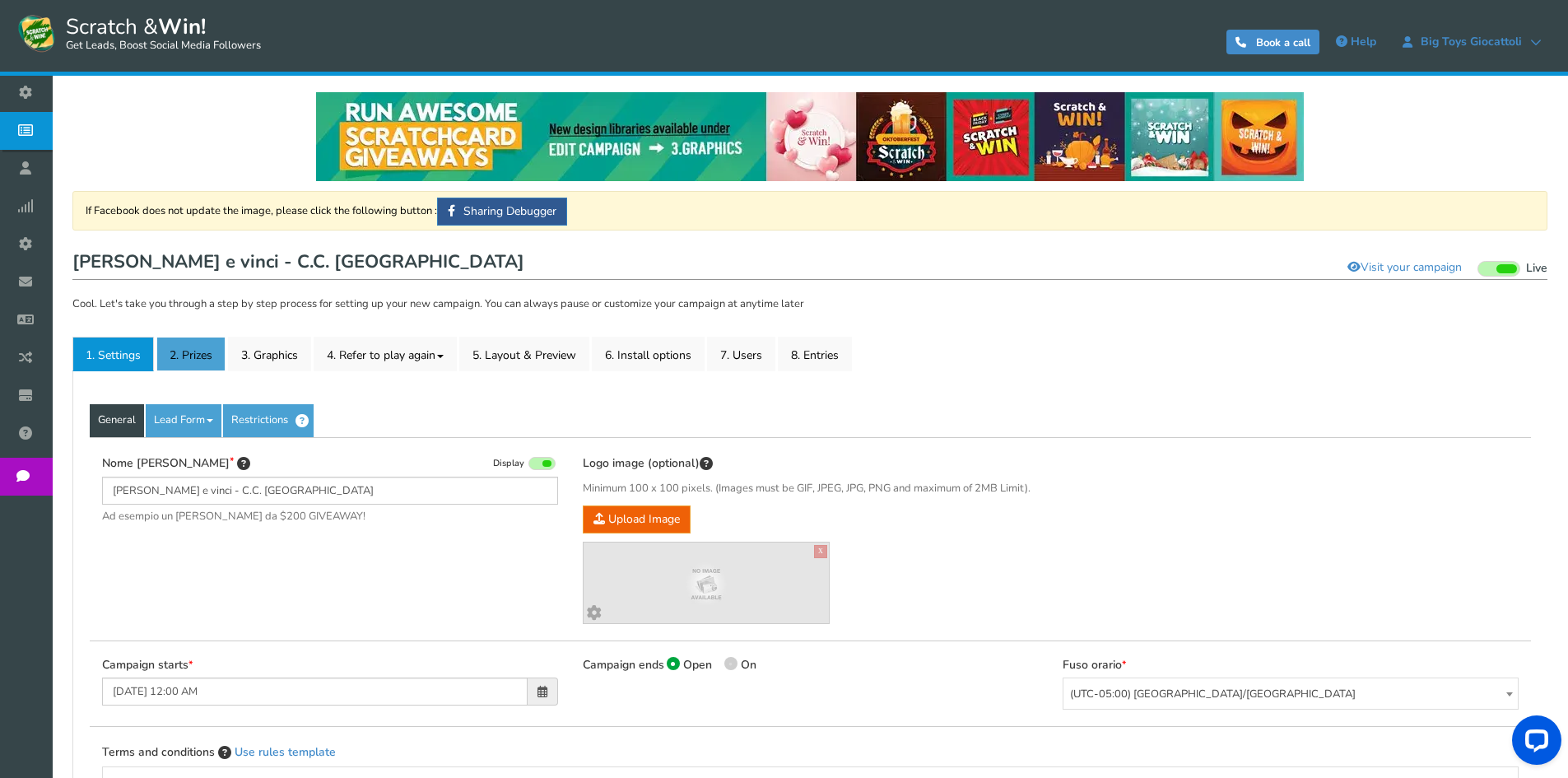
click at [185, 353] on link "2. Prizes" at bounding box center [191, 354] width 70 height 34
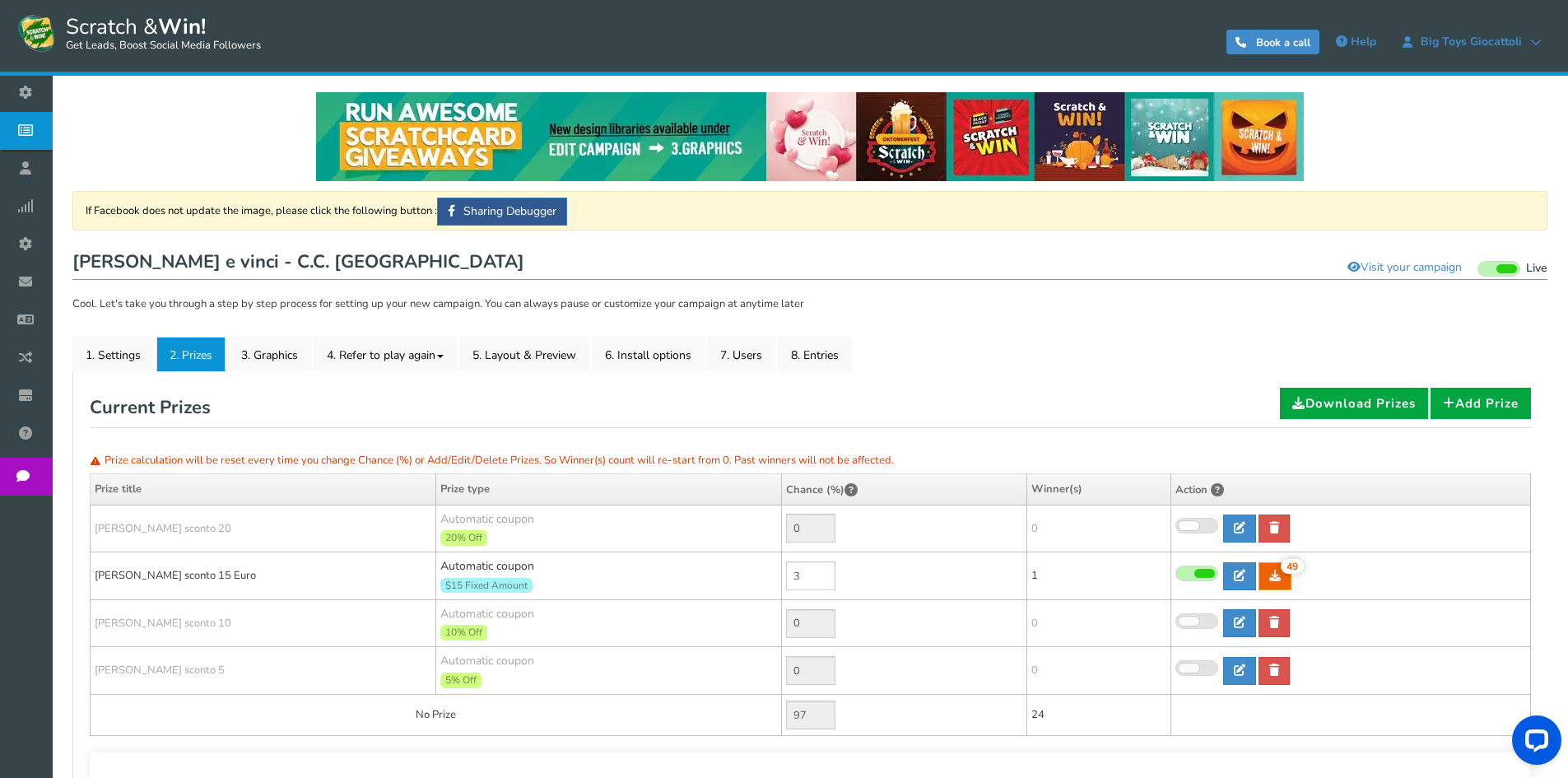
click at [0, 0] on span "Campaigns" at bounding box center [0, 0] width 0 height 0
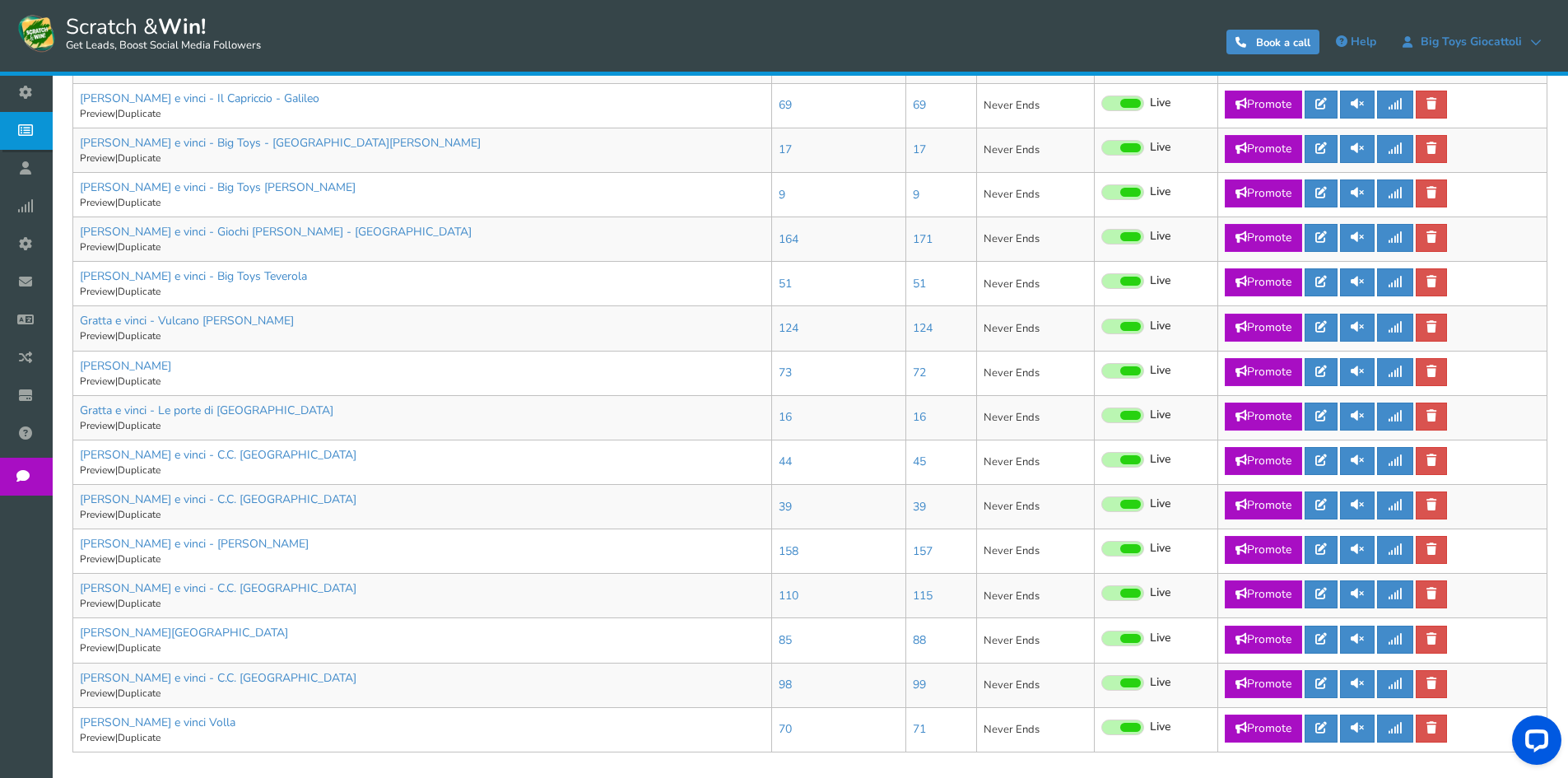
scroll to position [741, 0]
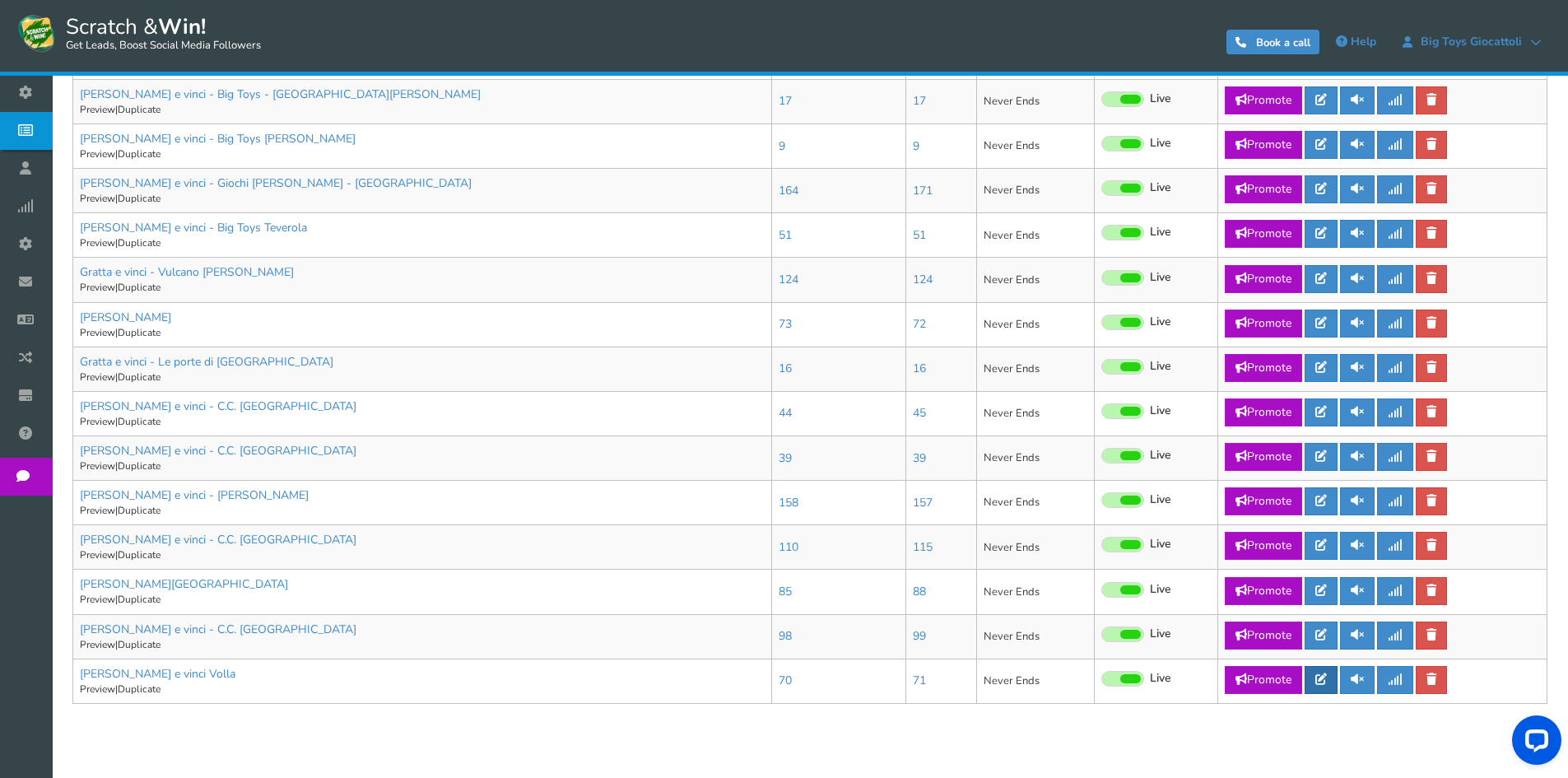
click at [1327, 678] on icon at bounding box center [1322, 680] width 12 height 12
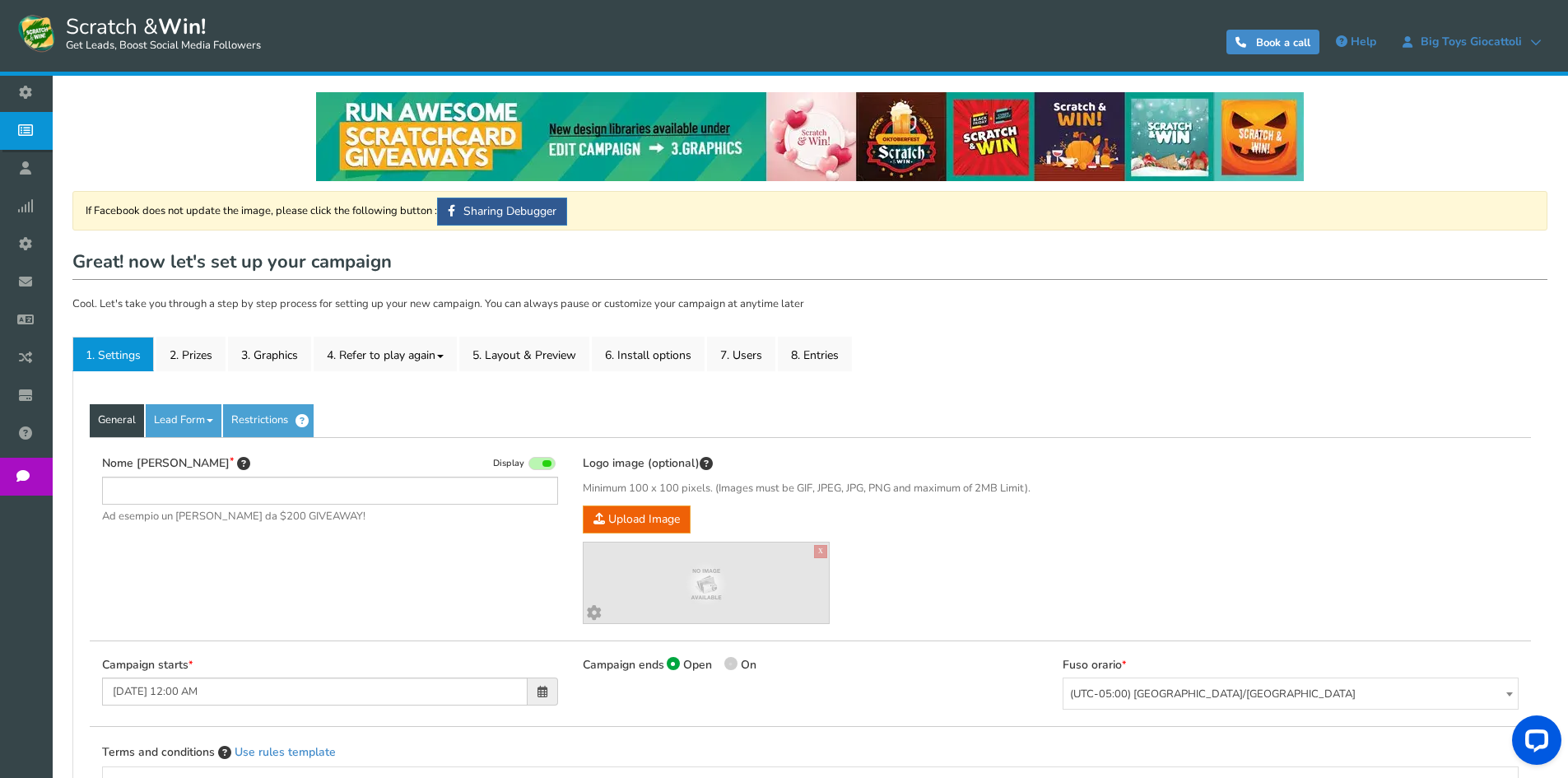
type input "[PERSON_NAME] e vinci Volla"
click at [182, 342] on link "2. Prizes" at bounding box center [191, 354] width 70 height 34
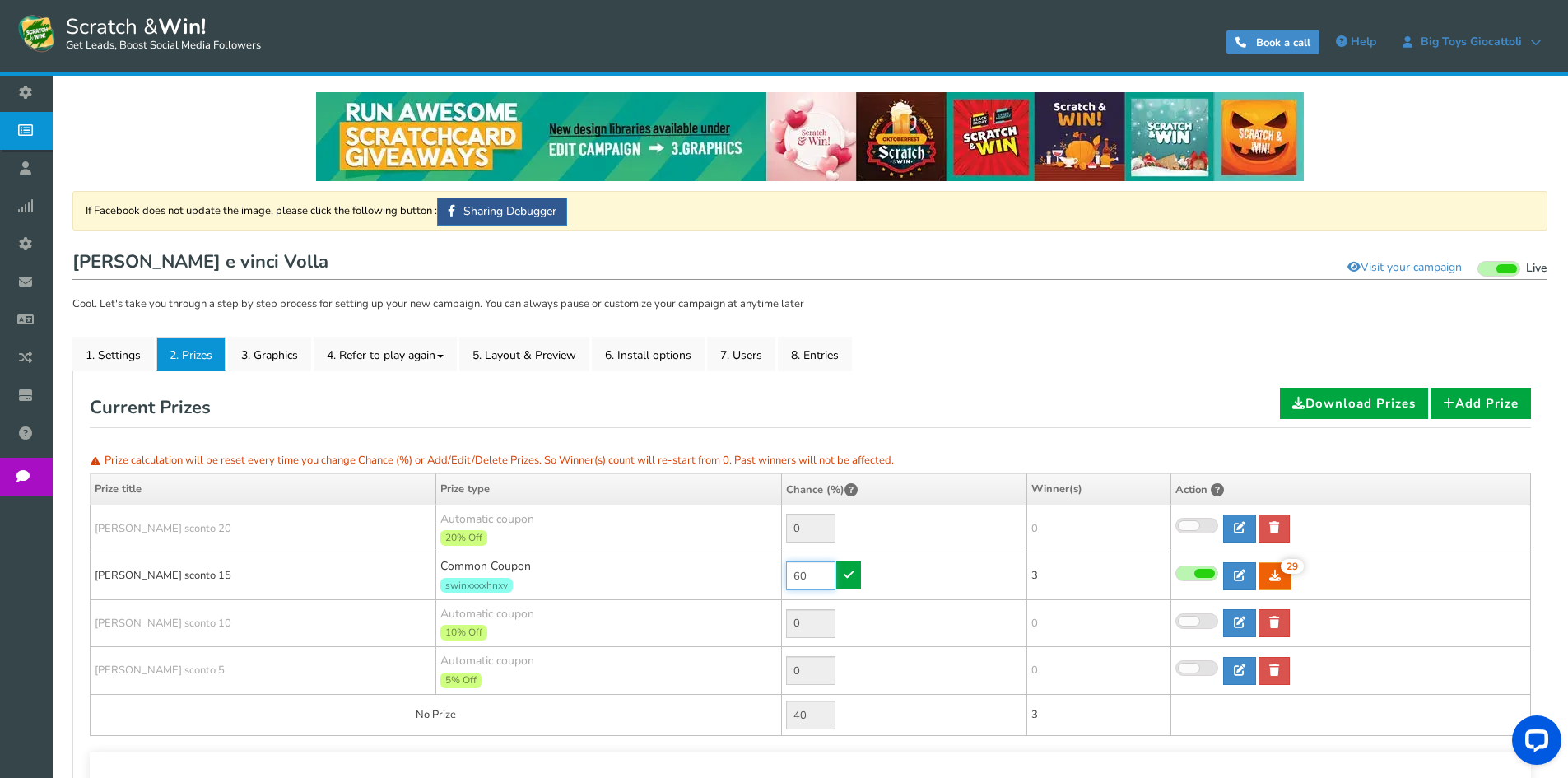
click at [813, 579] on input "60" at bounding box center [810, 576] width 49 height 29
type input "10"
click at [850, 581] on link at bounding box center [848, 575] width 24 height 28
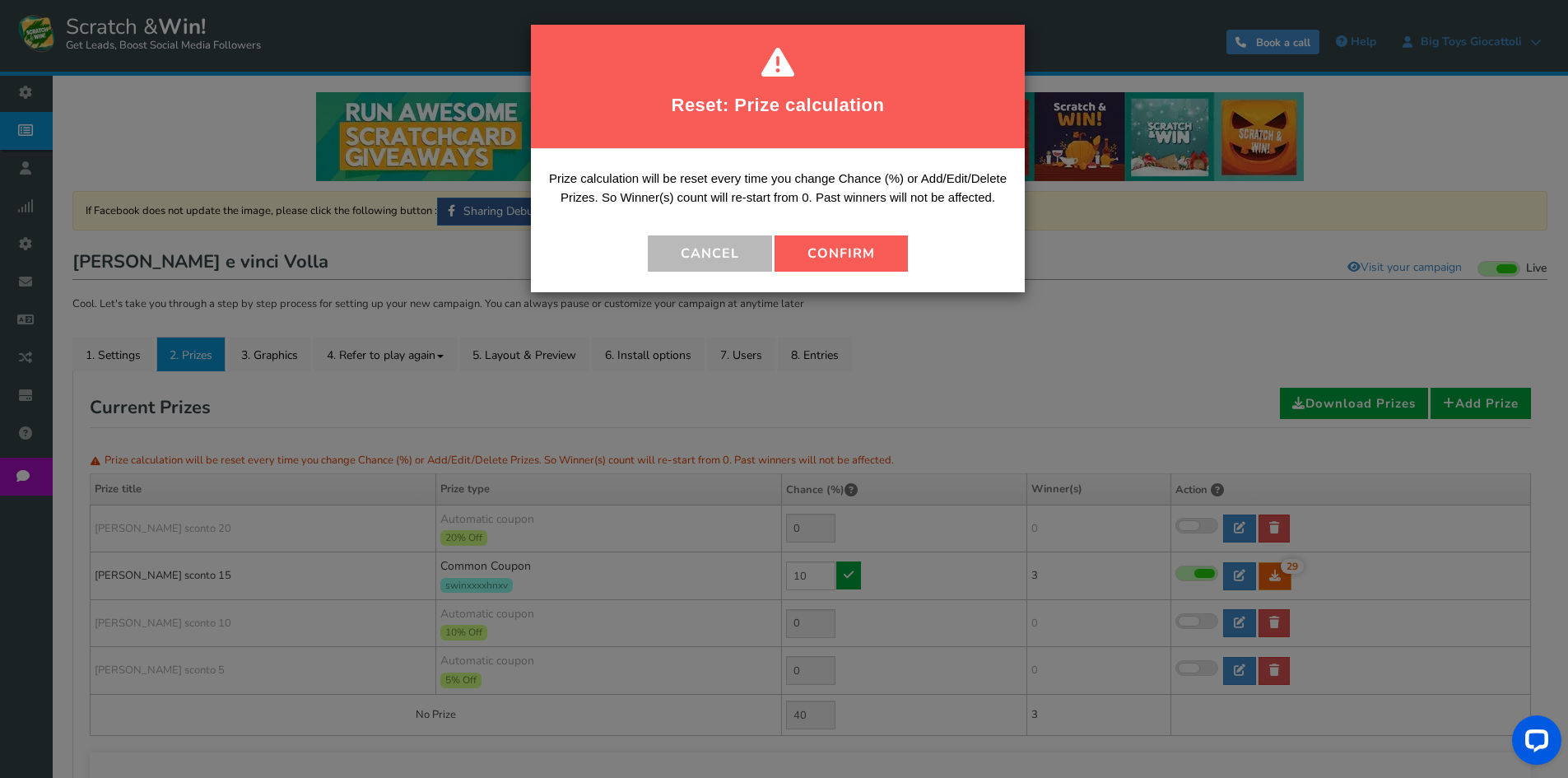
click at [883, 256] on button "Confirm" at bounding box center [841, 253] width 133 height 36
type input "90"
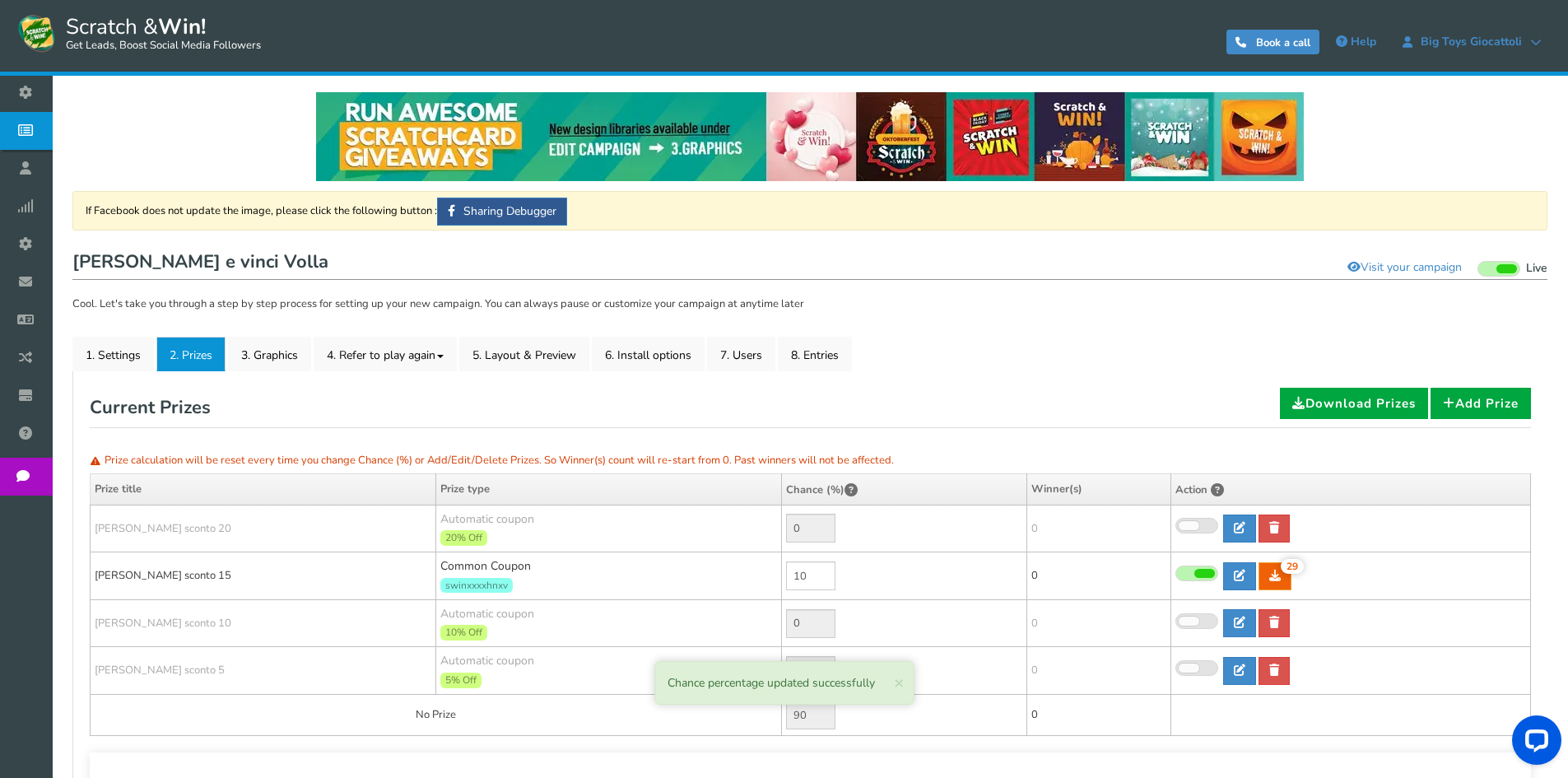
click at [10, 130] on link "Campaigns" at bounding box center [30, 131] width 60 height 38
